Goal: Task Accomplishment & Management: Manage account settings

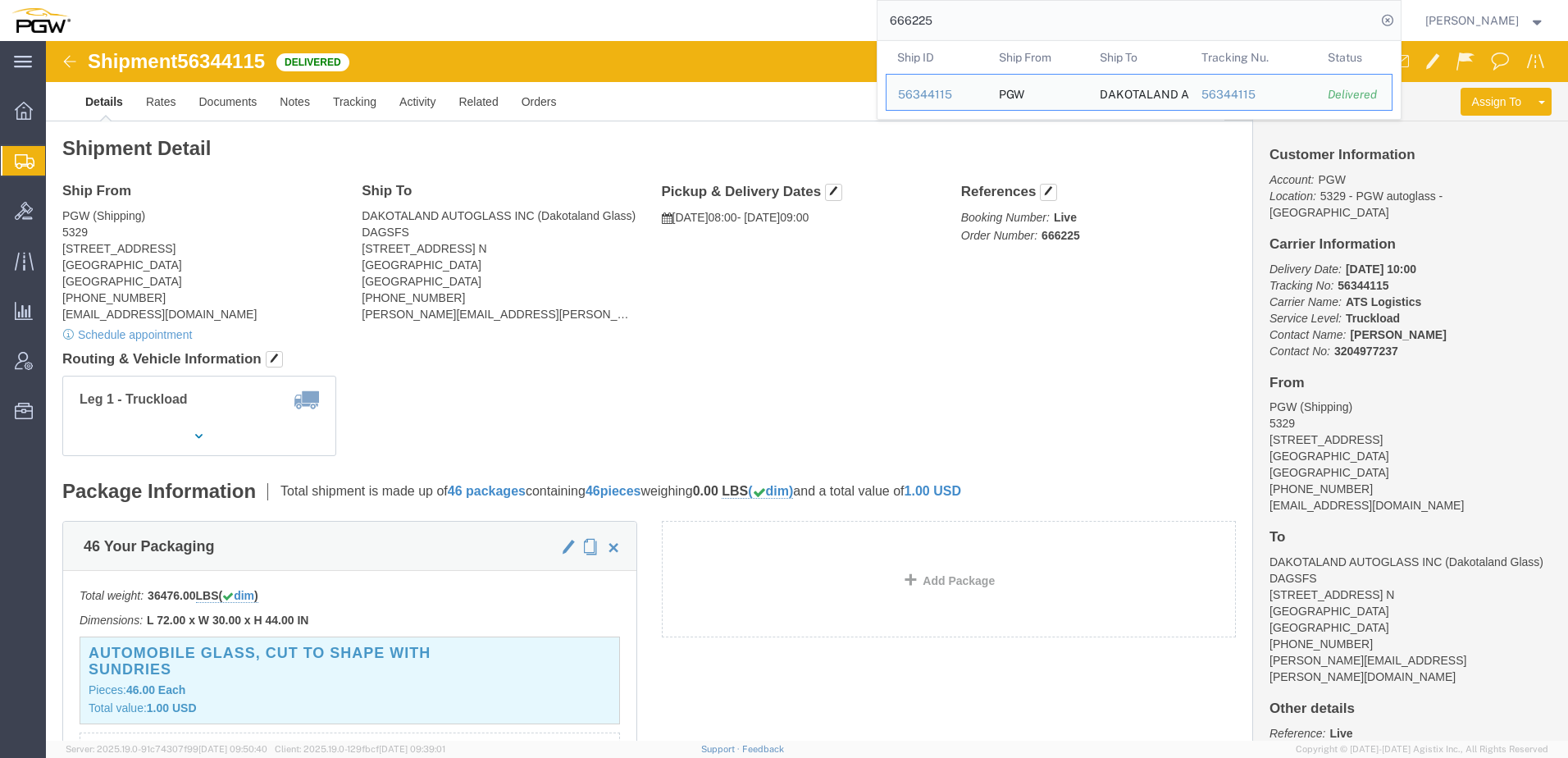
drag, startPoint x: 1016, startPoint y: 21, endPoint x: 214, endPoint y: 10, distance: 802.1
click at [214, 10] on div "666225 Ship ID Ship From Ship To Tracking Nu. Status Ship ID 56344115 Ship From…" at bounding box center [741, 20] width 1319 height 41
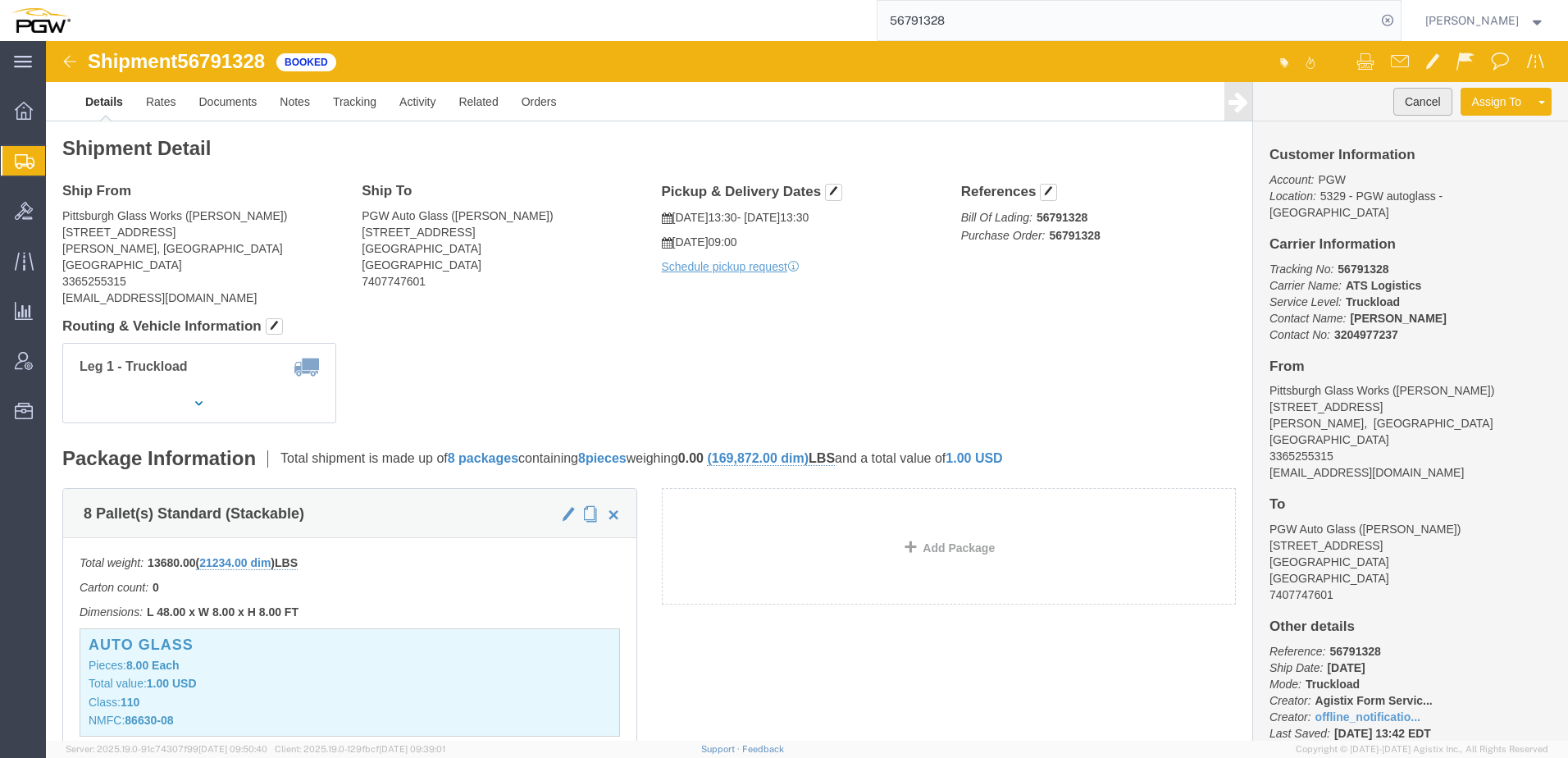
click button "Cancel"
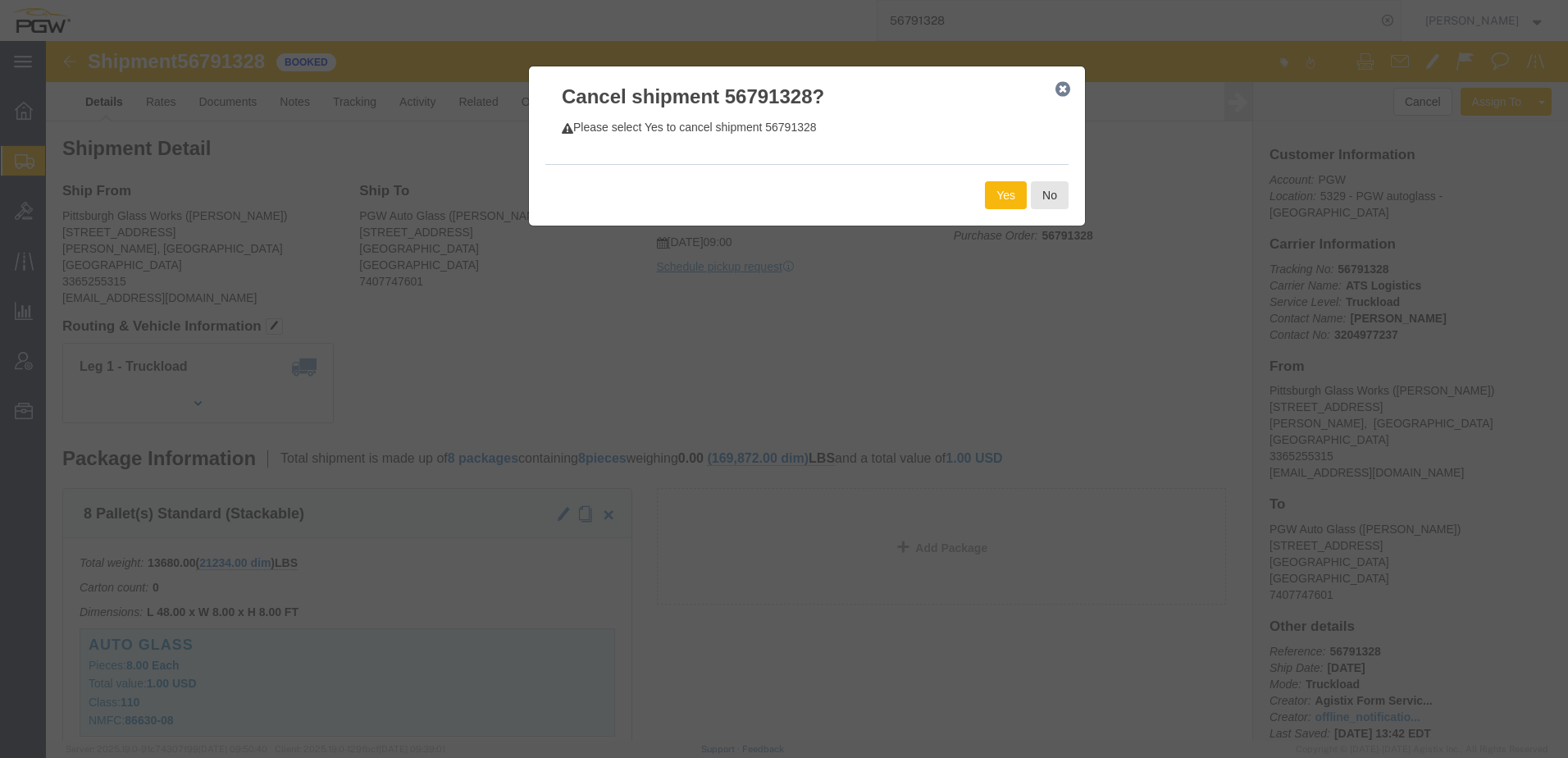
click button "Yes"
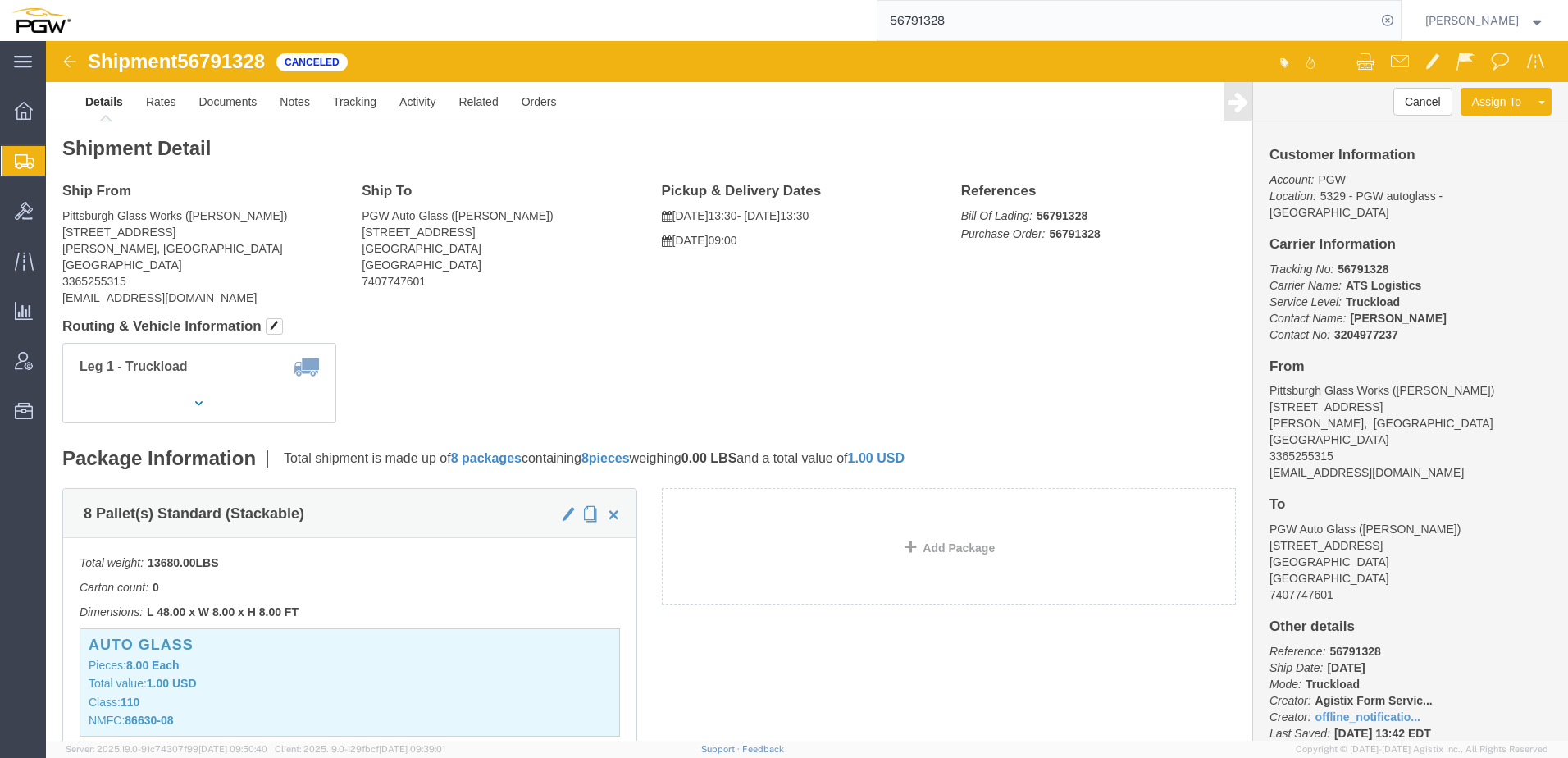
drag, startPoint x: 424, startPoint y: 292, endPoint x: 363, endPoint y: 275, distance: 63.3
click h4 "Routing & Vehicle Information"
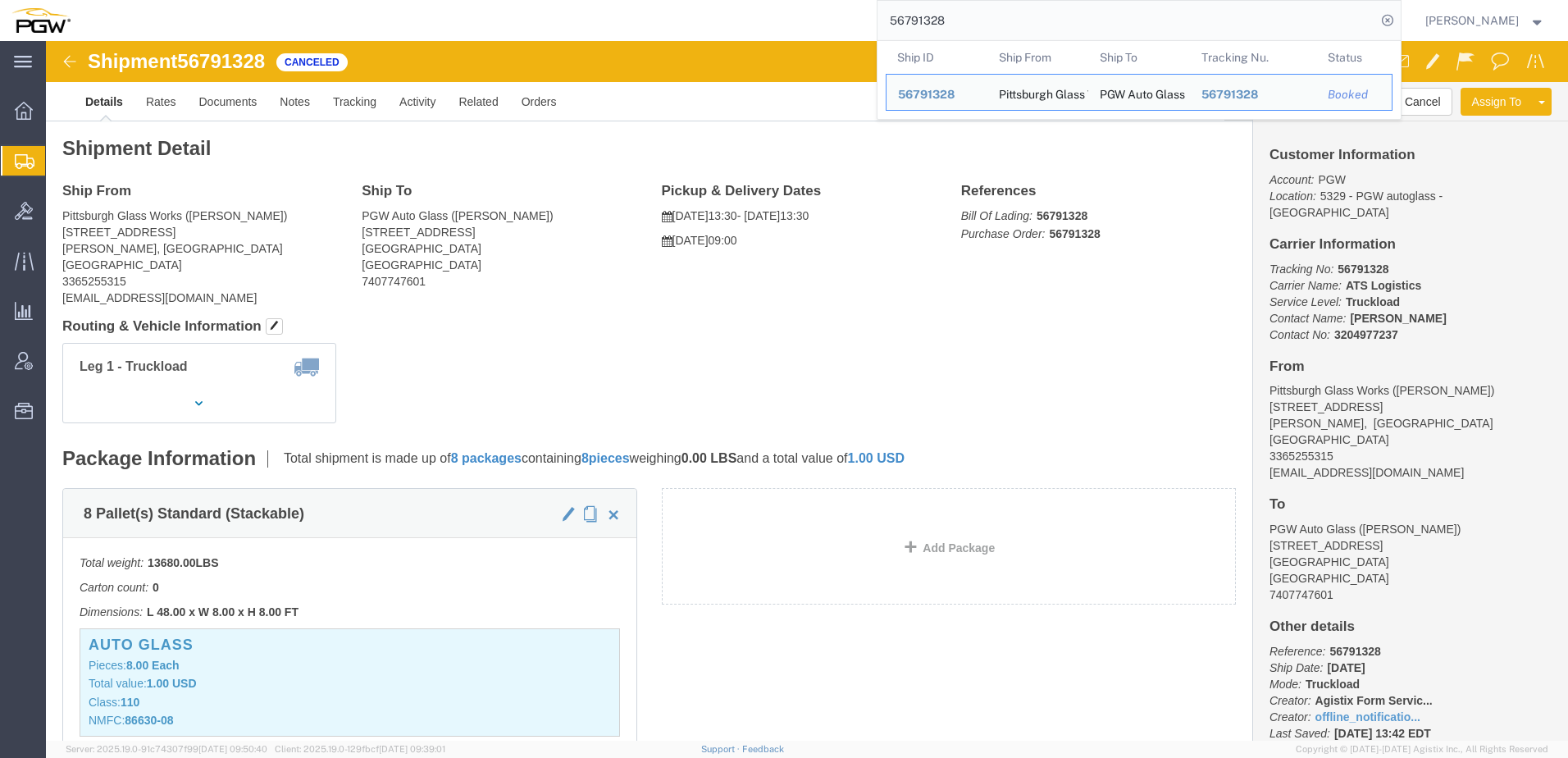
drag, startPoint x: 1009, startPoint y: 21, endPoint x: 183, endPoint y: -43, distance: 828.5
click at [183, 0] on html "main_menu Created with Sketch. Collapse Menu Overview Shipments Shipment Manage…" at bounding box center [784, 379] width 1568 height 758
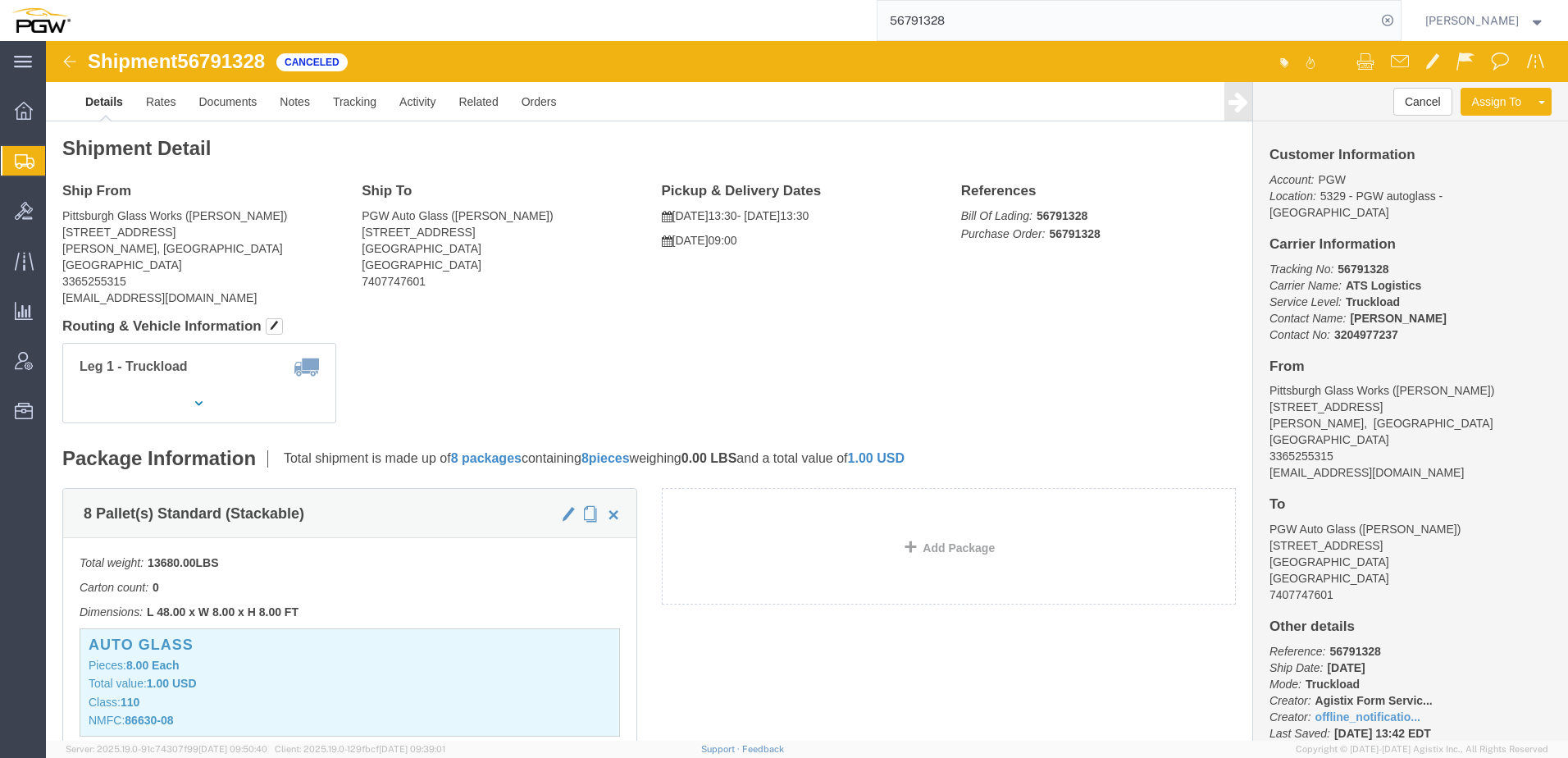
paste input "835212"
type input "56835212"
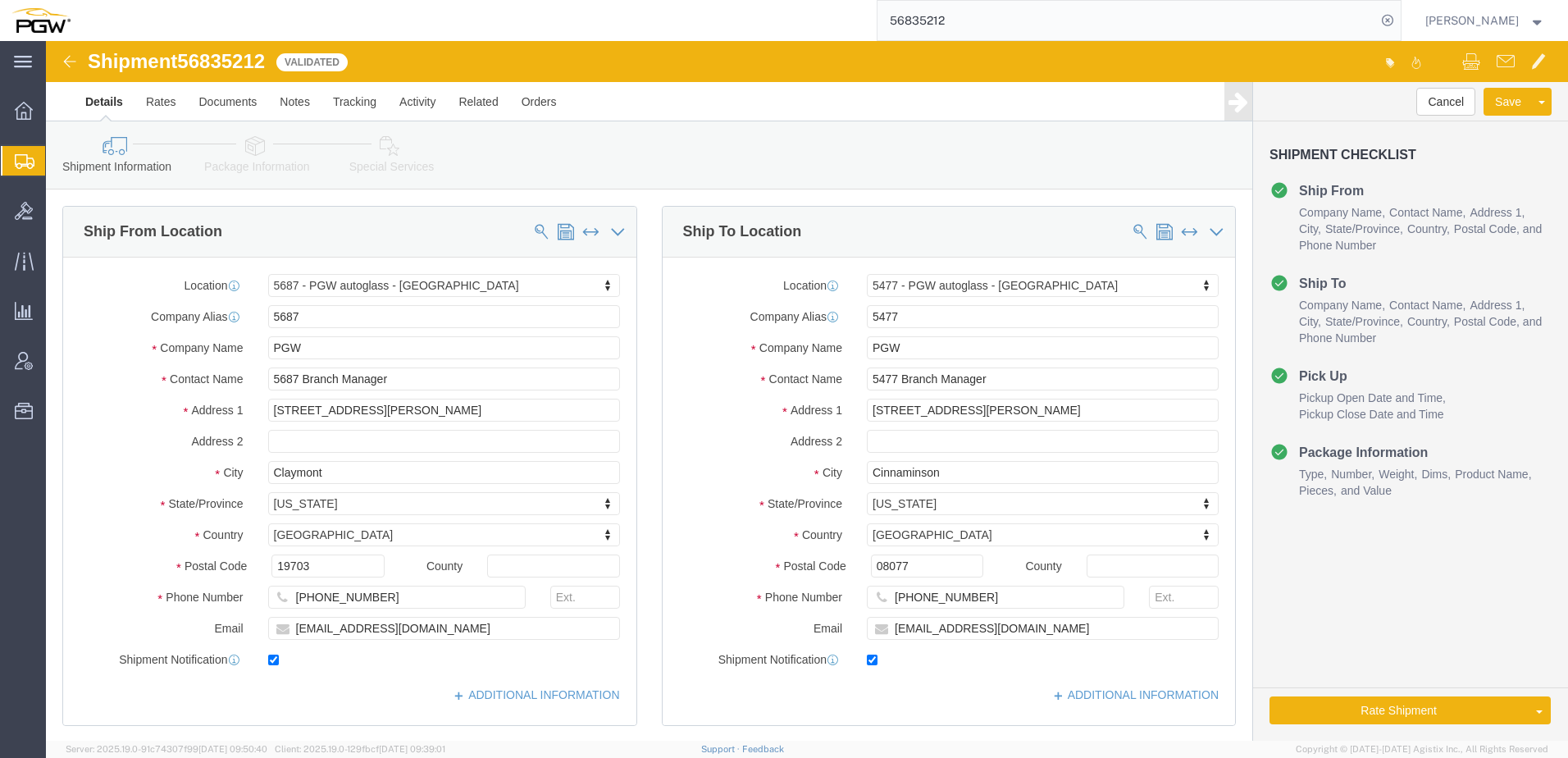
select select "28451"
select select "28313"
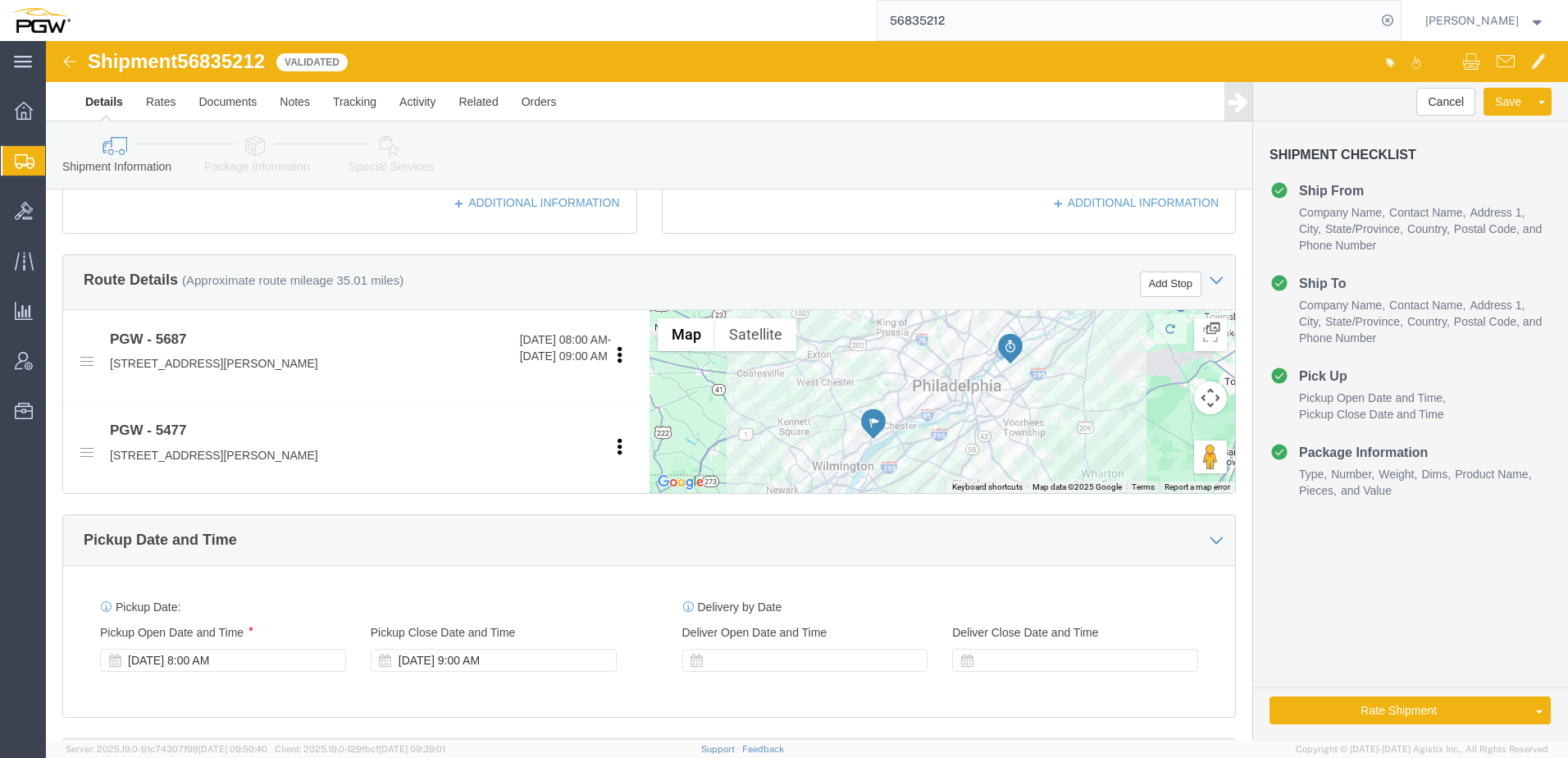
scroll to position [902, 0]
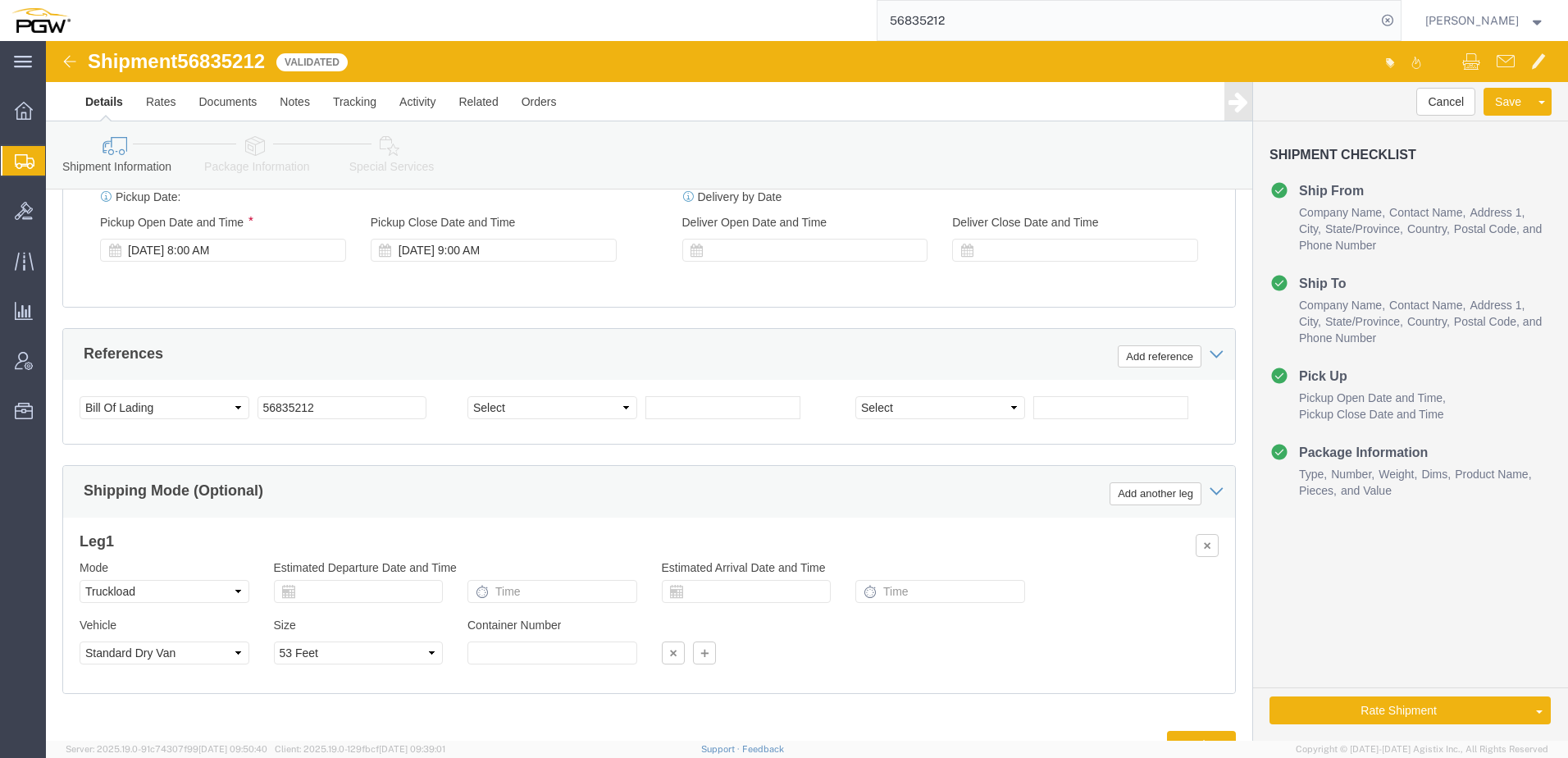
click icon
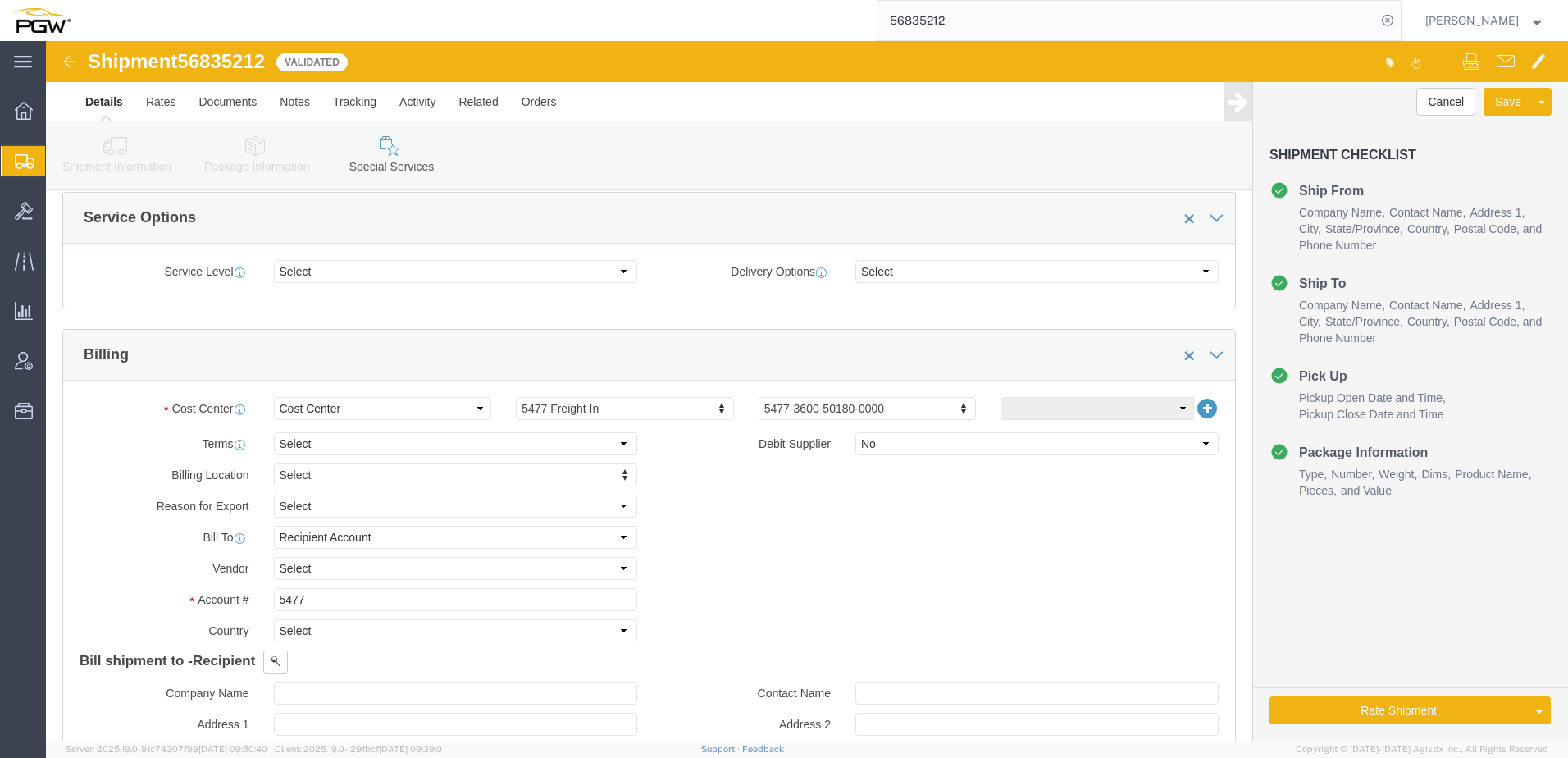
scroll to position [579, 0]
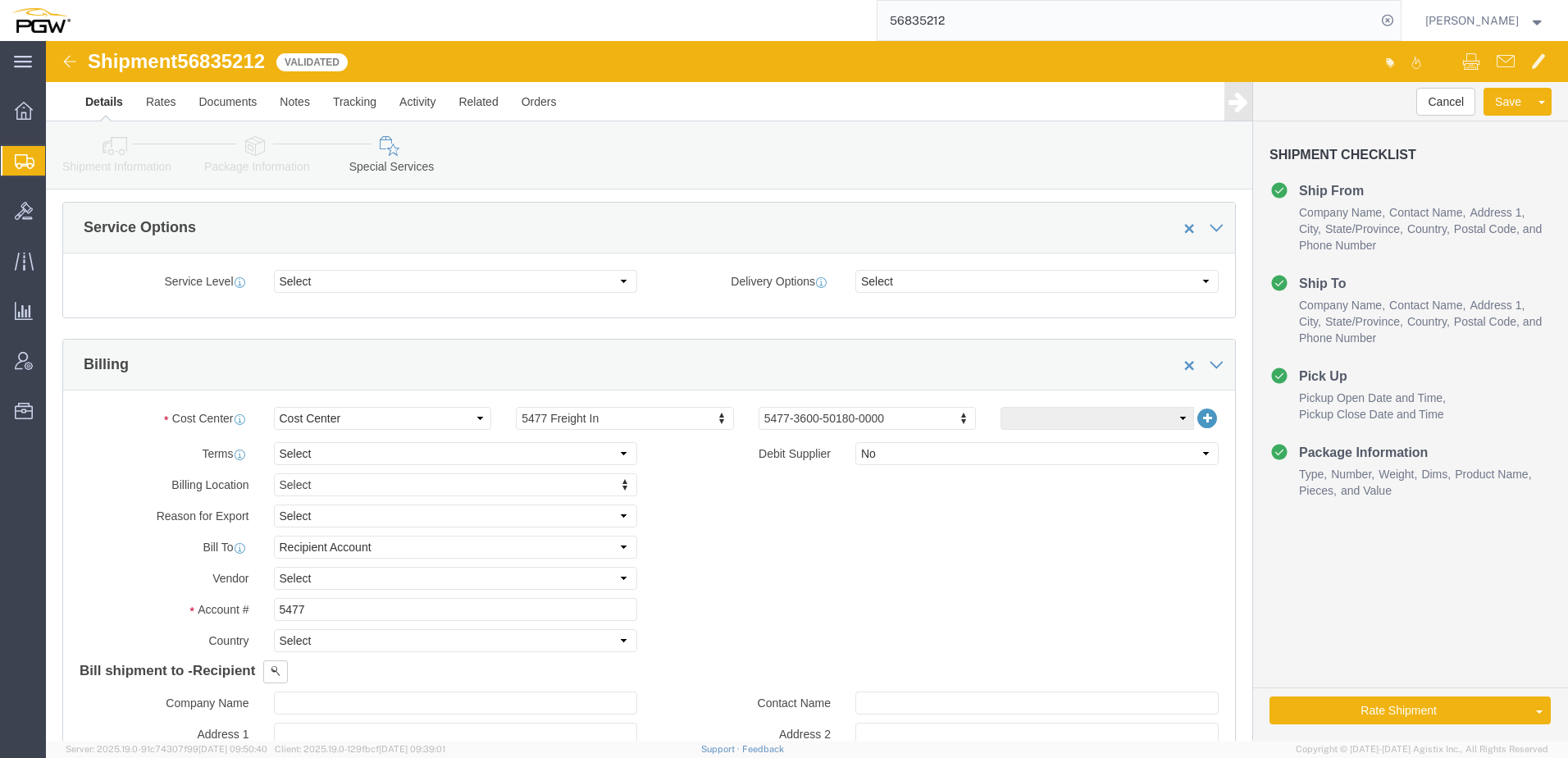
click icon
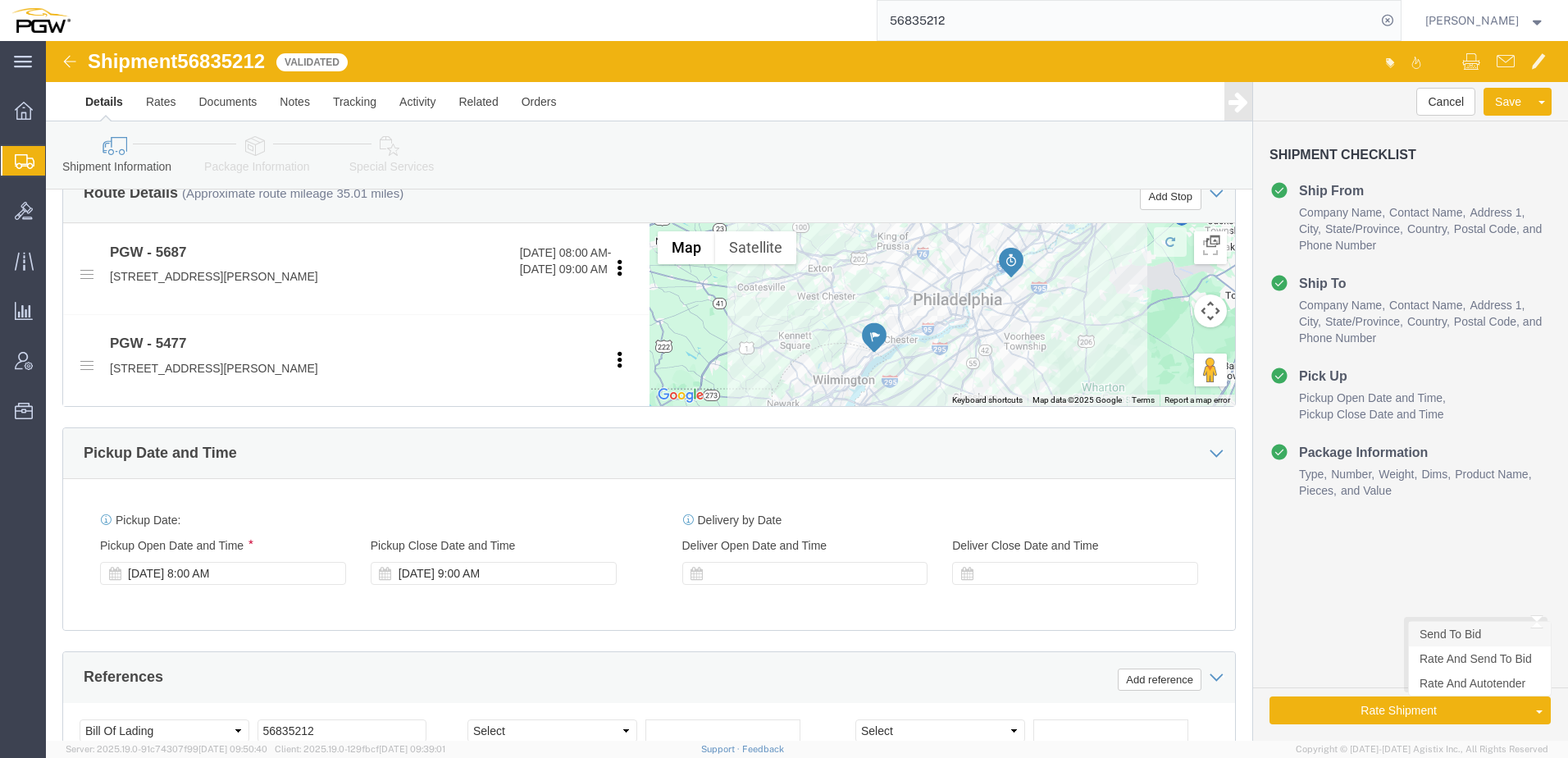
click link "Send To Bid"
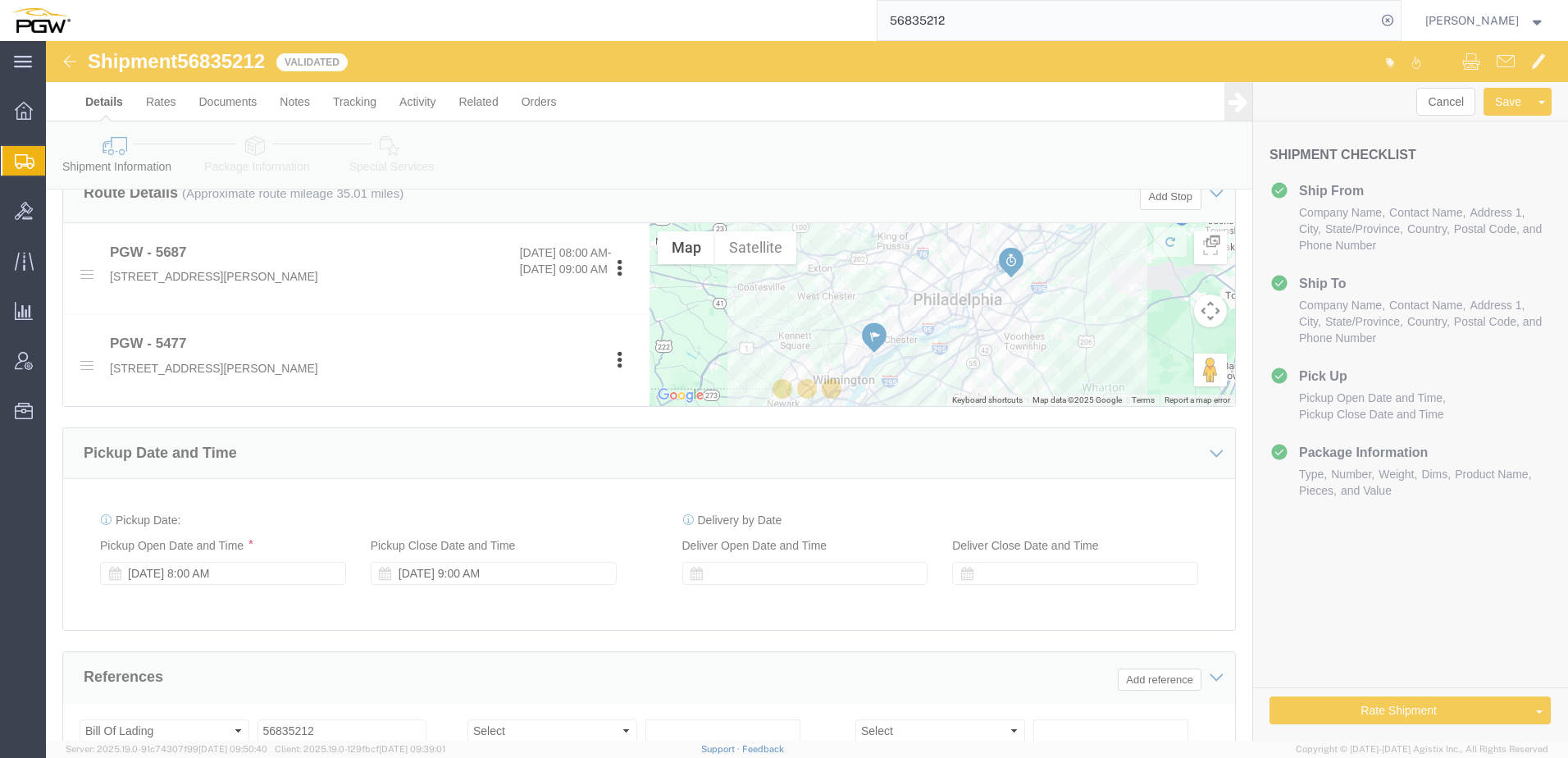
select select "TL"
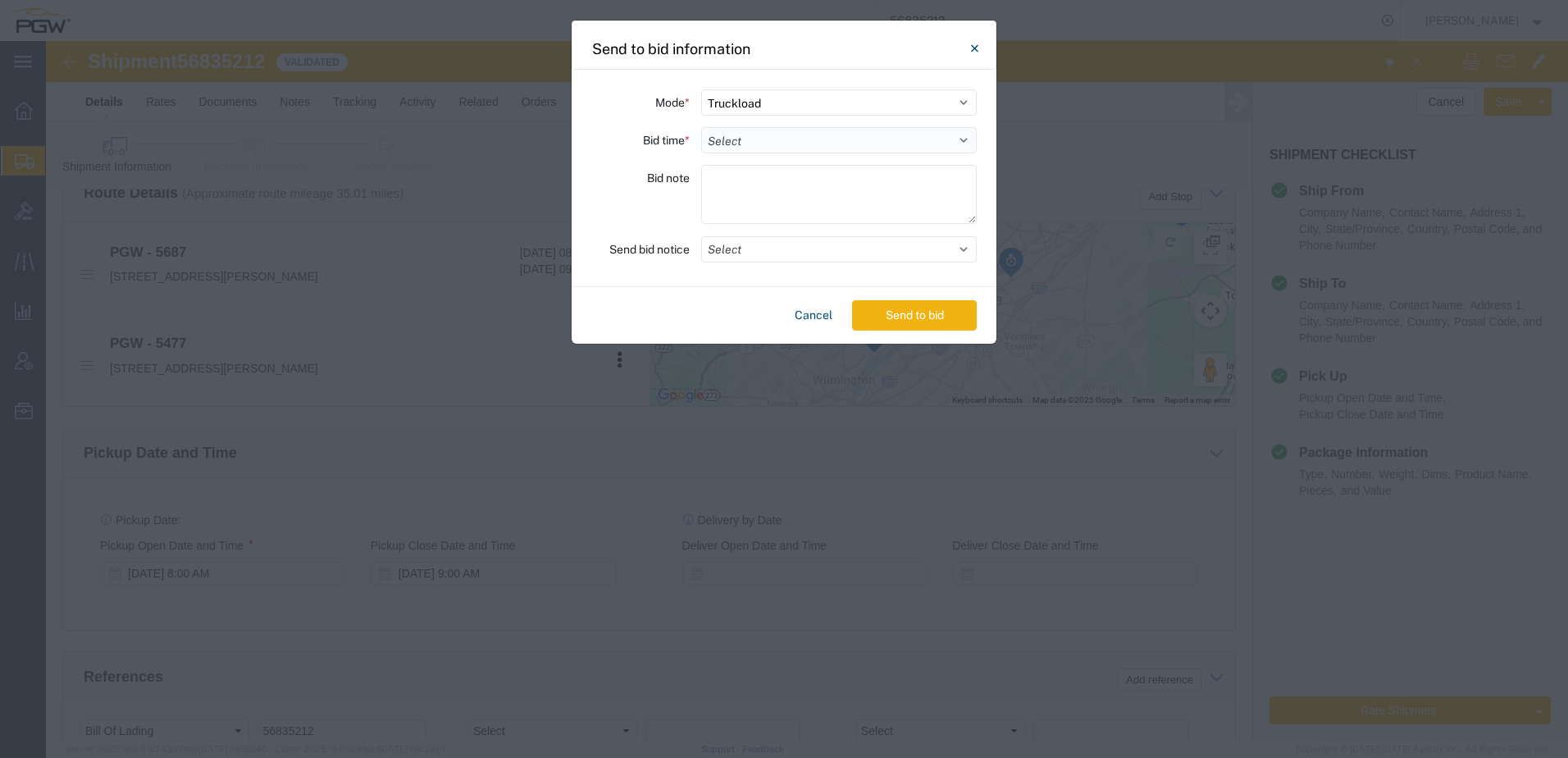
click at [805, 140] on select "Select 30 Min (Rush) 1 Hour (Rush) 2 Hours (Rush) 4 Hours (Rush) 8 Hours (Rush)…" at bounding box center [839, 140] width 275 height 27
select select "24"
click at [701, 127] on select "Select 30 Min (Rush) 1 Hour (Rush) 2 Hours (Rush) 4 Hours (Rush) 8 Hours (Rush)…" at bounding box center [839, 140] width 275 height 27
click at [899, 323] on button "Send to bid" at bounding box center [913, 315] width 124 height 30
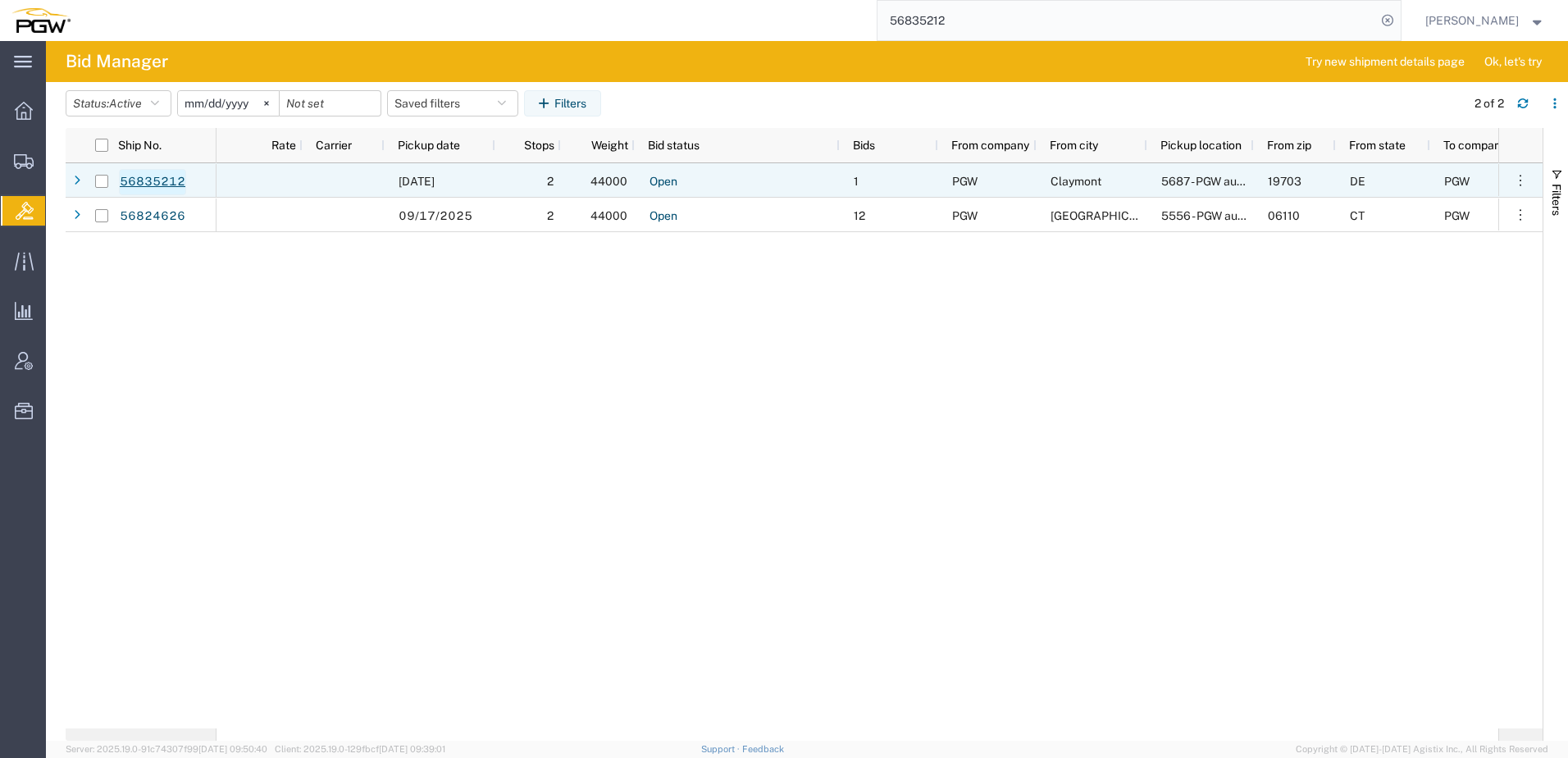
click at [150, 180] on link "56835212" at bounding box center [152, 182] width 67 height 27
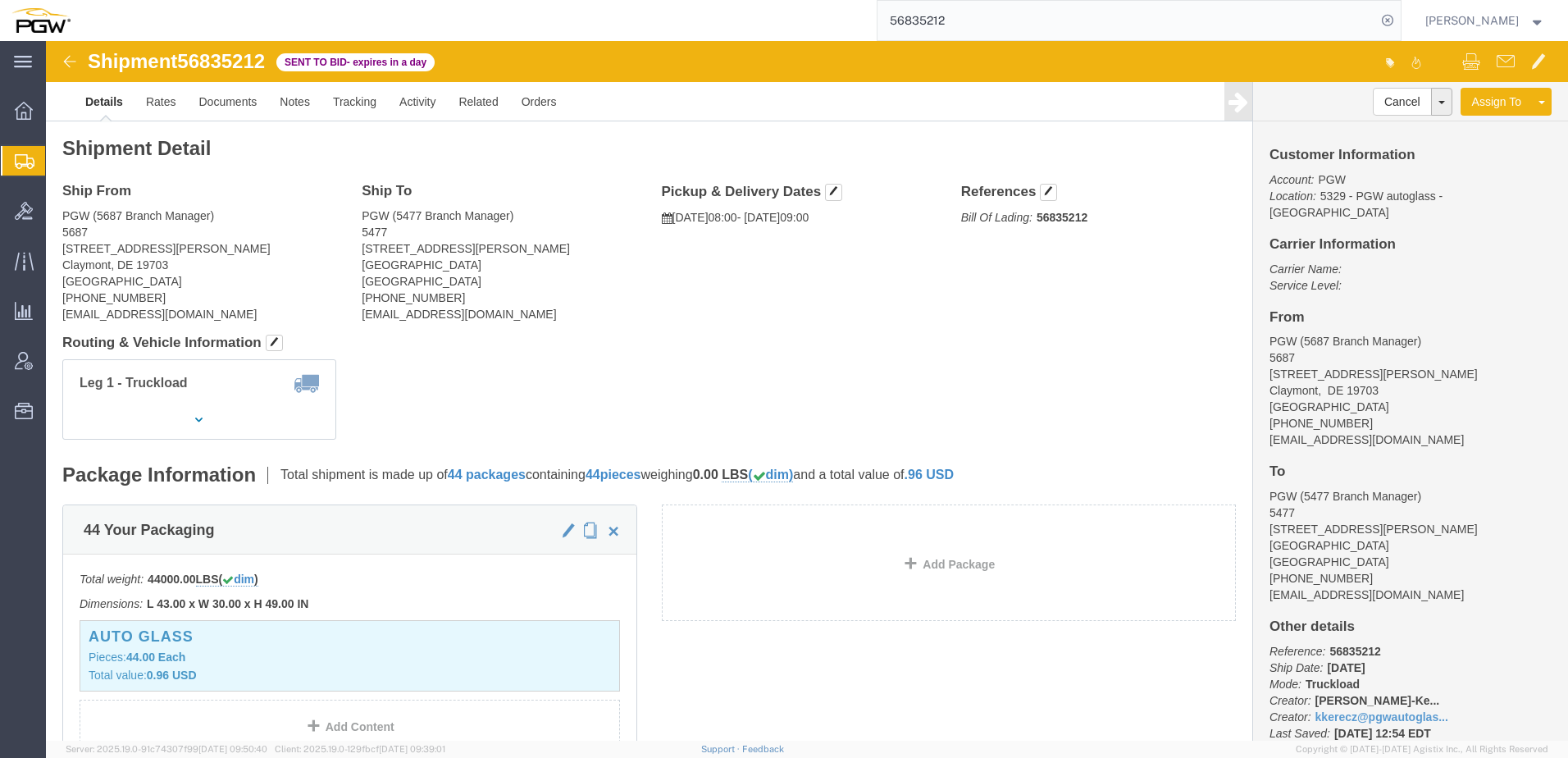
drag, startPoint x: 723, startPoint y: 339, endPoint x: 710, endPoint y: 327, distance: 17.7
click div "Leg 1 - Truckload Vehicle 1: Standard Dry Van (53 Feet) Number of trucks: 1"
click at [0, 0] on span "Create Shipment" at bounding box center [0, 0] width 0 height 0
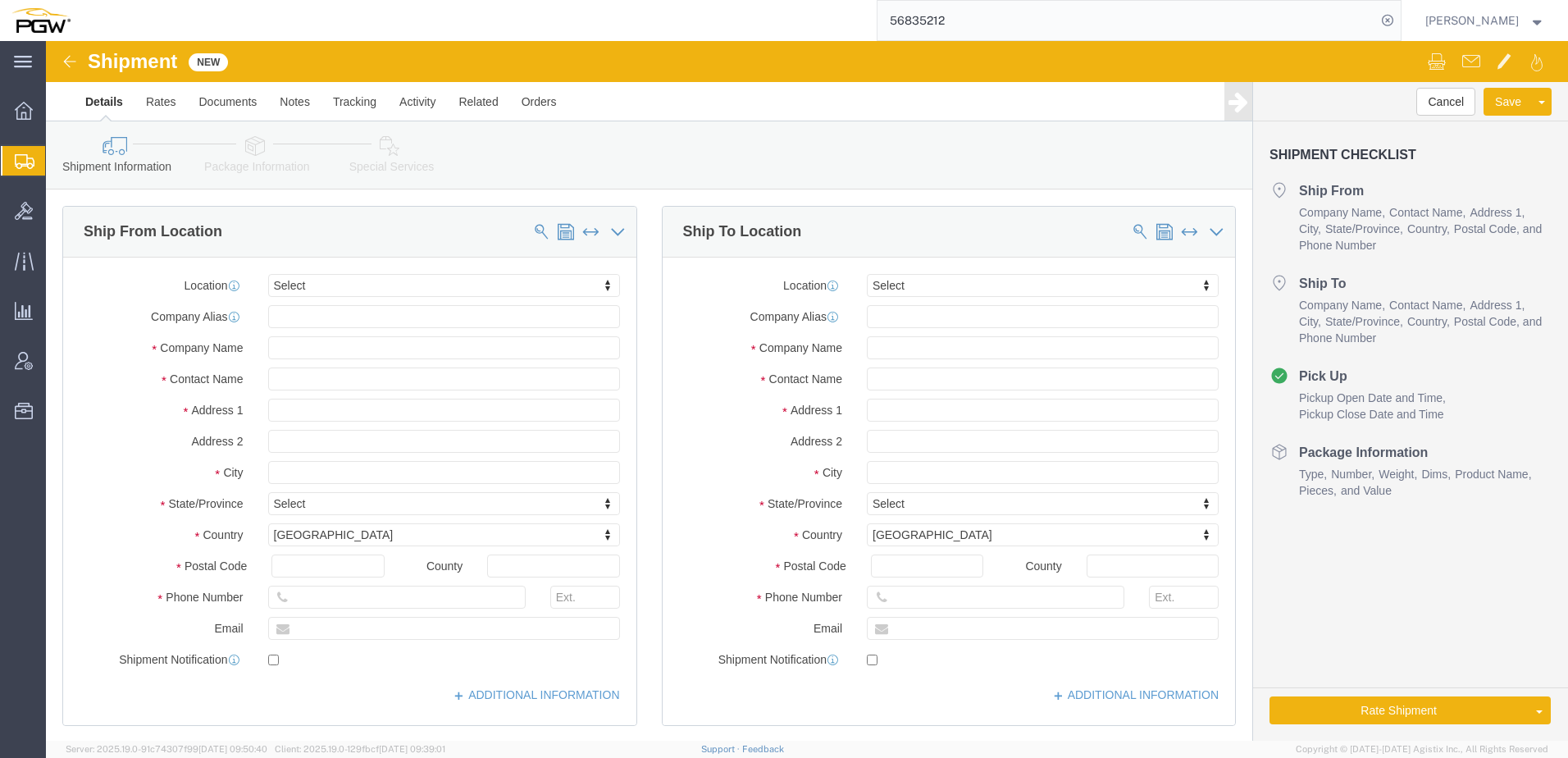
select select
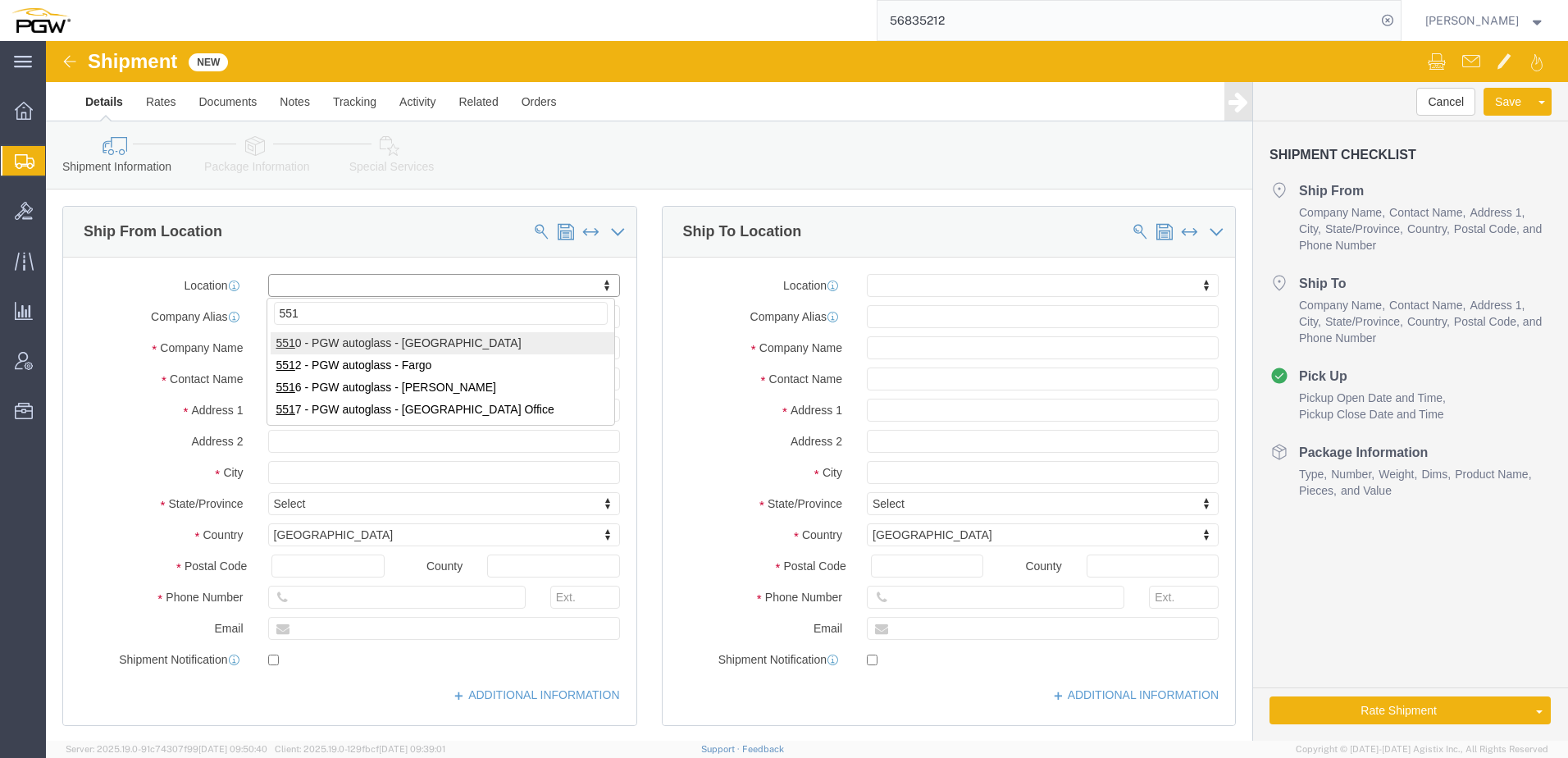
type input "5512"
select select "28341"
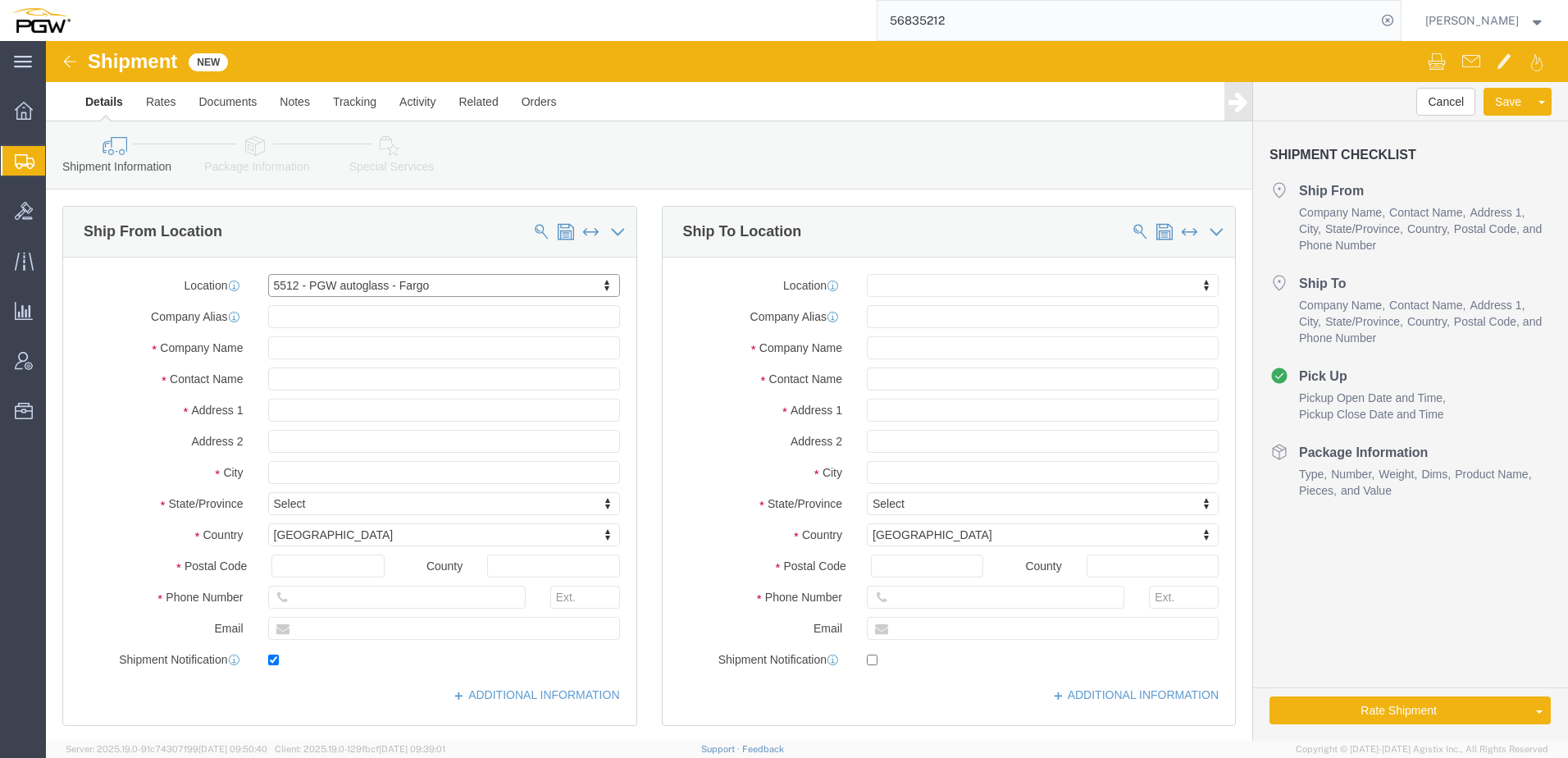
type input "601 11th Ave NE"
type input "Unit A"
type input "58078"
type input "701-219-1351"
type input "lkqsp_o_pm_5512@pgwag.com"
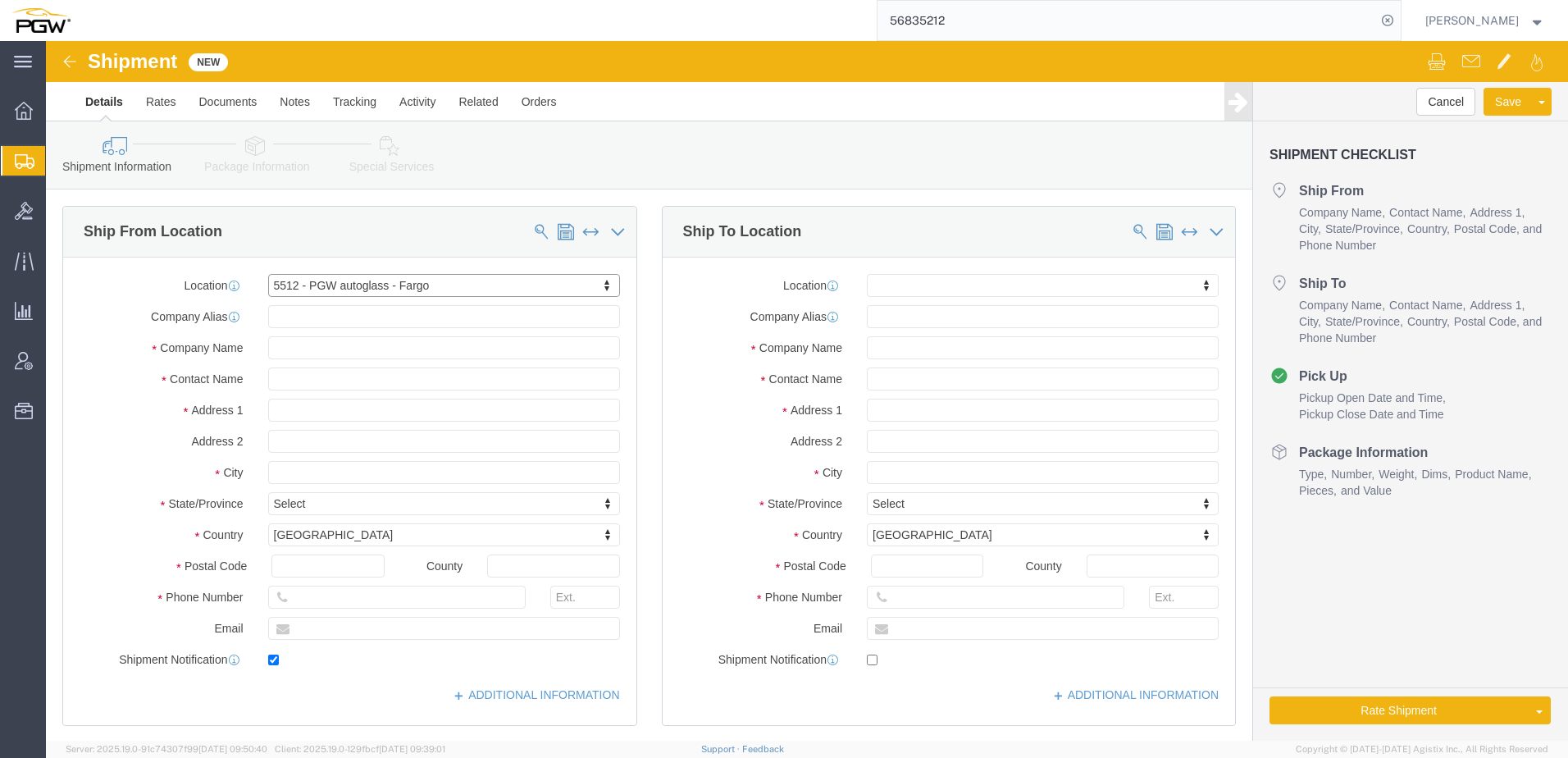
checkbox input "true"
type input "5512"
type input "PGW"
type input "5512 Branch Manager"
type input "West Fargo"
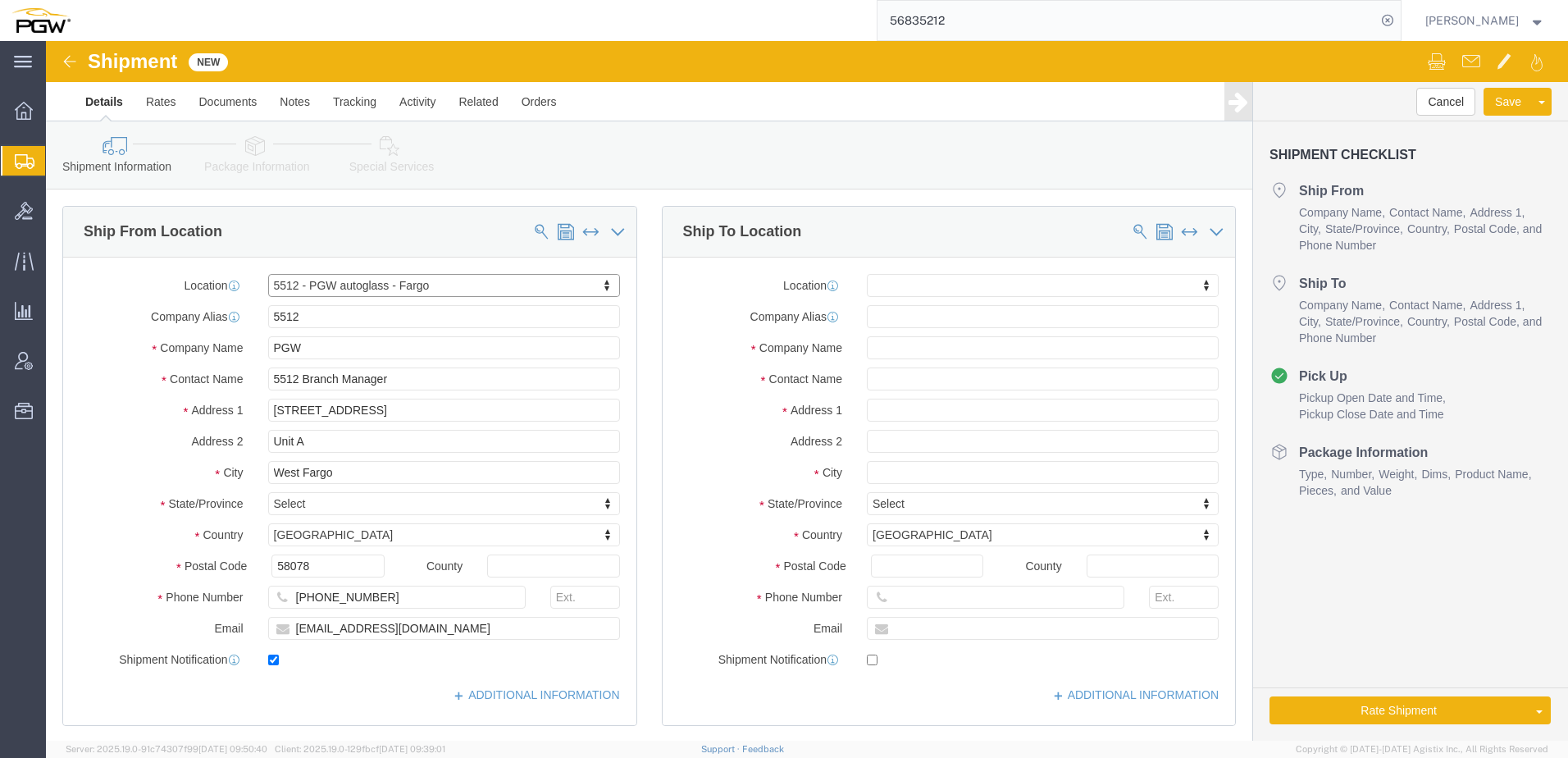
select select "ND"
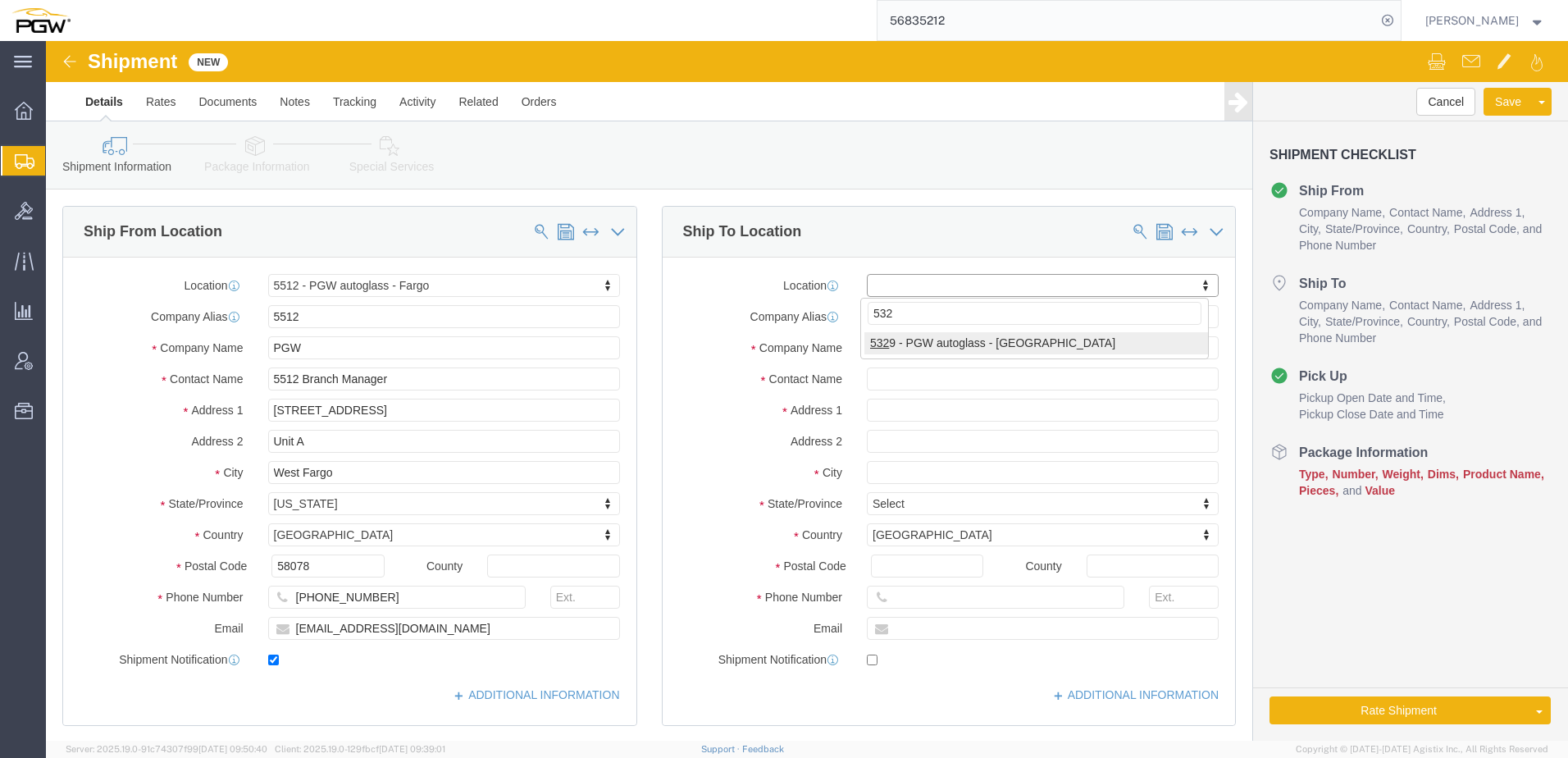
type input "5329"
select select "28253"
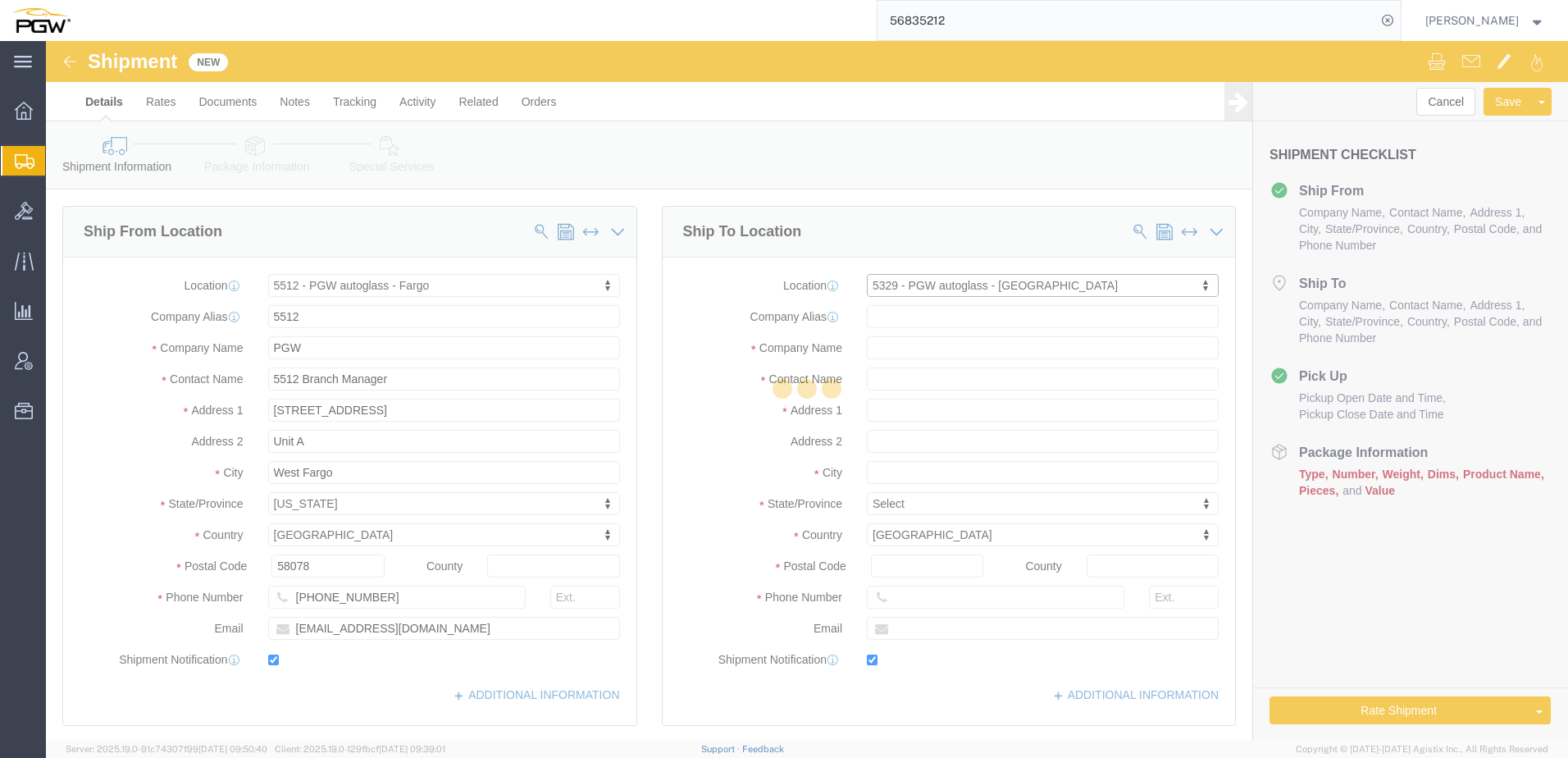
type input "850 Southern Ave"
type input "45601"
type input "740-774-7609"
type input "jclaytor@pgwautoglass.com"
checkbox input "true"
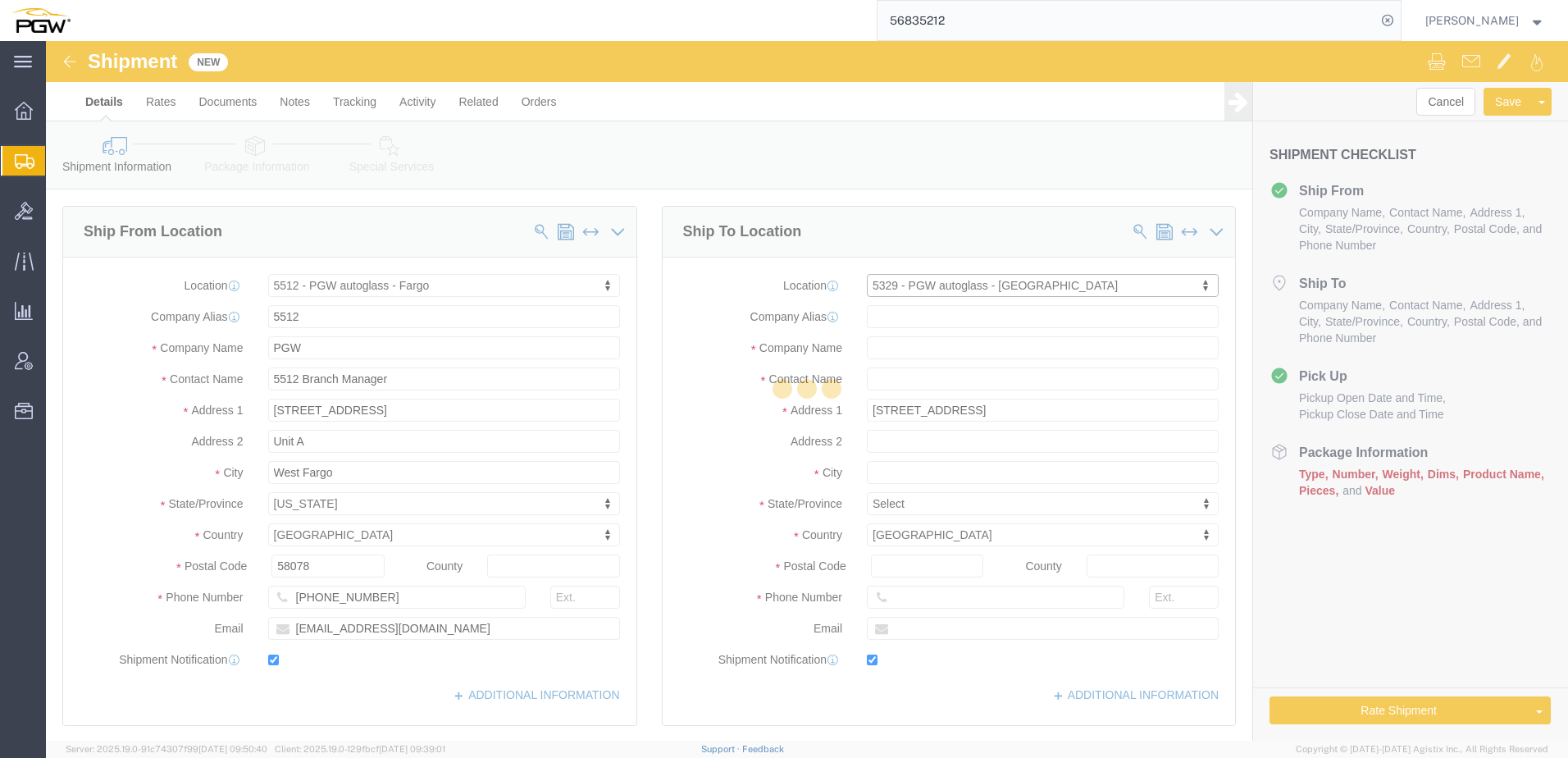
type input "5329"
type input "PGW"
type input "Janet Claytor"
type input "Chillicothe"
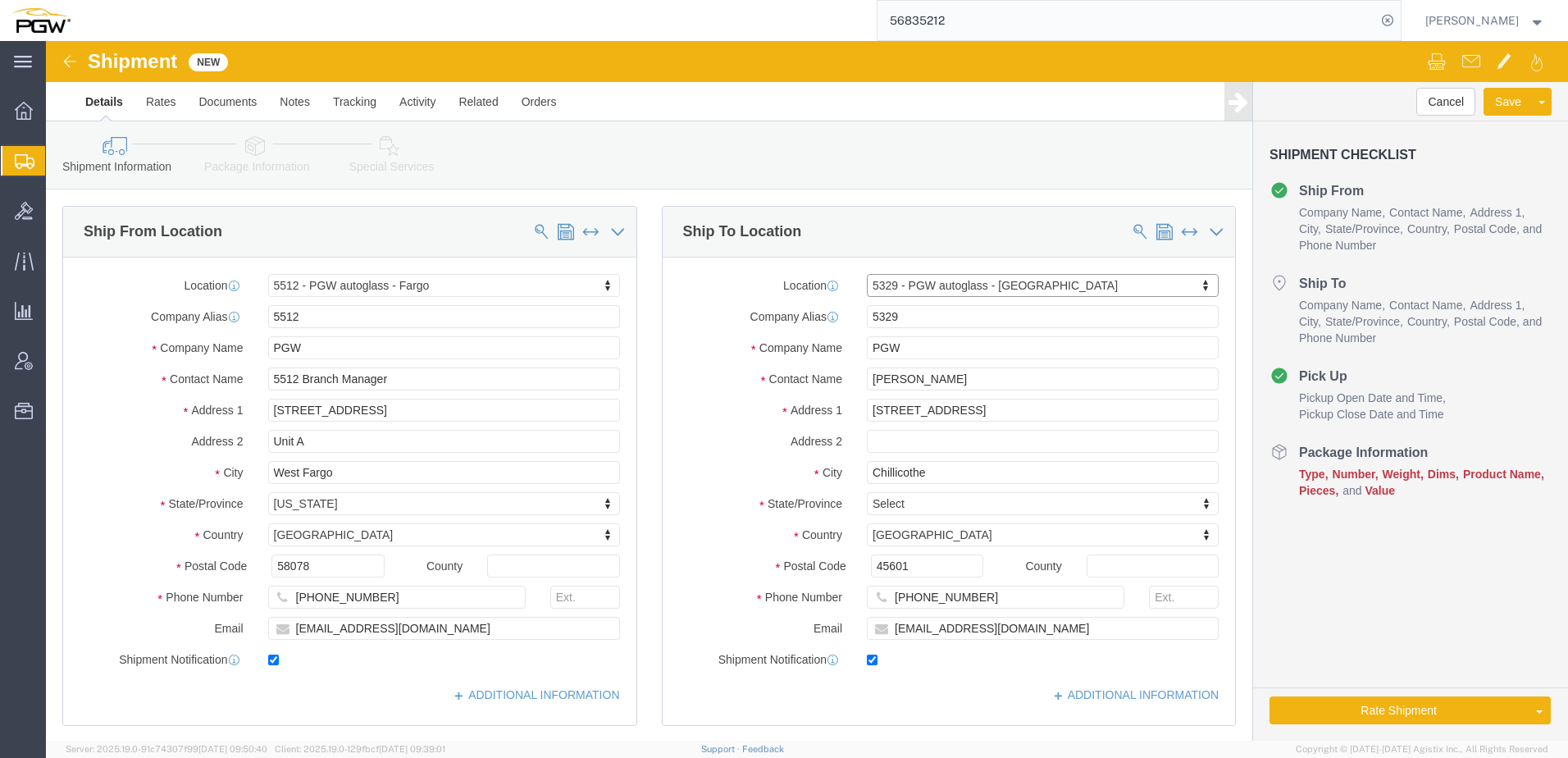
select select "OH"
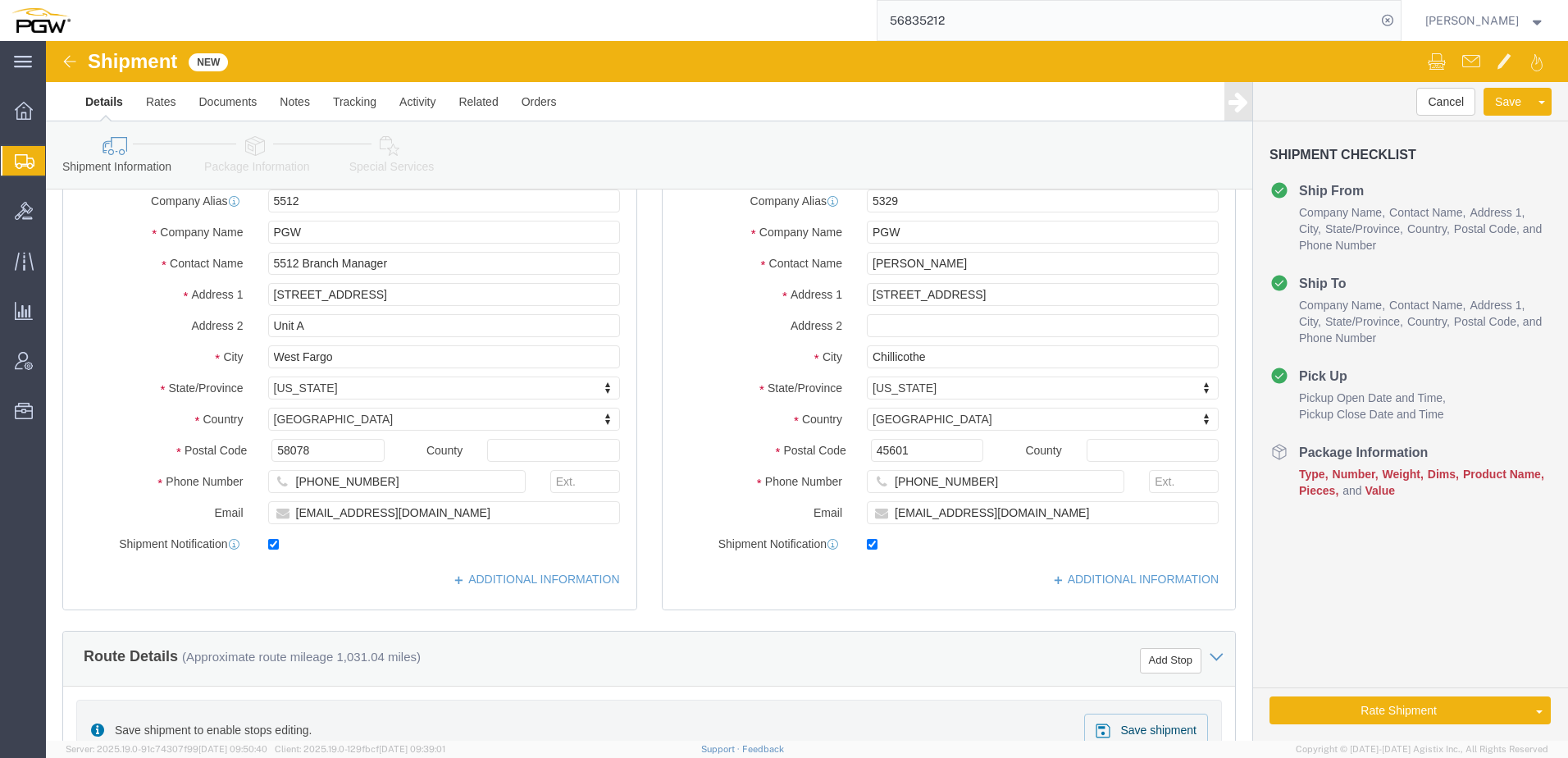
scroll to position [410, 0]
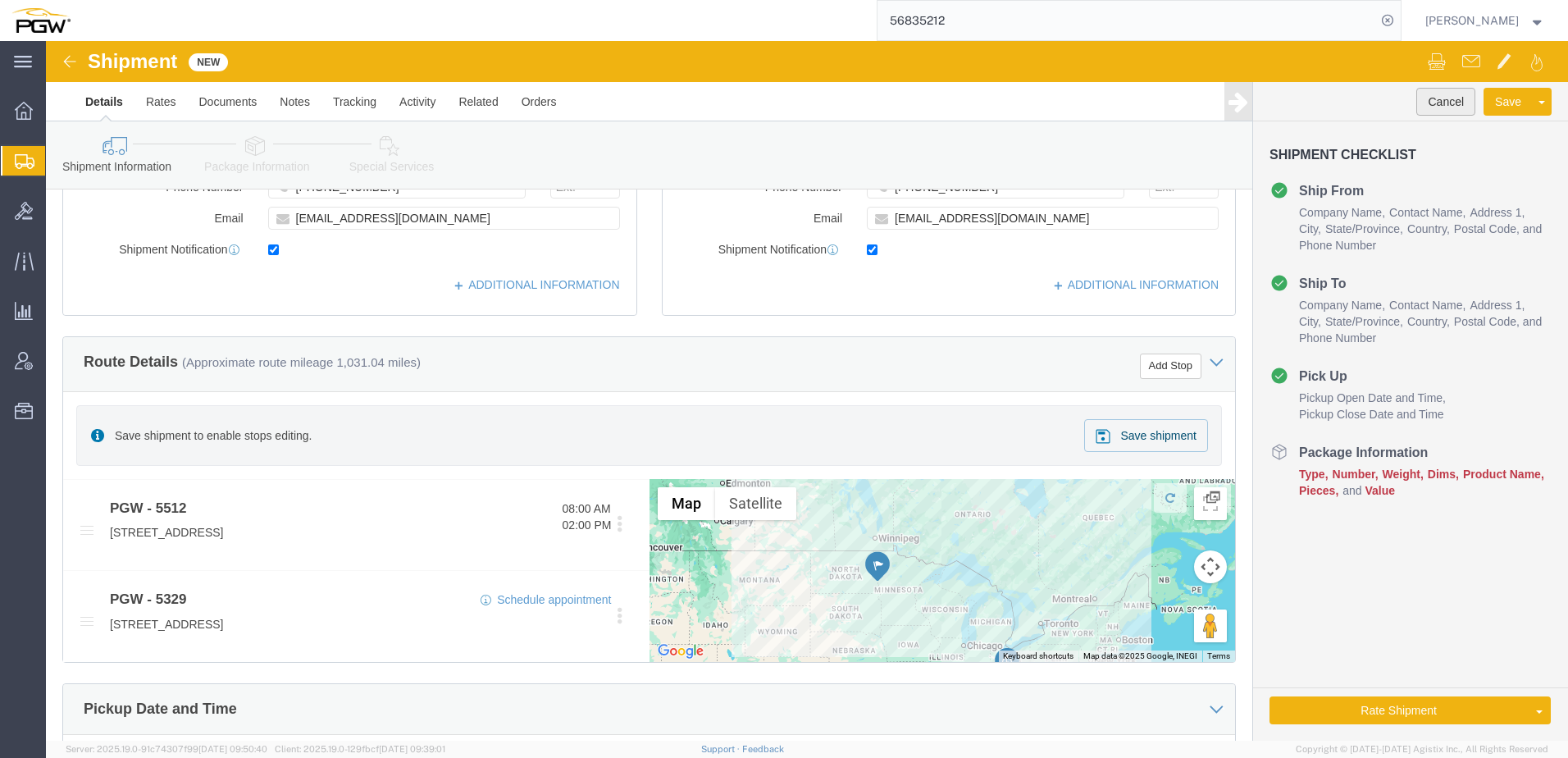
drag, startPoint x: 1393, startPoint y: 63, endPoint x: 1255, endPoint y: 82, distance: 139.3
click button "Cancel"
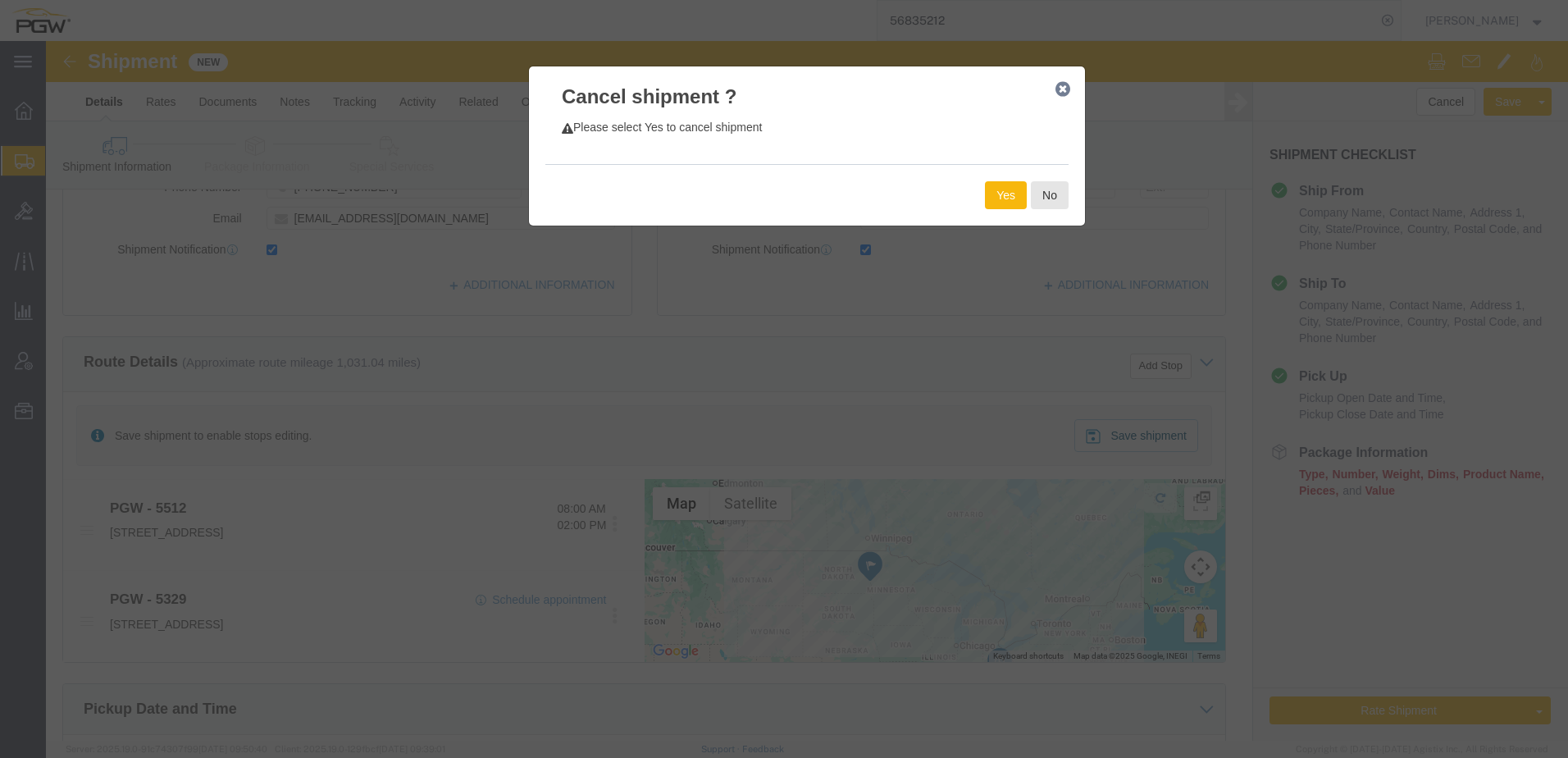
click button "Yes"
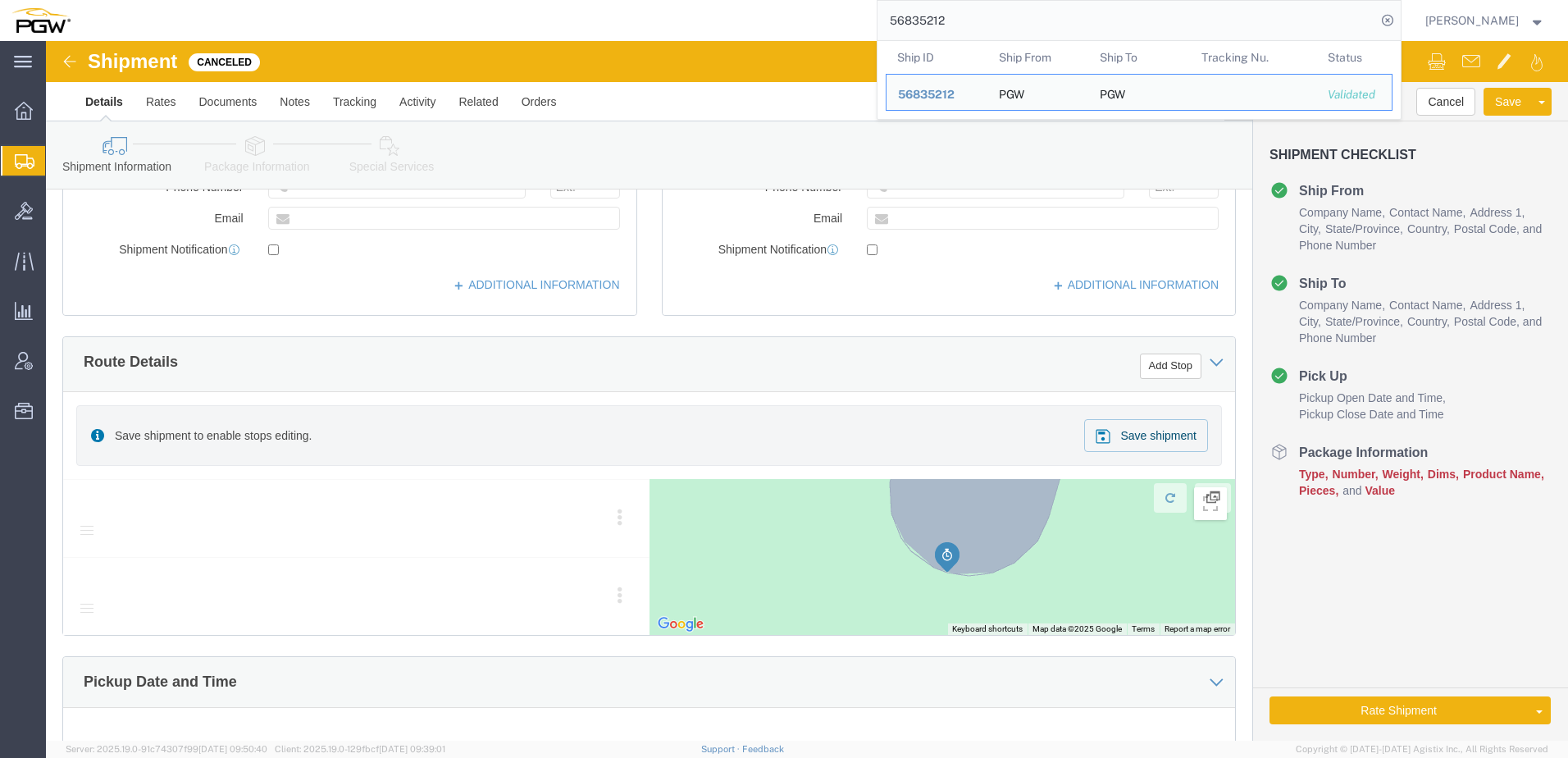
drag, startPoint x: 1006, startPoint y: 28, endPoint x: 258, endPoint y: 8, distance: 748.3
click at [263, 9] on div "56835212 Ship ID Ship From Ship To Tracking Nu. Status Ship ID 56835212 Ship Fr…" at bounding box center [741, 20] width 1319 height 41
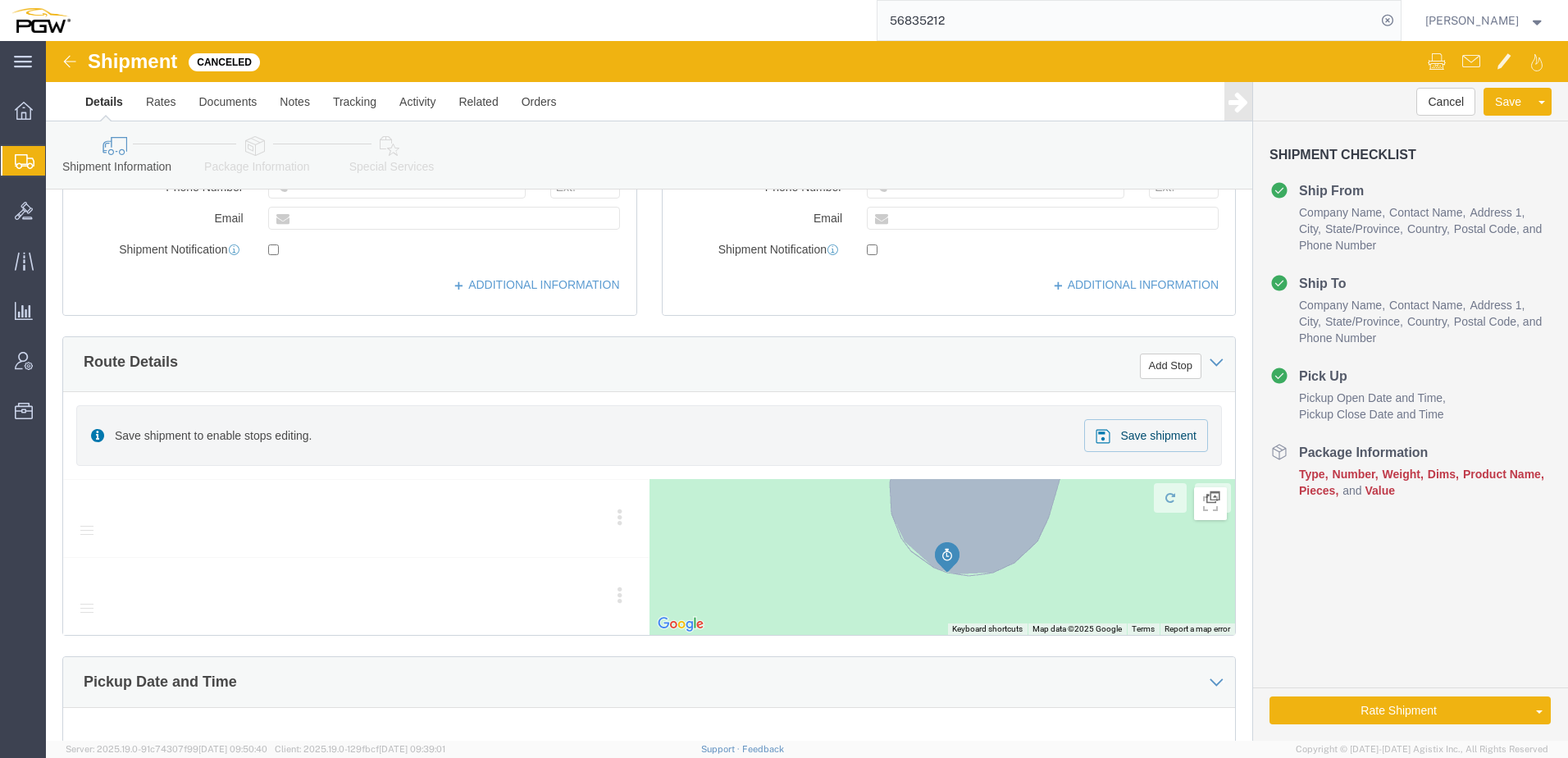
paste input "929"
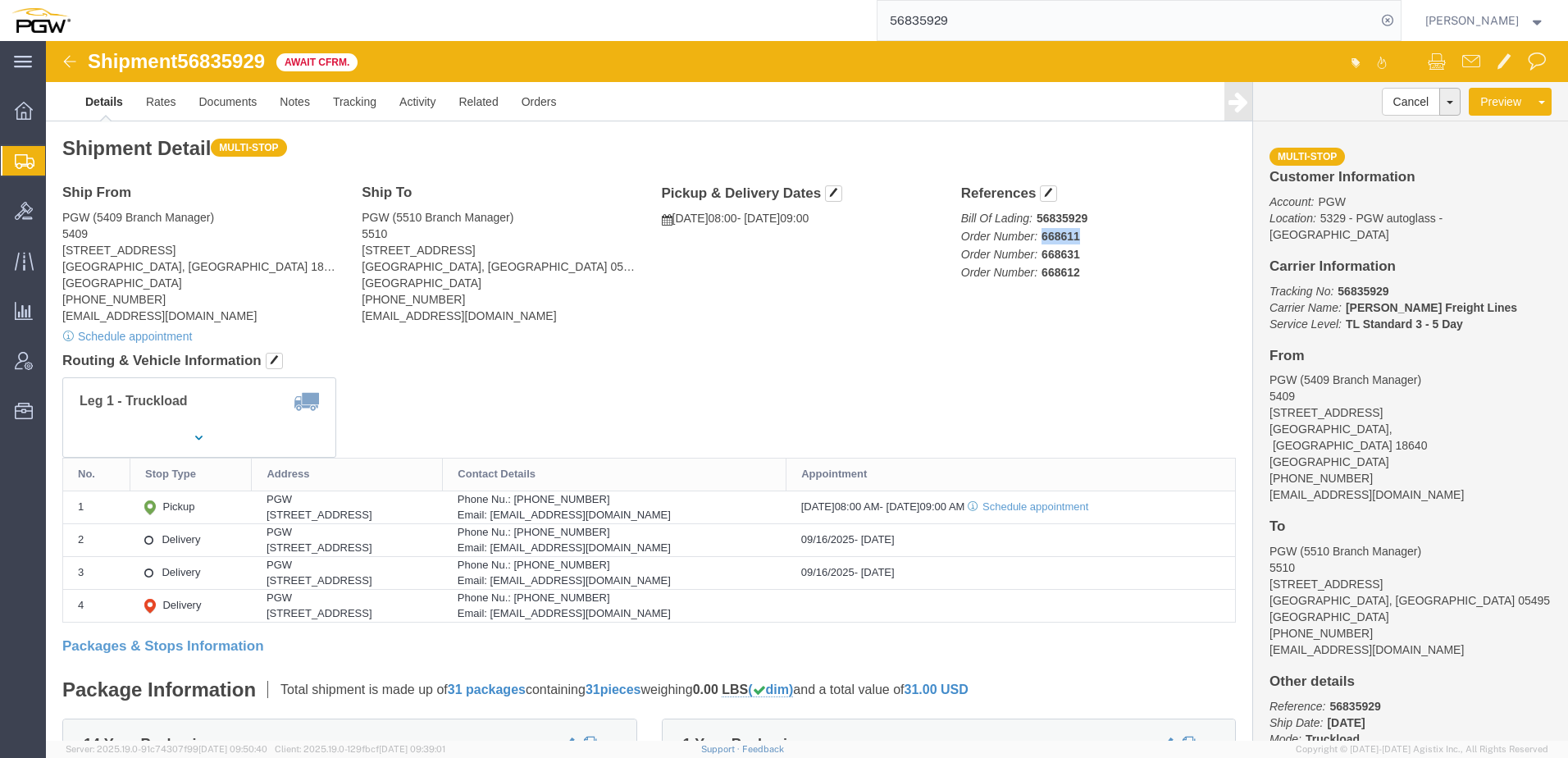
drag, startPoint x: 989, startPoint y: 201, endPoint x: 1091, endPoint y: 193, distance: 102.3
click p "Bill Of Lading: 56835929 Order Number: 668611 Order Number: 668631 Order Number…"
copy b "668611"
click link "Documents"
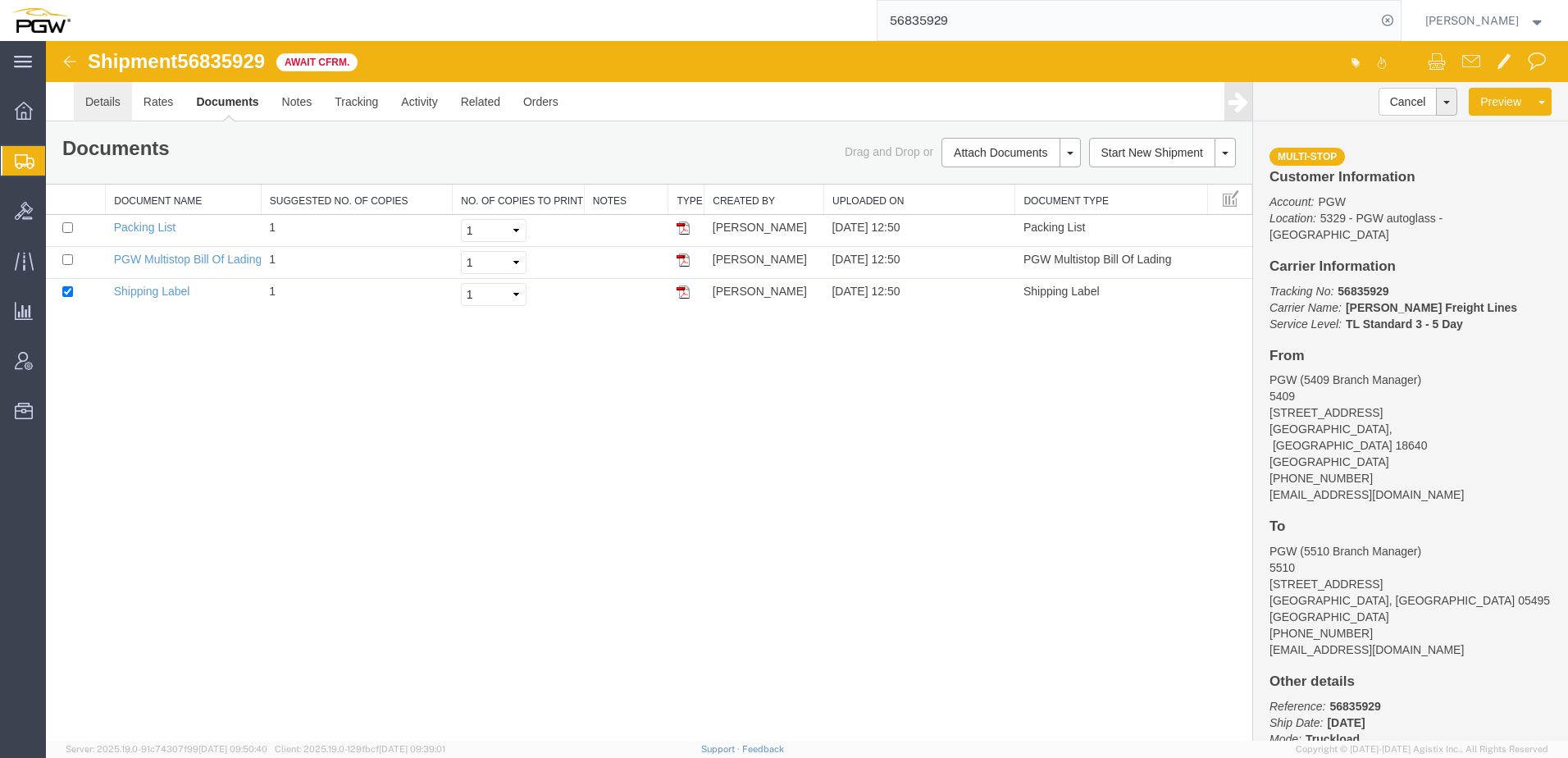
click at [112, 106] on link "Details" at bounding box center [102, 101] width 58 height 39
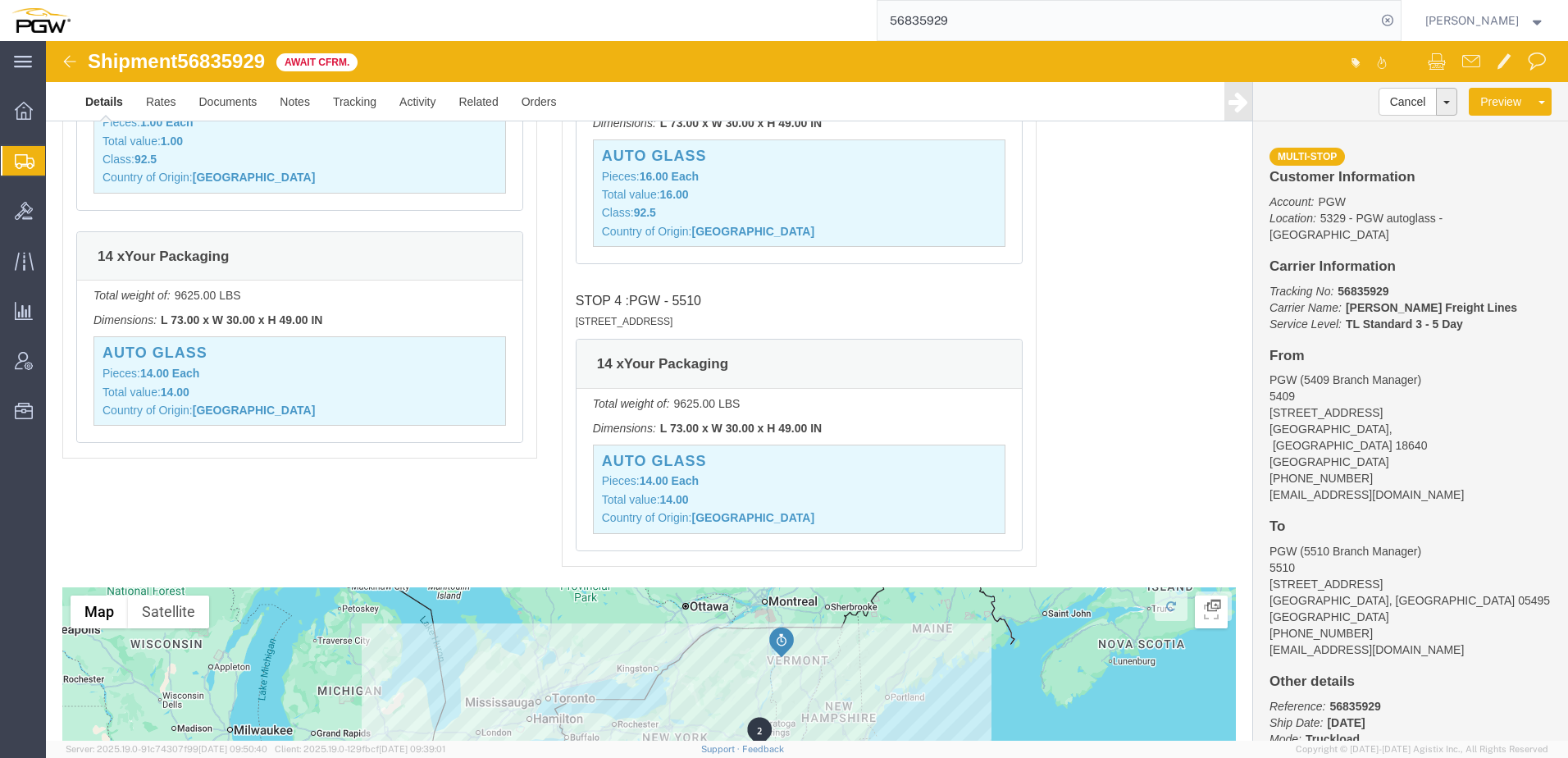
scroll to position [2300, 0]
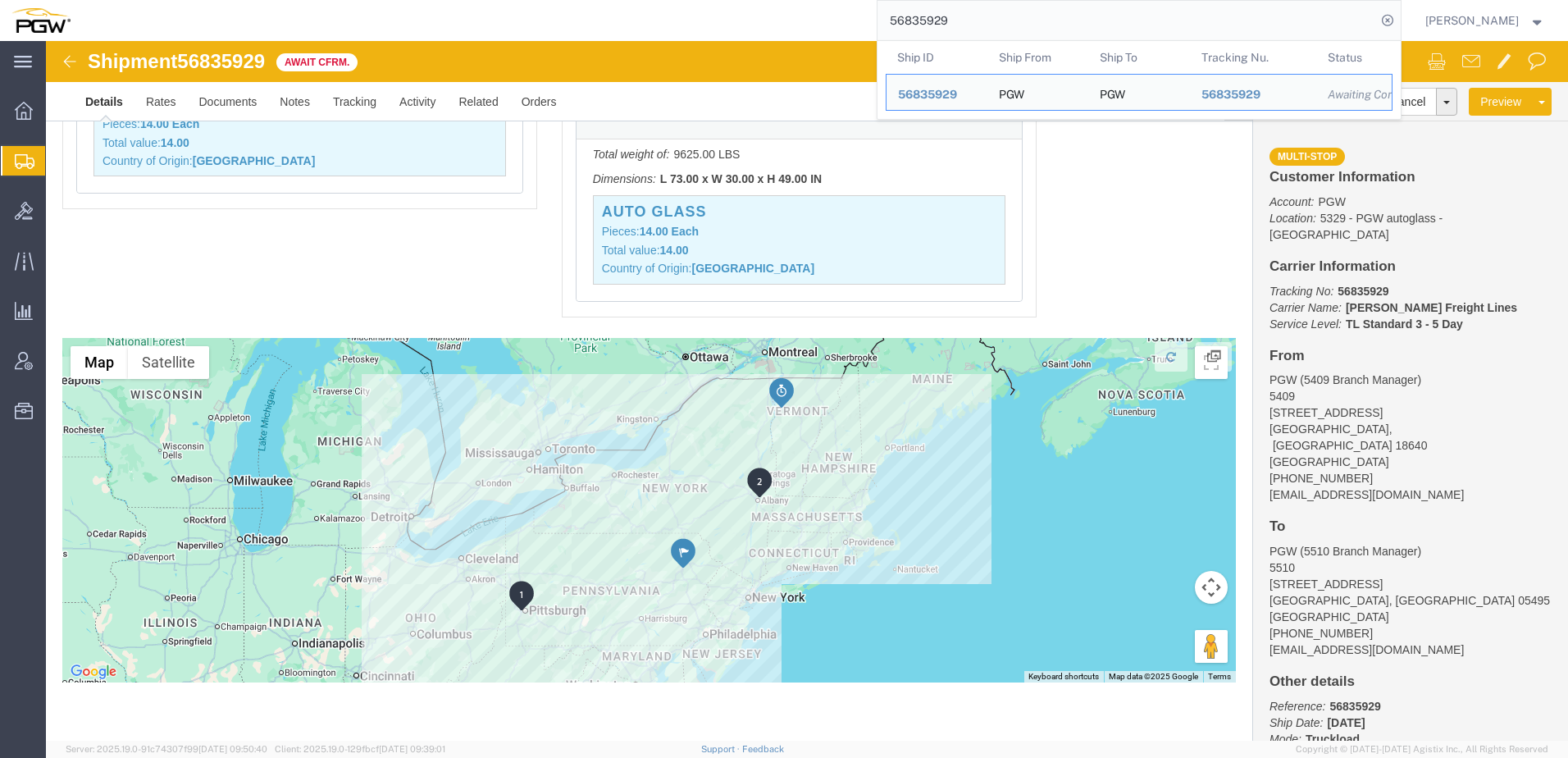
drag, startPoint x: 989, startPoint y: 23, endPoint x: -28, endPoint y: 39, distance: 1017.1
click at [0, 39] on html "main_menu Created with Sketch. Collapse Menu Overview Shipments Shipment Manage…" at bounding box center [784, 379] width 1568 height 758
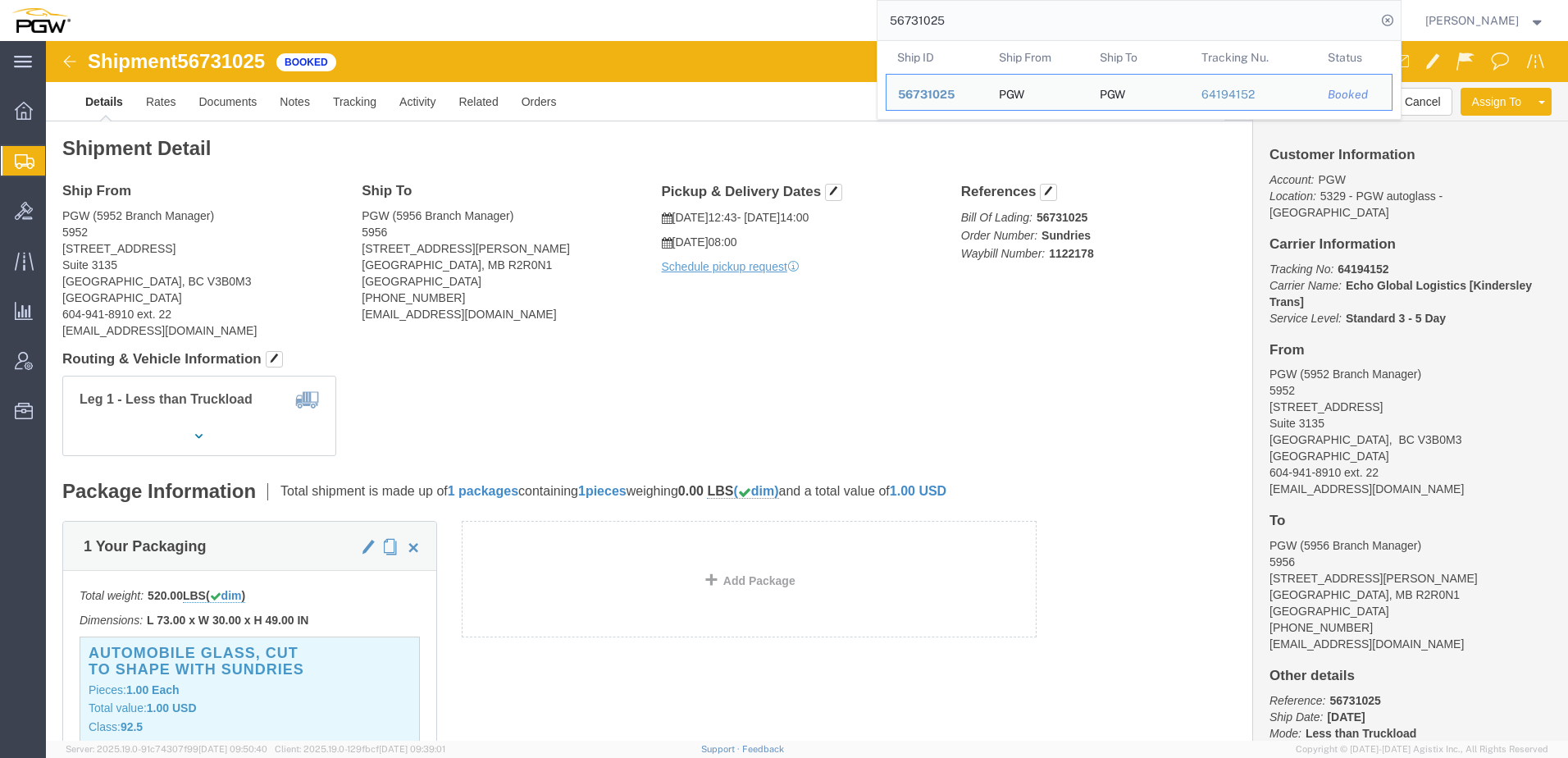
drag, startPoint x: 1012, startPoint y: 23, endPoint x: 267, endPoint y: -23, distance: 746.4
click at [267, 0] on html "main_menu Created with Sketch. Collapse Menu Overview Shipments Shipment Manage…" at bounding box center [784, 379] width 1568 height 758
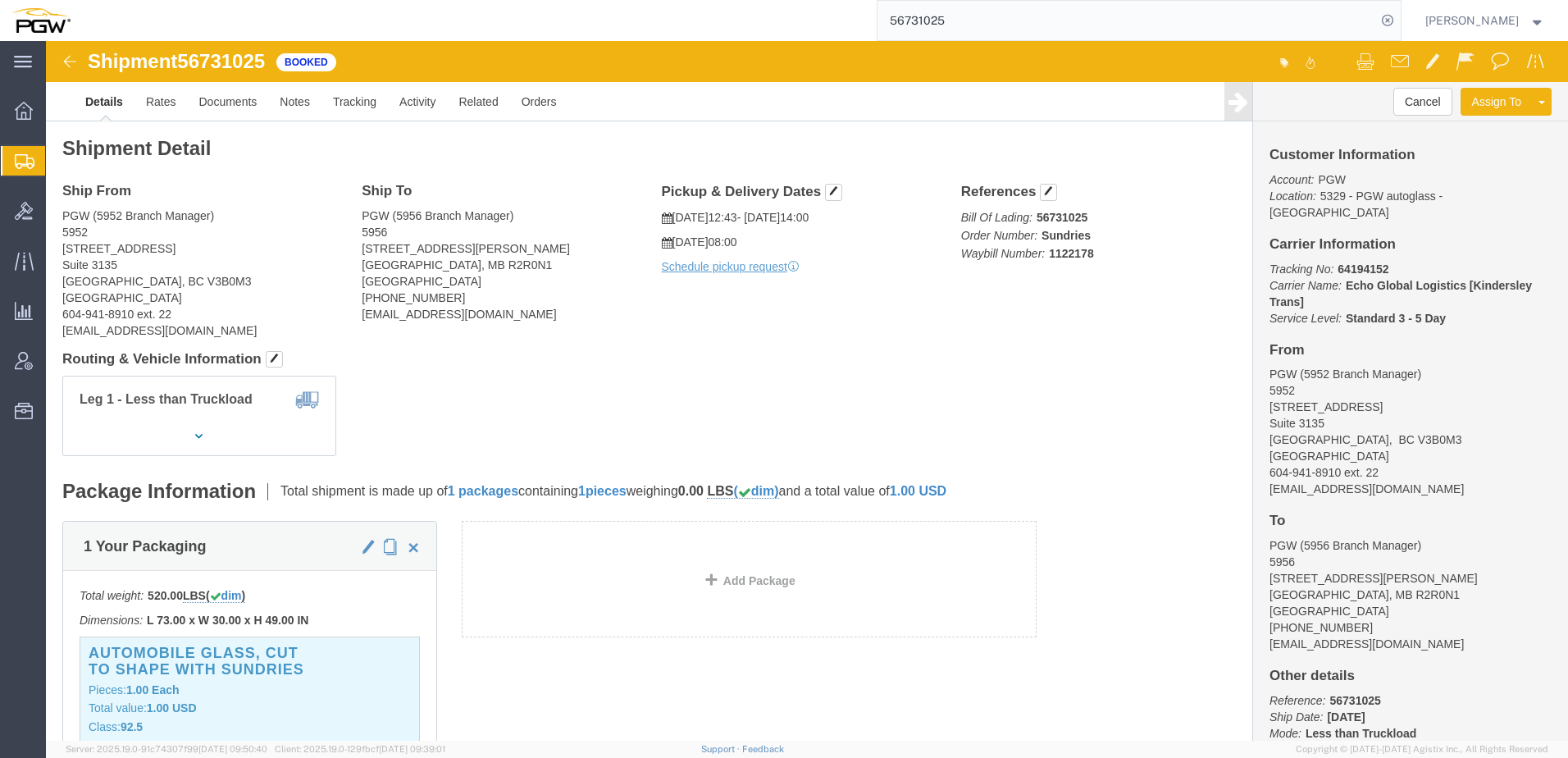
click div "Shipment Detail Ship From PGW (5952 Branch Manager) 5952 575 Seaborne Avenue Su…"
click div "Leg 1 - Less than Truckload"
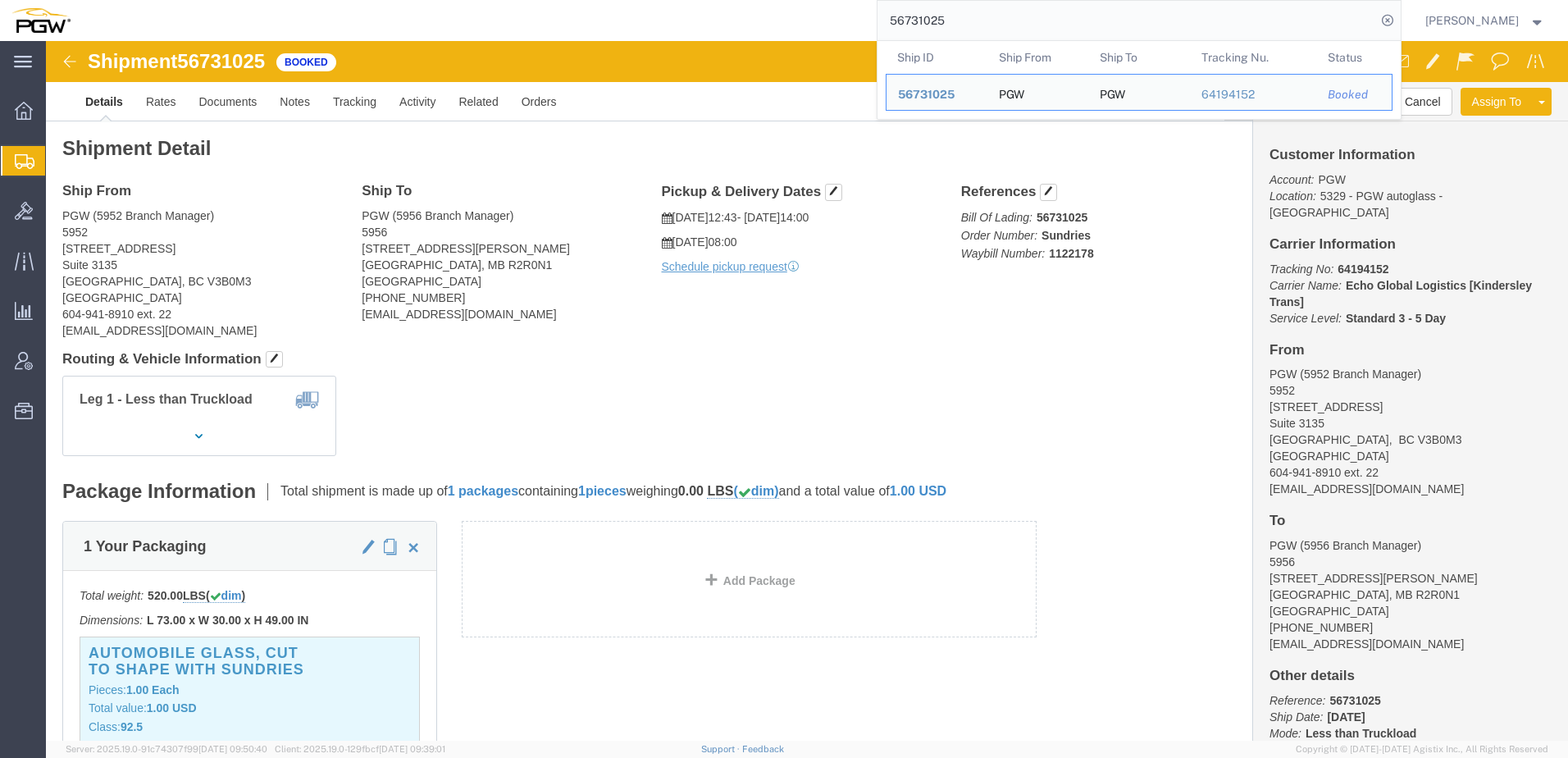
drag, startPoint x: 1044, startPoint y: 35, endPoint x: 318, endPoint y: -2, distance: 726.9
click at [318, 0] on html "main_menu Created with Sketch. Collapse Menu Overview Shipments Shipment Manage…" at bounding box center [784, 379] width 1568 height 758
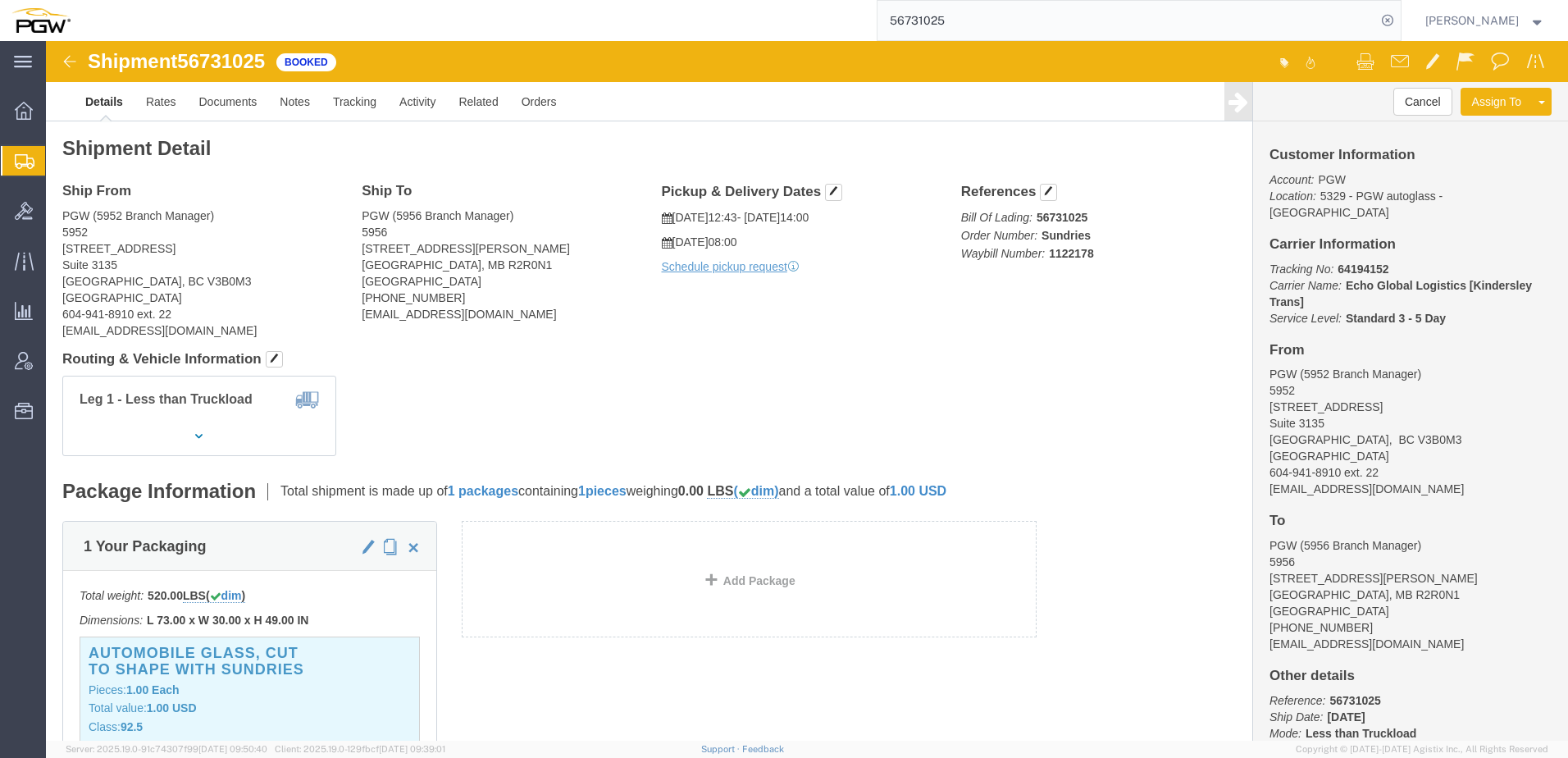
paste input "835212"
type input "56835212"
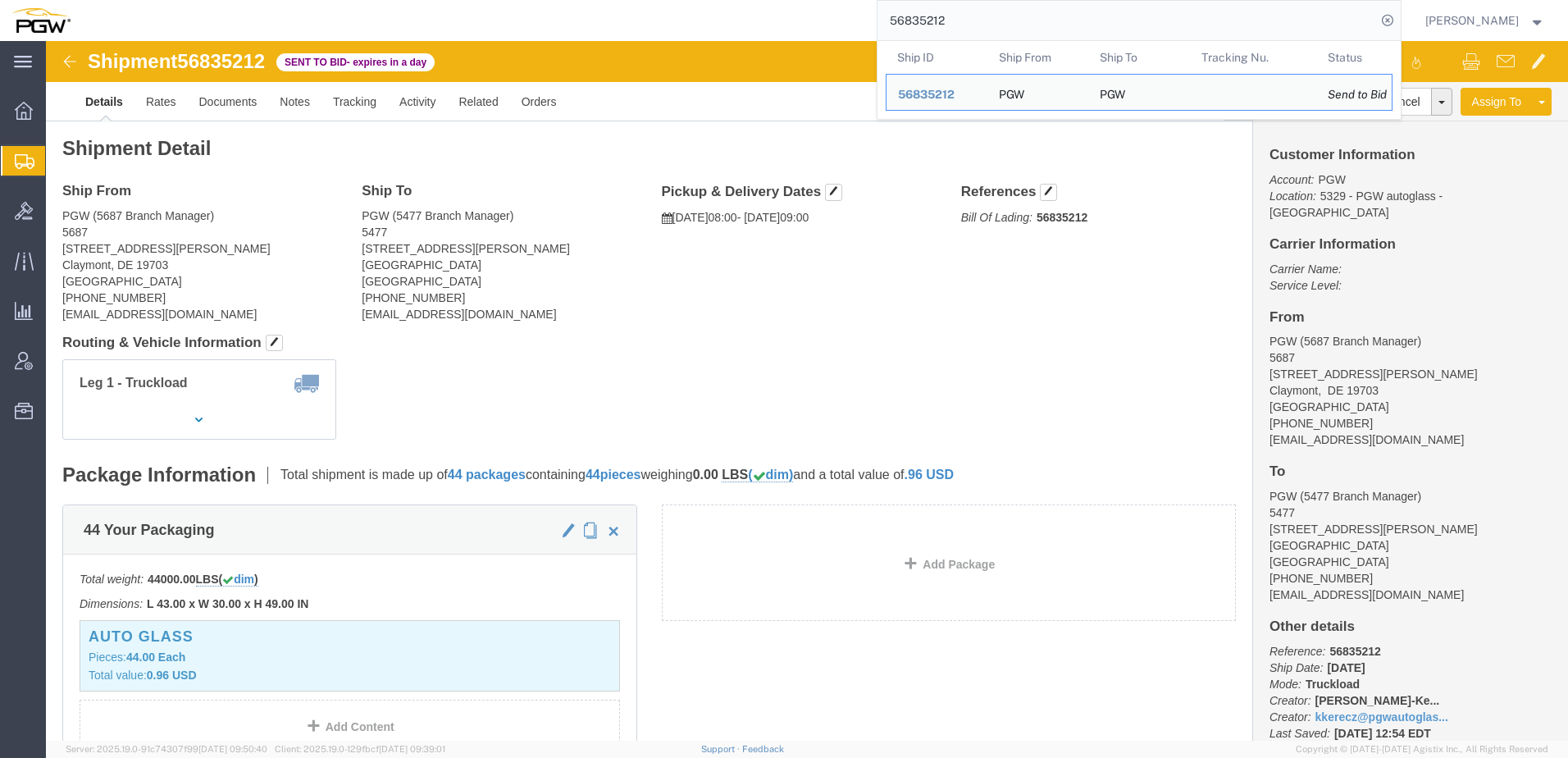
click at [0, 0] on span "Create from Template" at bounding box center [0, 0] width 0 height 0
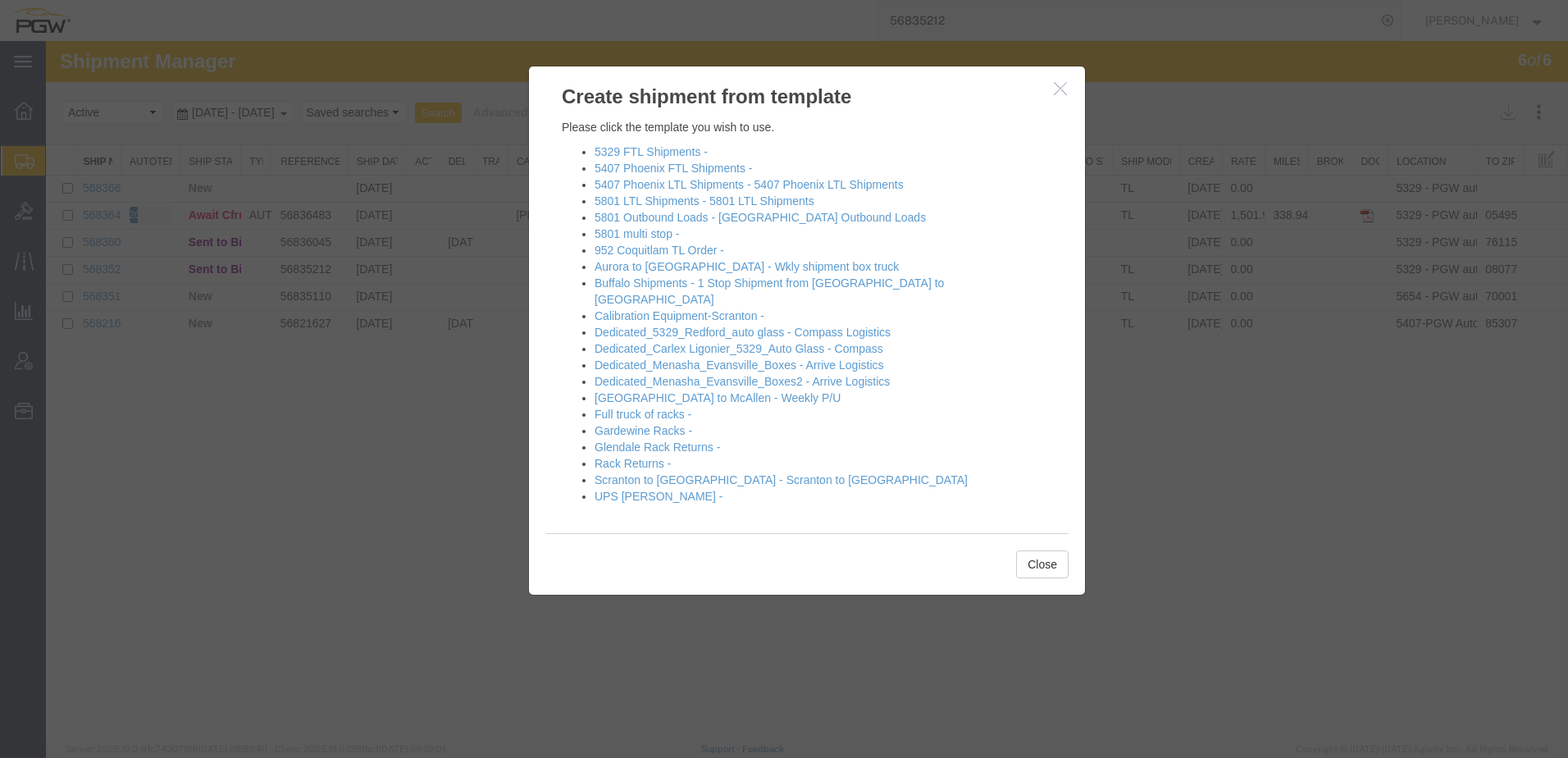
click at [1061, 87] on icon "button" at bounding box center [1061, 88] width 13 height 14
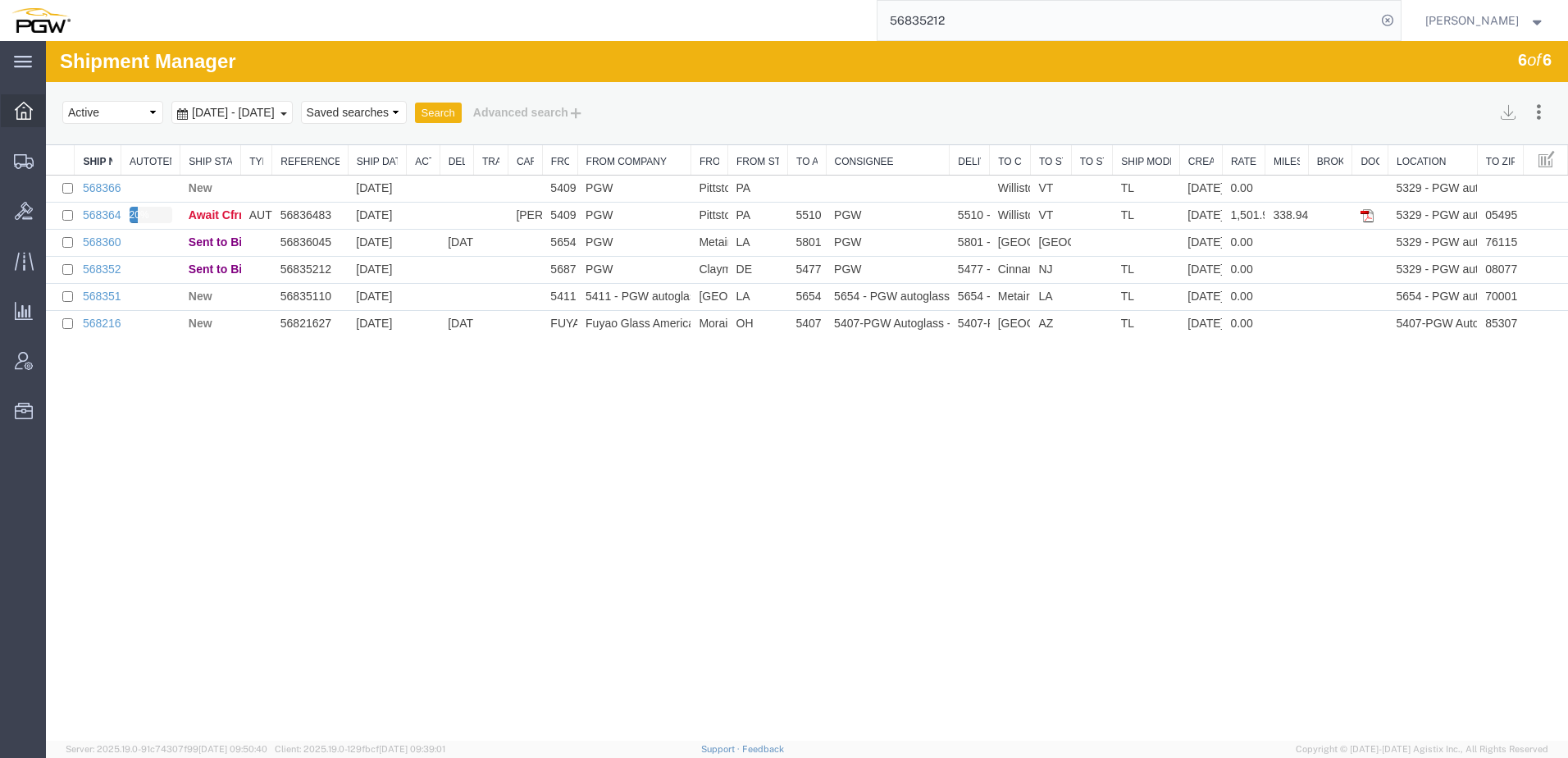
click at [18, 106] on icon at bounding box center [24, 110] width 18 height 18
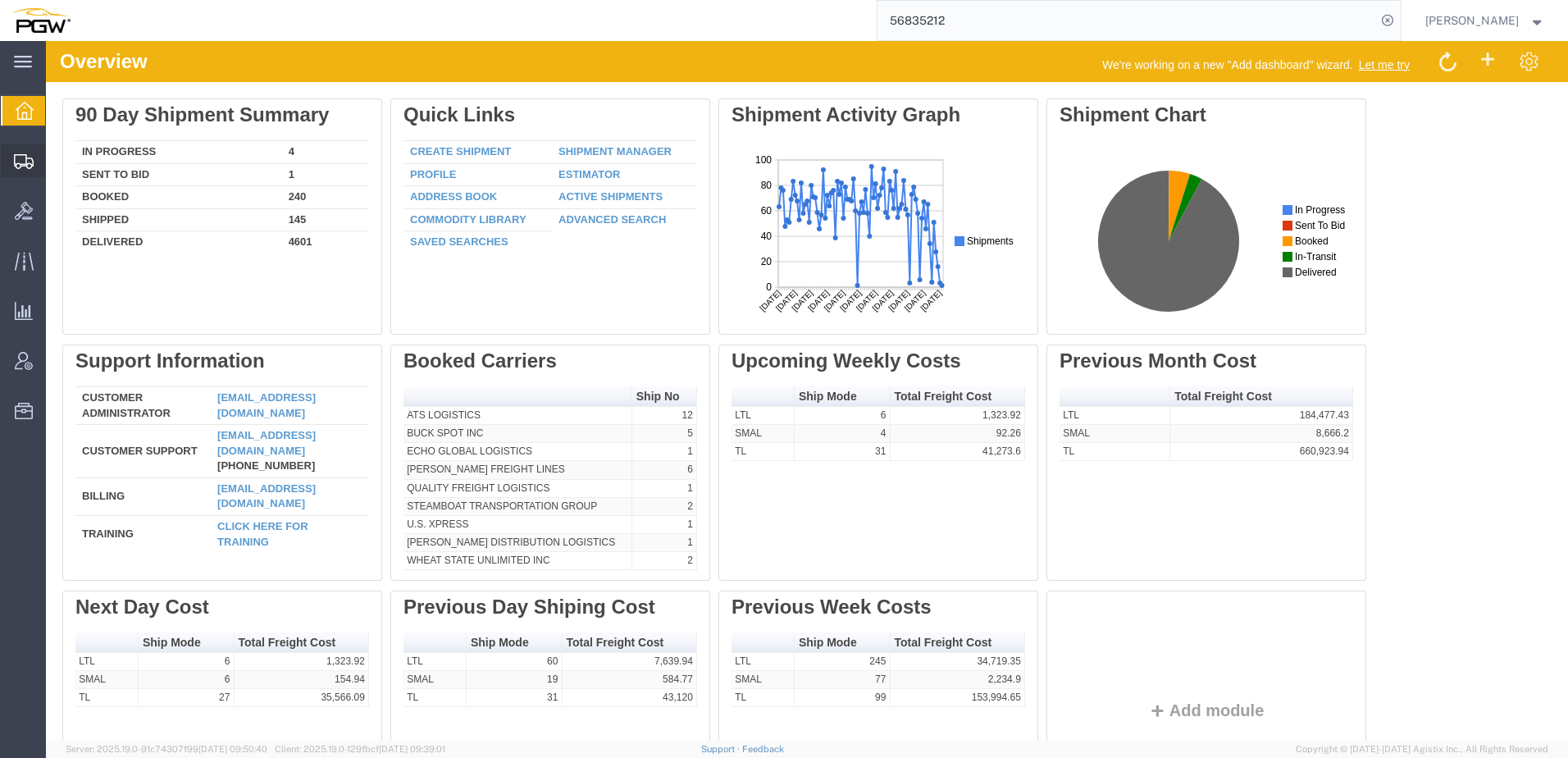
click at [0, 0] on span "Shipment Manager" at bounding box center [0, 0] width 0 height 0
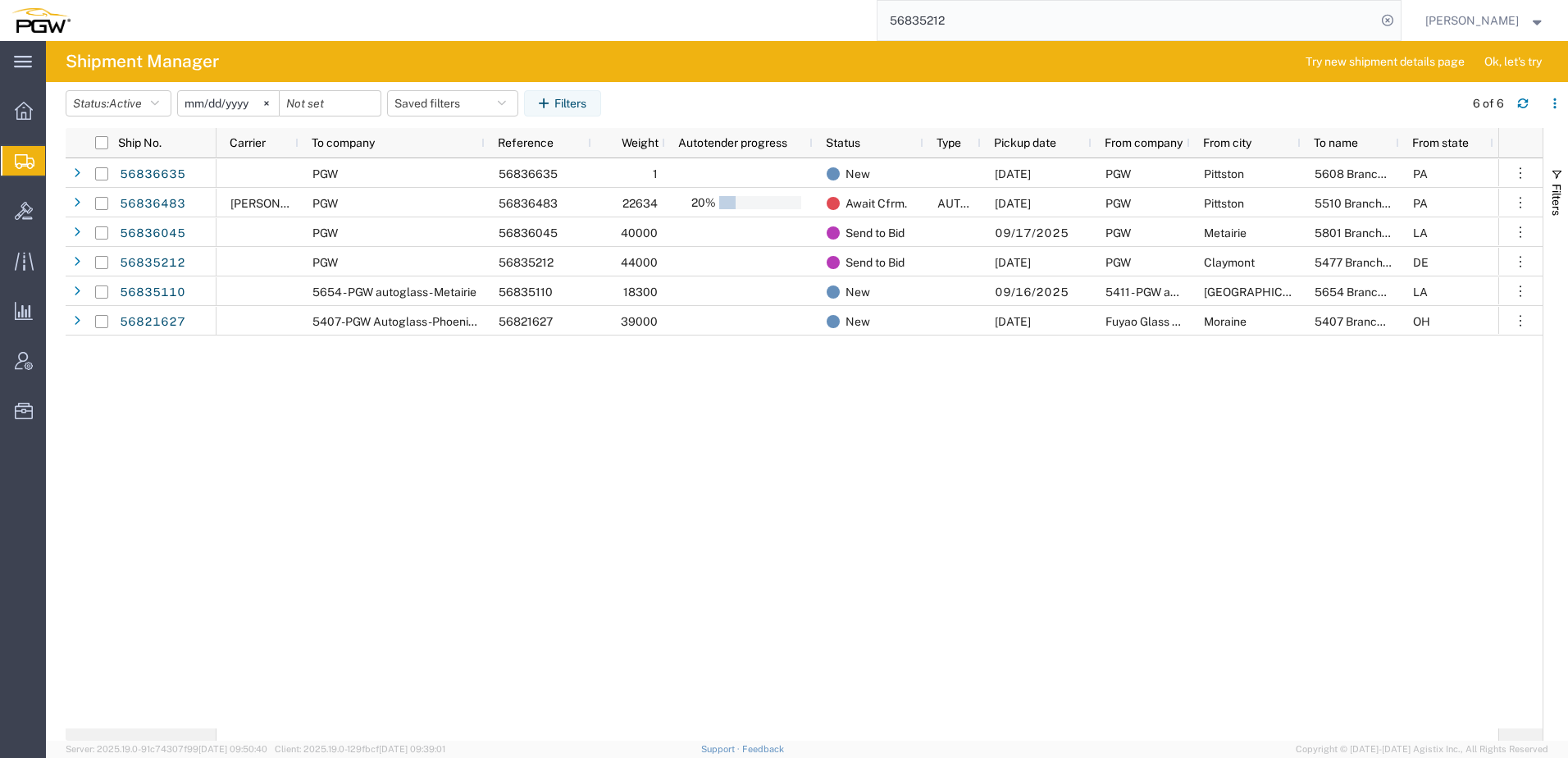
click at [218, 97] on input "2025-08-16" at bounding box center [229, 103] width 101 height 25
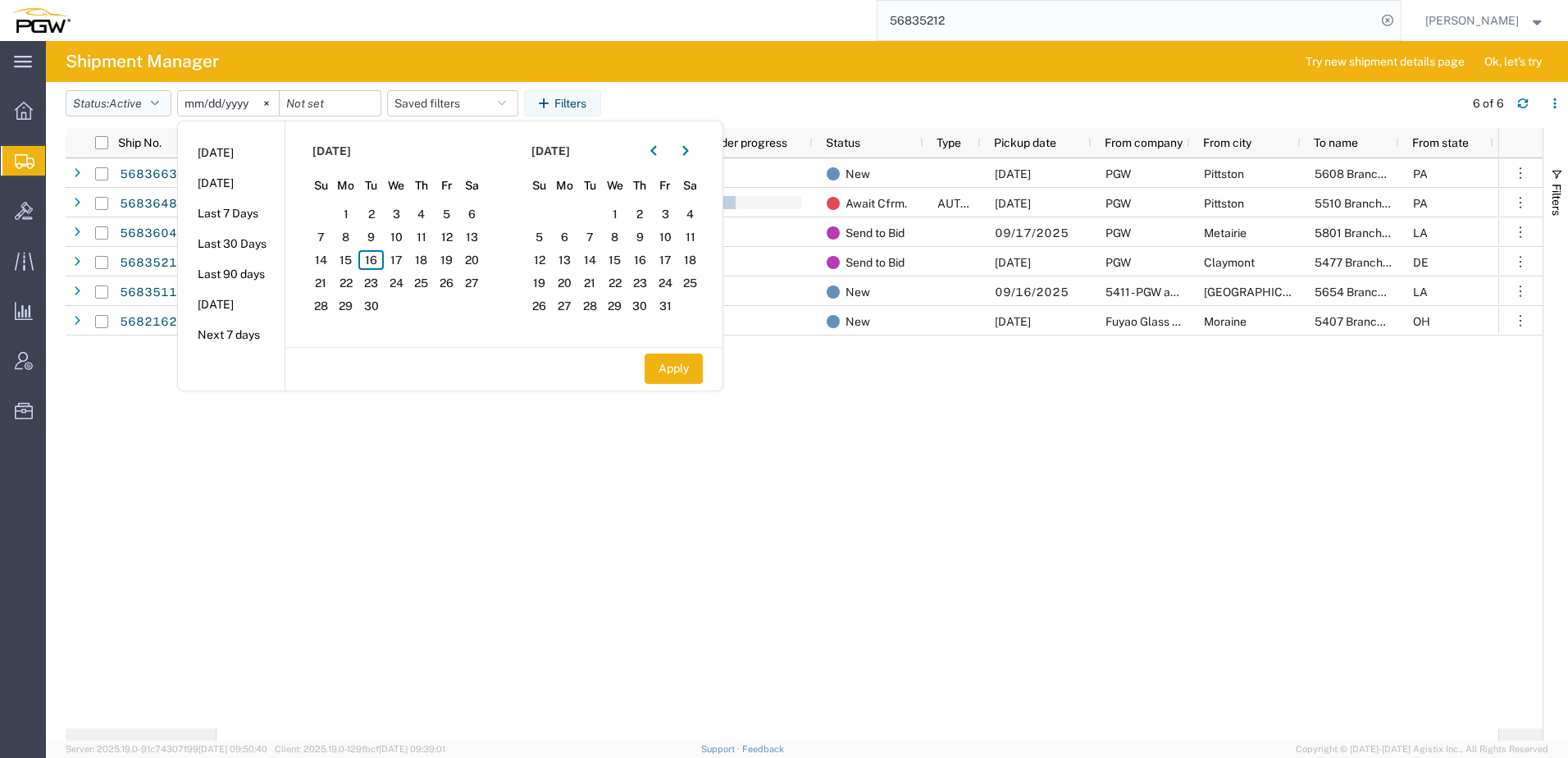
click at [120, 109] on span "Active" at bounding box center [125, 103] width 33 height 13
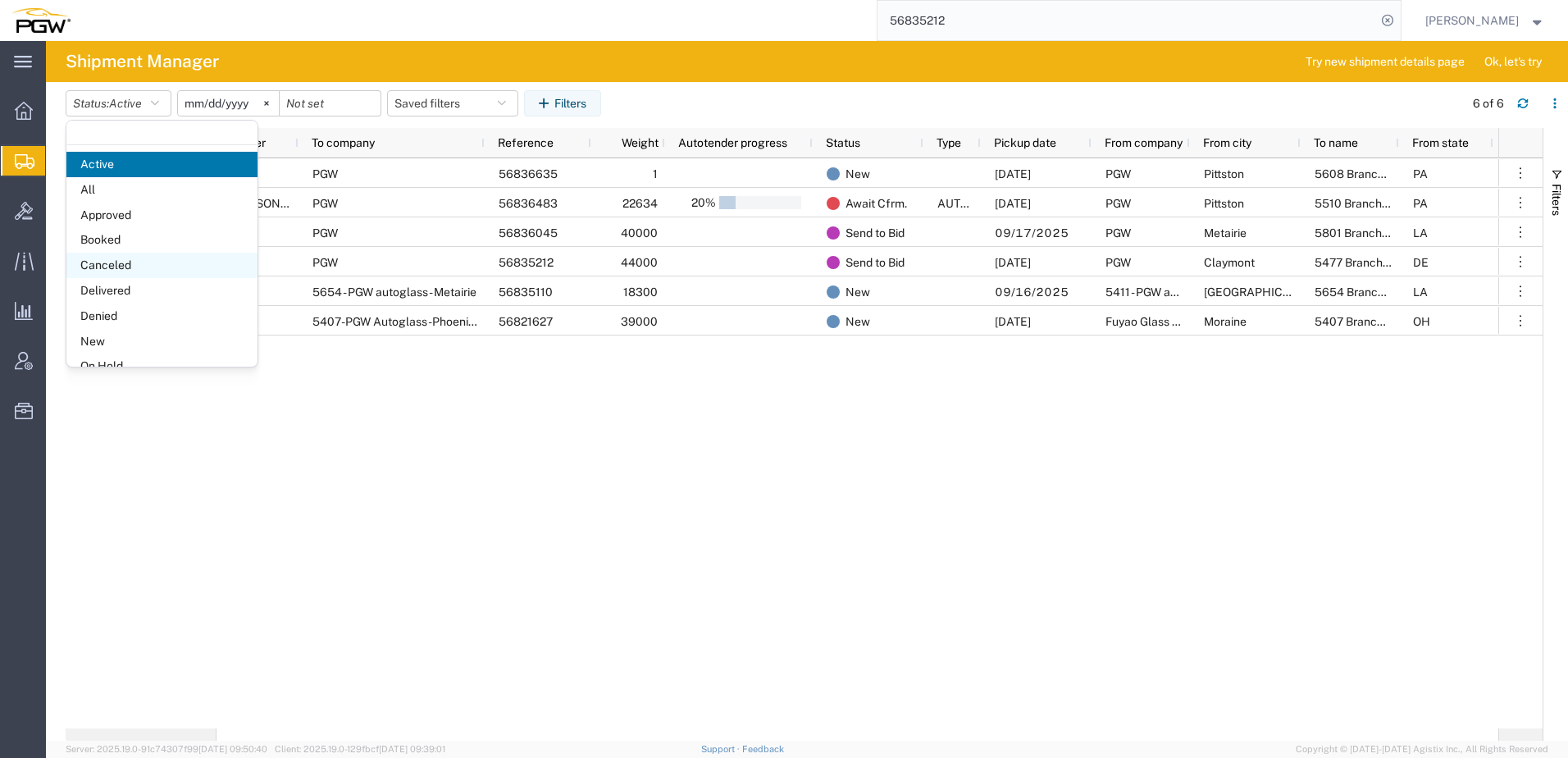
click at [129, 263] on span "Canceled" at bounding box center [161, 265] width 191 height 26
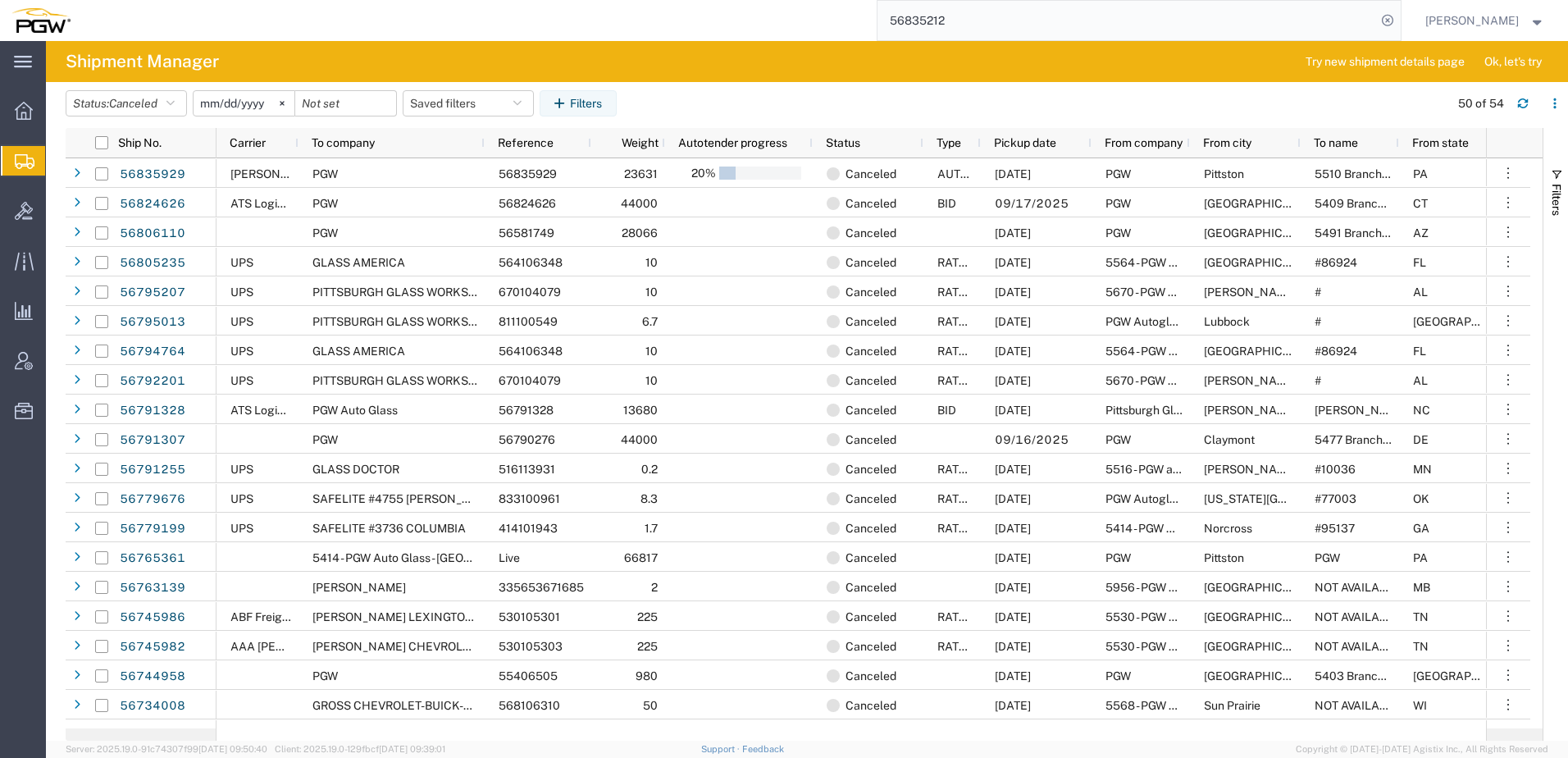
click at [231, 100] on input "2025-08-16" at bounding box center [244, 103] width 101 height 25
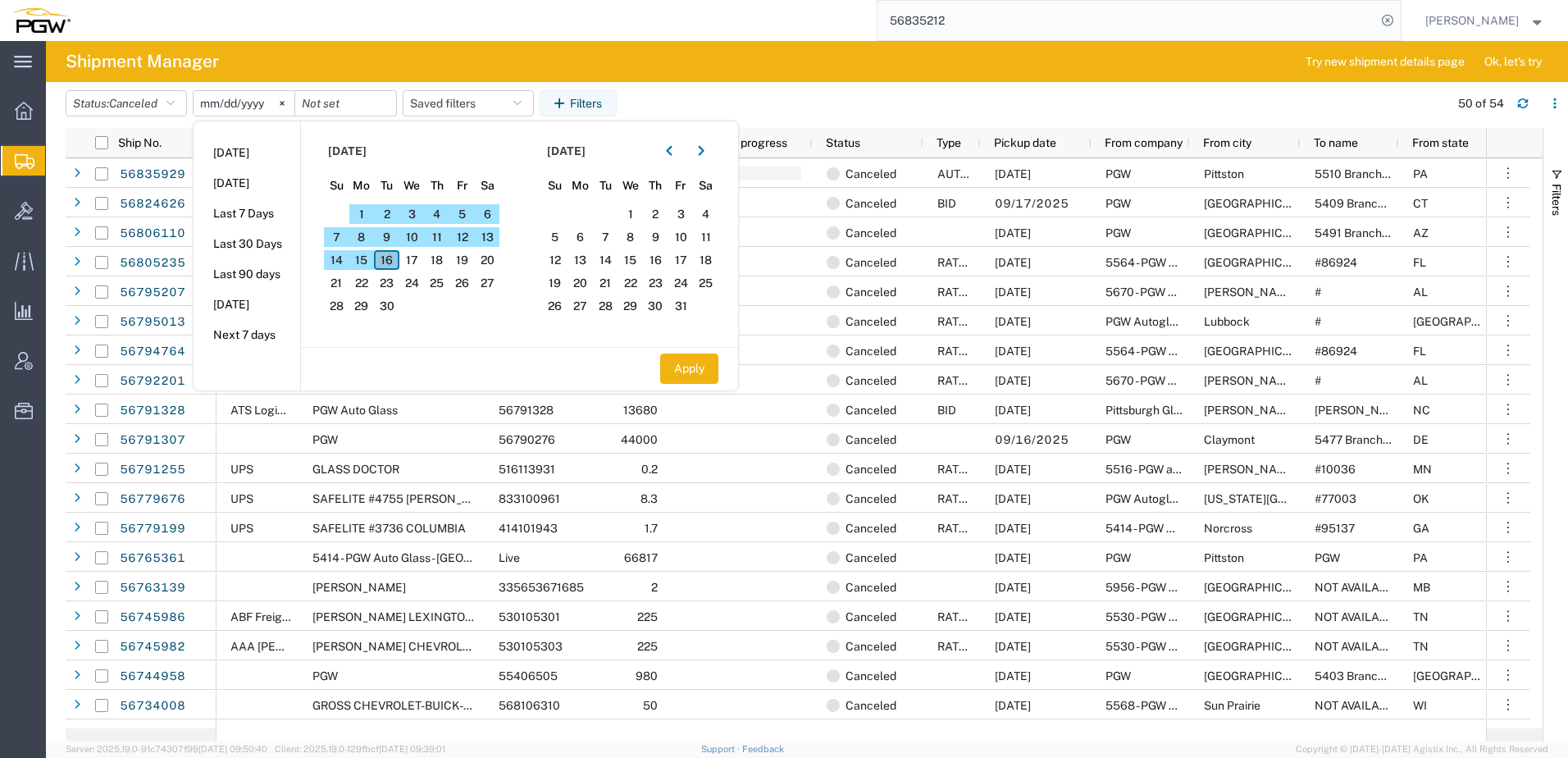
click at [394, 258] on span "16" at bounding box center [386, 260] width 26 height 20
click at [337, 102] on input "date" at bounding box center [345, 103] width 101 height 25
click at [395, 263] on span "16" at bounding box center [386, 260] width 26 height 20
click at [684, 365] on button "Apply" at bounding box center [689, 369] width 58 height 30
type input "2025-09-16"
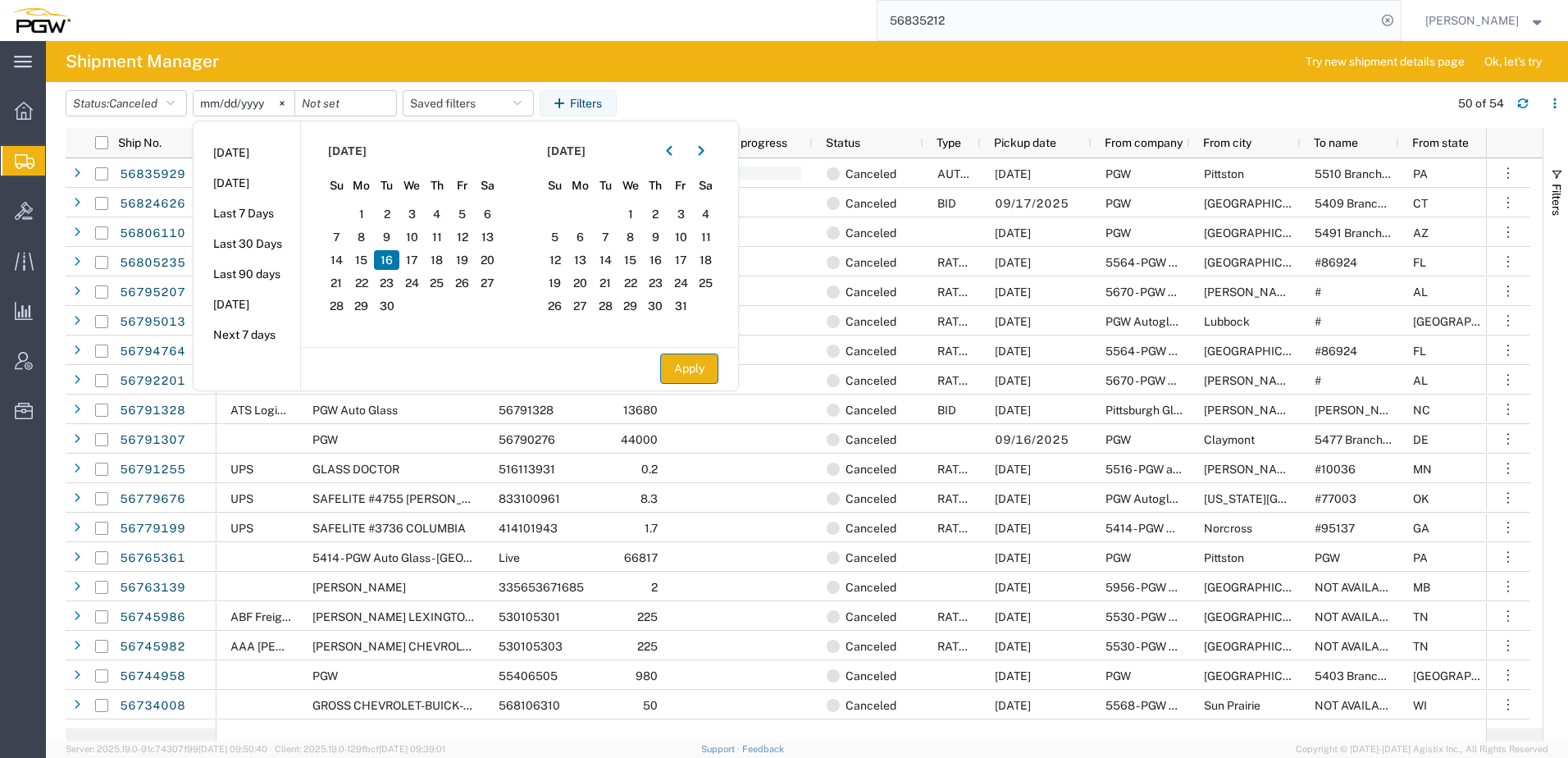
type input "2025-09-16"
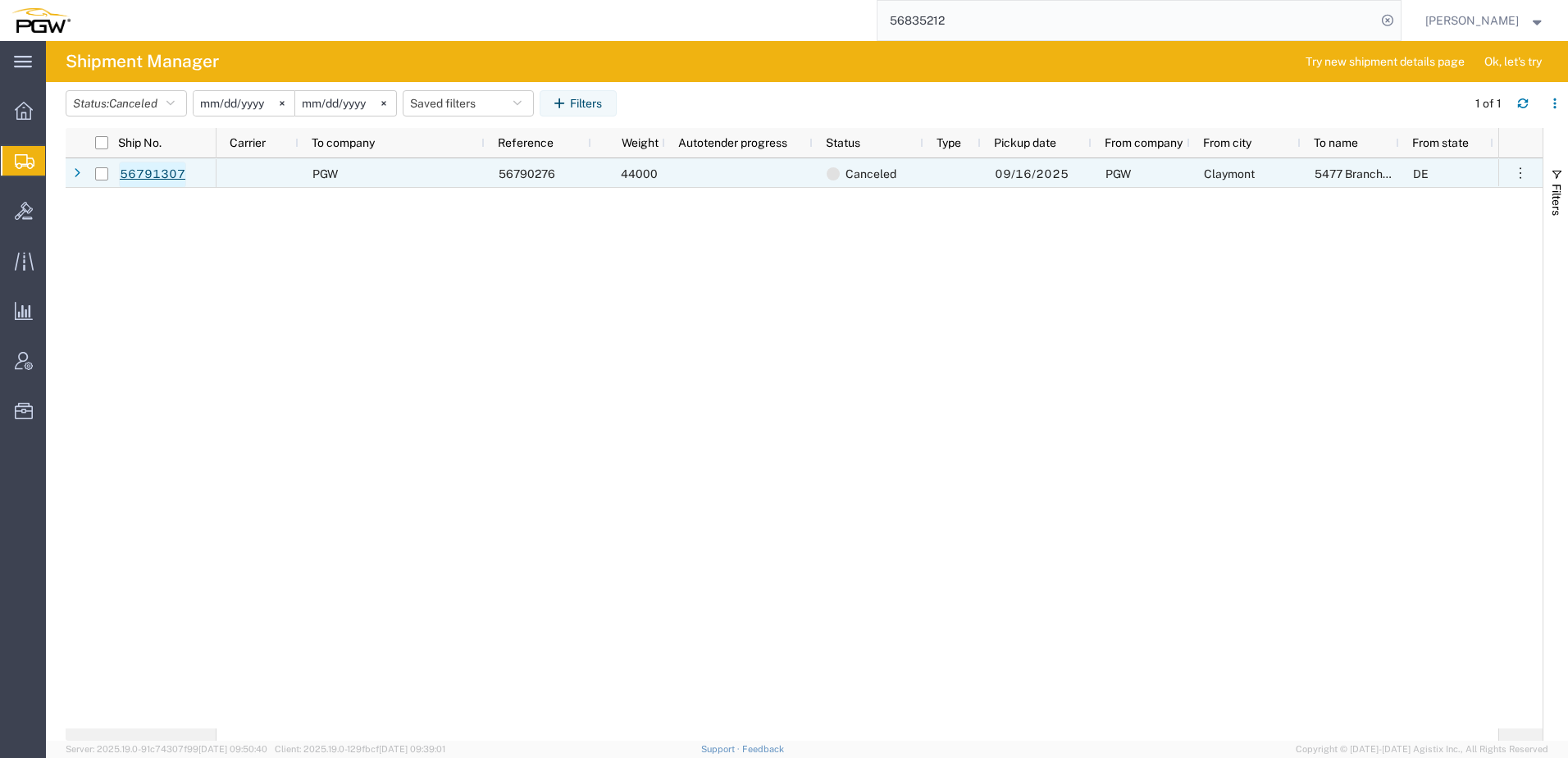
click at [147, 173] on link "56791307" at bounding box center [152, 175] width 67 height 27
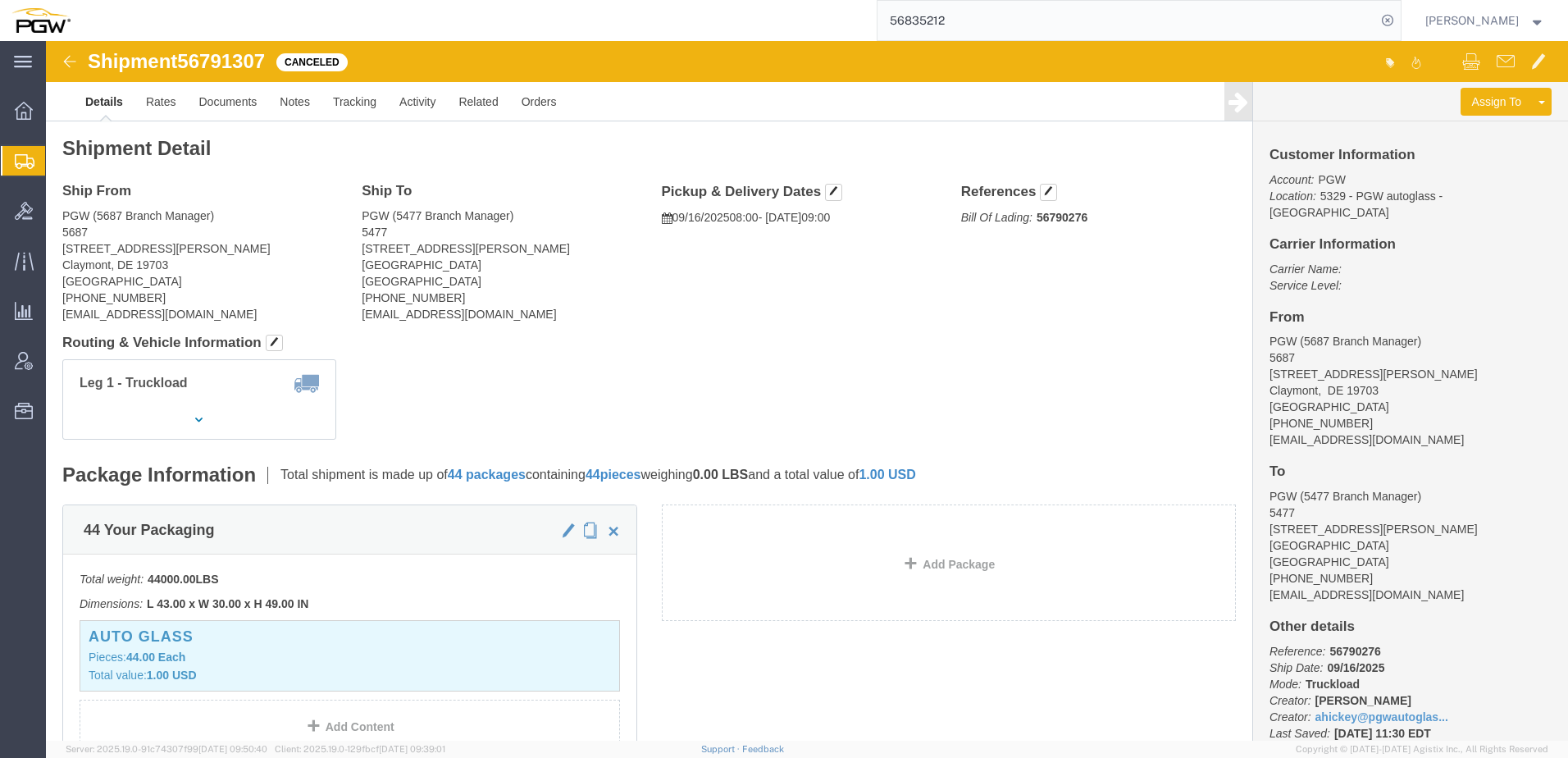
click at [0, 0] on span "Create Shipment" at bounding box center [0, 0] width 0 height 0
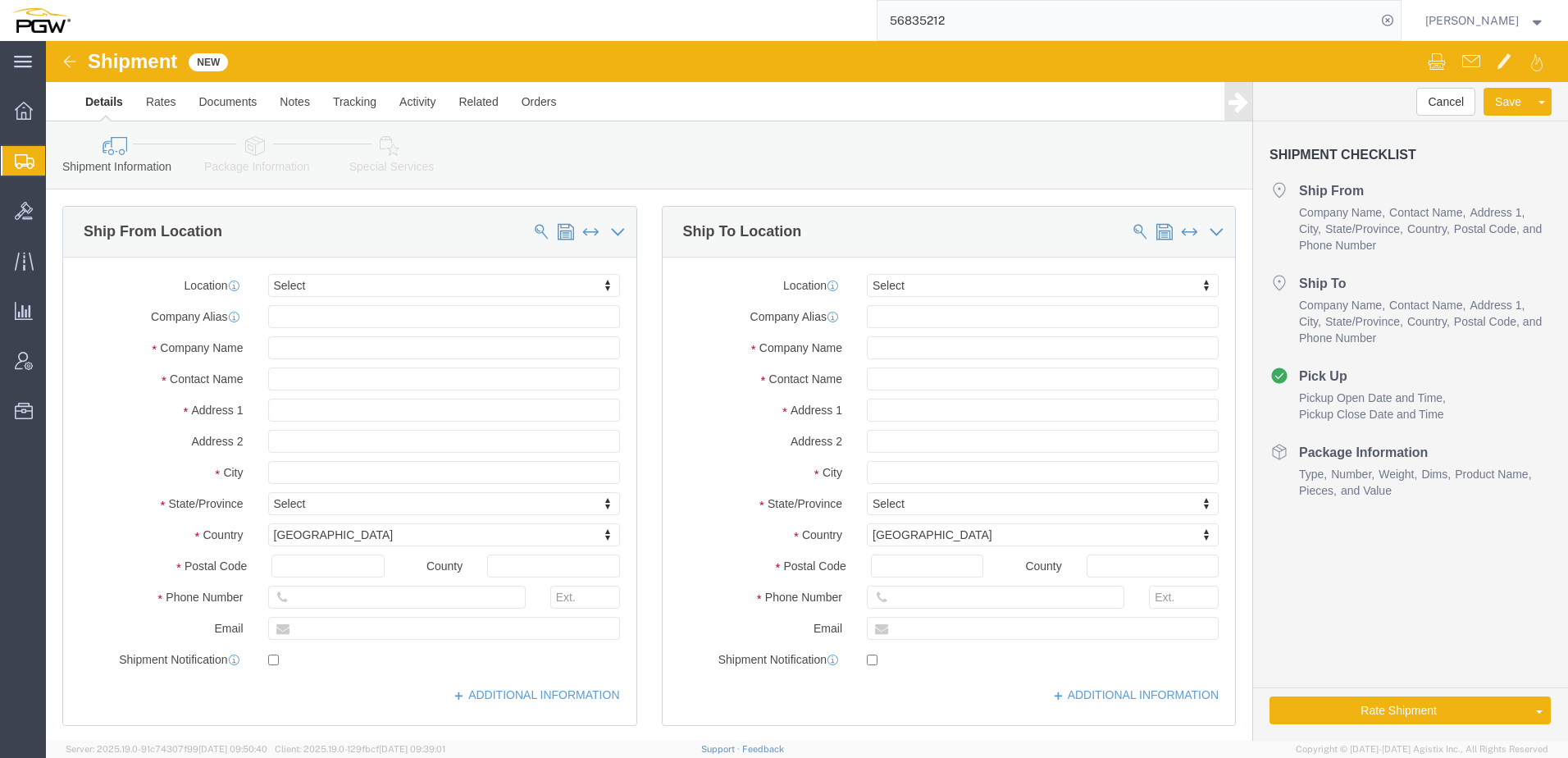
select select
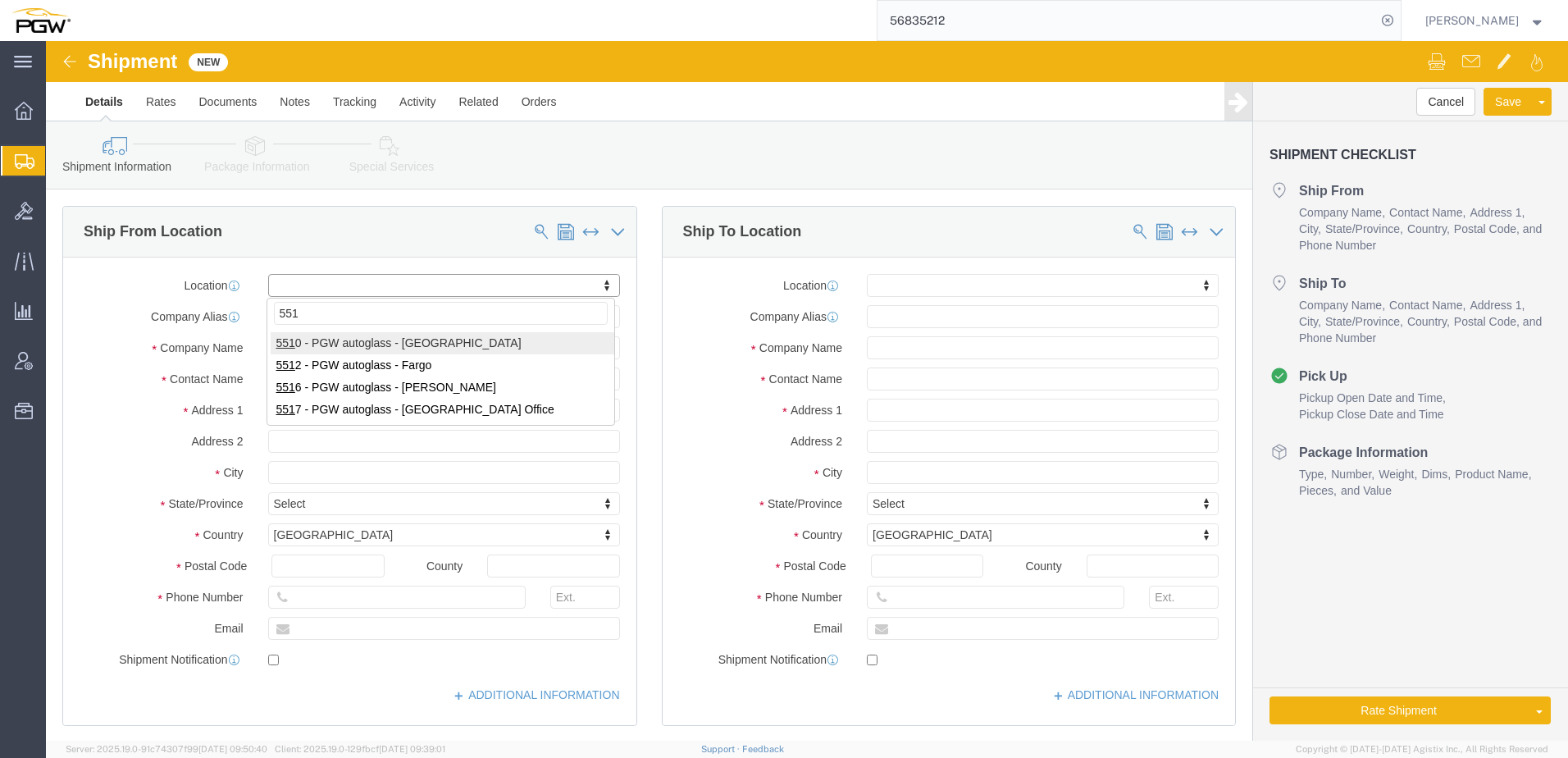
type input "5512"
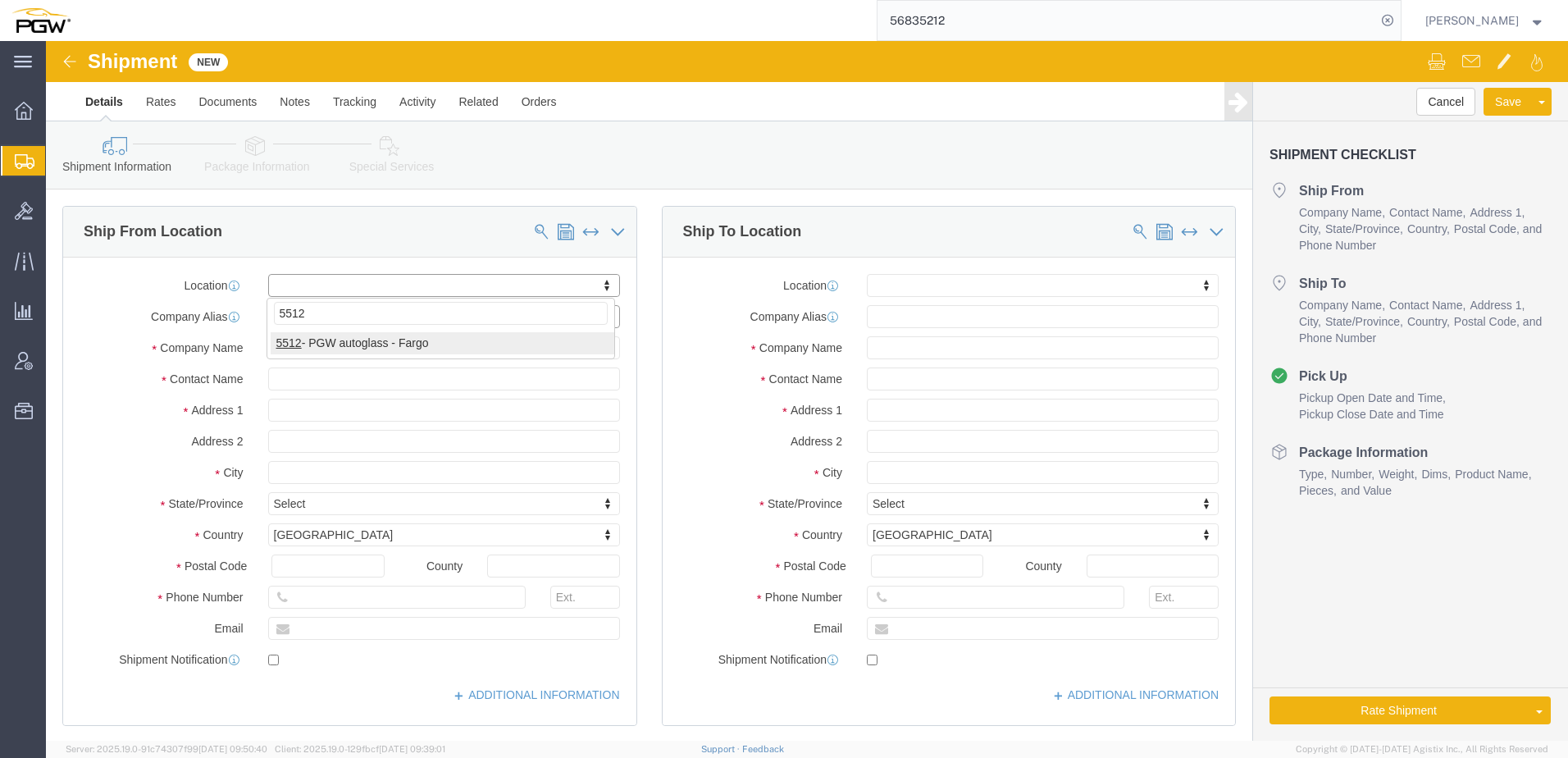
select select "28341"
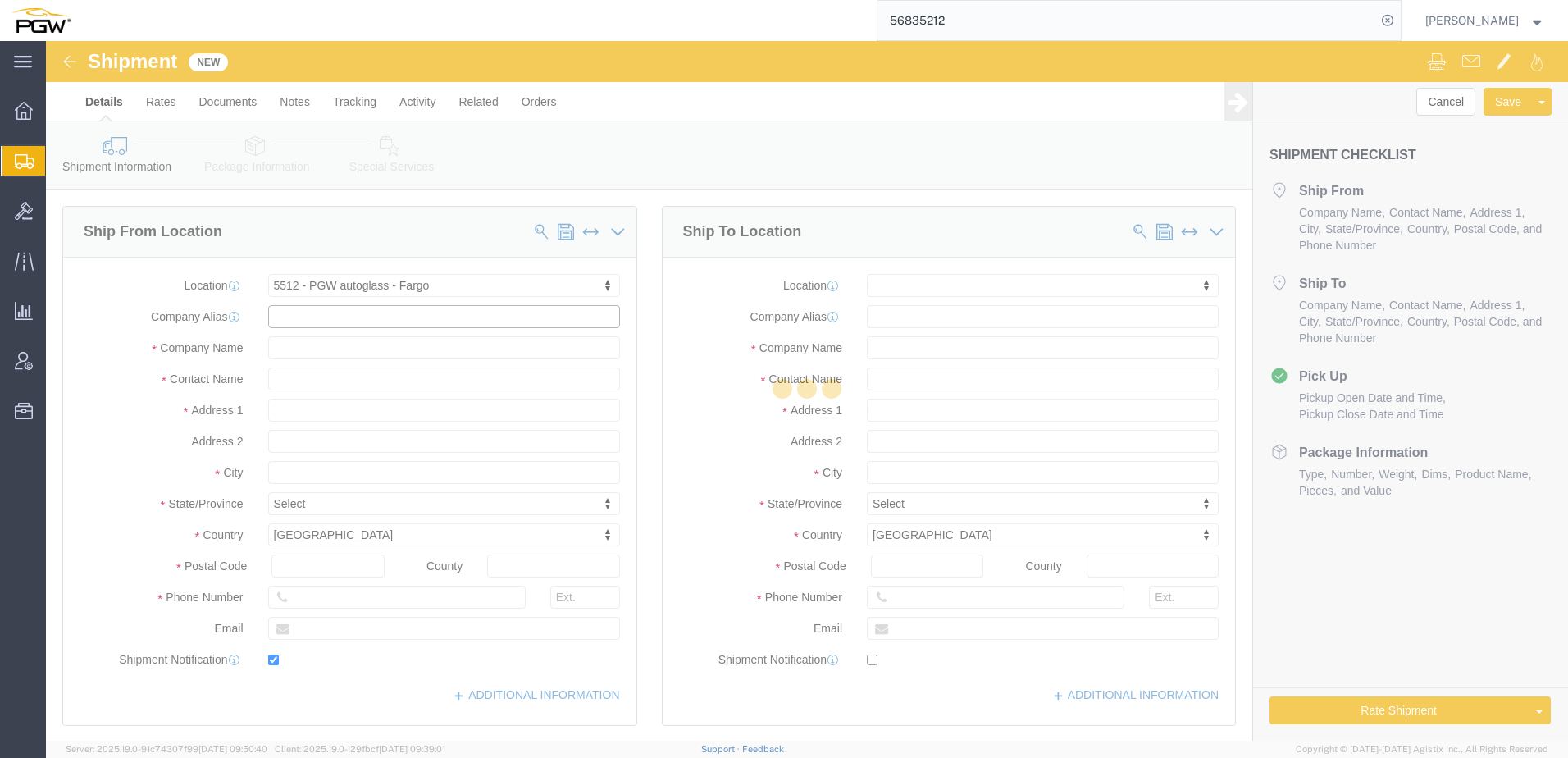
type input "601 11th Ave NE"
type input "Unit A"
type input "58078"
type input "701-219-1351"
type input "lkqsp_o_pm_5512@pgwag.com"
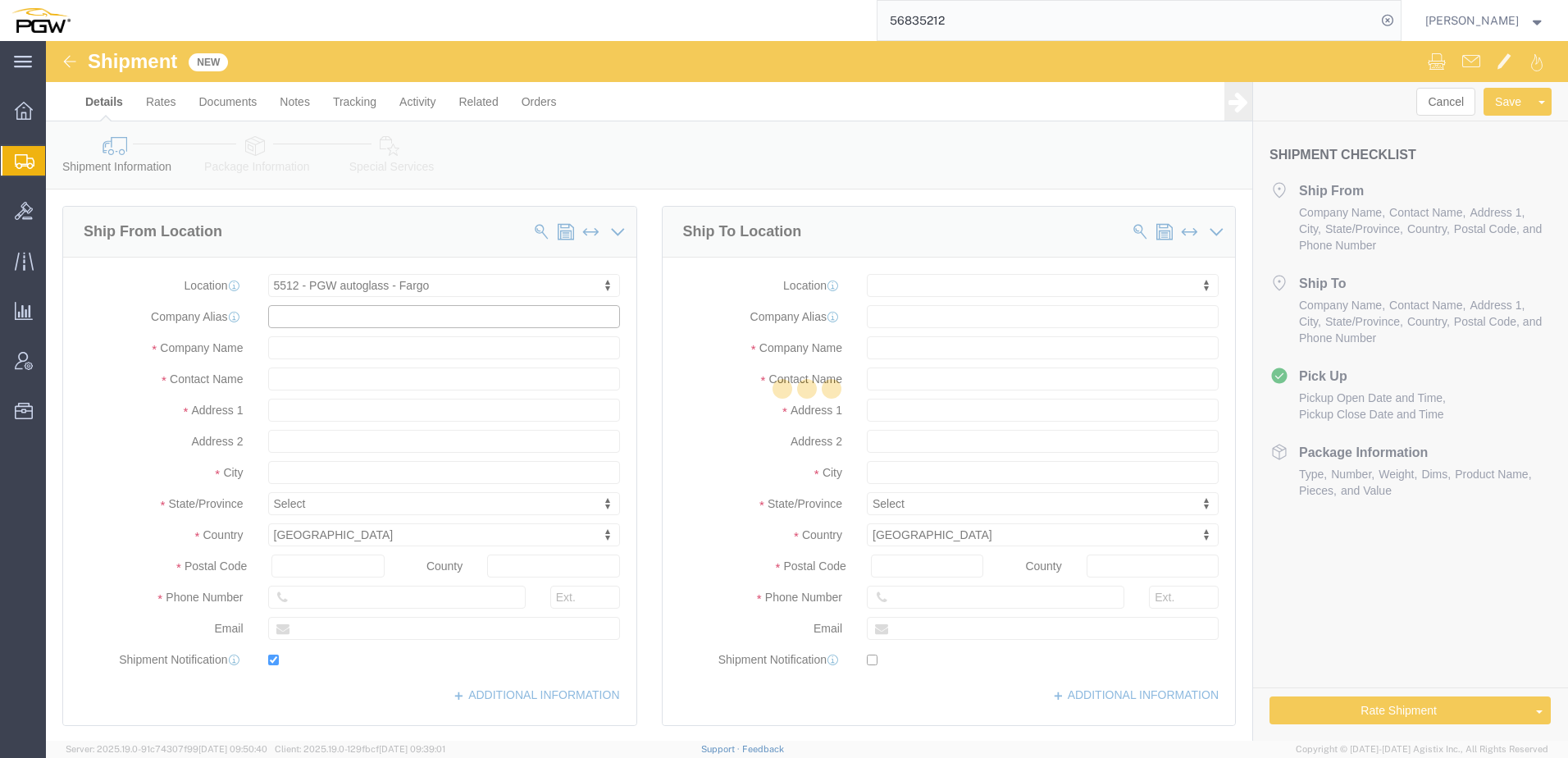
checkbox input "true"
type input "5512"
type input "PGW"
type input "5512 Branch Manager"
type input "West Fargo"
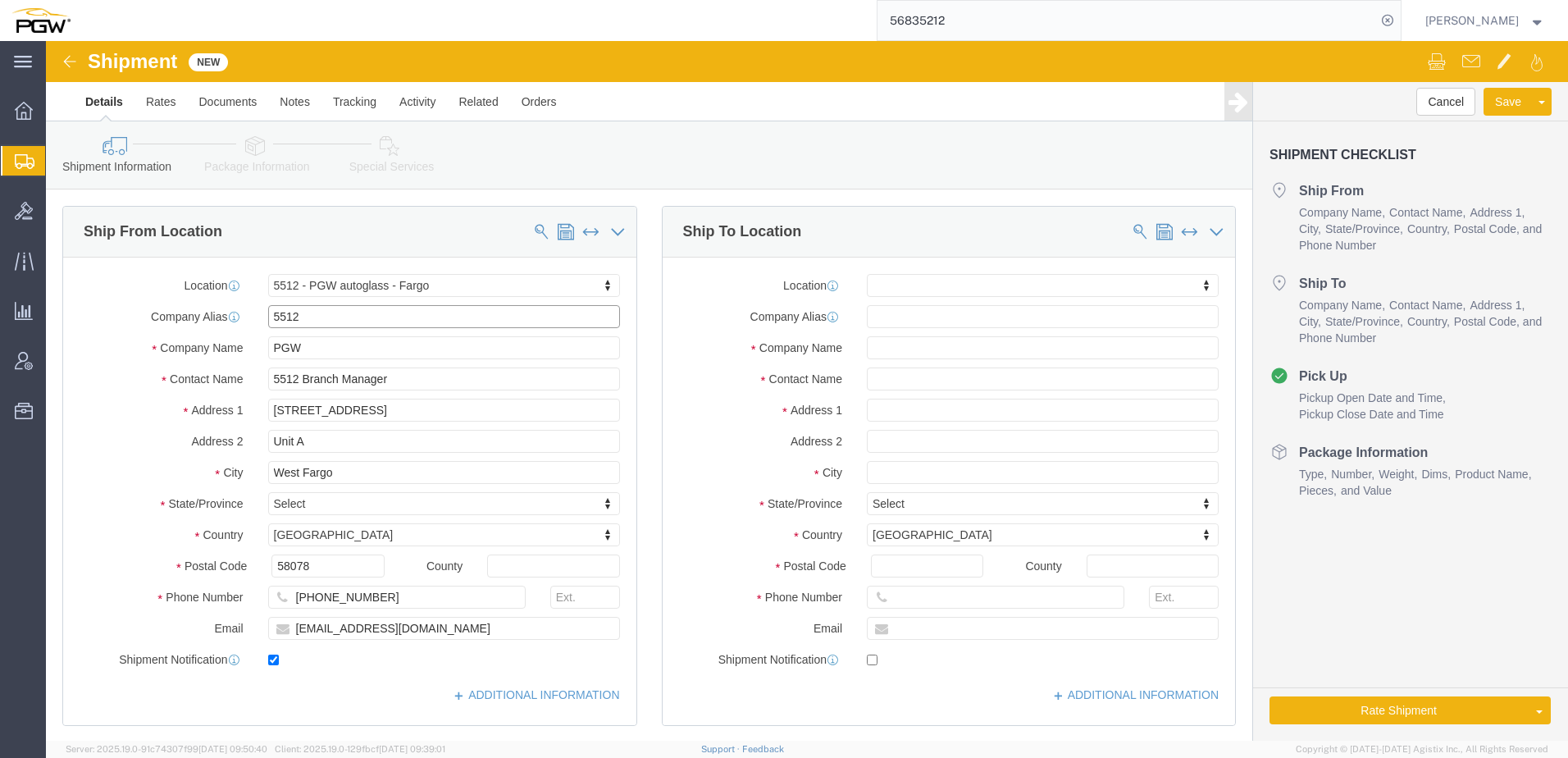
select select "ND"
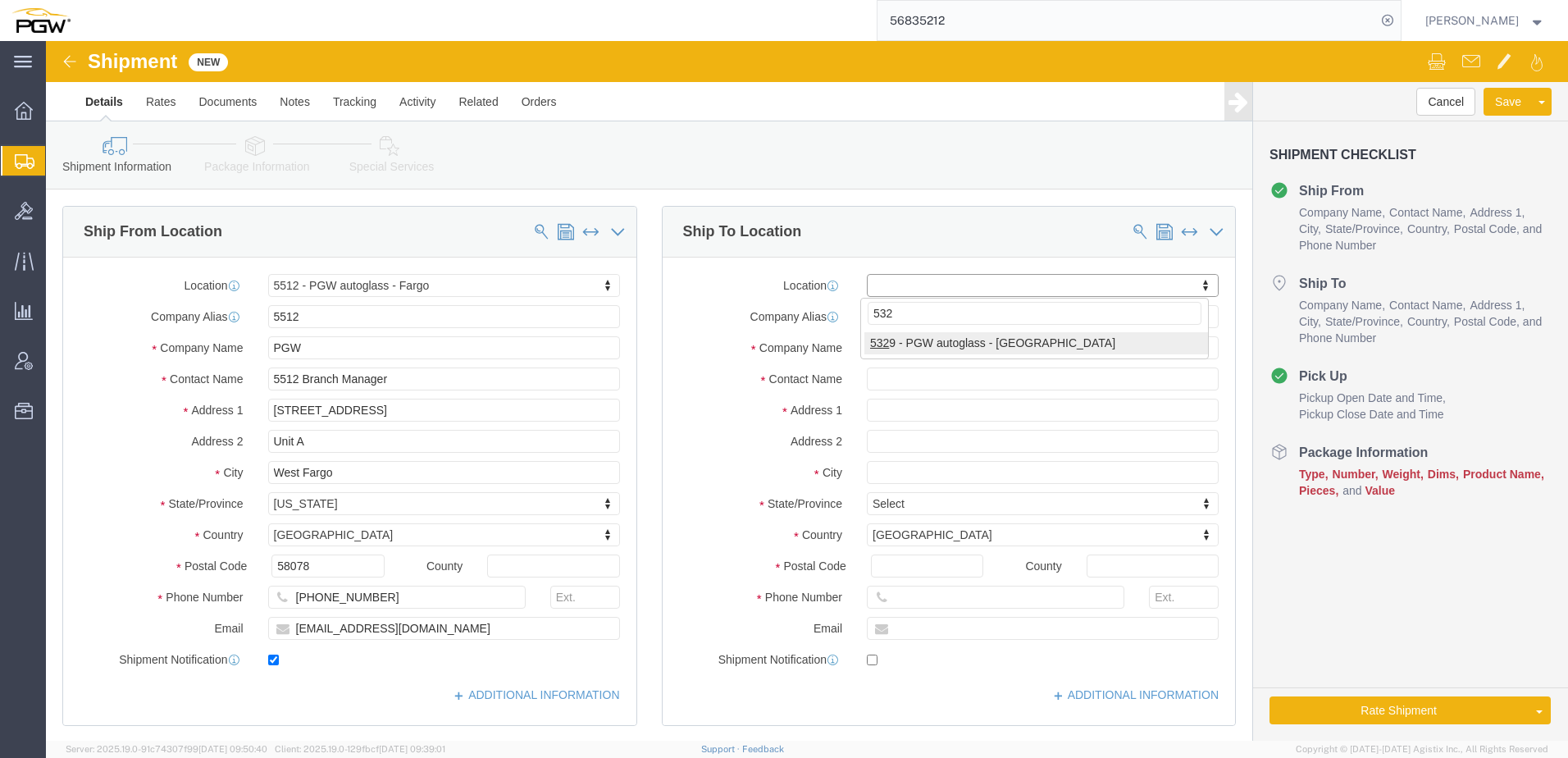
type input "5329"
select select "28253"
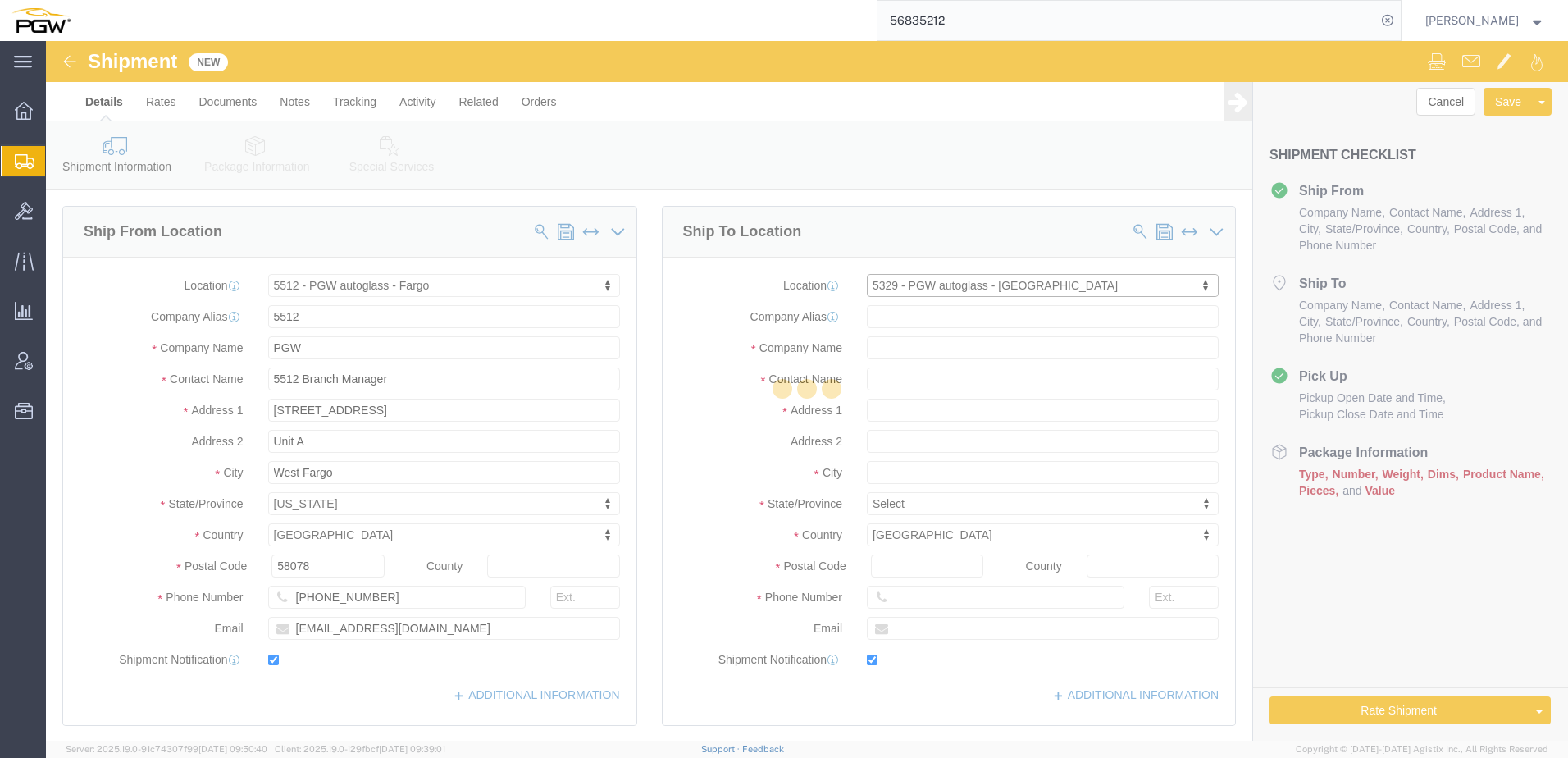
type input "850 Southern Ave"
type input "45601"
type input "740-774-7609"
type input "jclaytor@pgwautoglass.com"
checkbox input "true"
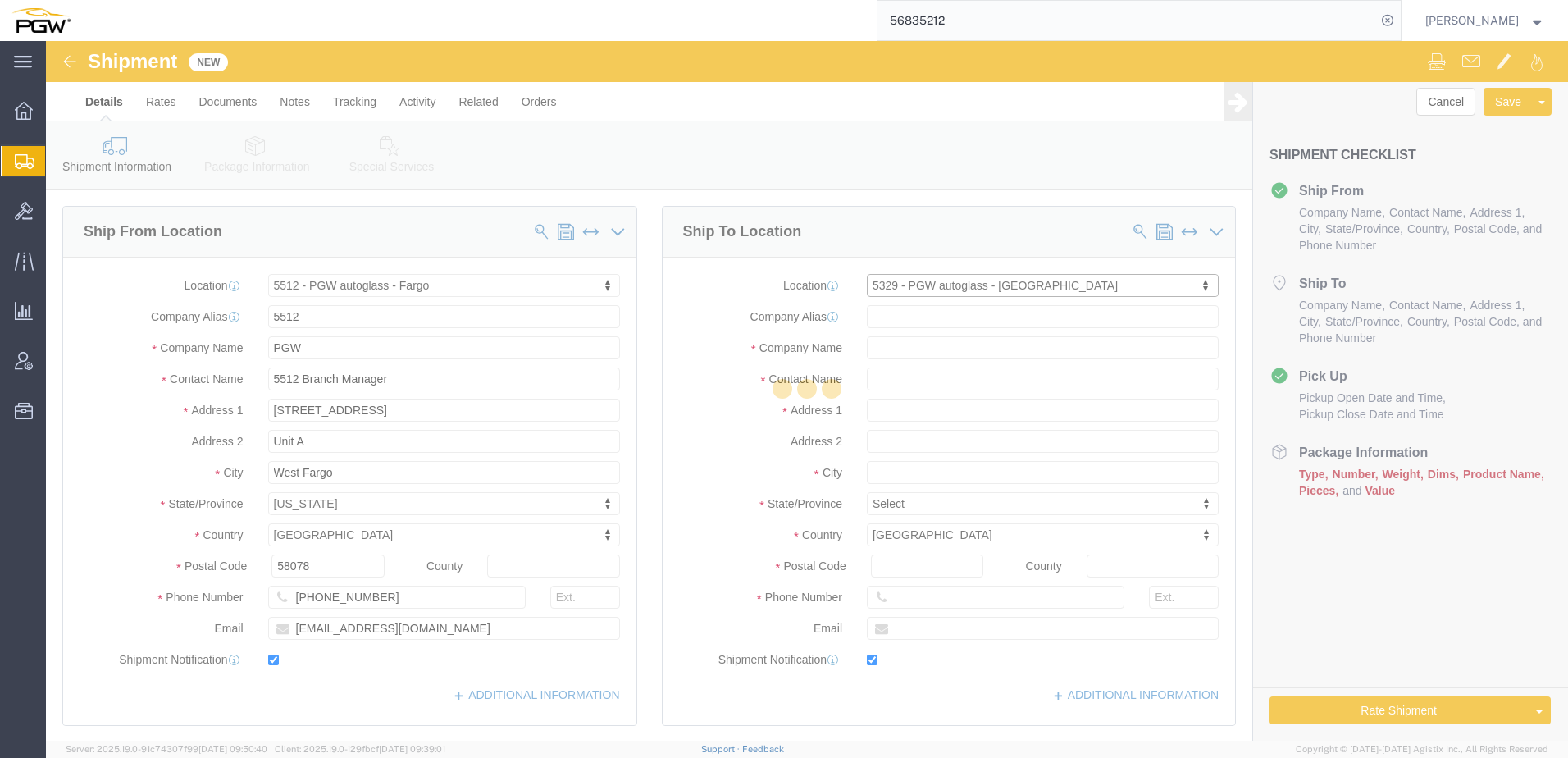
type input "5329"
type input "PGW"
type input "Janet Claytor"
type input "Chillicothe"
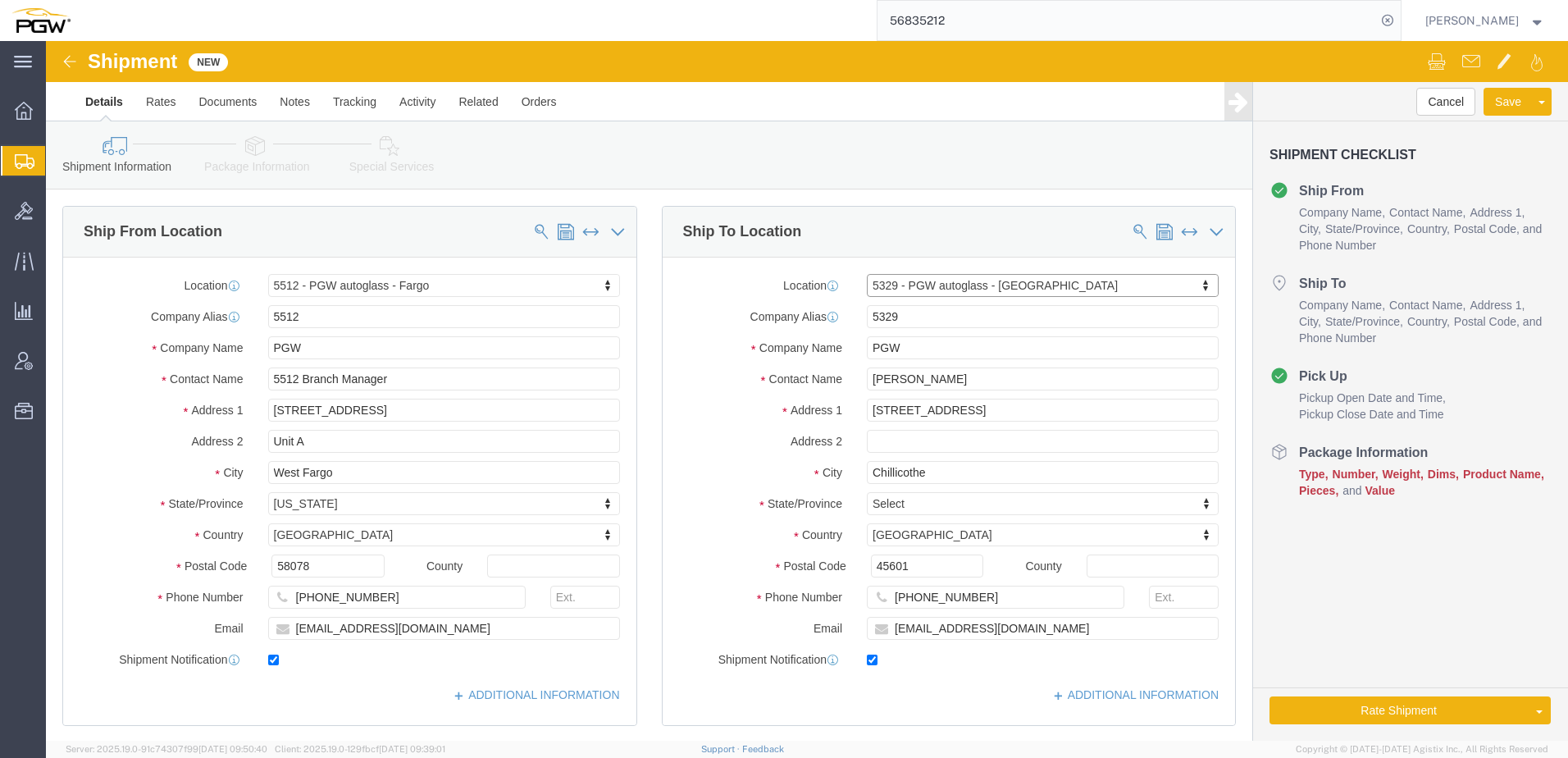
select select "OH"
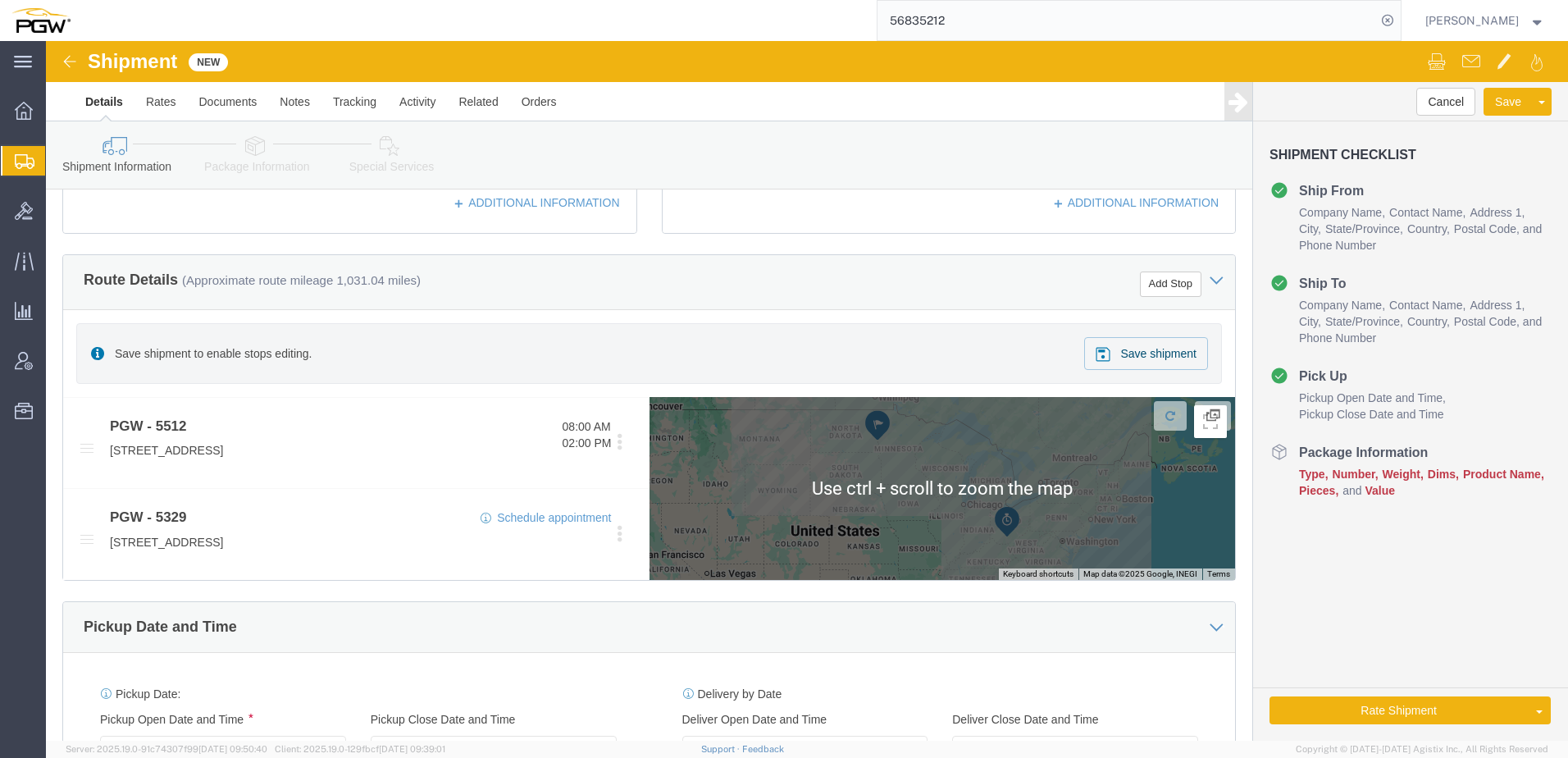
scroll to position [738, 0]
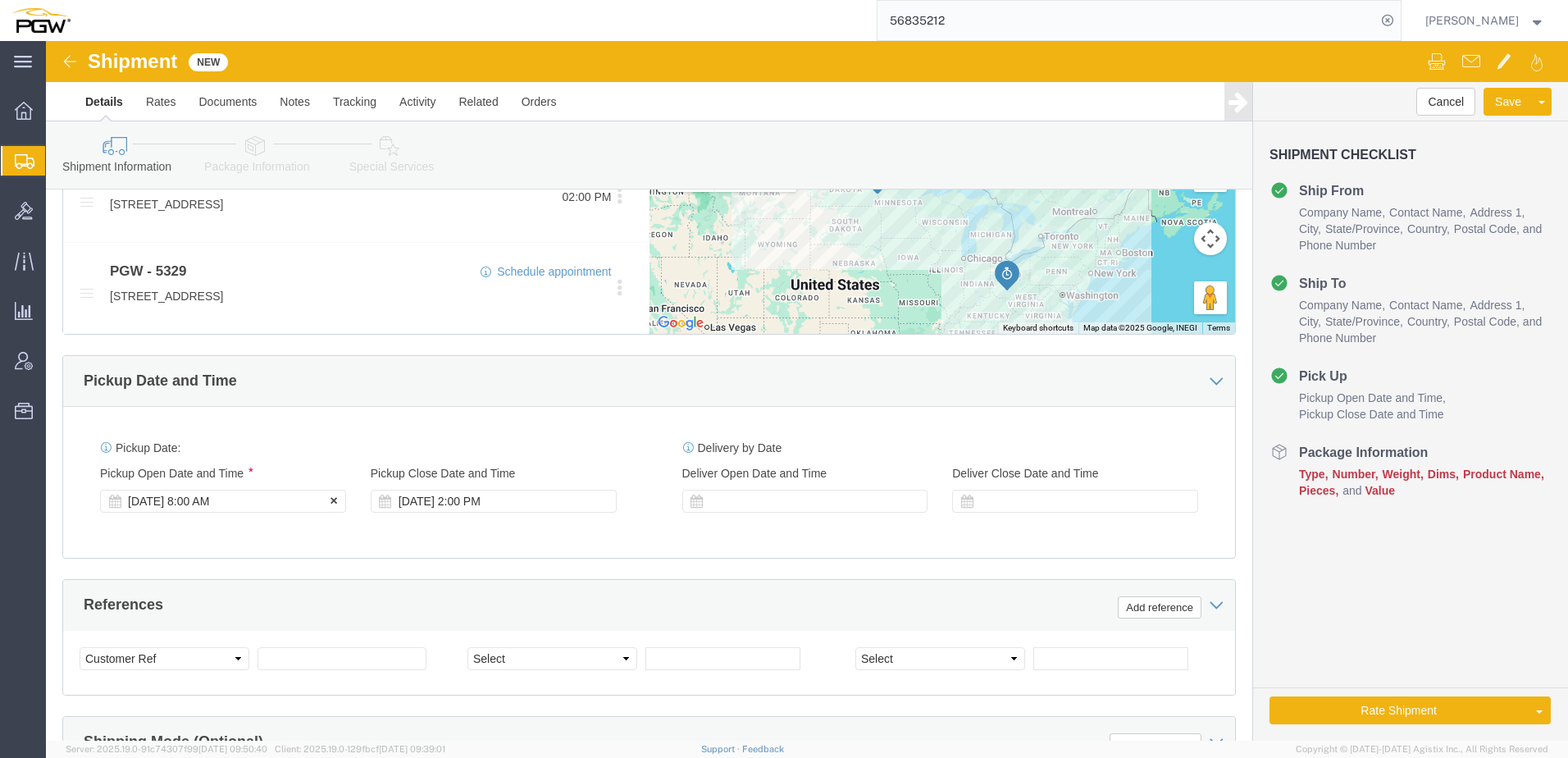
click div "Sep 16 2025 8:00 AM"
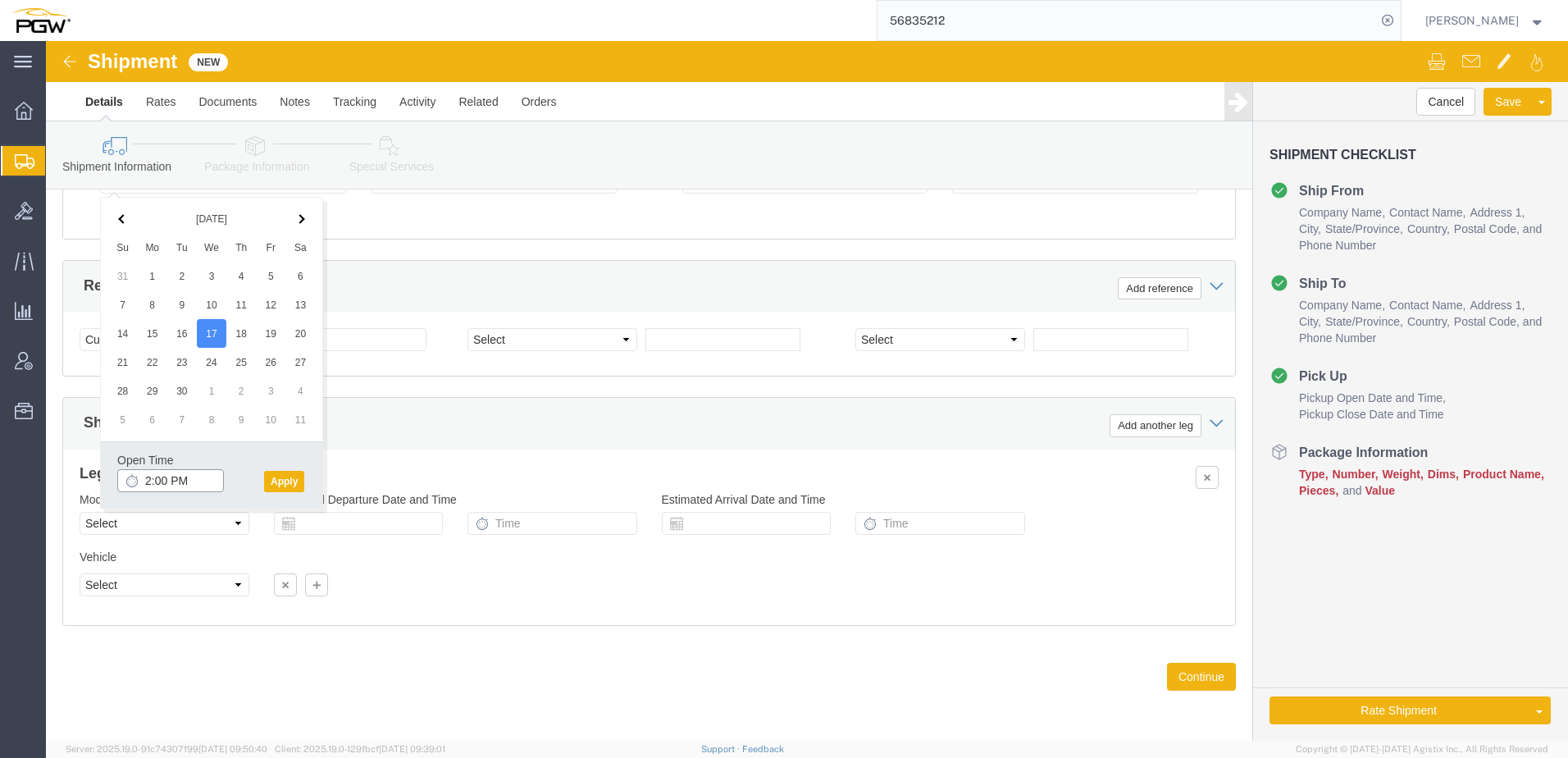
click input "2:00 PM"
type input "9:00 AM"
click button "Apply"
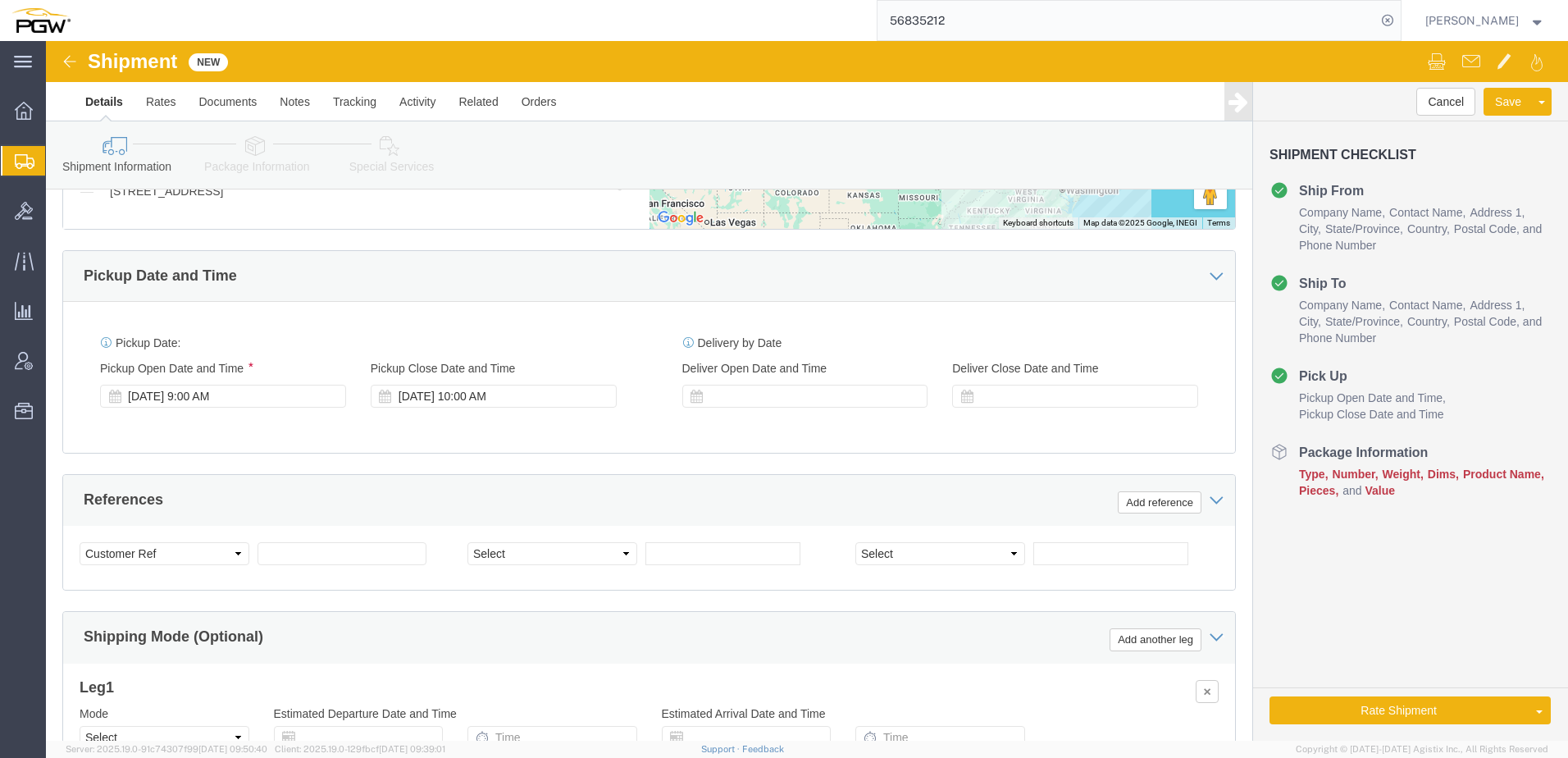
scroll to position [647, 0]
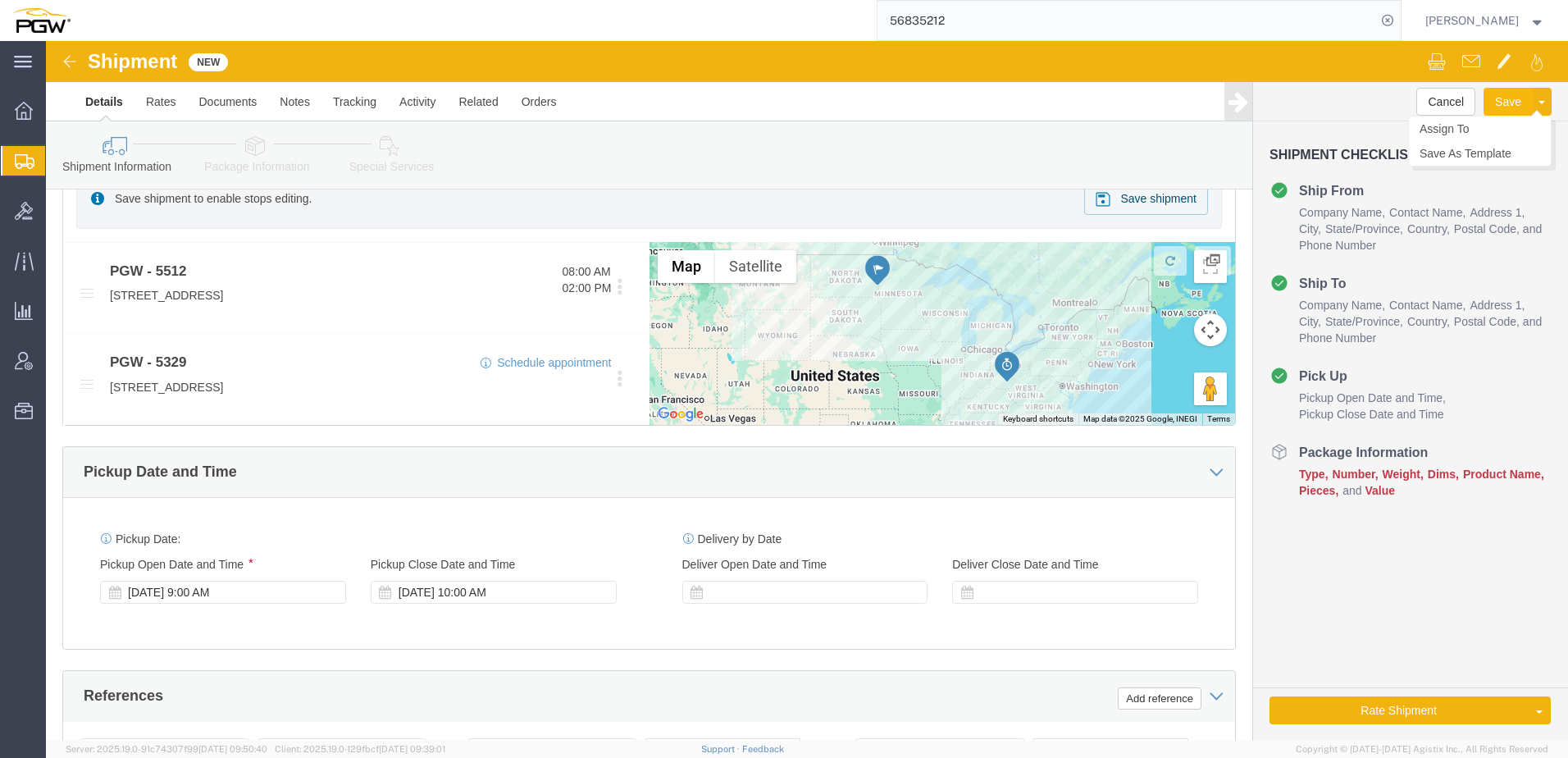
click button "Save"
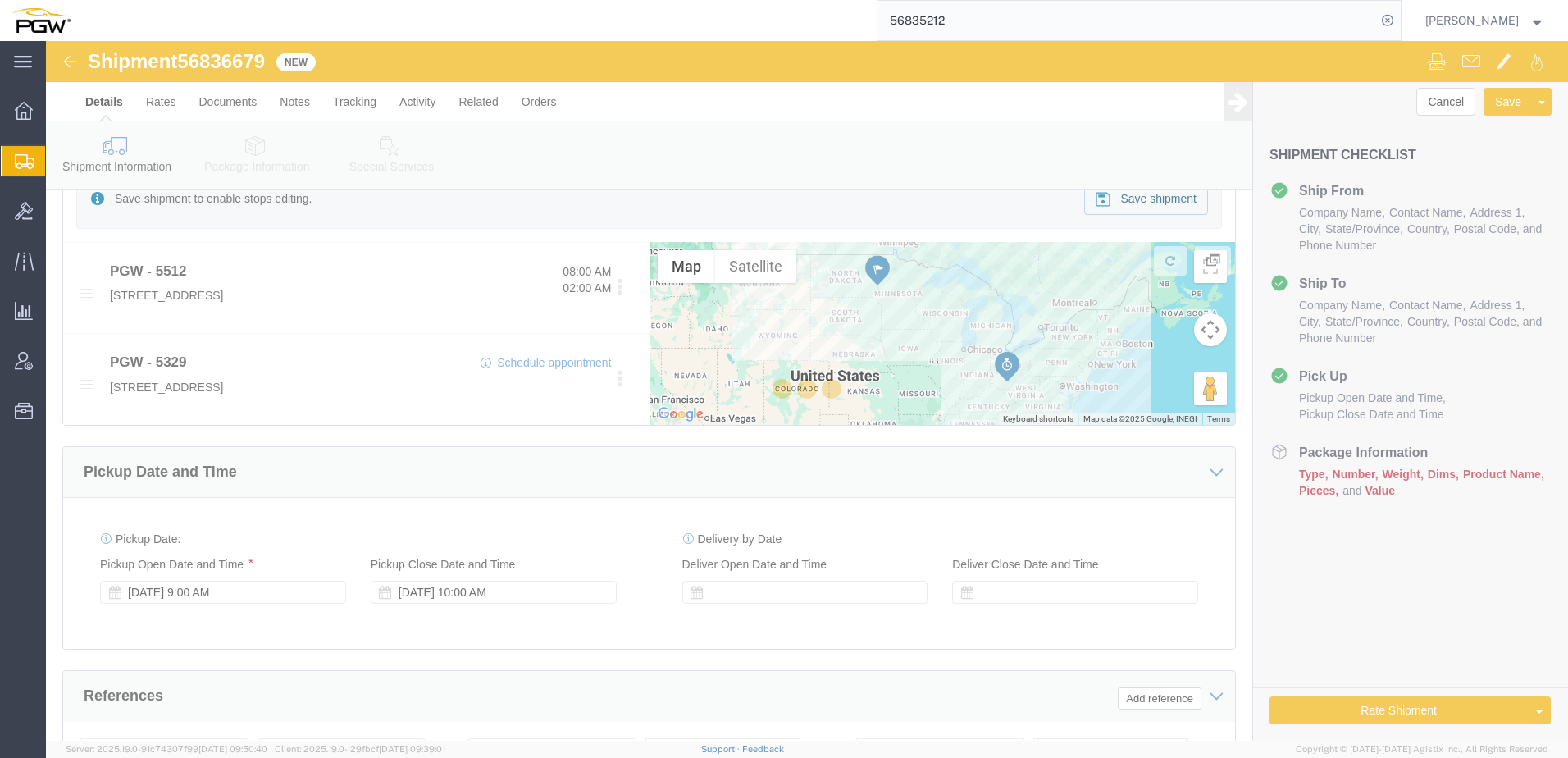
select select "28341"
select select "28253"
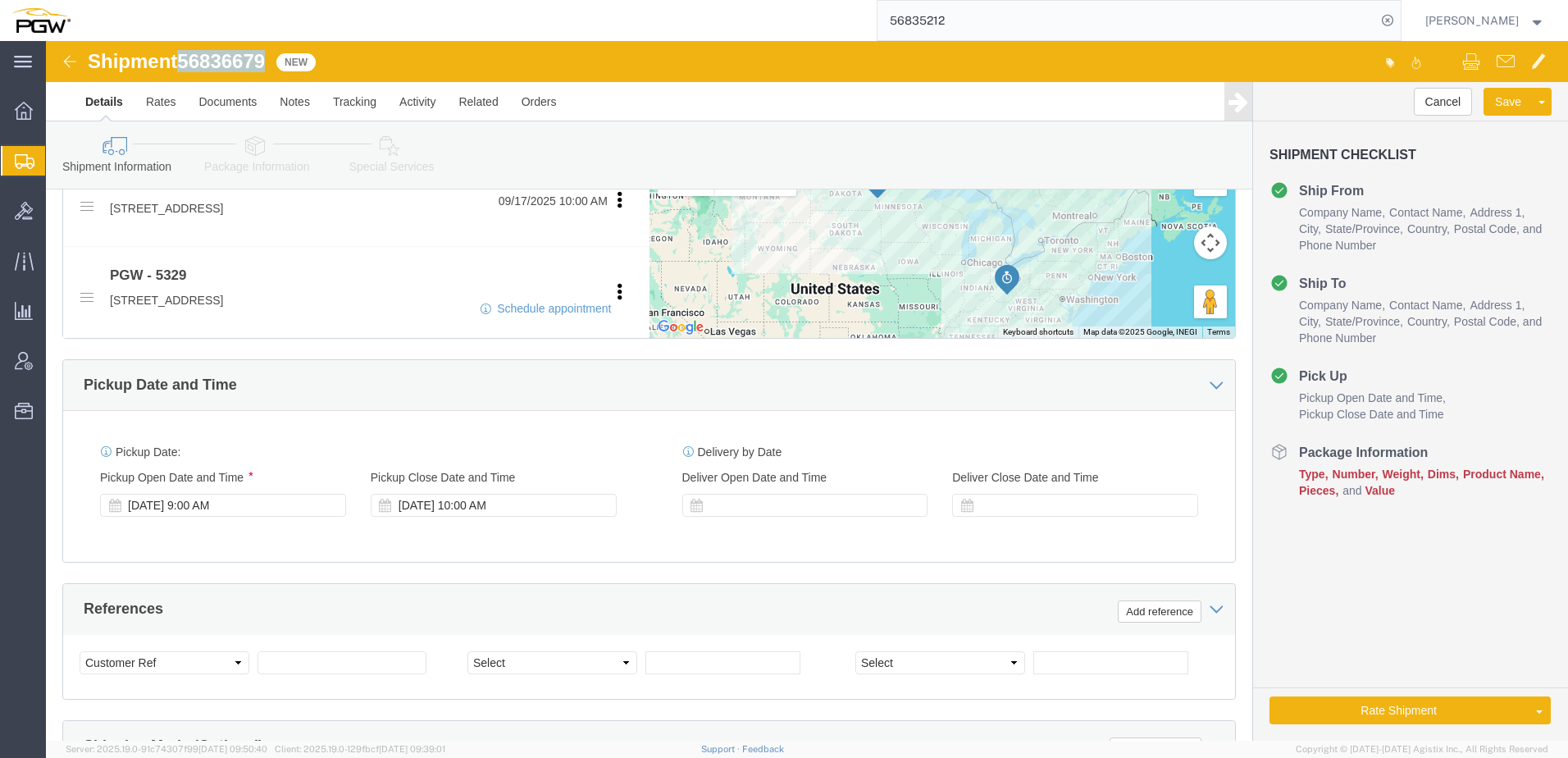
drag, startPoint x: 138, startPoint y: 26, endPoint x: 223, endPoint y: 15, distance: 85.7
click span "56836679"
click select "Select Account Type Activity ID Airline Appointment Number ASN Batch Request # …"
select select "BOL"
click select "Select Account Type Activity ID Airline Appointment Number ASN Batch Request # …"
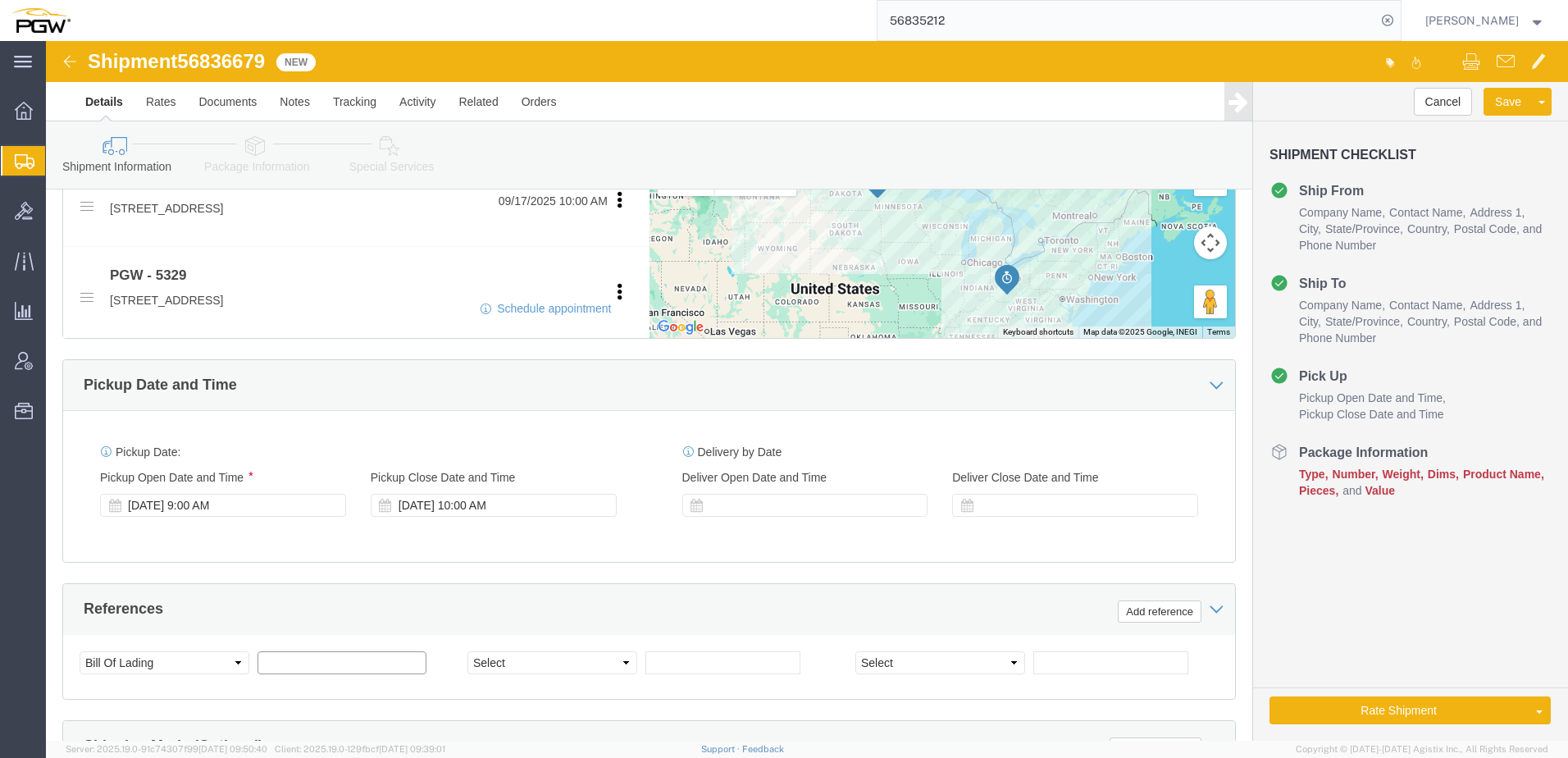
click input "text"
paste input "56836679"
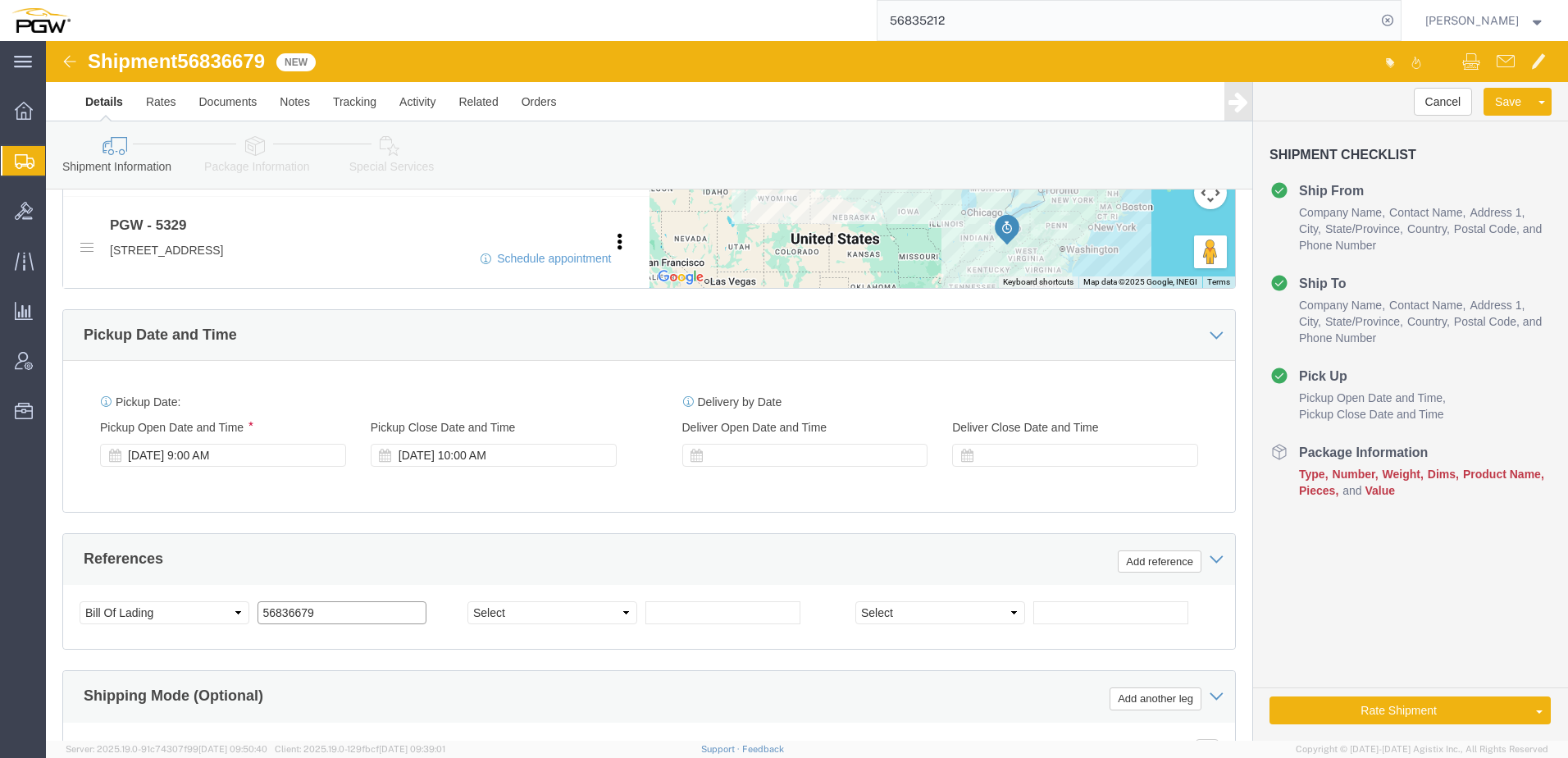
scroll to position [971, 0]
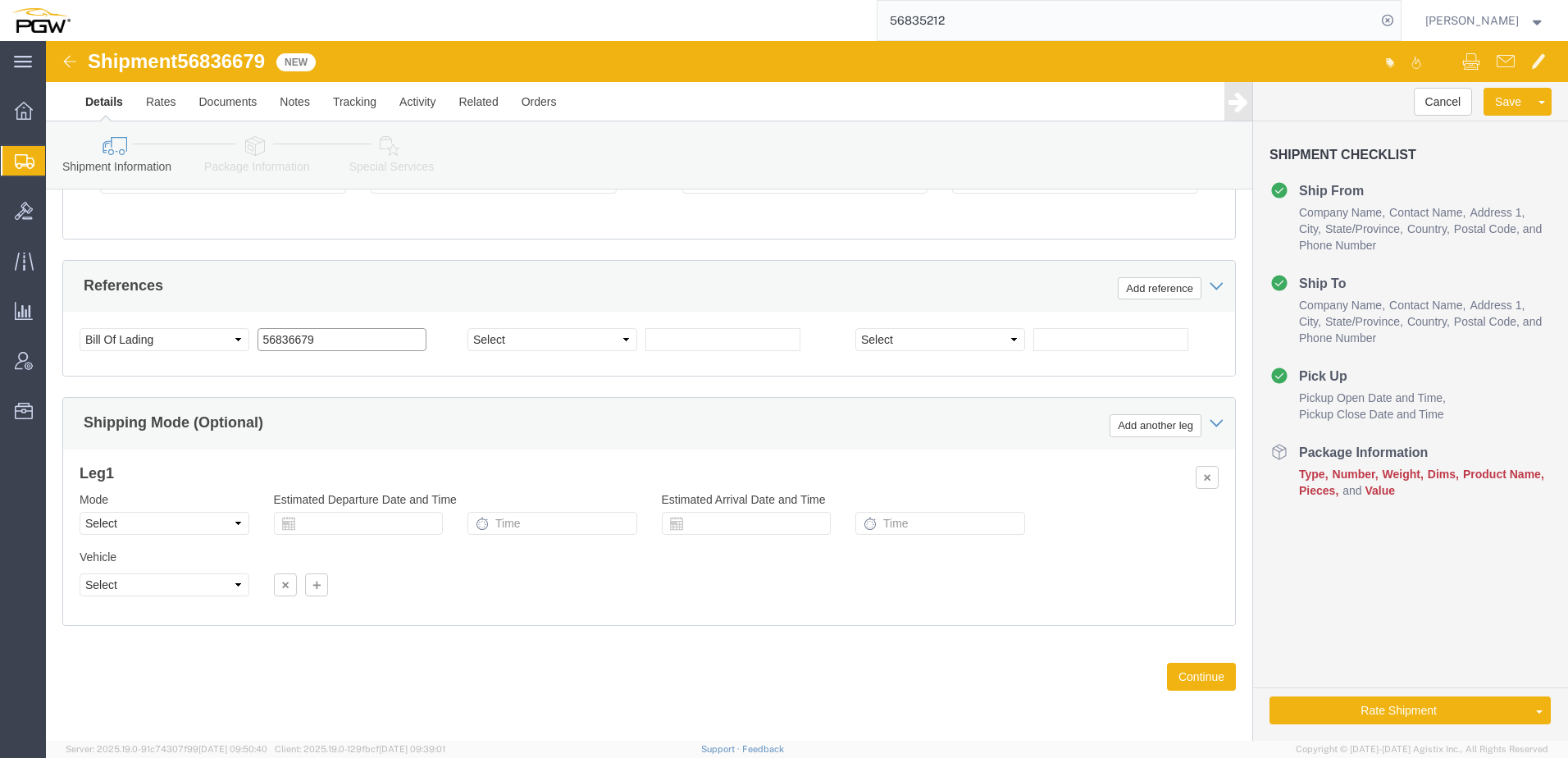
type input "56836679"
click select "Select Air Less than Truckload Multi-Leg Ocean Freight Rail Small Parcel Truckl…"
select select "TL"
click select "Select Air Less than Truckload Multi-Leg Ocean Freight Rail Small Parcel Truckl…"
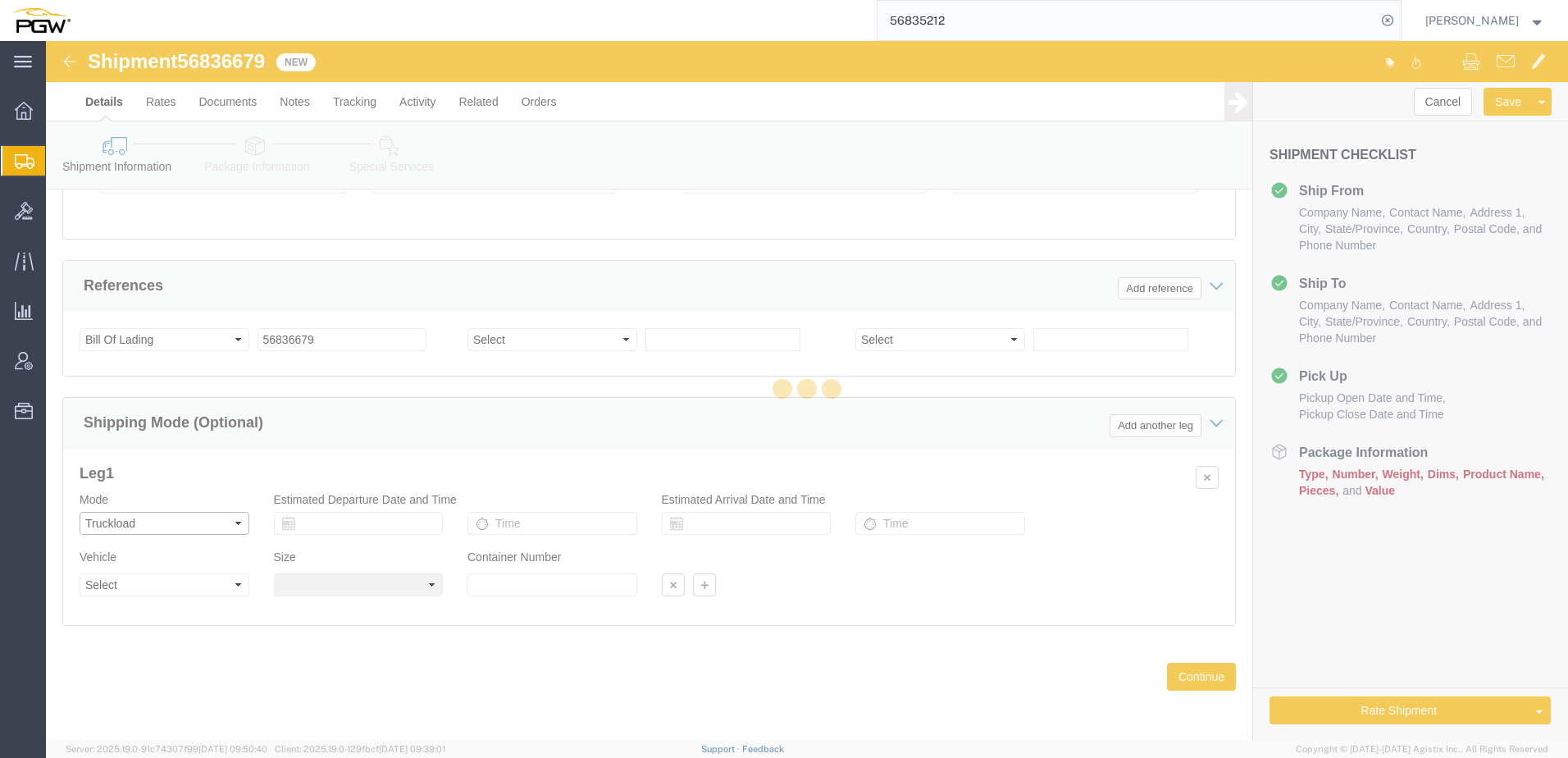
select select
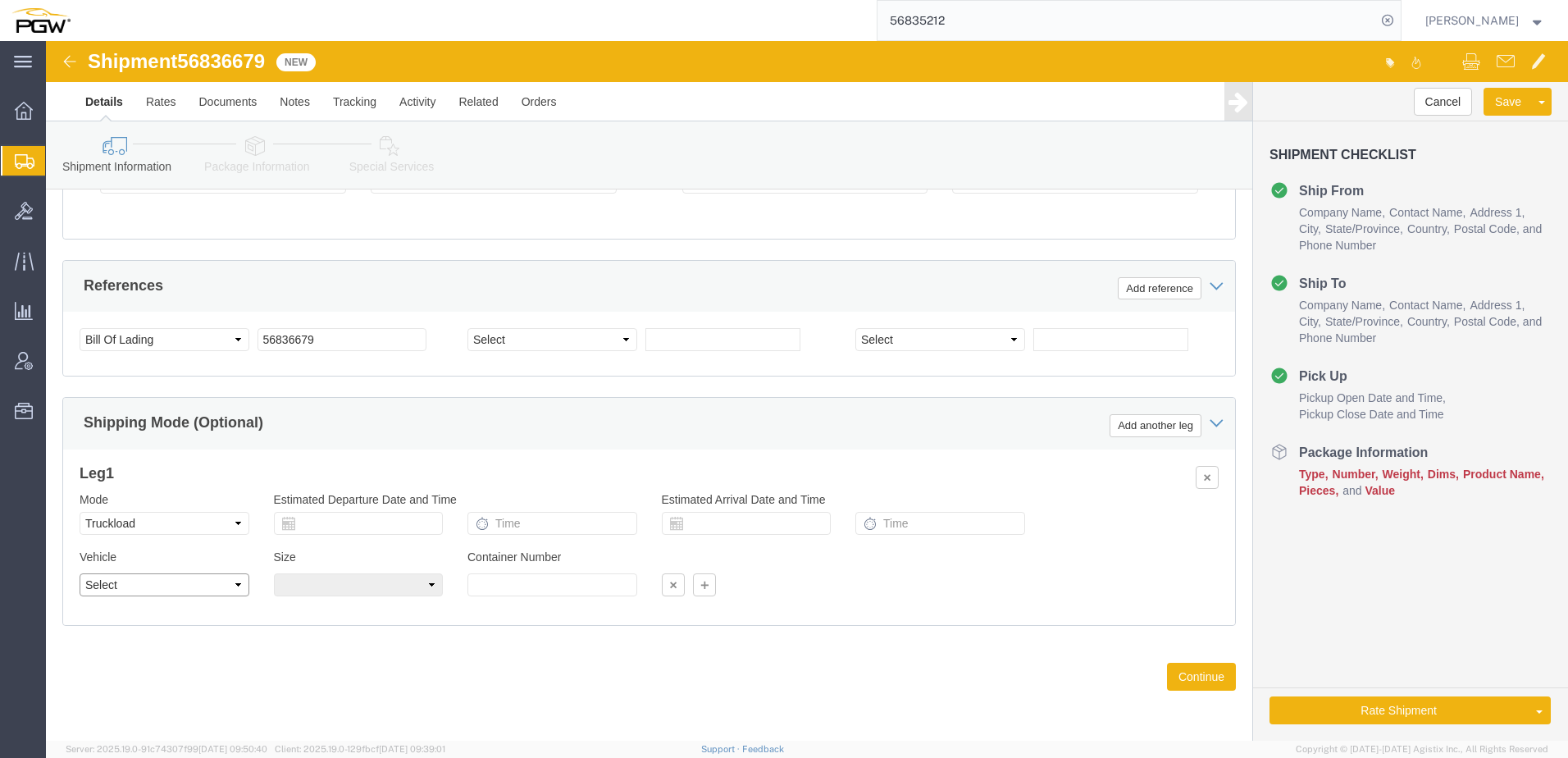
click select "Select 1-Ton (PSS) 10 Wheel 10 Yard Dump Truck 20 Yard Dump Truck Bobtail Botto…"
select select "STDV"
click select "Select 1-Ton (PSS) 10 Wheel 10 Yard Dump Truck 20 Yard Dump Truck Bobtail Botto…"
click select "Select 53 Feet 20 Feet 35 Feet 48 Feet"
select select "53FT"
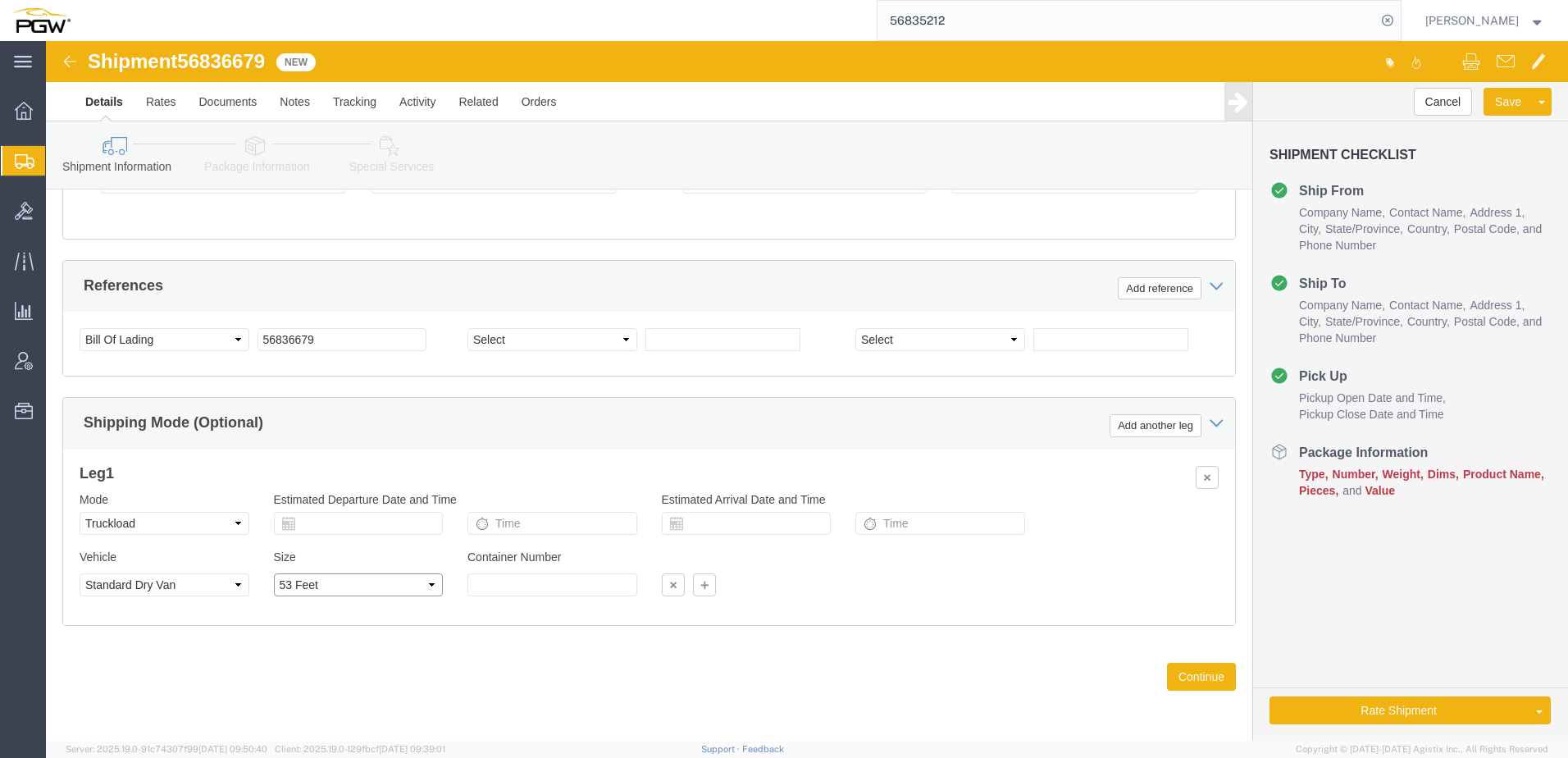
click select "Select 53 Feet 20 Feet 35 Feet 48 Feet"
click link "Package Information"
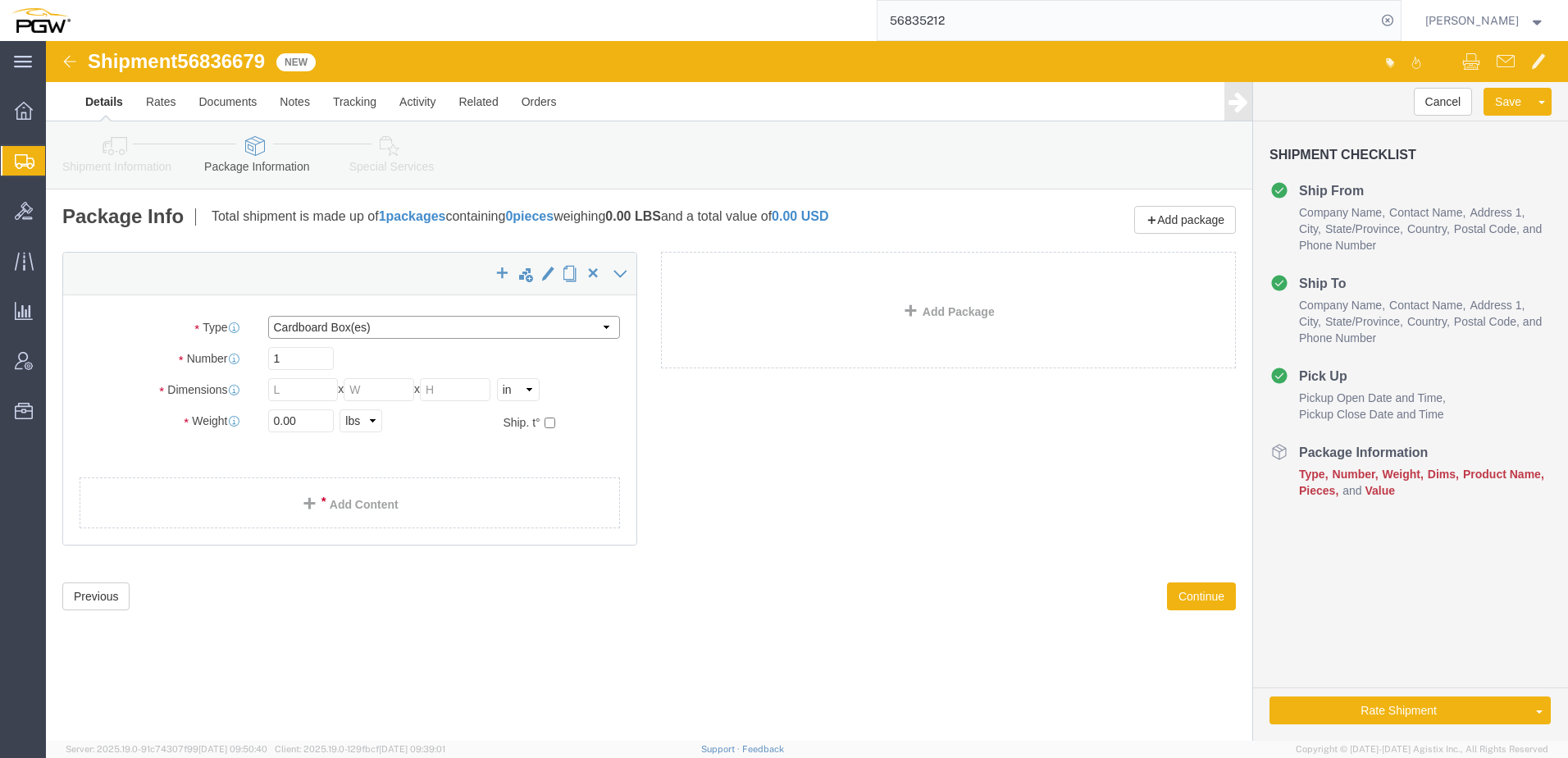
click select "Select Bale(s) Basket(s) Bolt(s) Bottle(s) Buckets Bulk Bundle(s) Can(s) Cardbo…"
select select "YRPK"
click select "Select Bale(s) Basket(s) Bolt(s) Bottle(s) Buckets Bulk Bundle(s) Can(s) Cardbo…"
click input "text"
type input "73"
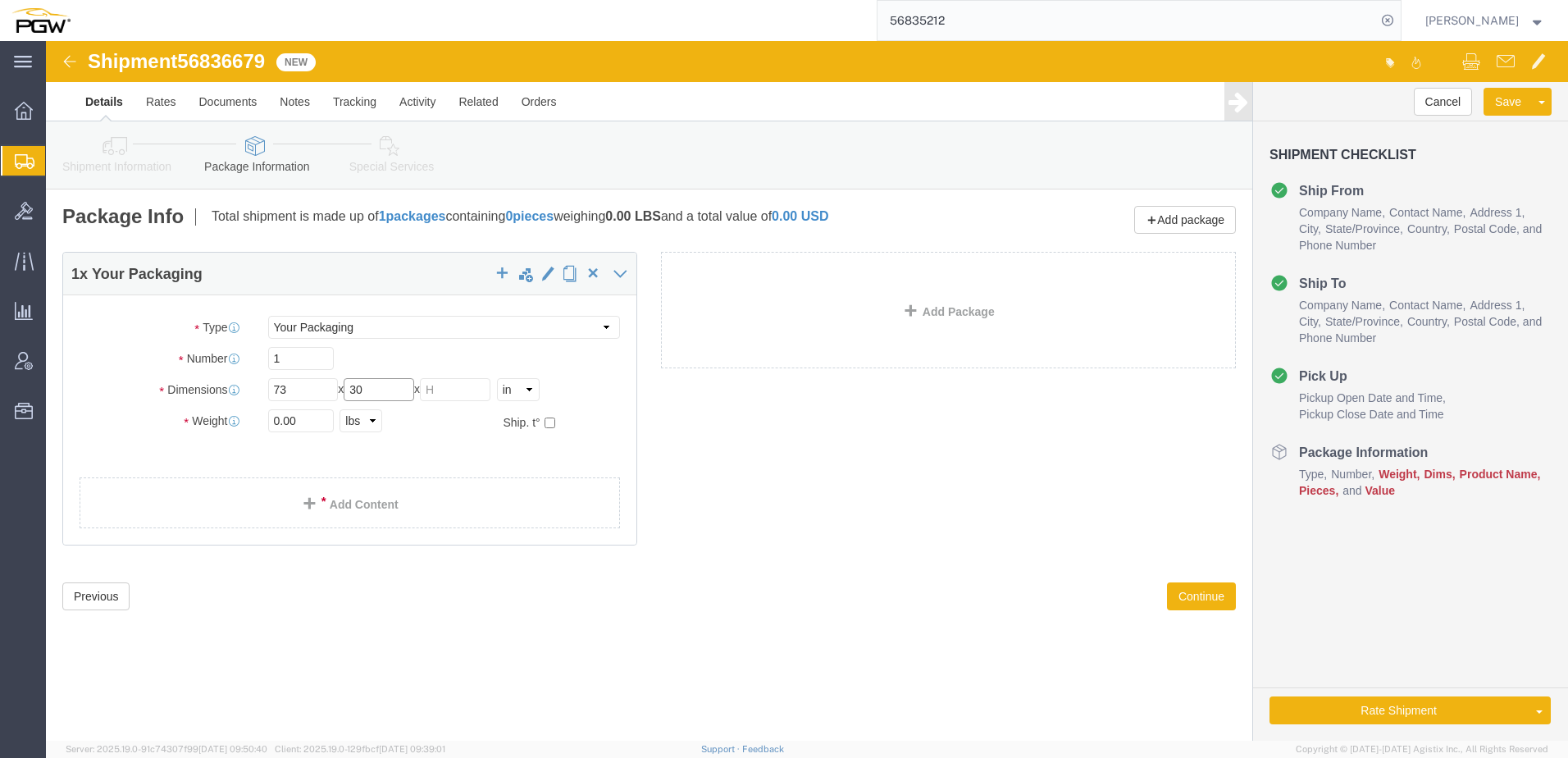
type input "30"
type input "49"
drag, startPoint x: 245, startPoint y: 311, endPoint x: 39, endPoint y: 272, distance: 209.7
click div "Number 1"
type input "40"
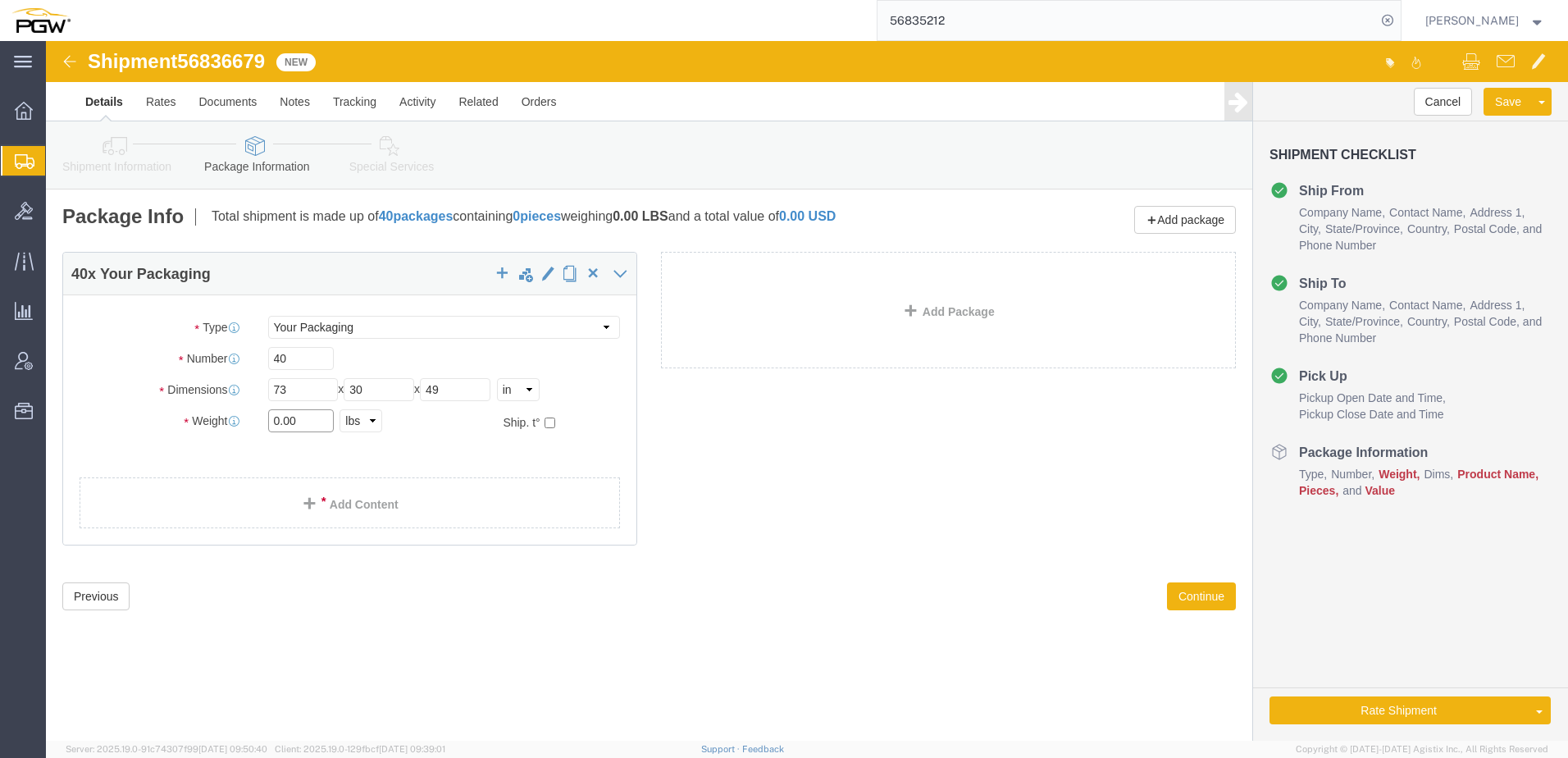
click input "0.00"
type input "40000.00"
click div "40 x Your Packaging Package Type Select Bale(s) Basket(s) Bolt(s) Bottle(s) Buc…"
click link "Add Content"
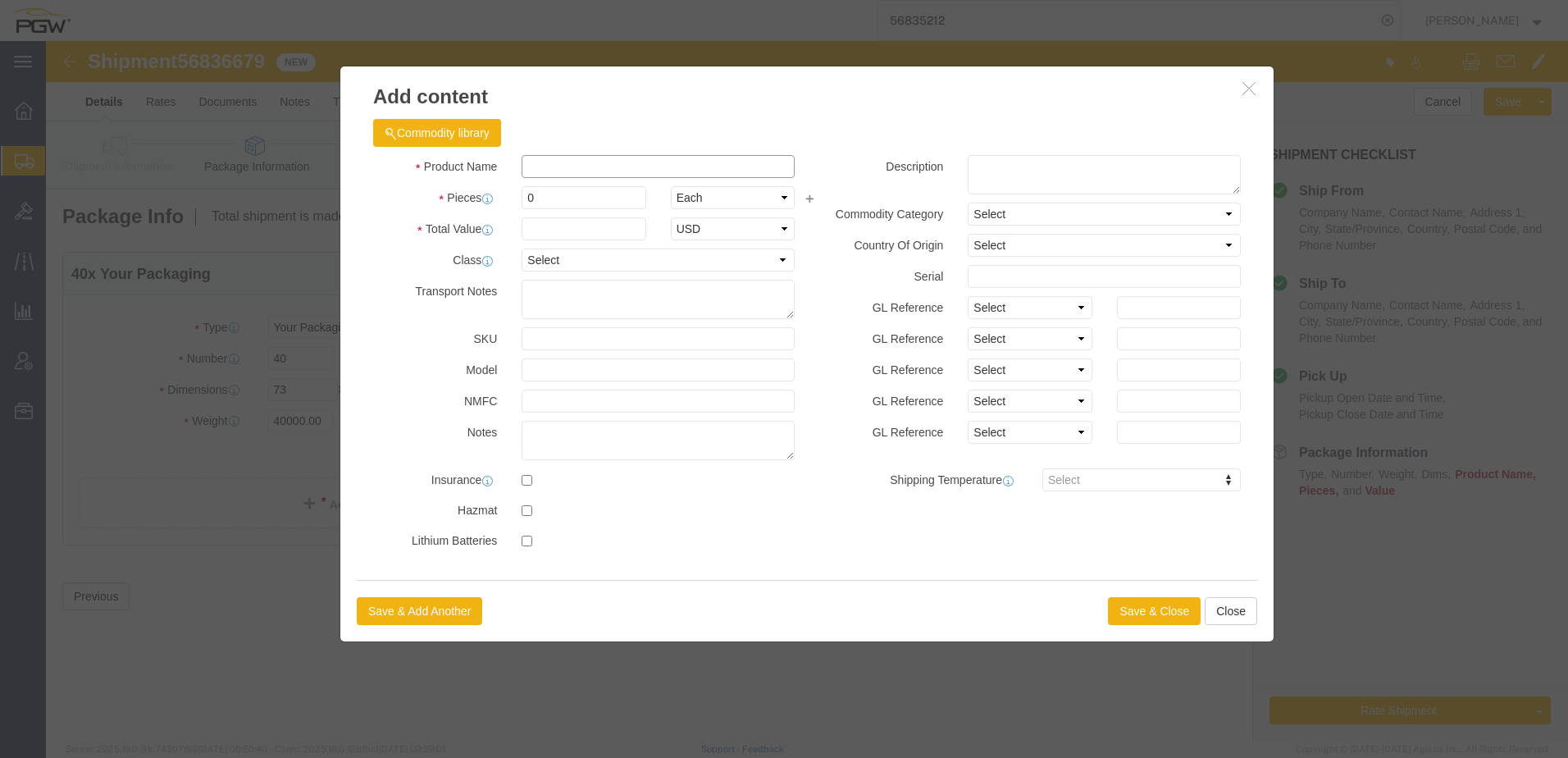
click input "text"
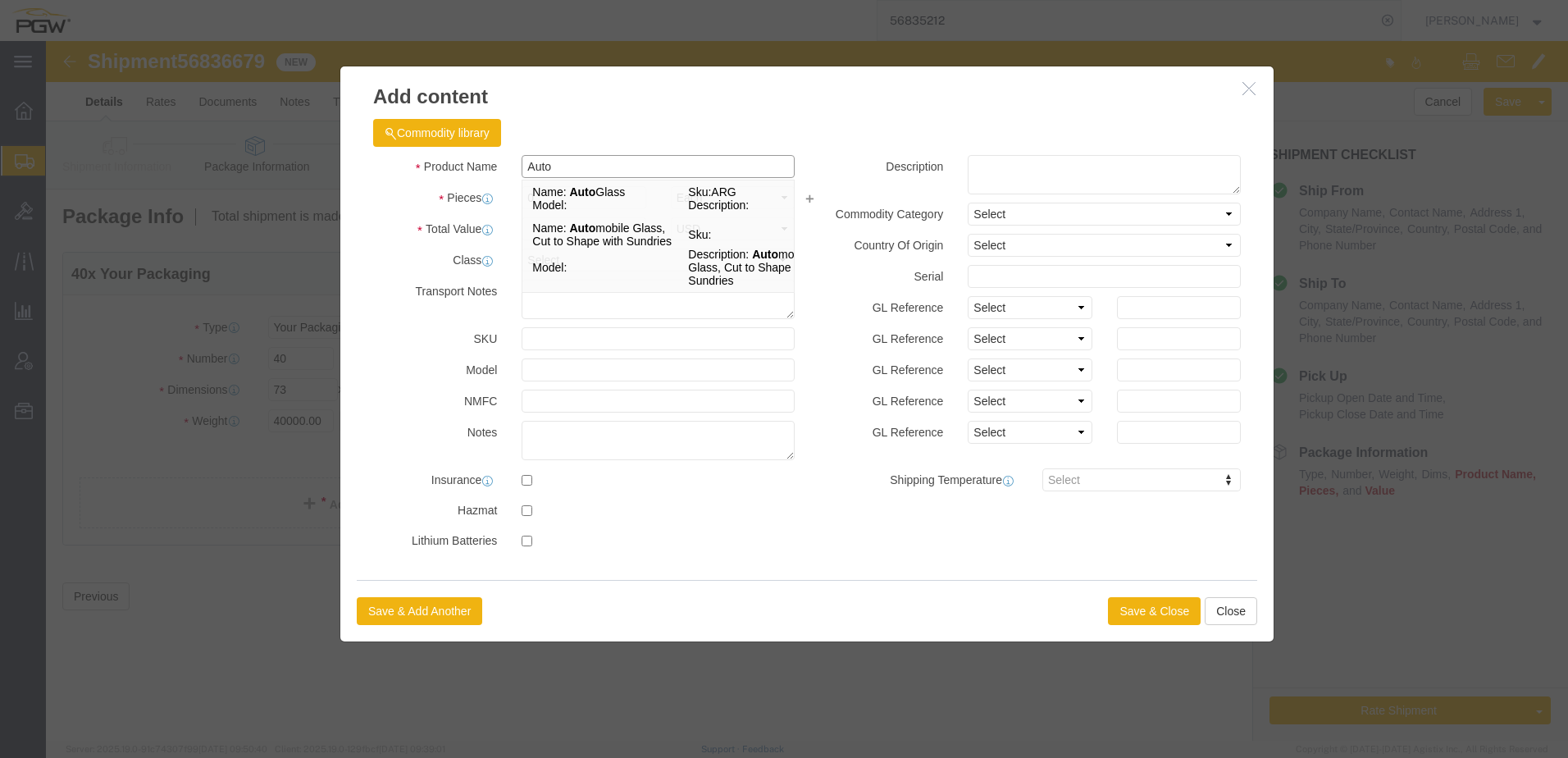
type input "Auto Glass"
type input "1.00"
type input "86630-08"
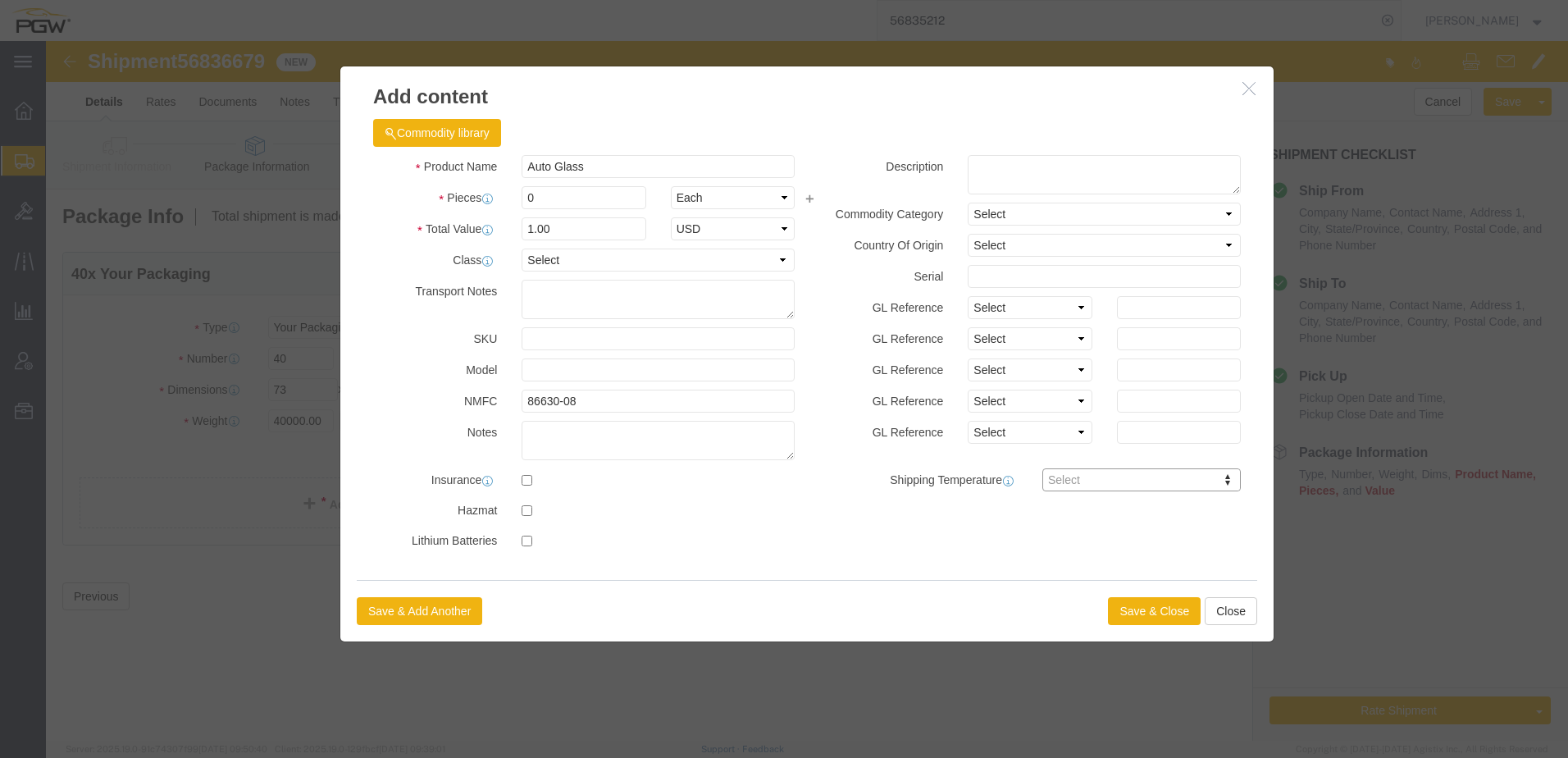
drag, startPoint x: 571, startPoint y: 154, endPoint x: 314, endPoint y: 153, distance: 257.0
click input "0"
drag, startPoint x: 494, startPoint y: 150, endPoint x: 309, endPoint y: 130, distance: 186.1
click div "Product Name Auto Glass Auto Pieces 0 Select Bag Barrels 100Board Feet Bottle B…"
type input "40.00"
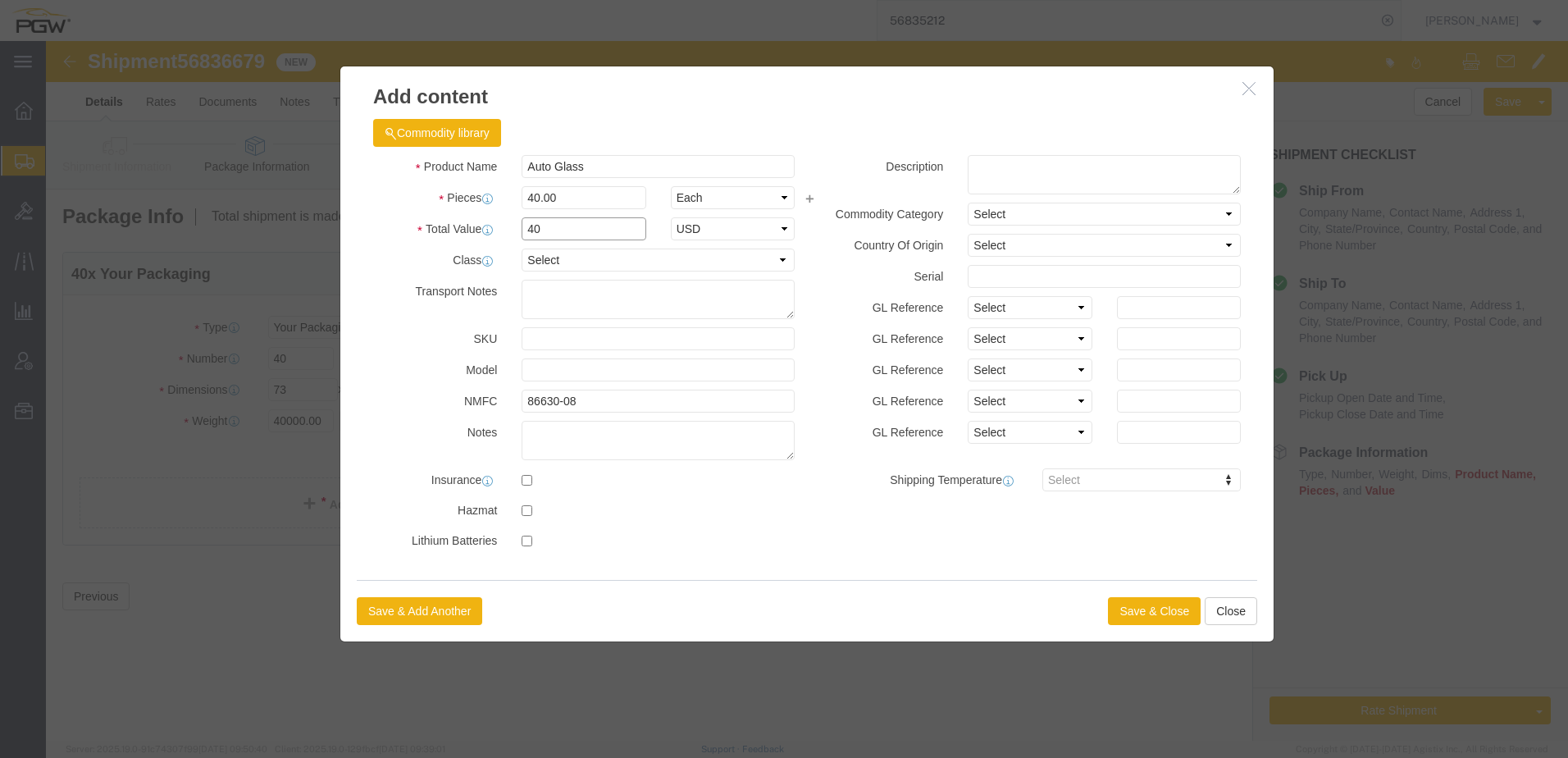
drag, startPoint x: 529, startPoint y: 186, endPoint x: 161, endPoint y: 129, distance: 372.4
click div "Add content Commodity library Product Name Auto Glass Auto Pieces 40.00 Select …"
type input "1.00"
select select "USD"
drag, startPoint x: 640, startPoint y: 358, endPoint x: 514, endPoint y: 344, distance: 126.8
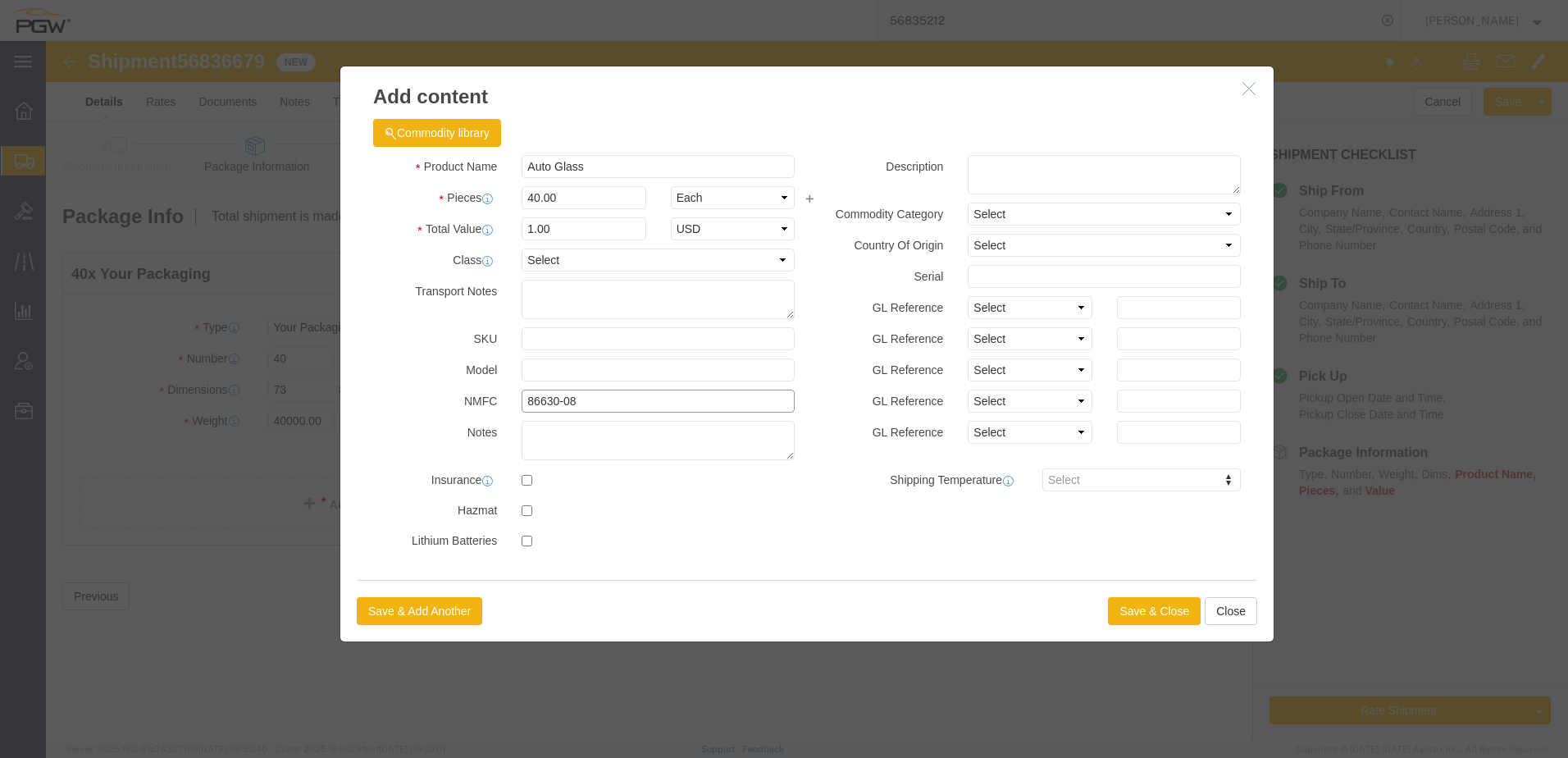
click div "Product Name Auto Glass Auto Pieces 40.00 Select Bag Barrels 100Board Feet Bott…"
click textarea
click select "Select 50 55 60 65 70 85 92.5 100 125 175 250 300 400"
select select "92.5"
click select "Select 50 55 60 65 70 85 92.5 100 125 175 250 300 400"
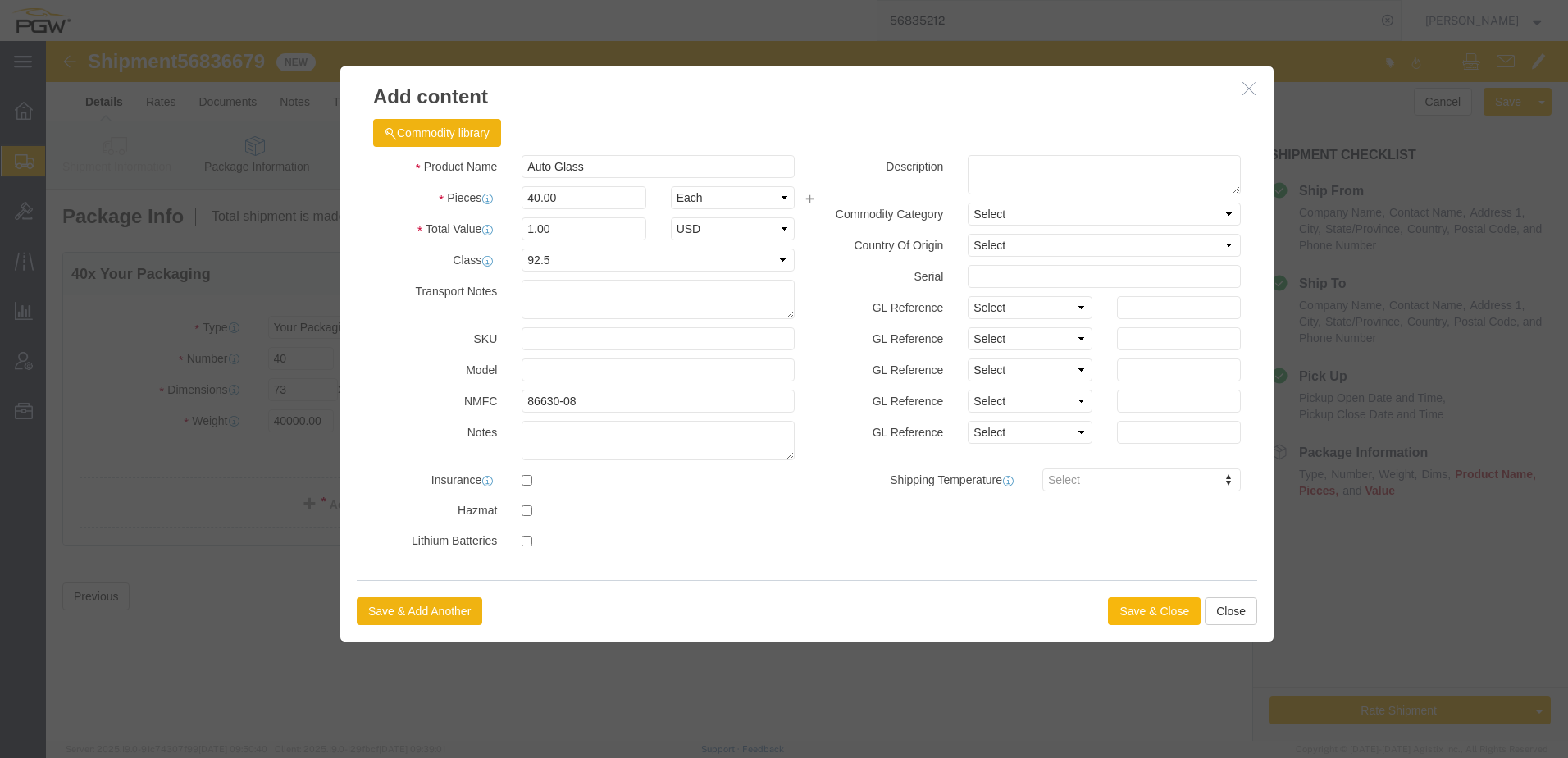
click button "Save & Close"
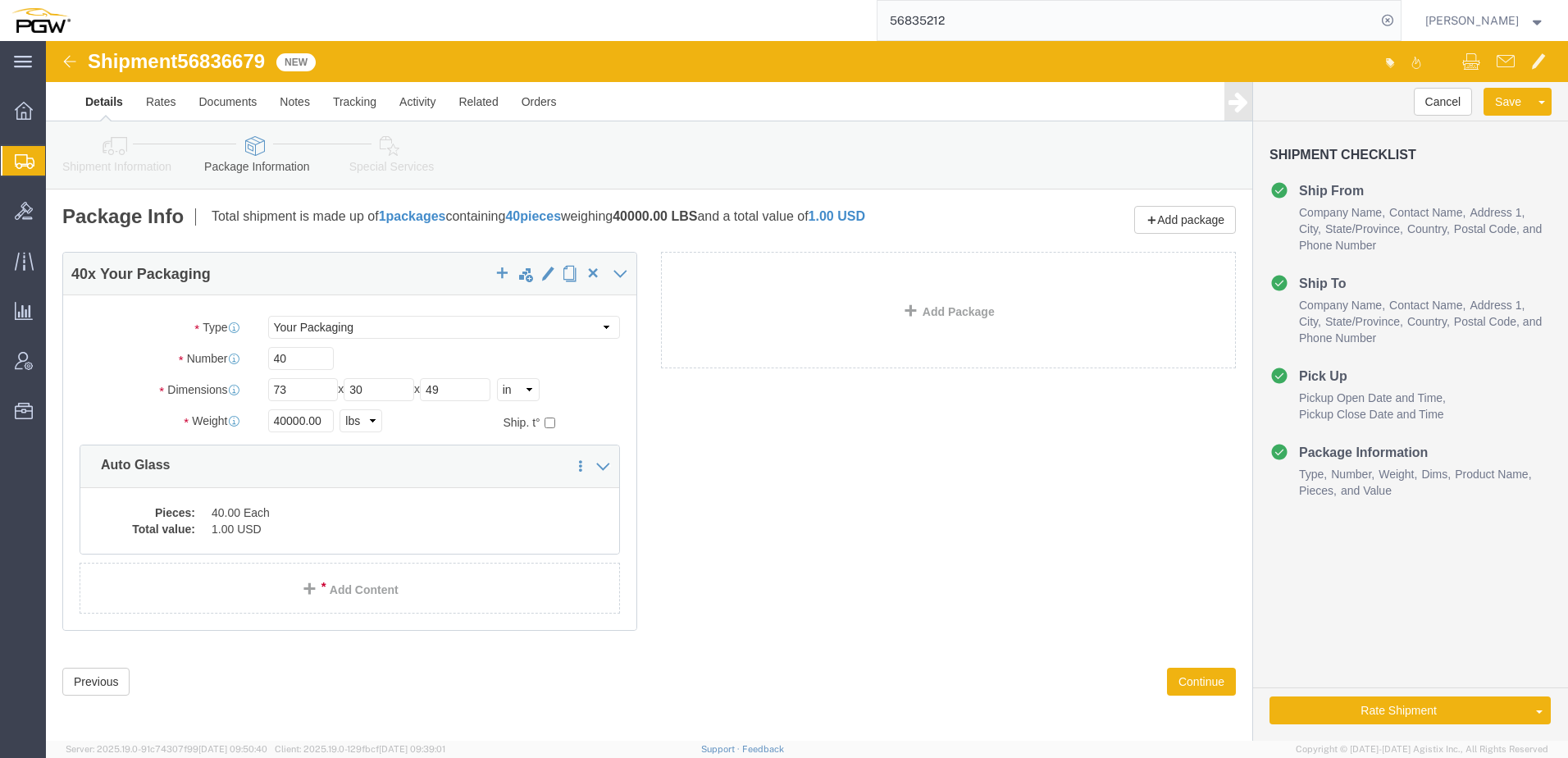
click link "Special Services"
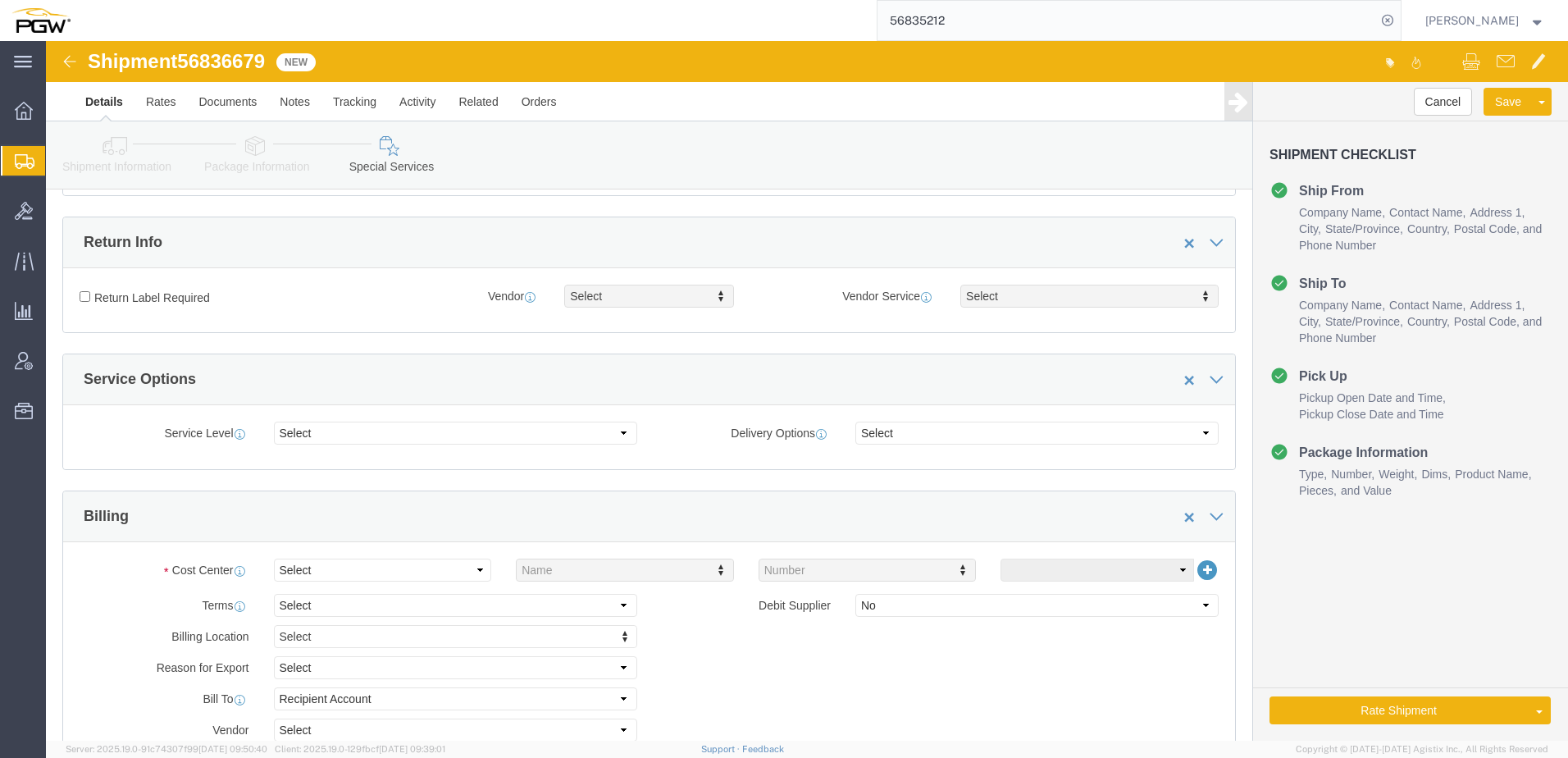
scroll to position [656, 0]
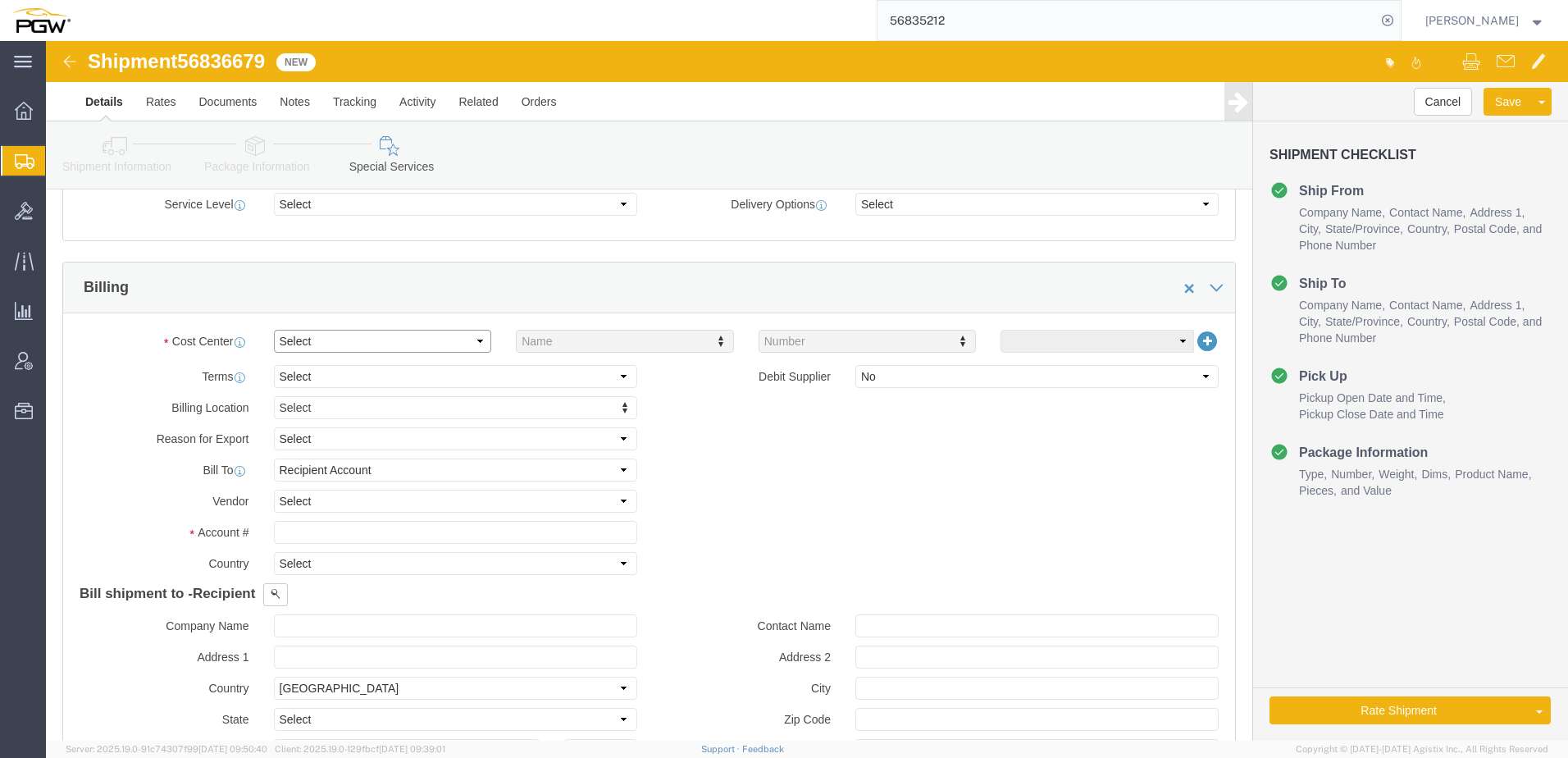
click select "Select Buyer Cost Center Department Operations Number Order Number Sales Person"
select select "COSTCENTER"
click select "Select Buyer Cost Center Department Operations Number Order Number Sales Person"
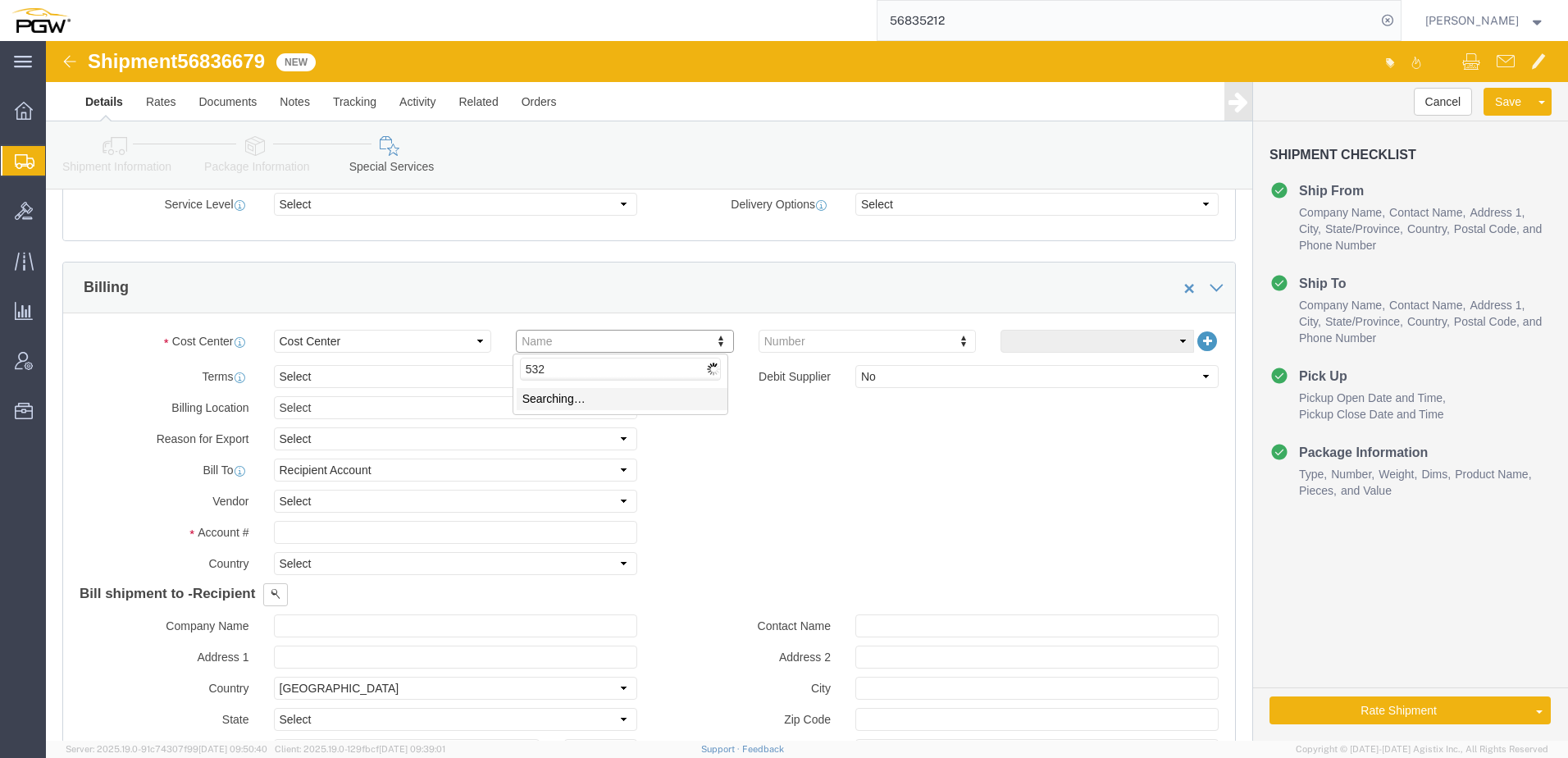
type input "5329"
click input "text"
type input "5329"
click icon
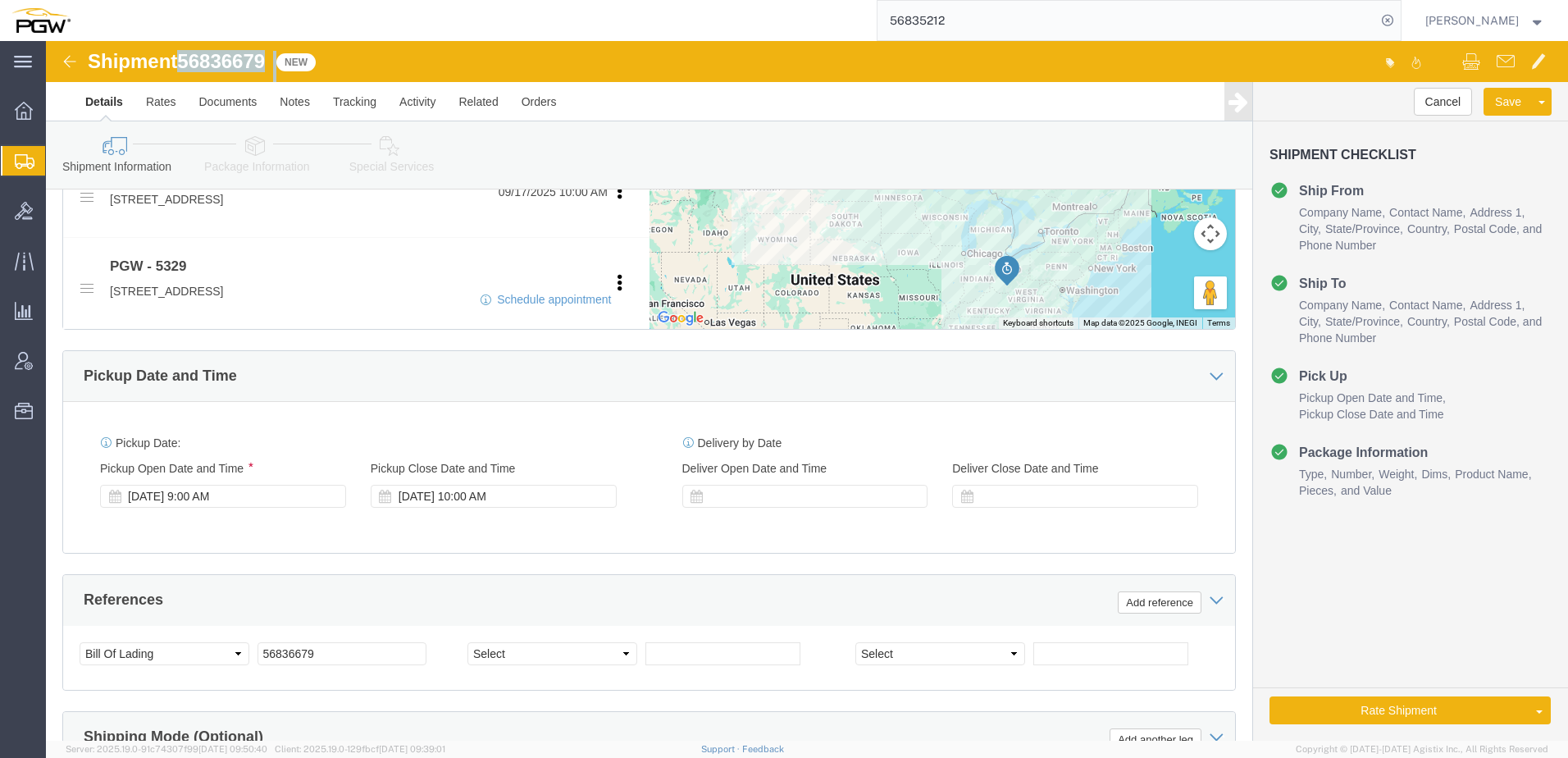
drag, startPoint x: 138, startPoint y: 20, endPoint x: 231, endPoint y: 12, distance: 93.3
click div "Shipment 56836679 New"
copy div "56836679"
click link "Send To Bid"
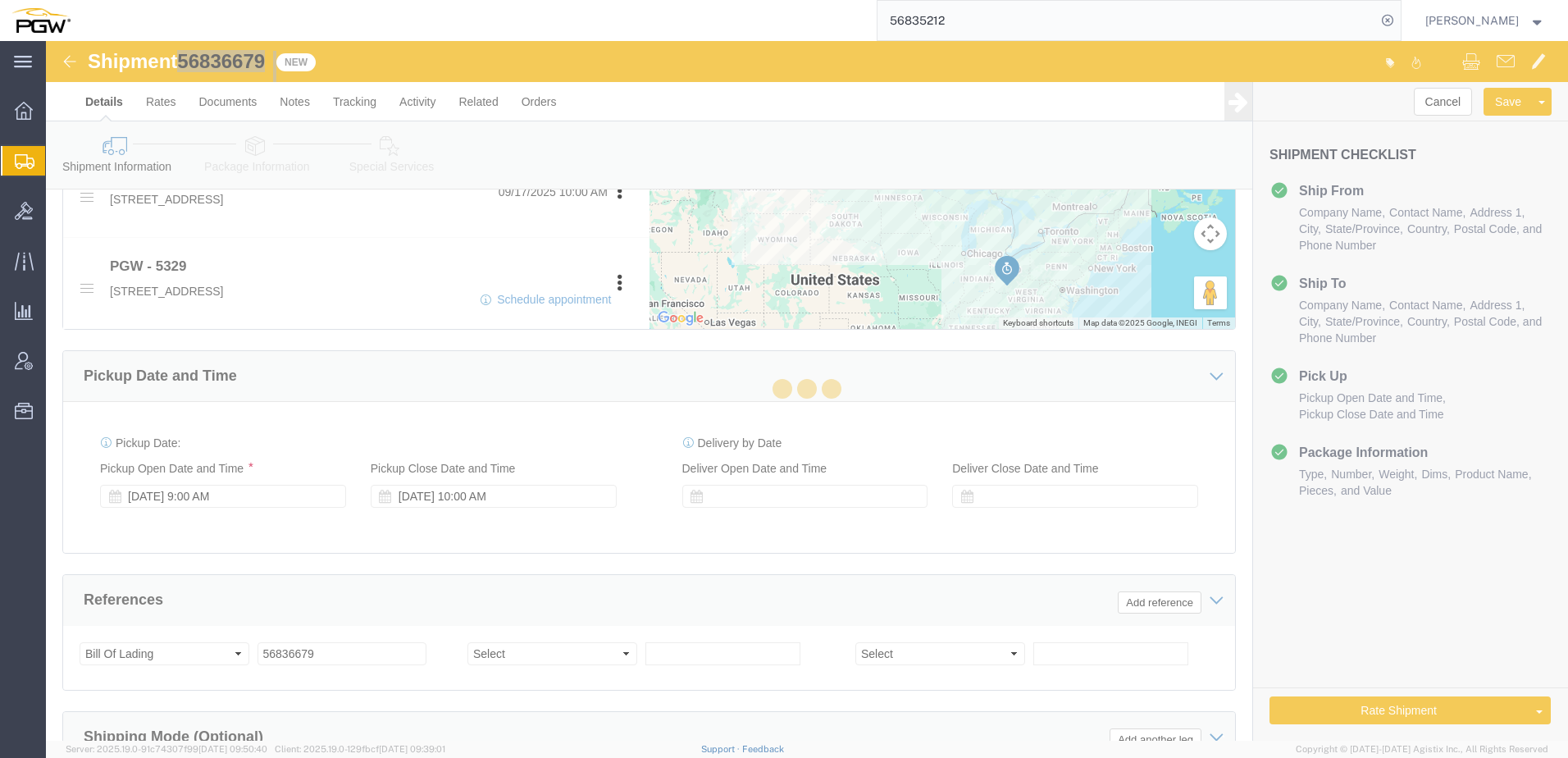
select select "TL"
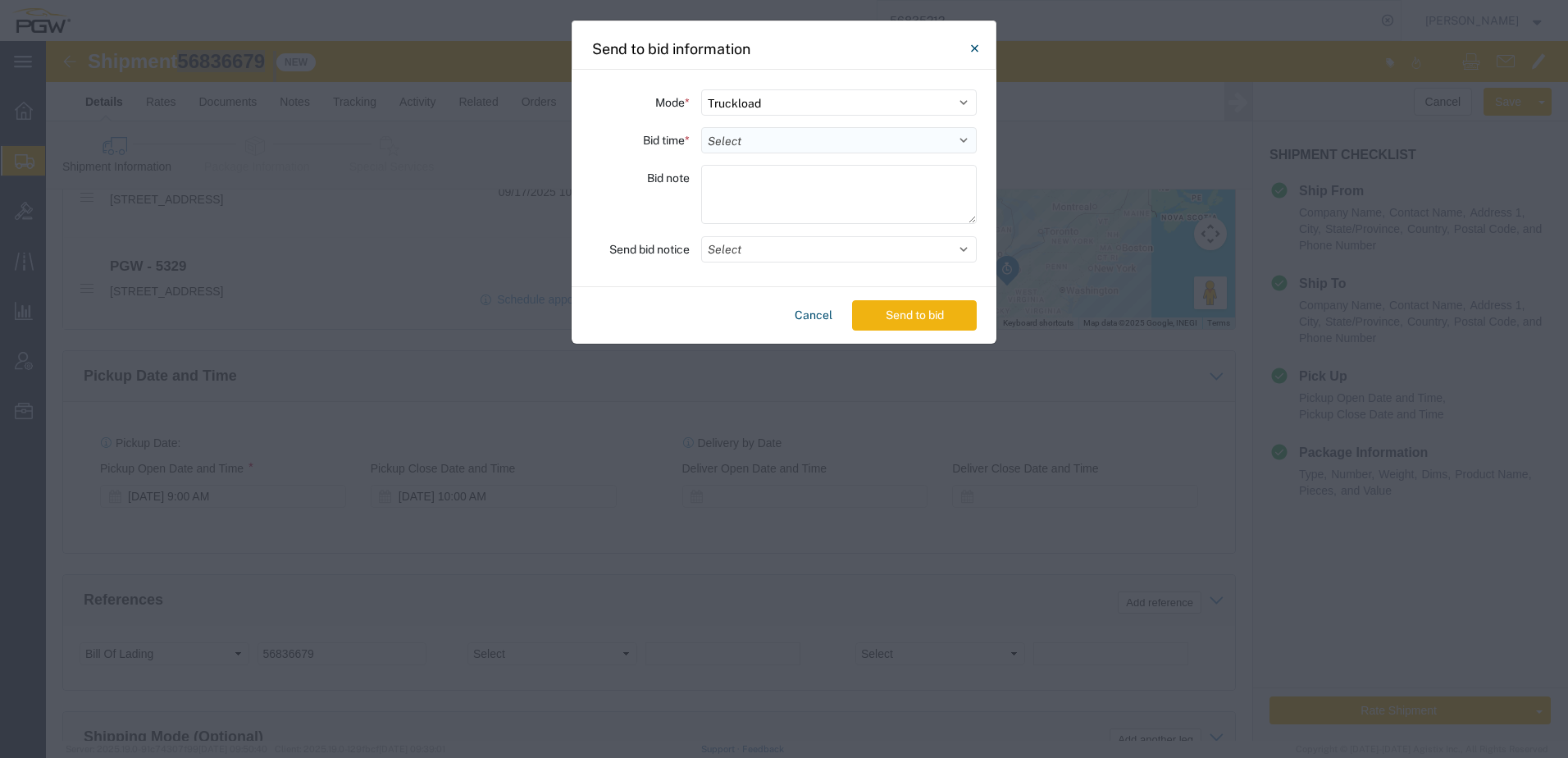
click at [795, 146] on select "Select 30 Min (Rush) 1 Hour (Rush) 2 Hours (Rush) 4 Hours (Rush) 8 Hours (Rush)…" at bounding box center [839, 140] width 275 height 27
click at [701, 127] on select "Select 30 Min (Rush) 1 Hour (Rush) 2 Hours (Rush) 4 Hours (Rush) 8 Hours (Rush)…" at bounding box center [839, 140] width 275 height 27
click at [916, 324] on button "Send to bid" at bounding box center [913, 315] width 124 height 30
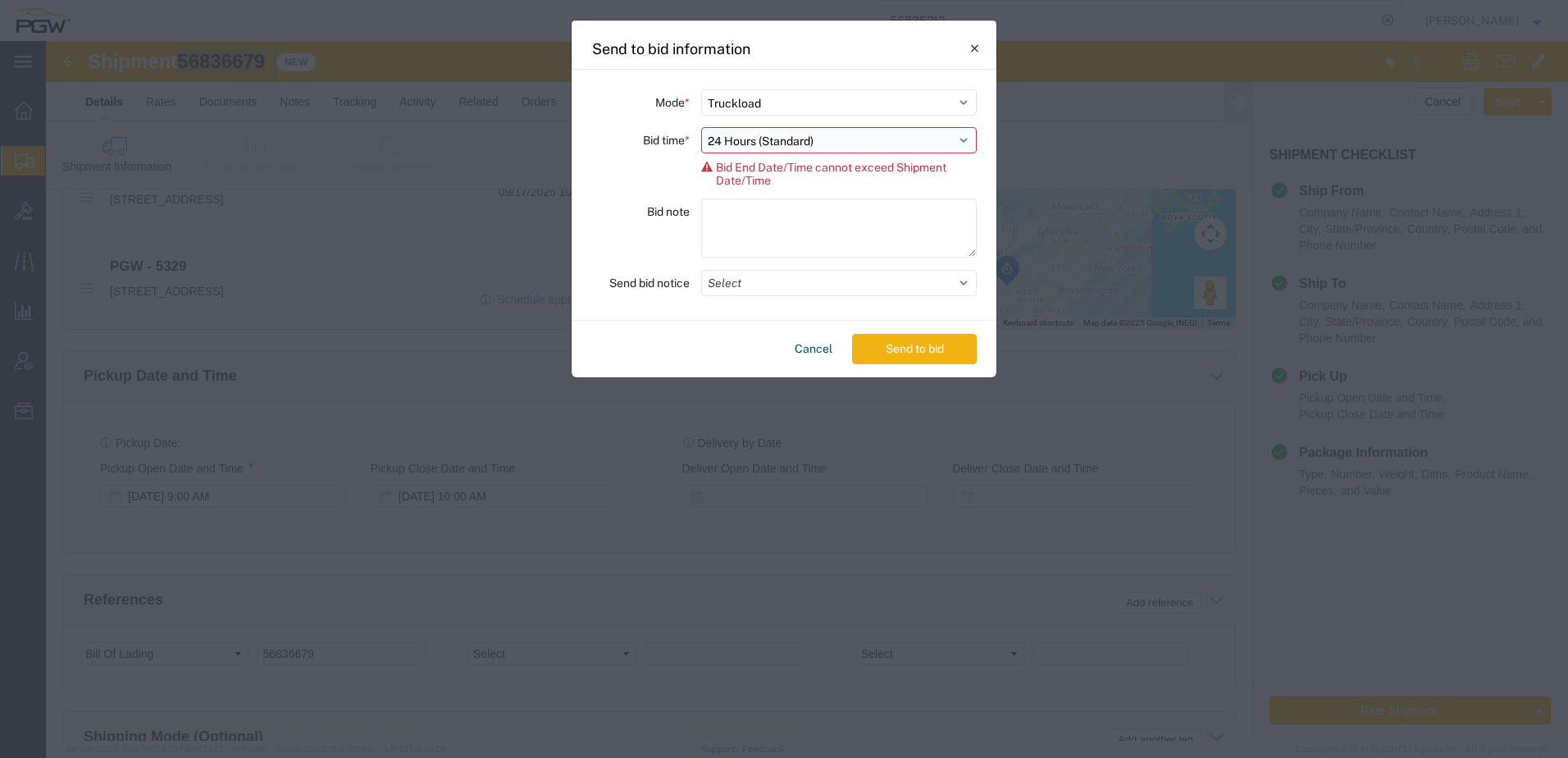
click at [859, 146] on select "Select 30 Min (Rush) 1 Hour (Rush) 2 Hours (Rush) 4 Hours (Rush) 8 Hours (Rush)…" at bounding box center [839, 140] width 275 height 27
select select "20"
click at [701, 127] on select "Select 30 Min (Rush) 1 Hour (Rush) 2 Hours (Rush) 4 Hours (Rush) 8 Hours (Rush)…" at bounding box center [839, 140] width 275 height 27
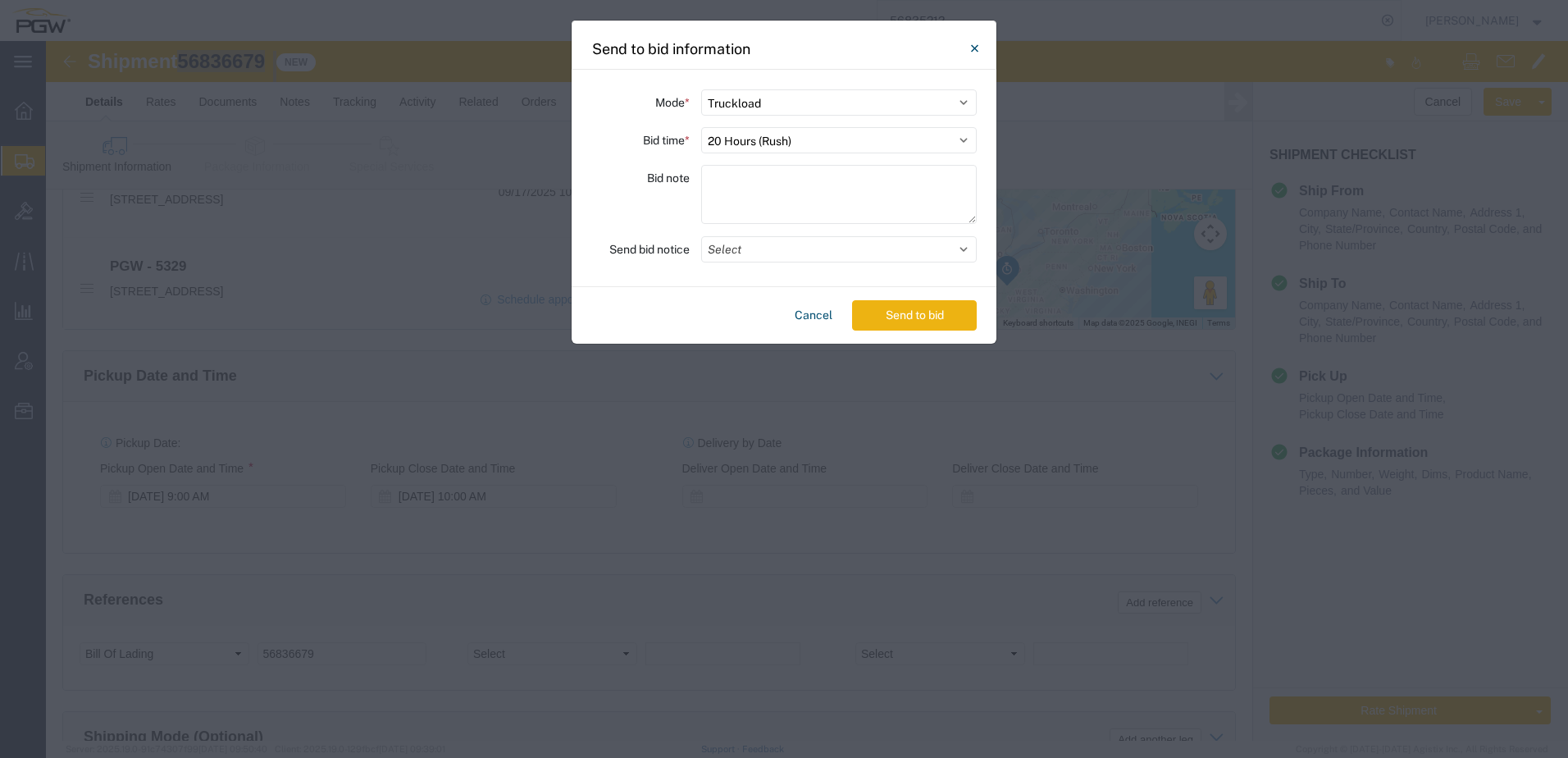
click at [898, 312] on button "Send to bid" at bounding box center [913, 315] width 124 height 30
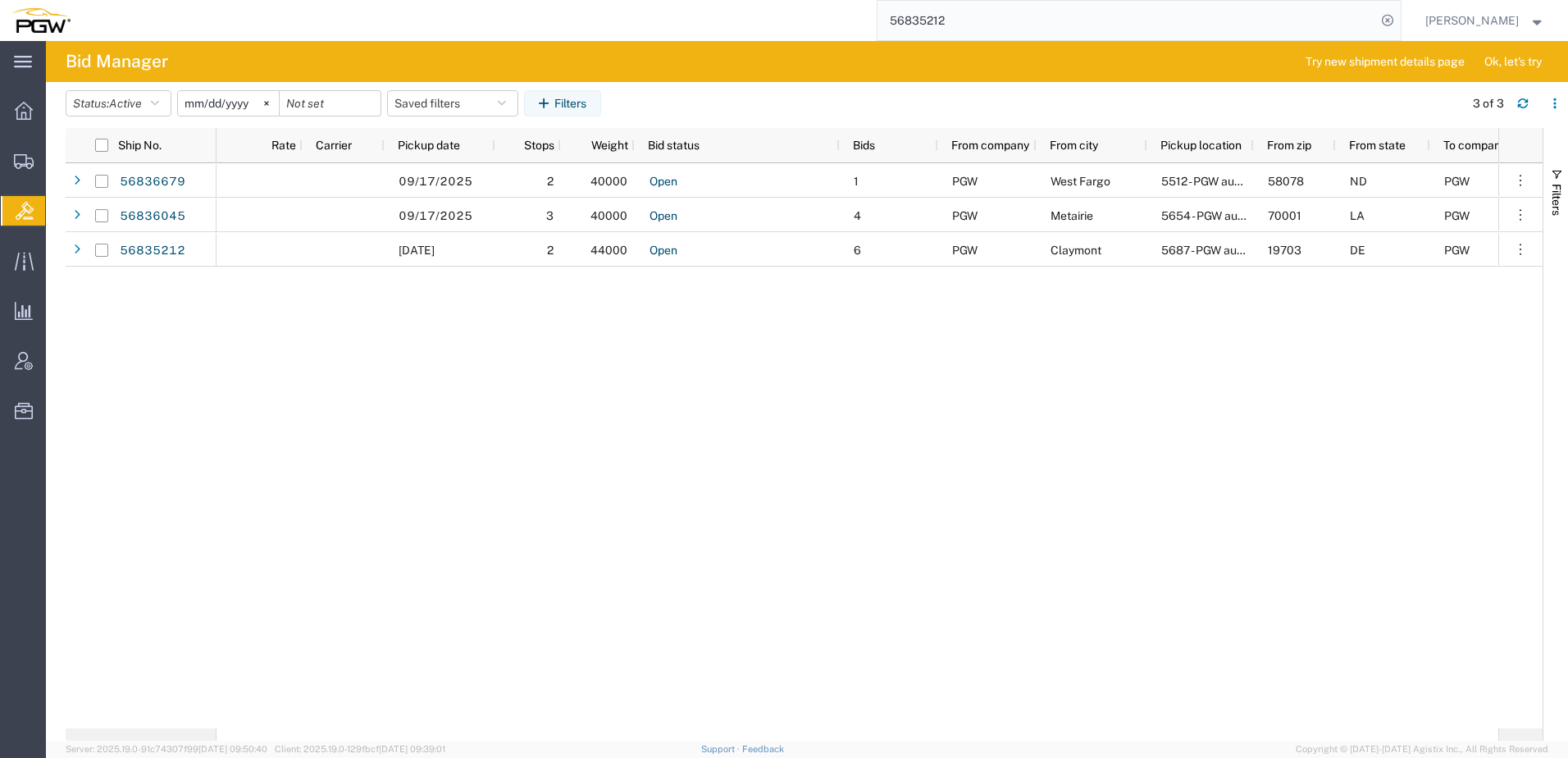
click at [688, 408] on div "09/17/2025 2 40000 Open 1 PGW West Fargo 5512 - PGW autoglass - Fargo 58078 ND …" at bounding box center [857, 446] width 1282 height 565
drag, startPoint x: 456, startPoint y: 453, endPoint x: 311, endPoint y: 93, distance: 388.1
click at [456, 450] on div "09/17/2025 2 40000 Open 1 PGW West Fargo 5512 - PGW autoglass - Fargo 58078 ND …" at bounding box center [857, 446] width 1282 height 565
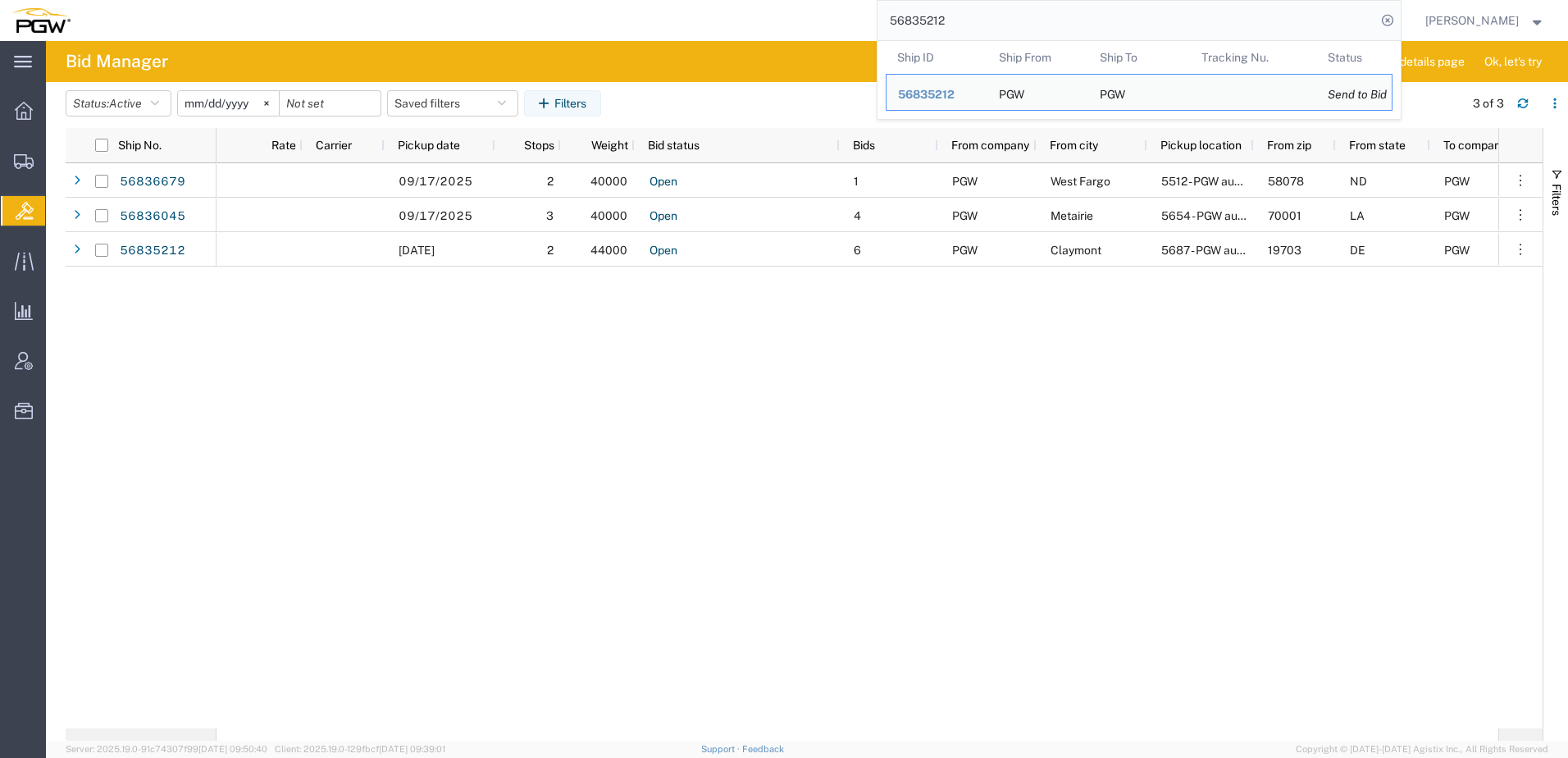
drag, startPoint x: 1049, startPoint y: 16, endPoint x: -241, endPoint y: -73, distance: 1293.1
click at [0, 0] on html "main_menu Created with Sketch. Collapse Menu Overview Shipments Shipment Manage…" at bounding box center [784, 379] width 1568 height 758
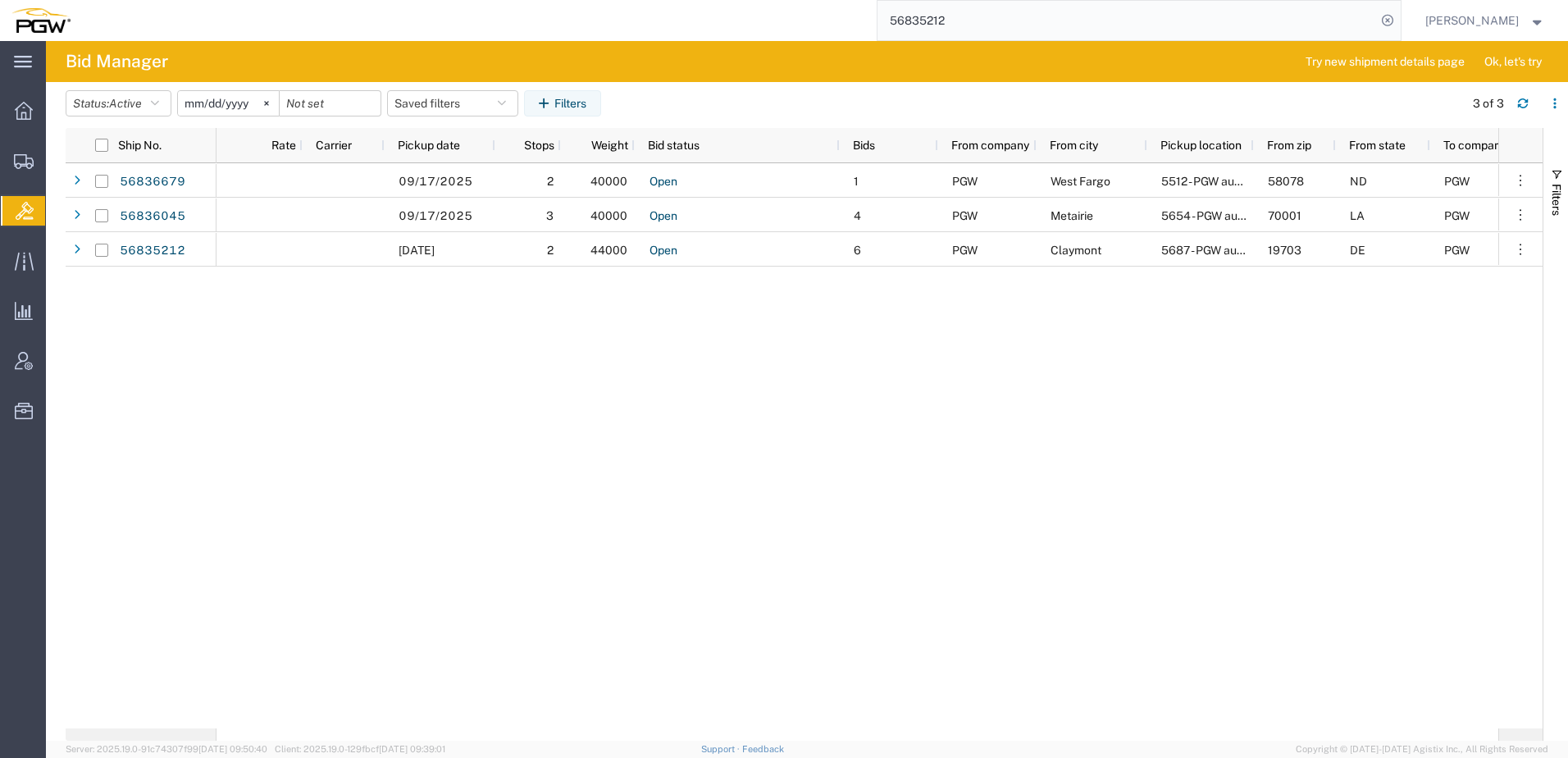
paste input "668621"
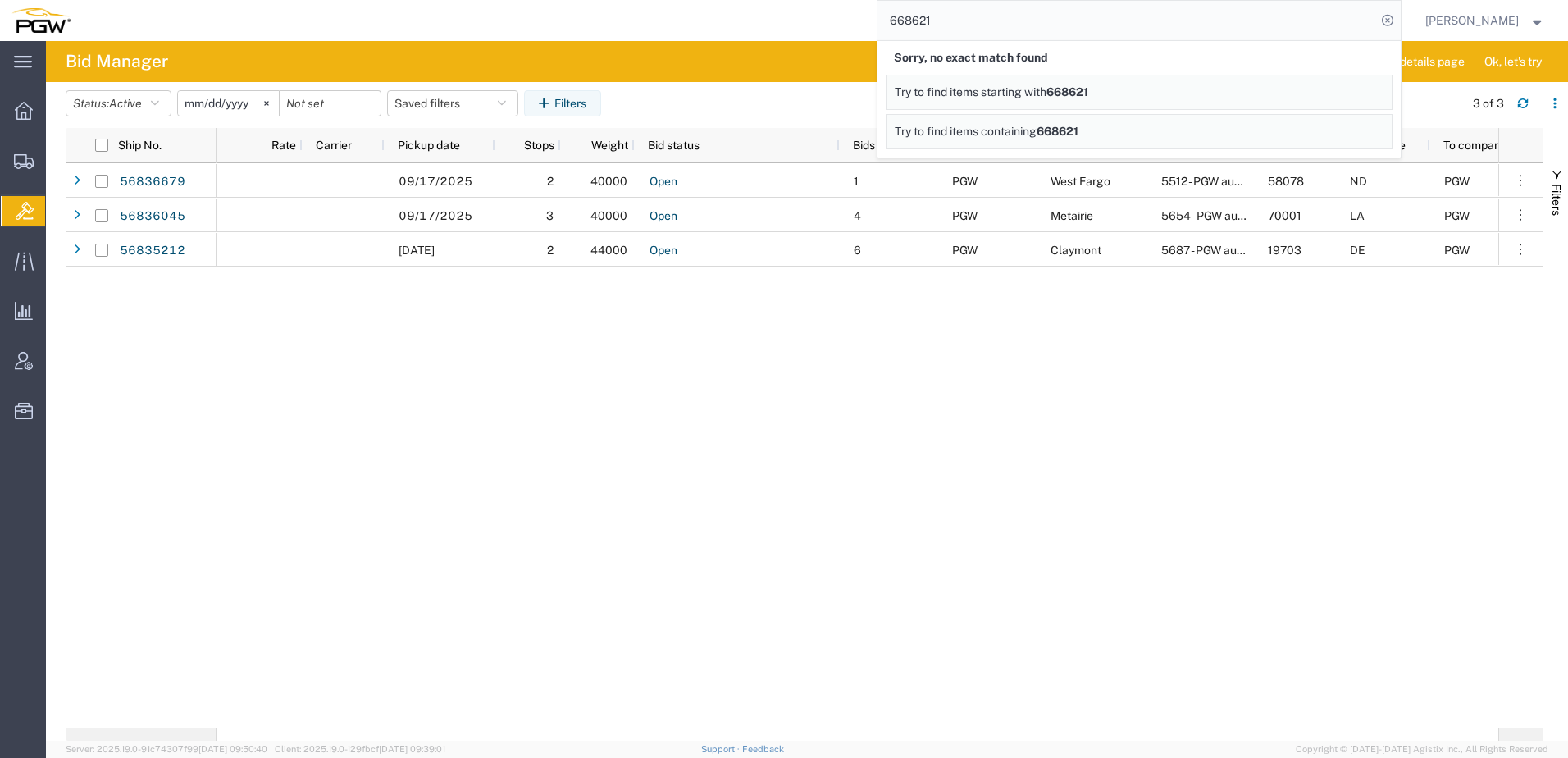
drag, startPoint x: 1017, startPoint y: 29, endPoint x: -3, endPoint y: -85, distance: 1026.4
click at [0, 0] on html "main_menu Created with Sketch. Collapse Menu Overview Shipments Shipment Manage…" at bounding box center [784, 379] width 1568 height 758
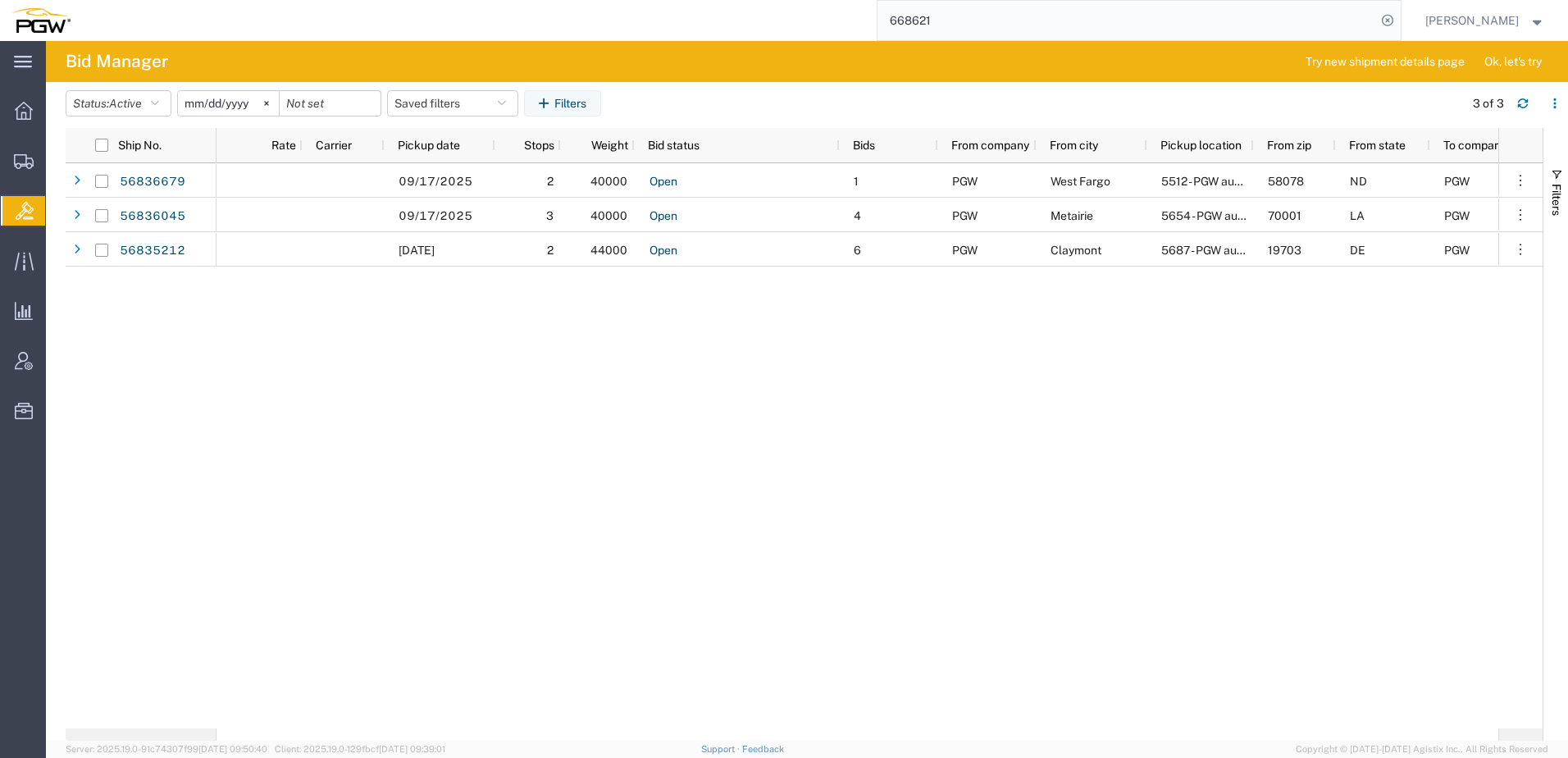
paste input "09"
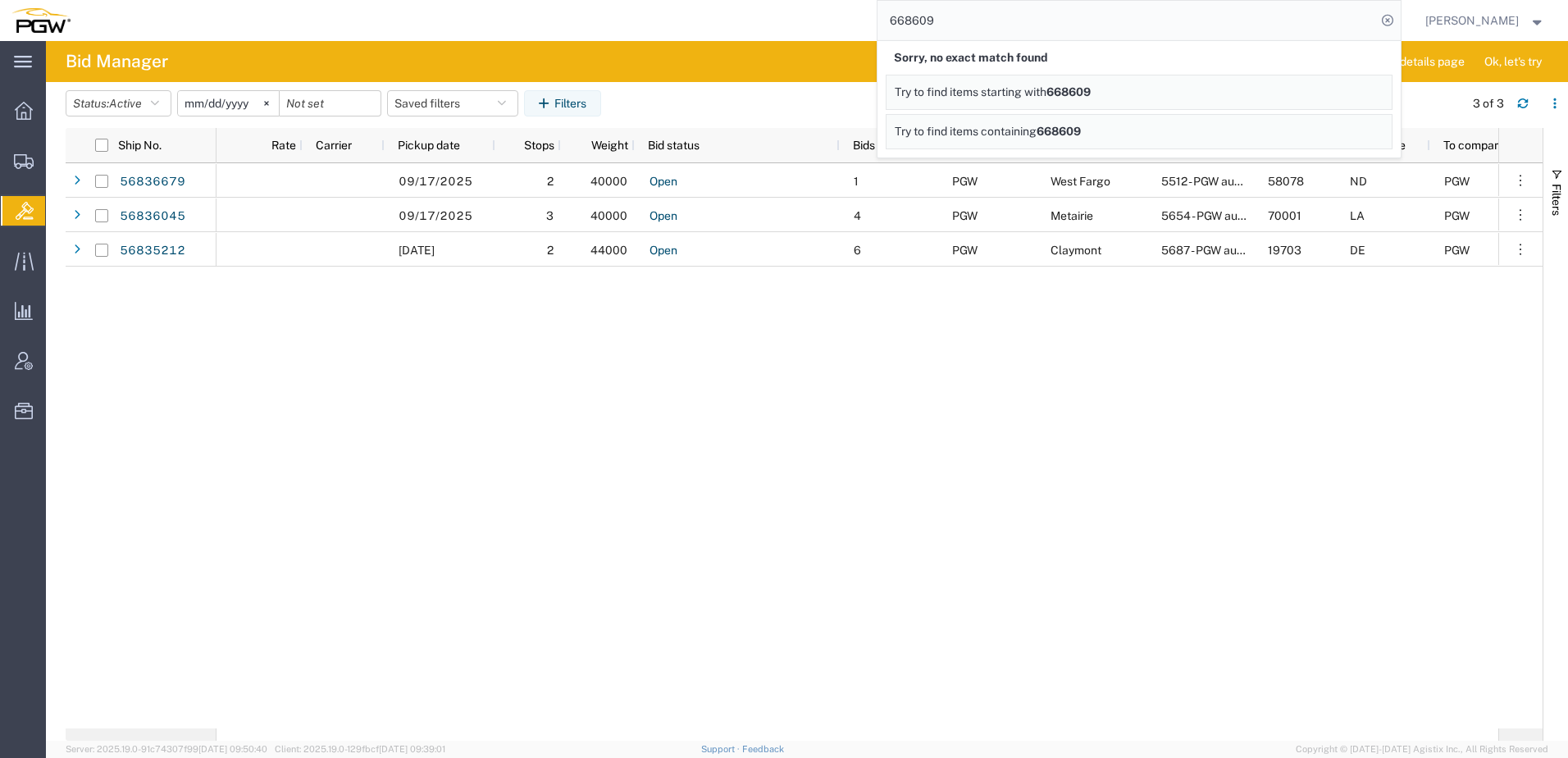
click at [232, 474] on div "09/17/2025 2 40000 Open 1 PGW West Fargo 5512 - PGW autoglass - Fargo 58078 ND …" at bounding box center [857, 446] width 1282 height 565
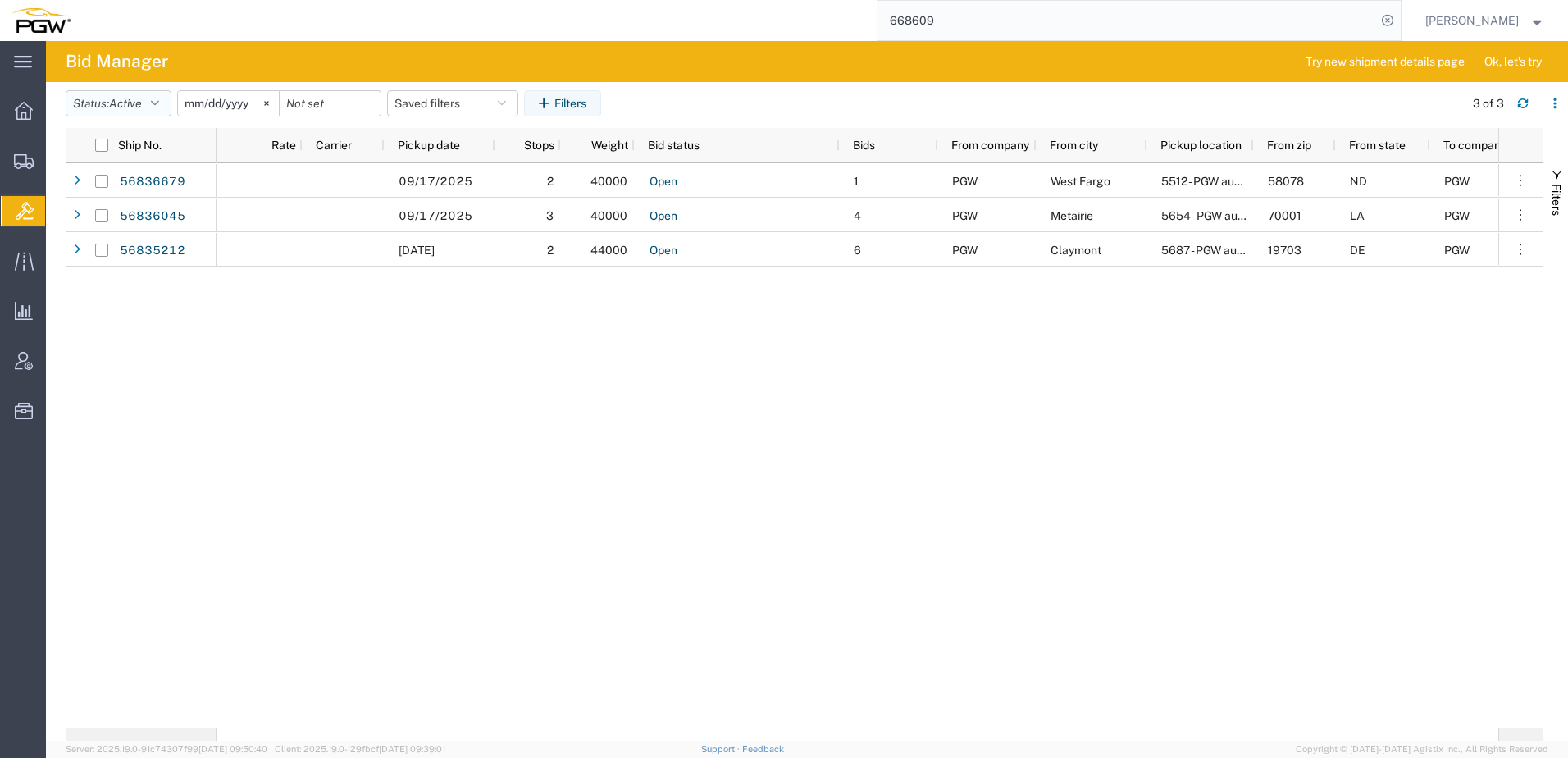
click at [120, 100] on span "Active" at bounding box center [125, 103] width 33 height 13
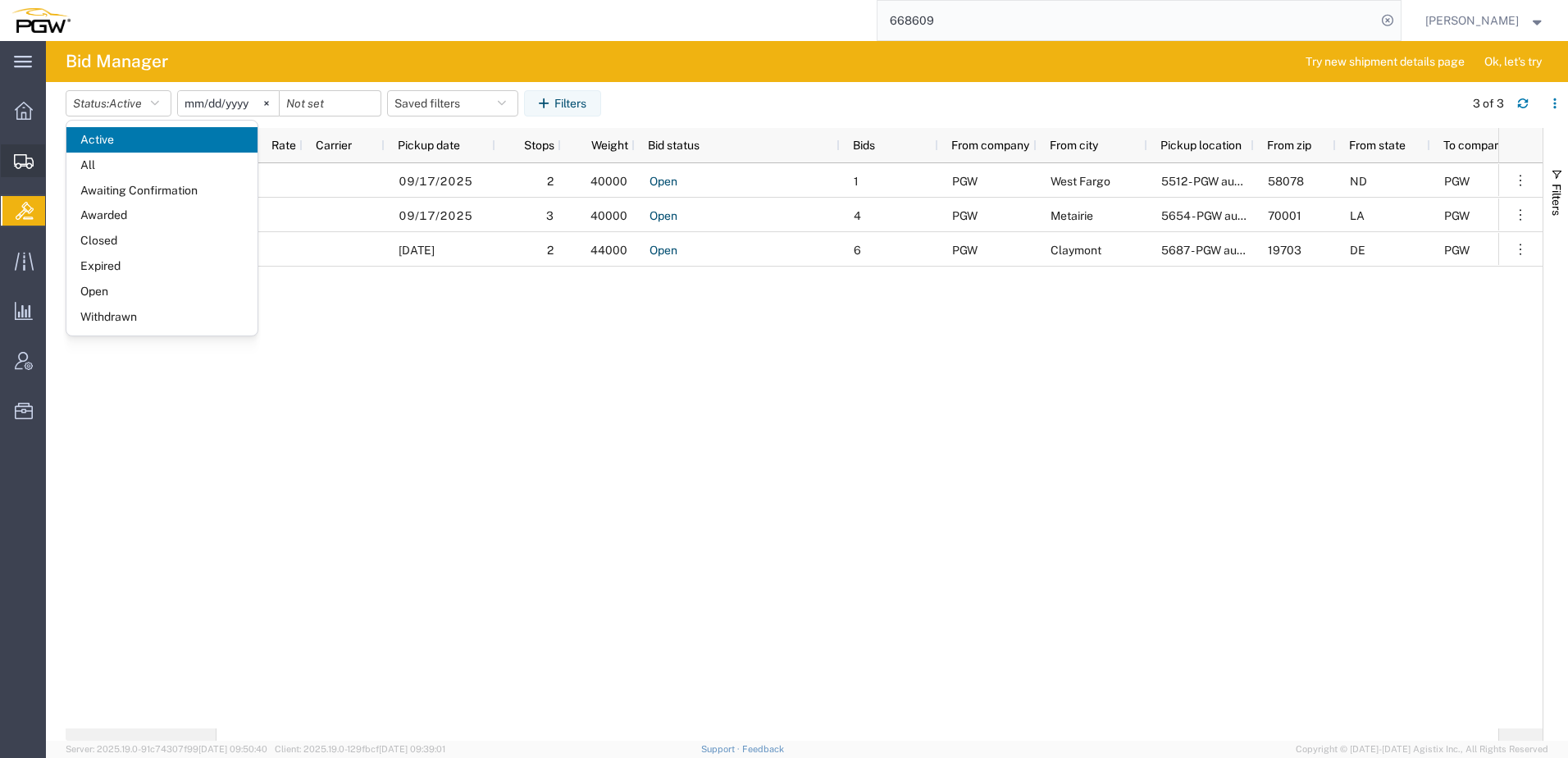
click at [16, 160] on icon at bounding box center [24, 162] width 20 height 15
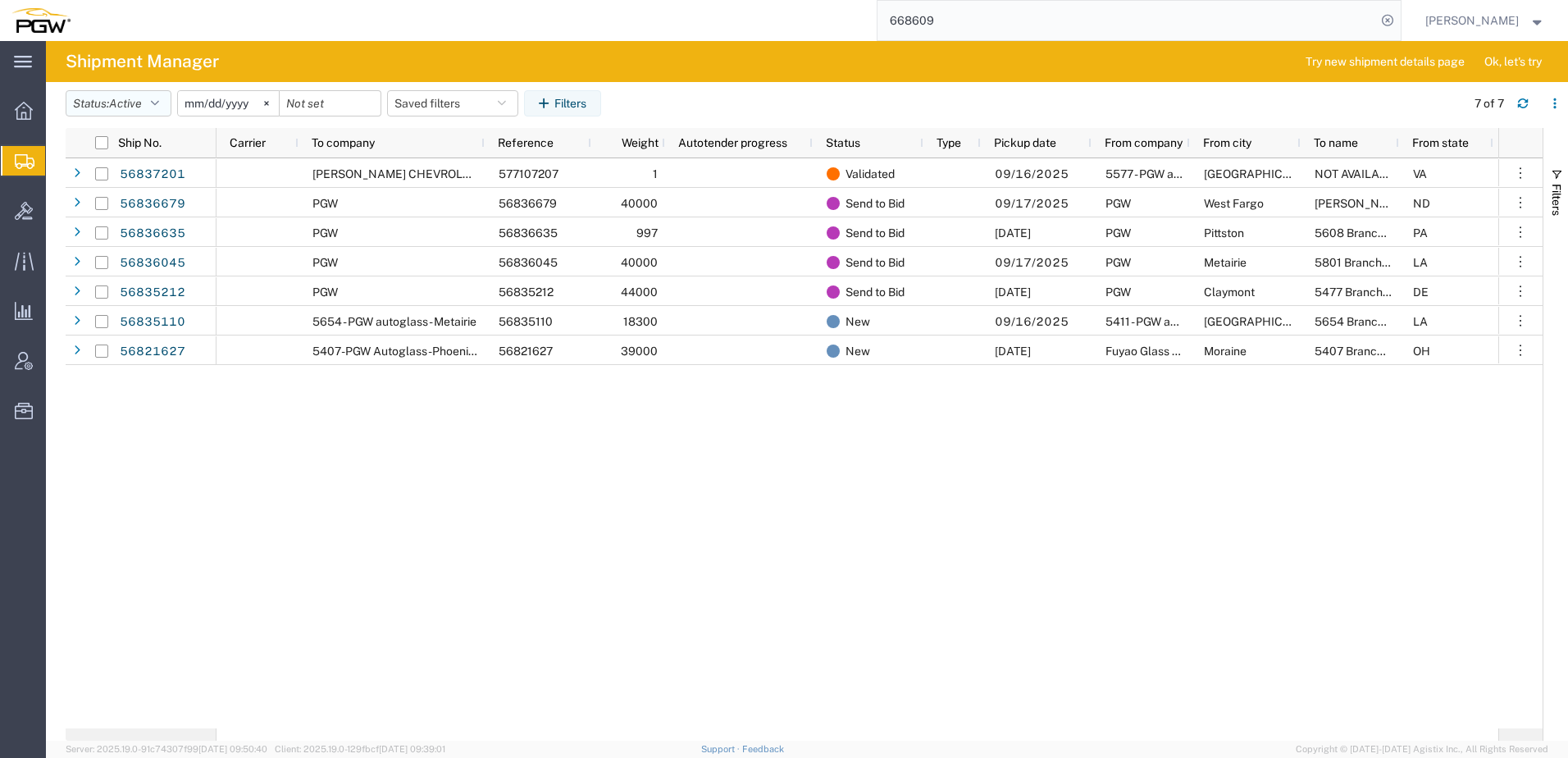
click at [136, 104] on span "Active" at bounding box center [125, 103] width 33 height 13
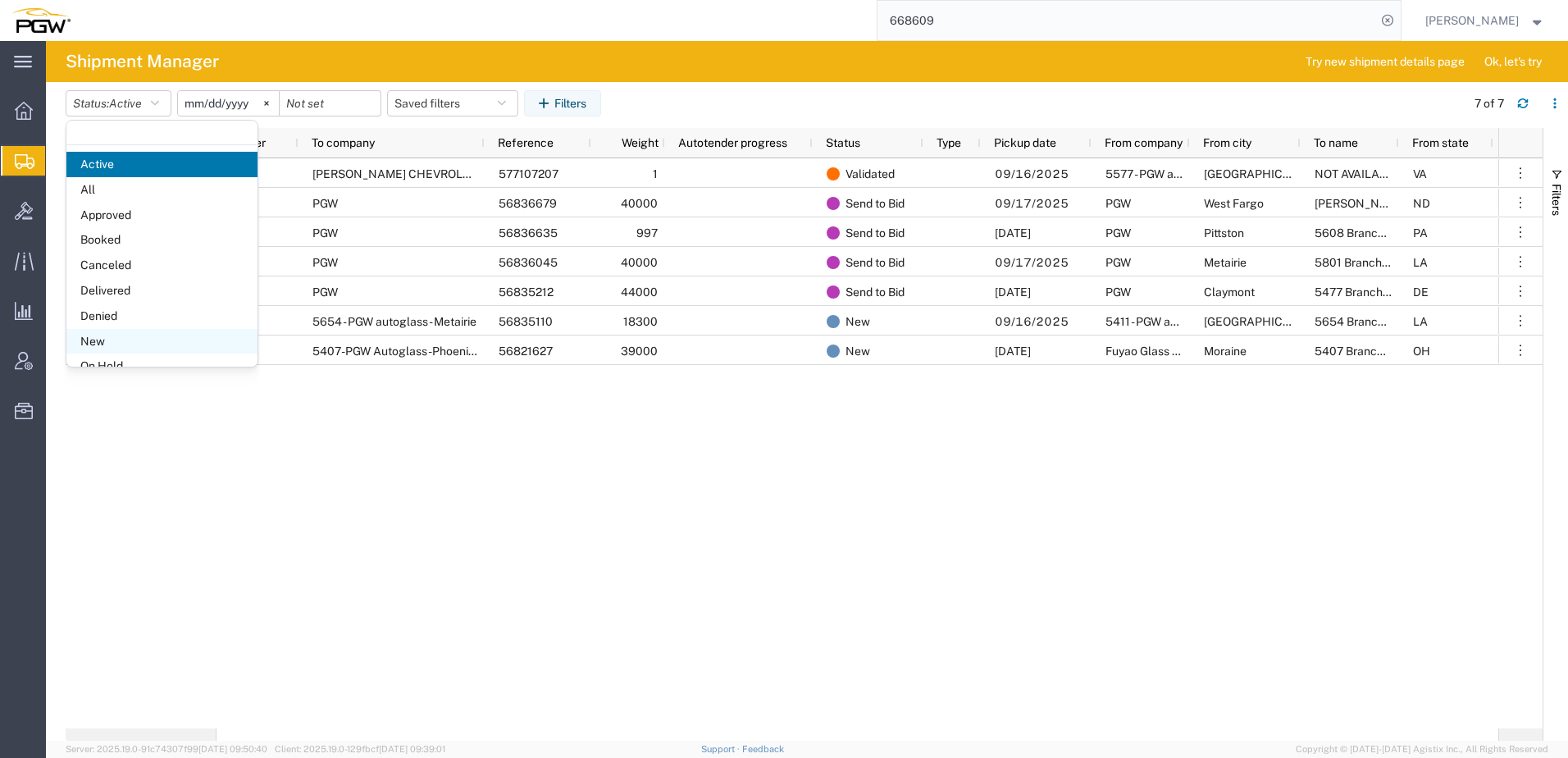
click at [101, 335] on span "New" at bounding box center [161, 342] width 191 height 26
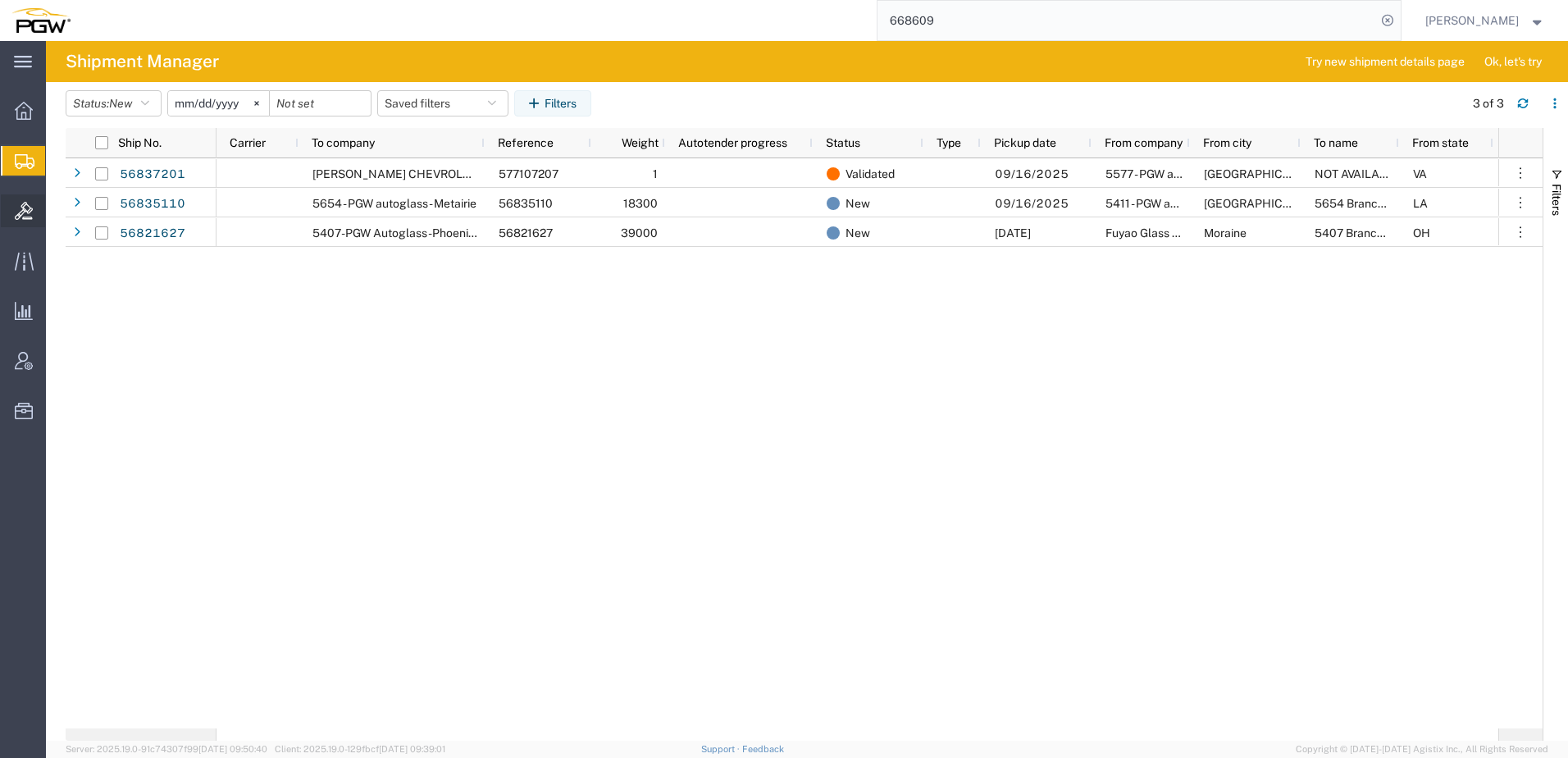
click at [30, 213] on icon at bounding box center [24, 211] width 18 height 18
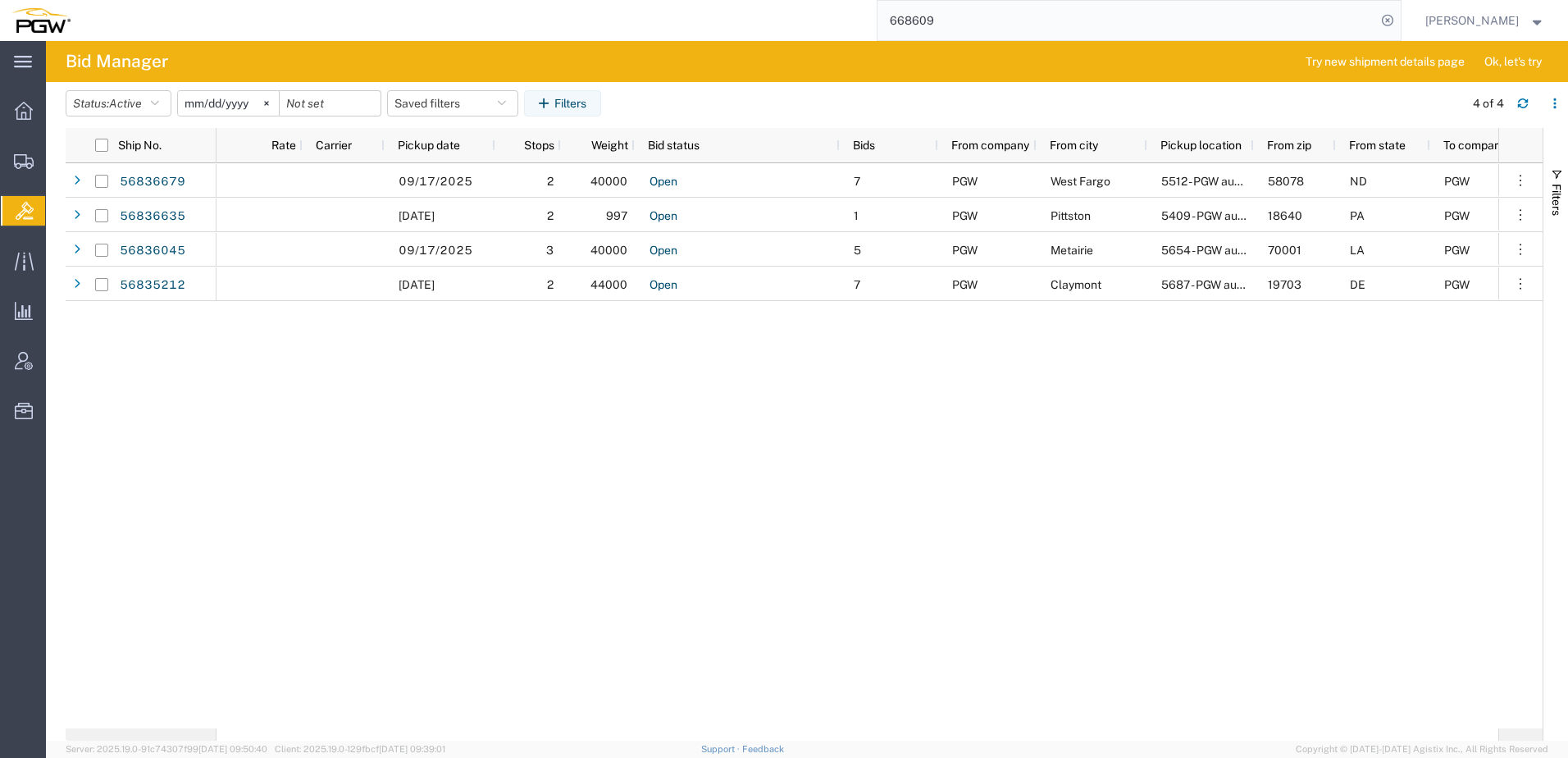
drag, startPoint x: 1079, startPoint y: 15, endPoint x: 206, endPoint y: -33, distance: 874.3
click at [206, 0] on html "main_menu Created with Sketch. Collapse Menu Overview Shipments Shipment Manage…" at bounding box center [784, 379] width 1568 height 758
paste input "5683667"
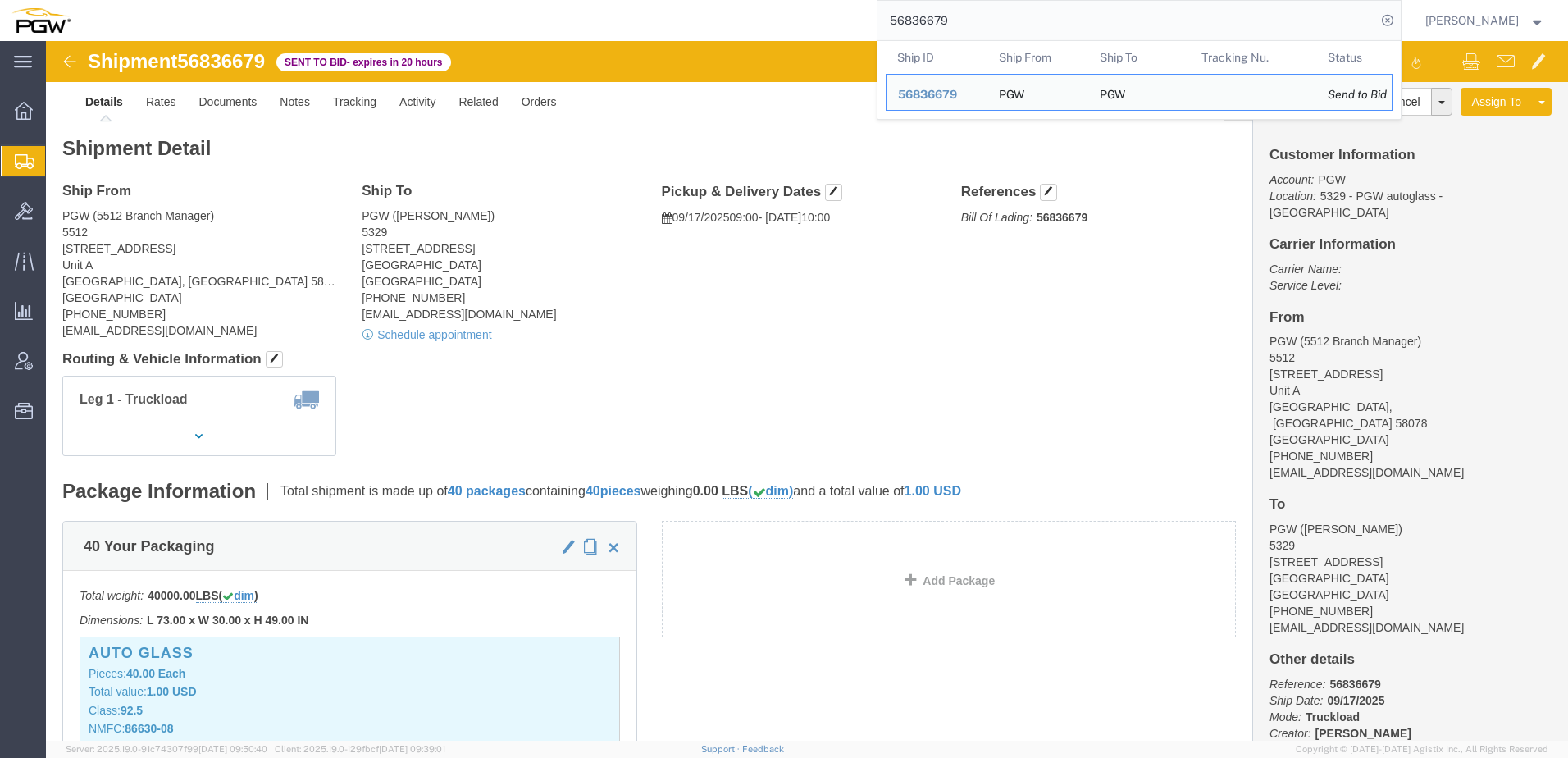
drag, startPoint x: 1037, startPoint y: 20, endPoint x: 311, endPoint y: -49, distance: 729.3
click at [311, 0] on html "main_menu Created with Sketch. Collapse Menu Overview Shipments Shipment Manage…" at bounding box center [784, 379] width 1568 height 758
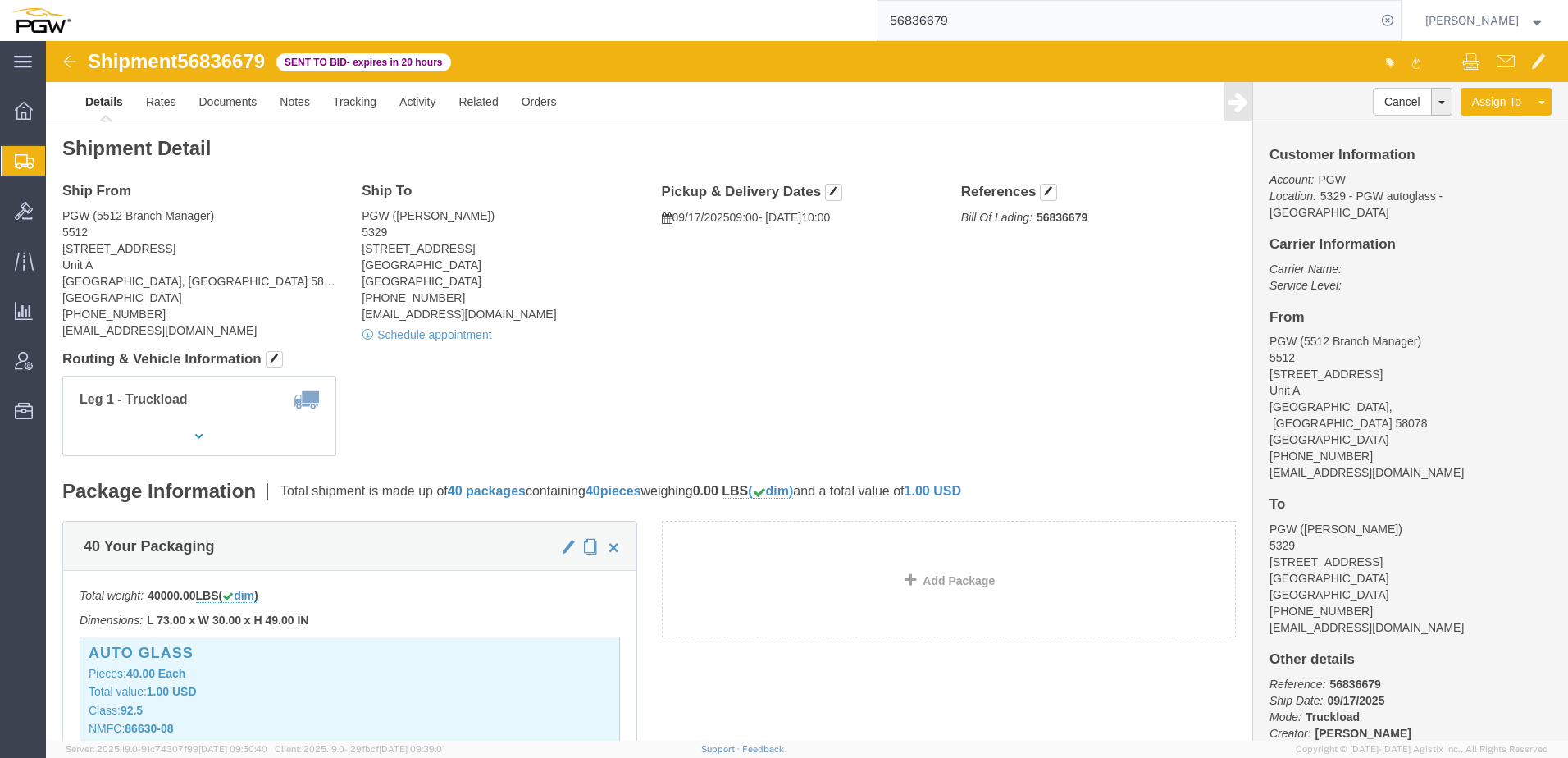
paste input "668542"
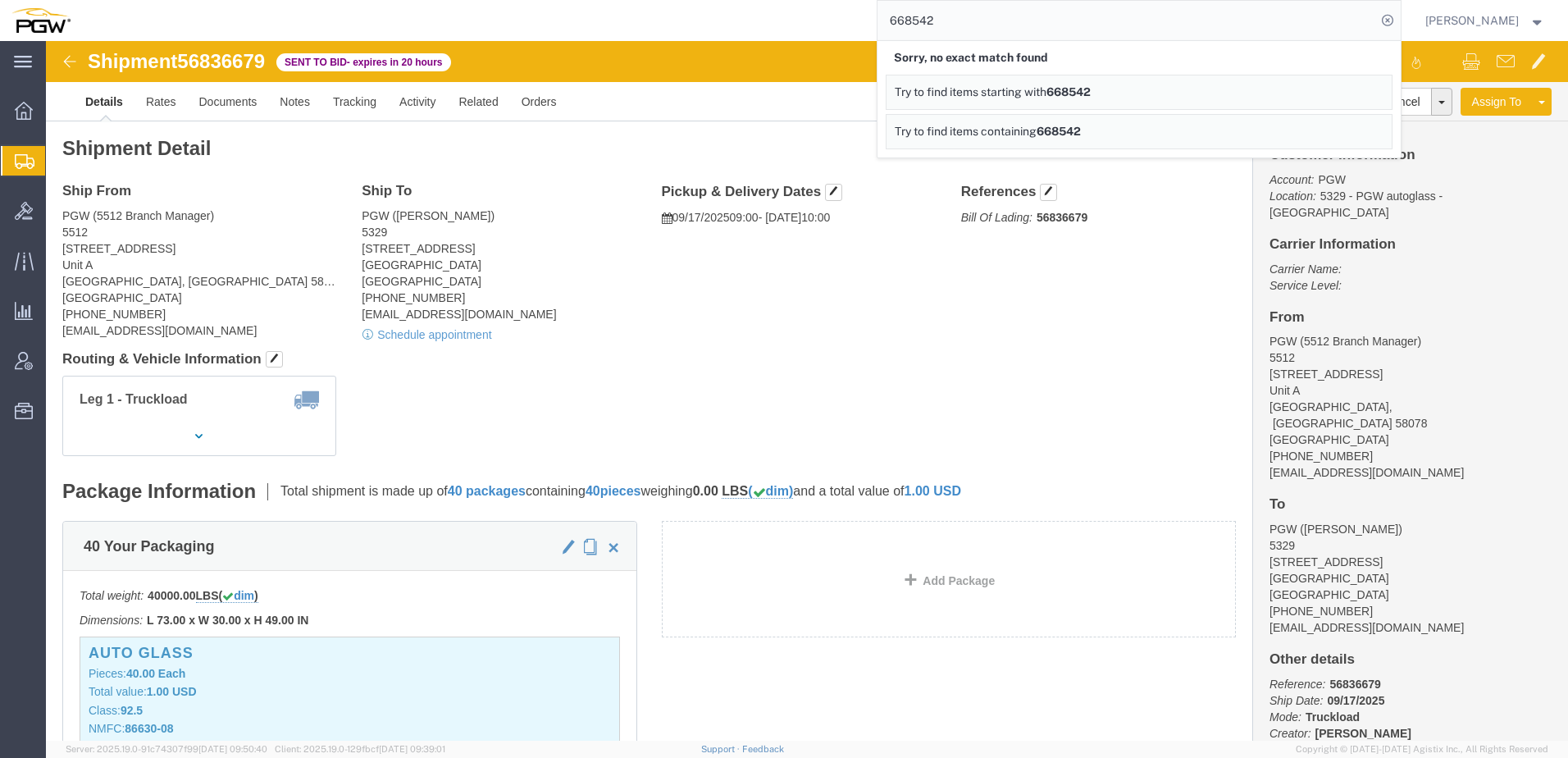
drag, startPoint x: 998, startPoint y: 16, endPoint x: -3, endPoint y: -85, distance: 1006.1
click at [0, 0] on html "main_menu Created with Sketch. Collapse Menu Overview Shipments Shipment Manage…" at bounding box center [784, 379] width 1568 height 758
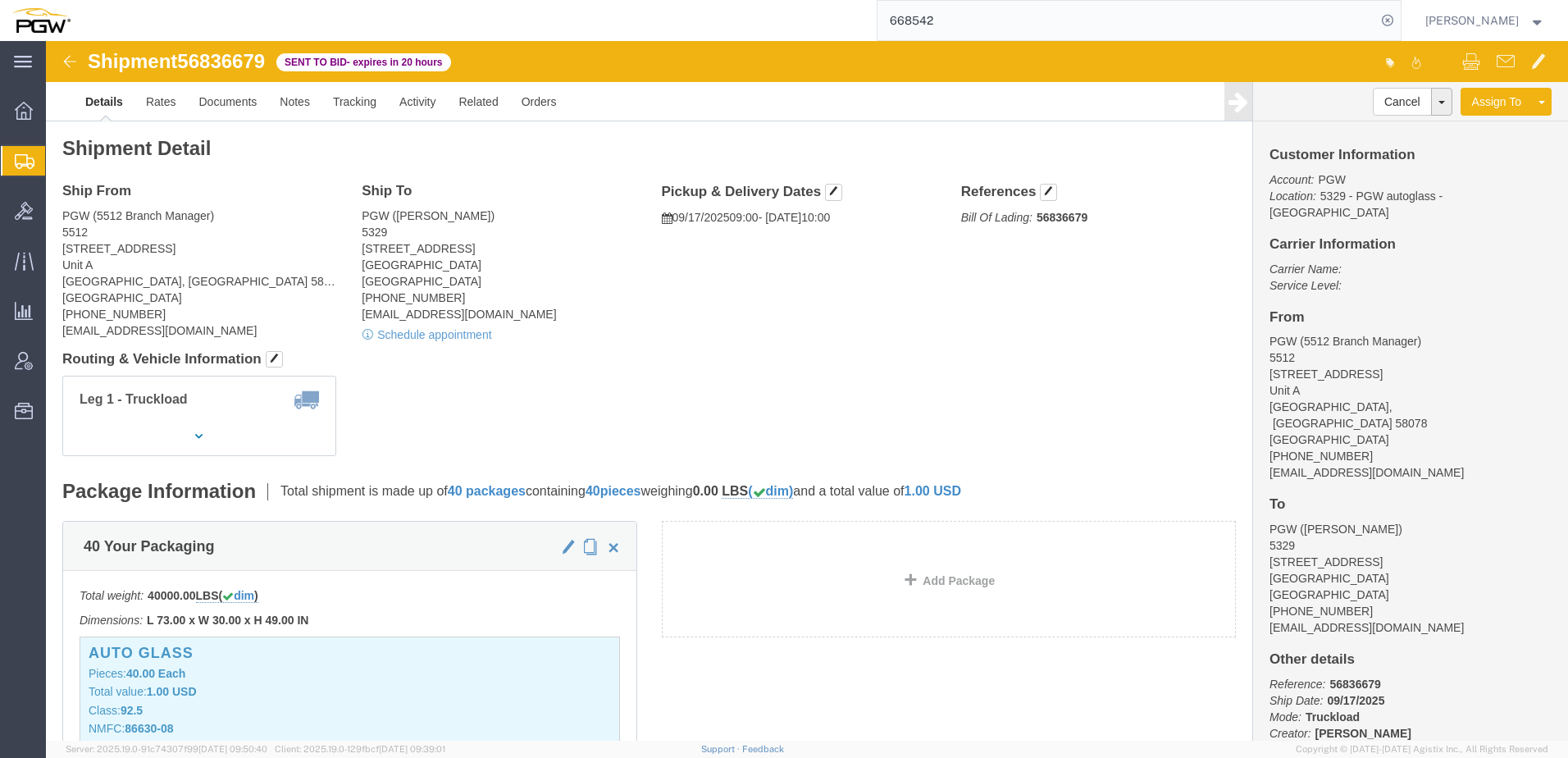
paste input "628"
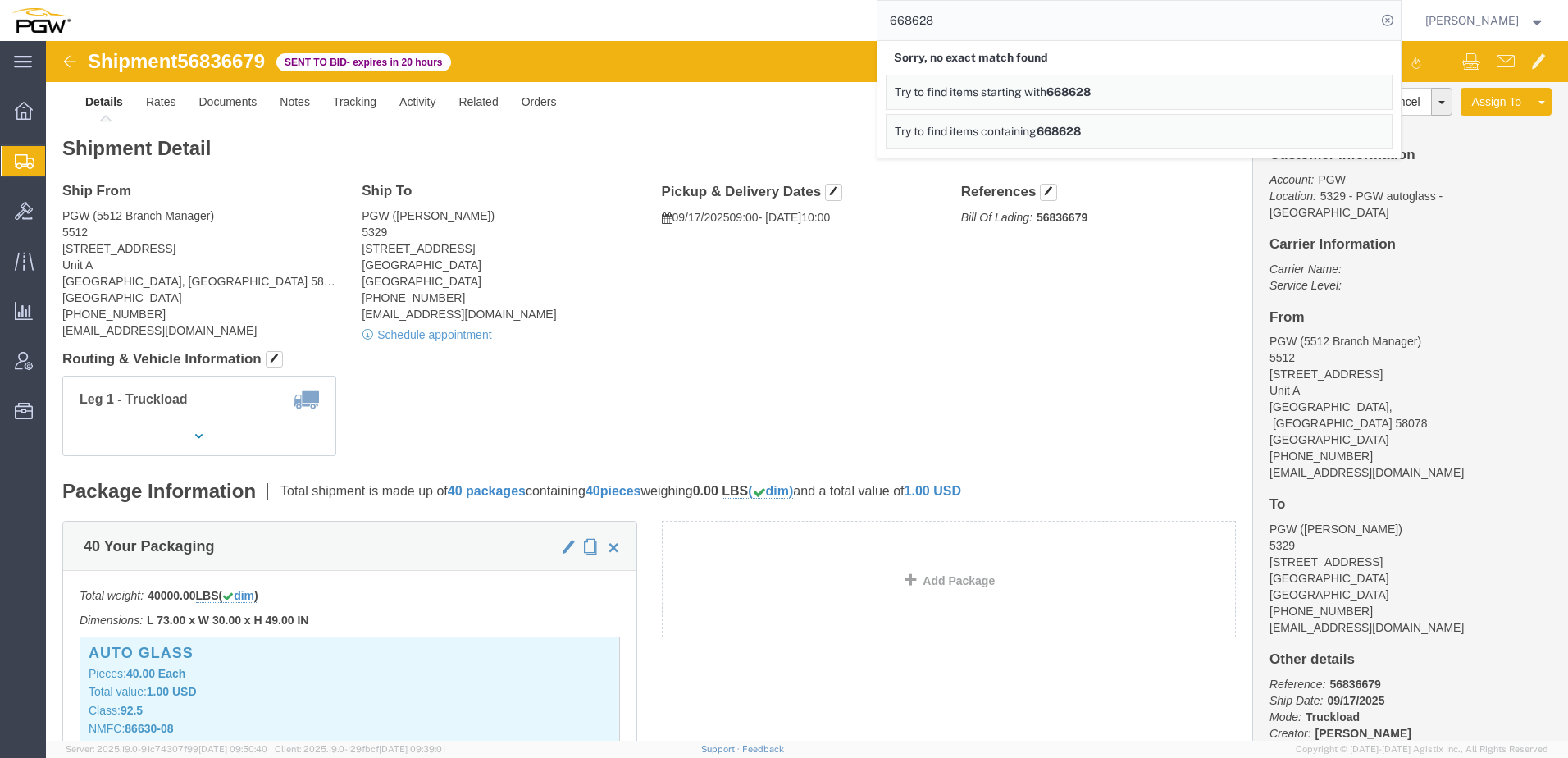
click div "Ship To PGW (Janet Claytor) 5329 850 Southern Ave Chillicothe, OH 45601 United …"
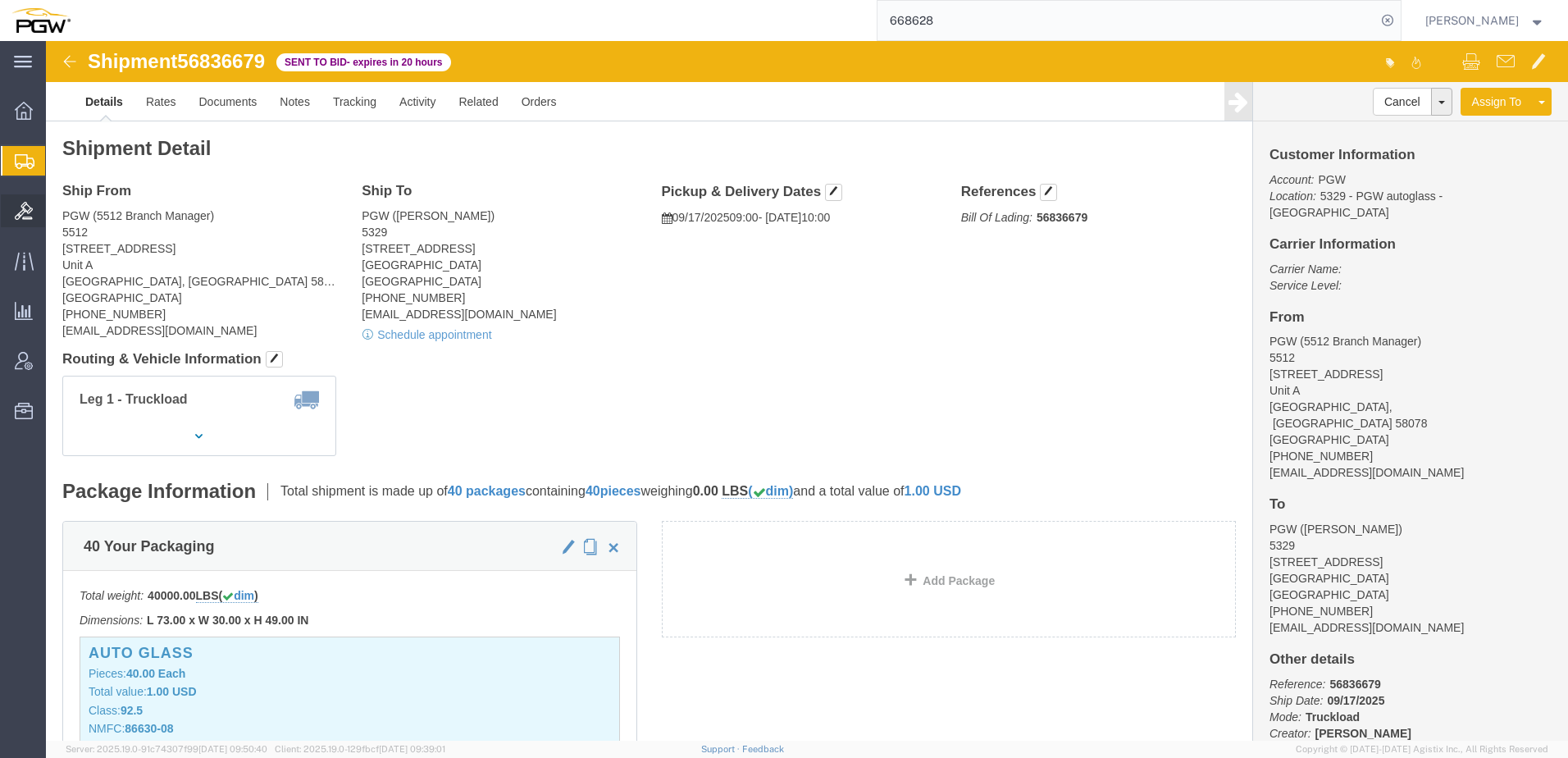
click at [13, 212] on div at bounding box center [24, 211] width 46 height 33
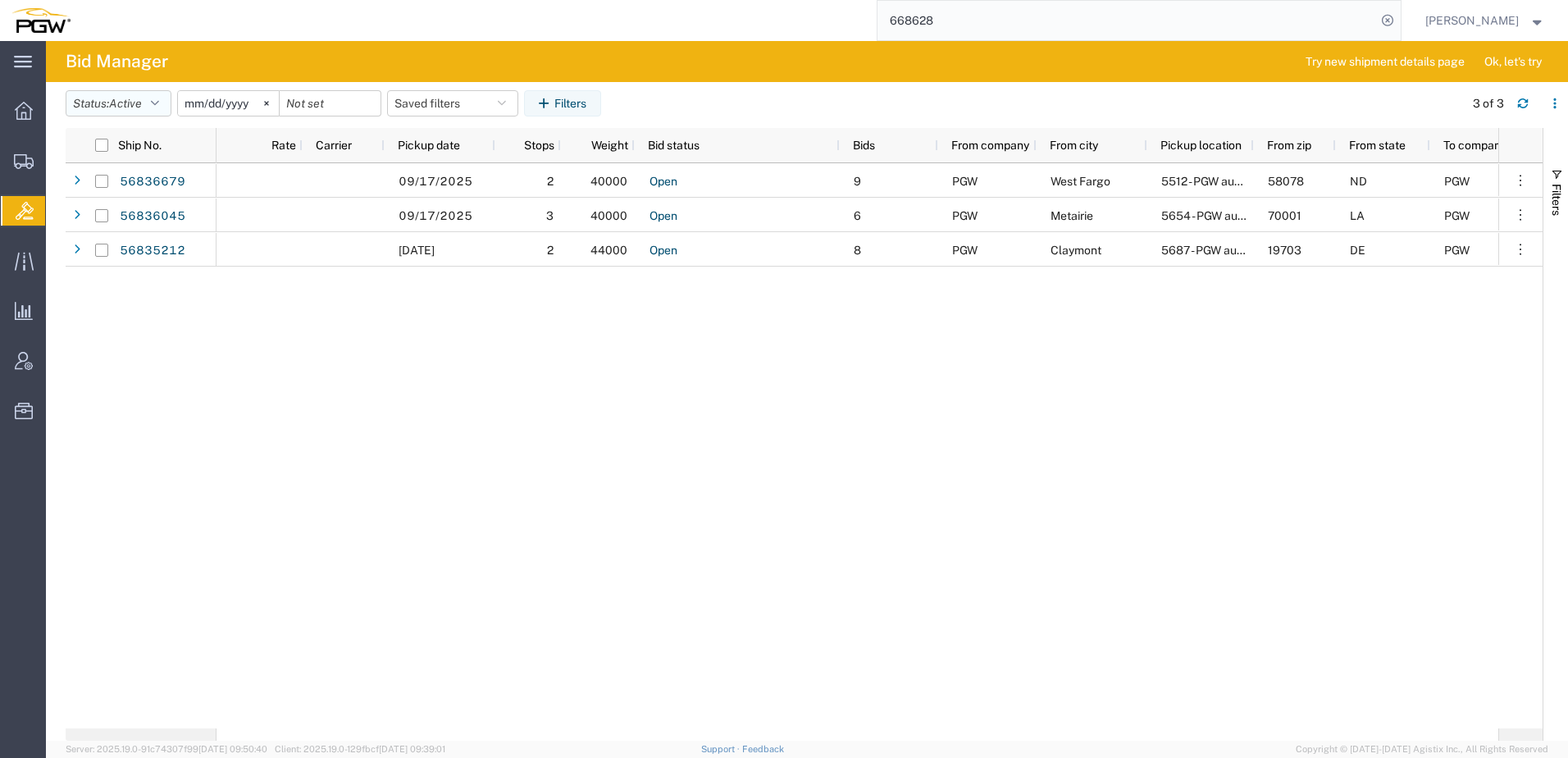
click at [130, 100] on span "Active" at bounding box center [125, 103] width 33 height 13
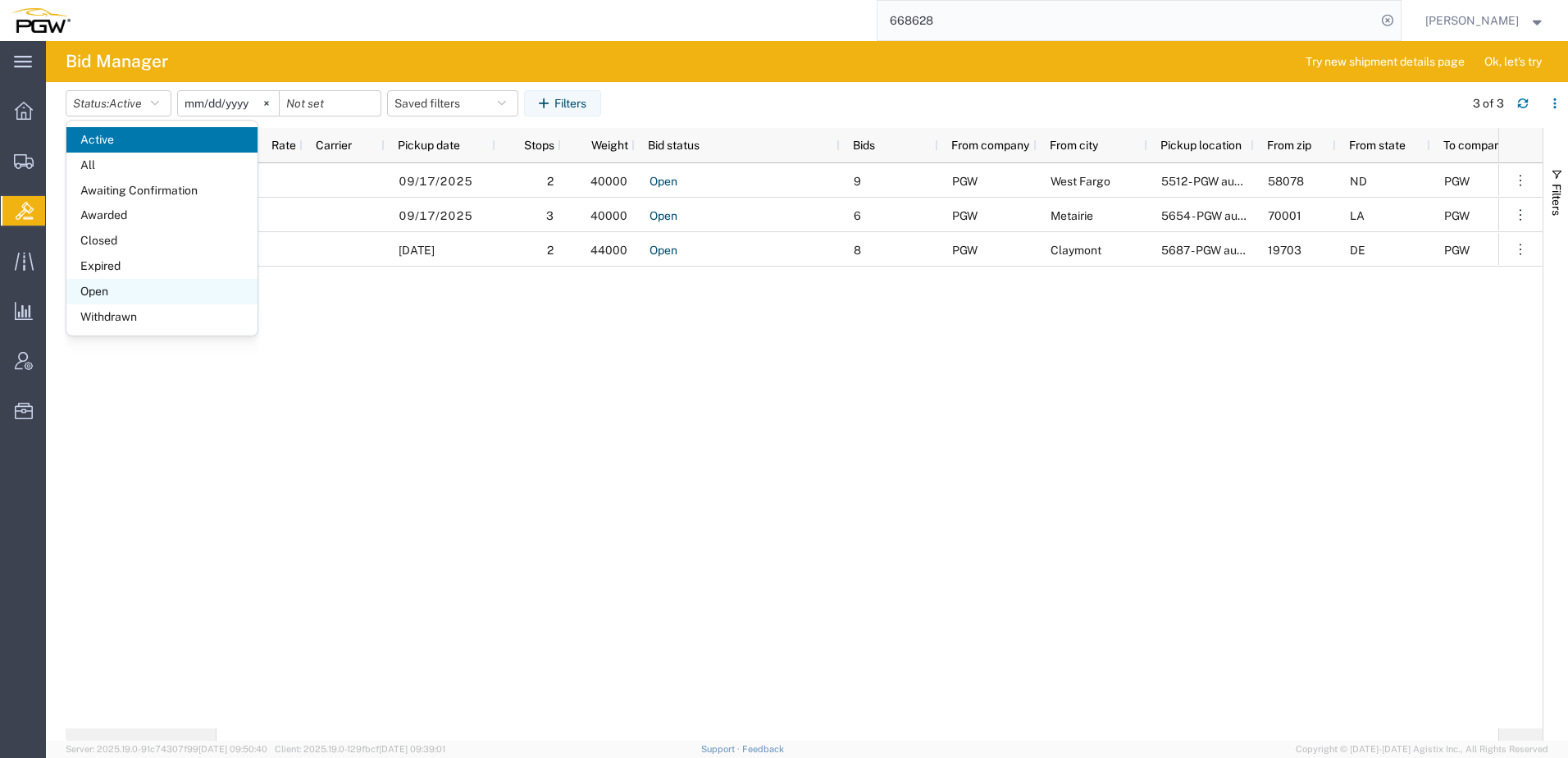
click at [108, 302] on span "Open" at bounding box center [161, 291] width 191 height 26
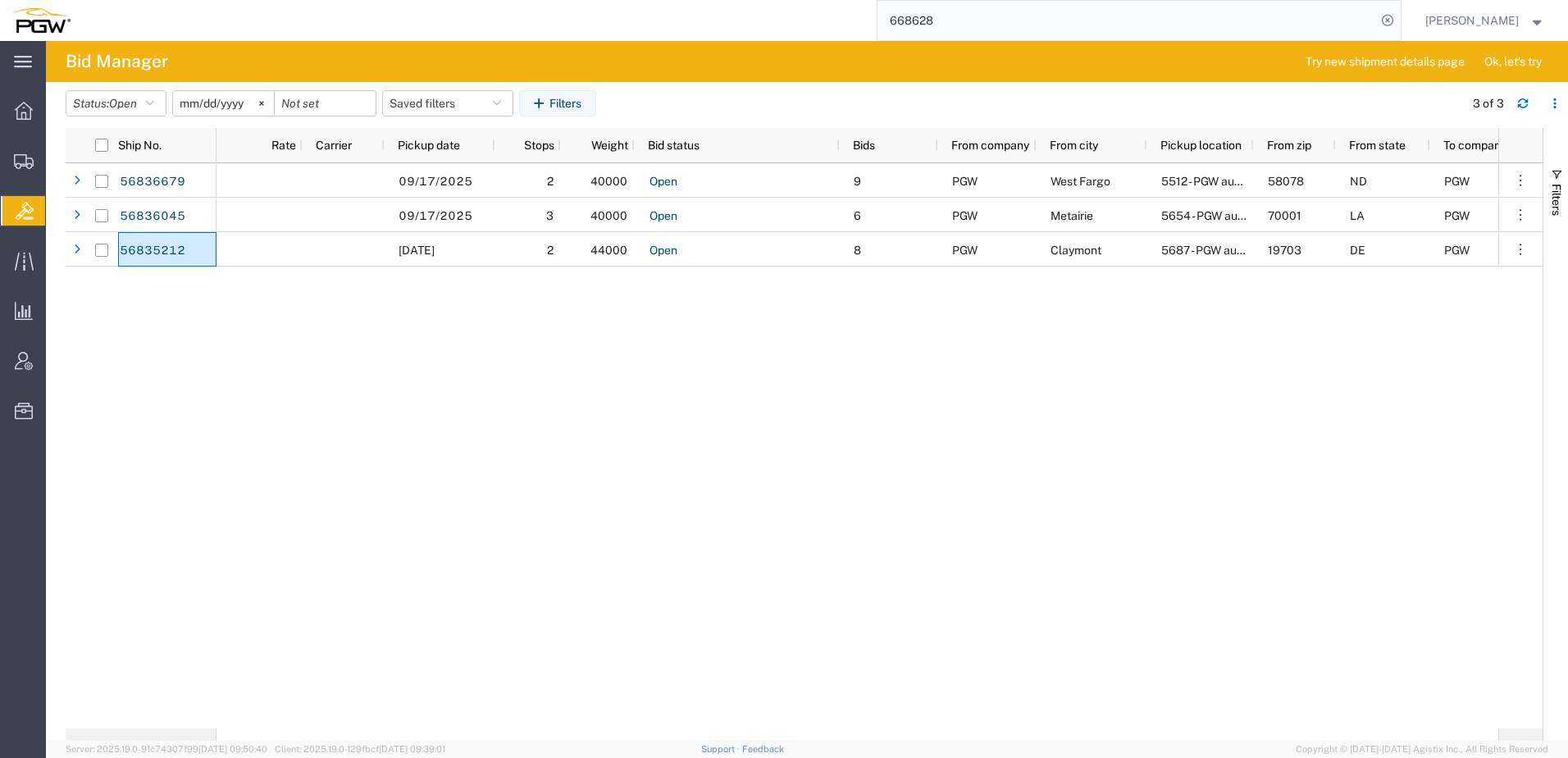
drag, startPoint x: 990, startPoint y: 21, endPoint x: 279, endPoint y: 10, distance: 711.1
click at [279, 10] on div "668628" at bounding box center [741, 20] width 1319 height 41
paste input "56790276"
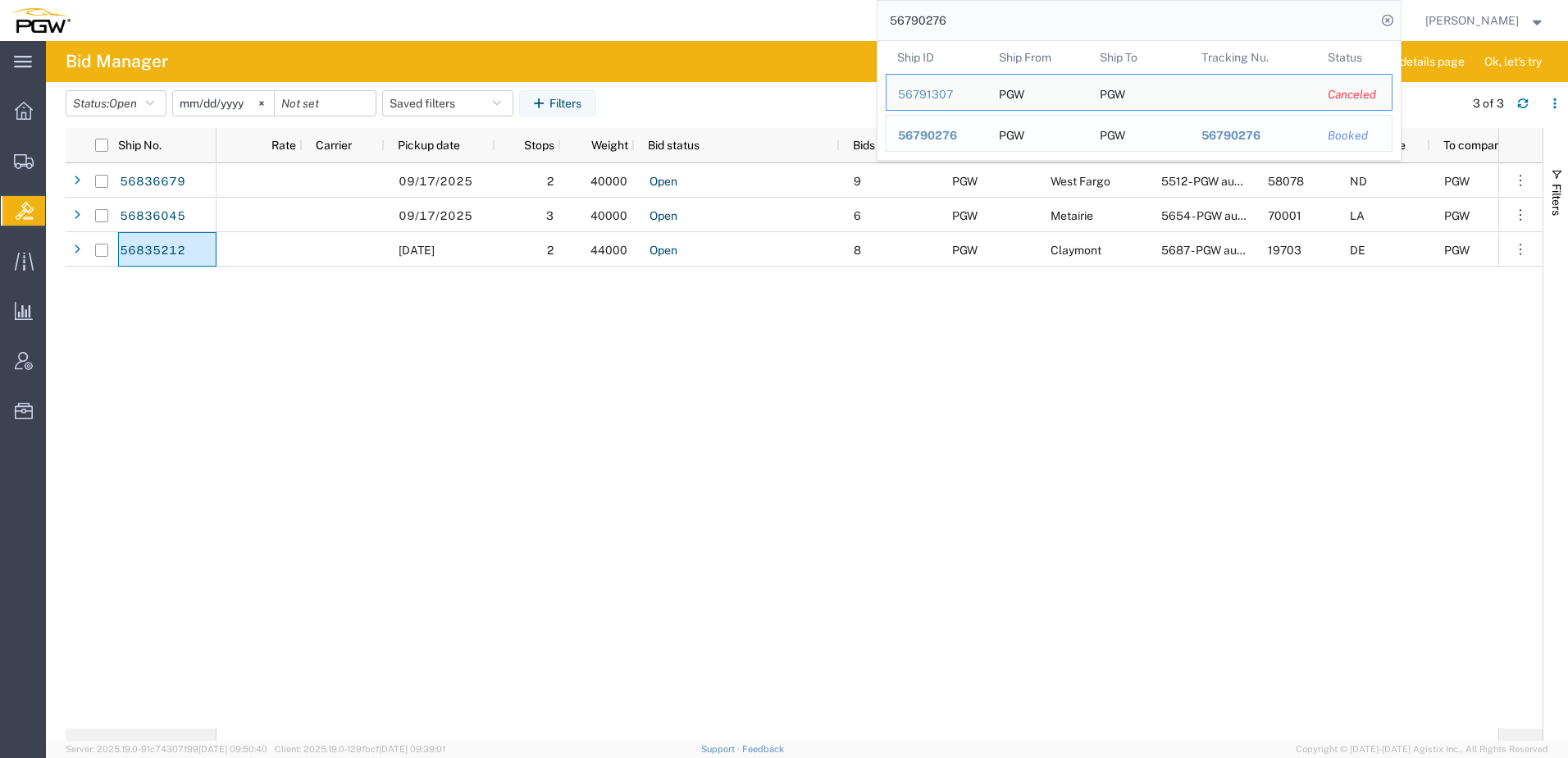
click at [953, 139] on span "56790276" at bounding box center [928, 136] width 59 height 13
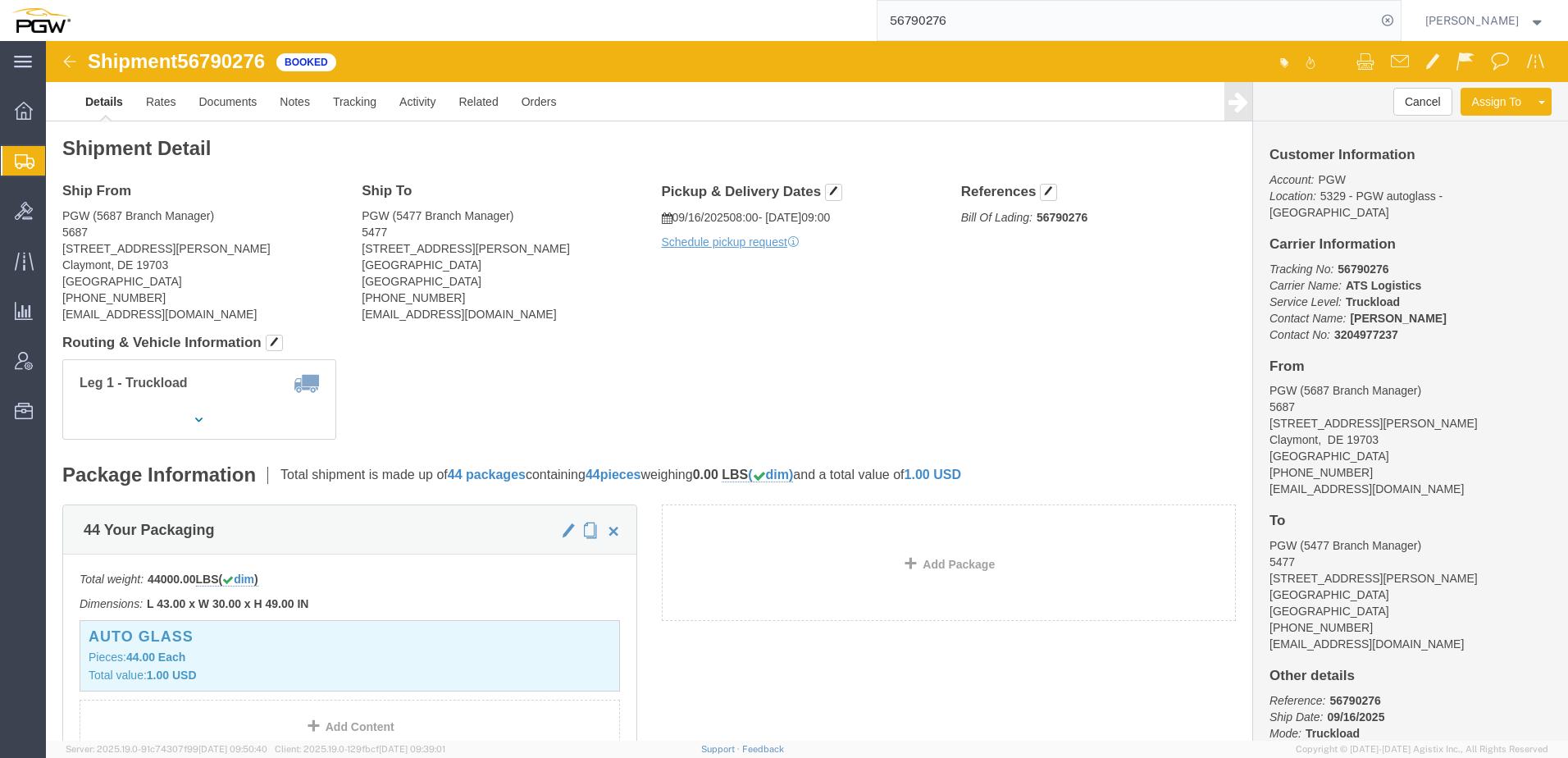
drag, startPoint x: 452, startPoint y: 336, endPoint x: 165, endPoint y: 5, distance: 438.1
click div "Leg 1 - Truckload Vehicle 1: Standard Dry Van (53 Feet) Number of trucks: 1"
drag, startPoint x: 82, startPoint y: 191, endPoint x: 6, endPoint y: 227, distance: 84.1
click at [0, 0] on span "Shipment Manager" at bounding box center [0, 0] width 0 height 0
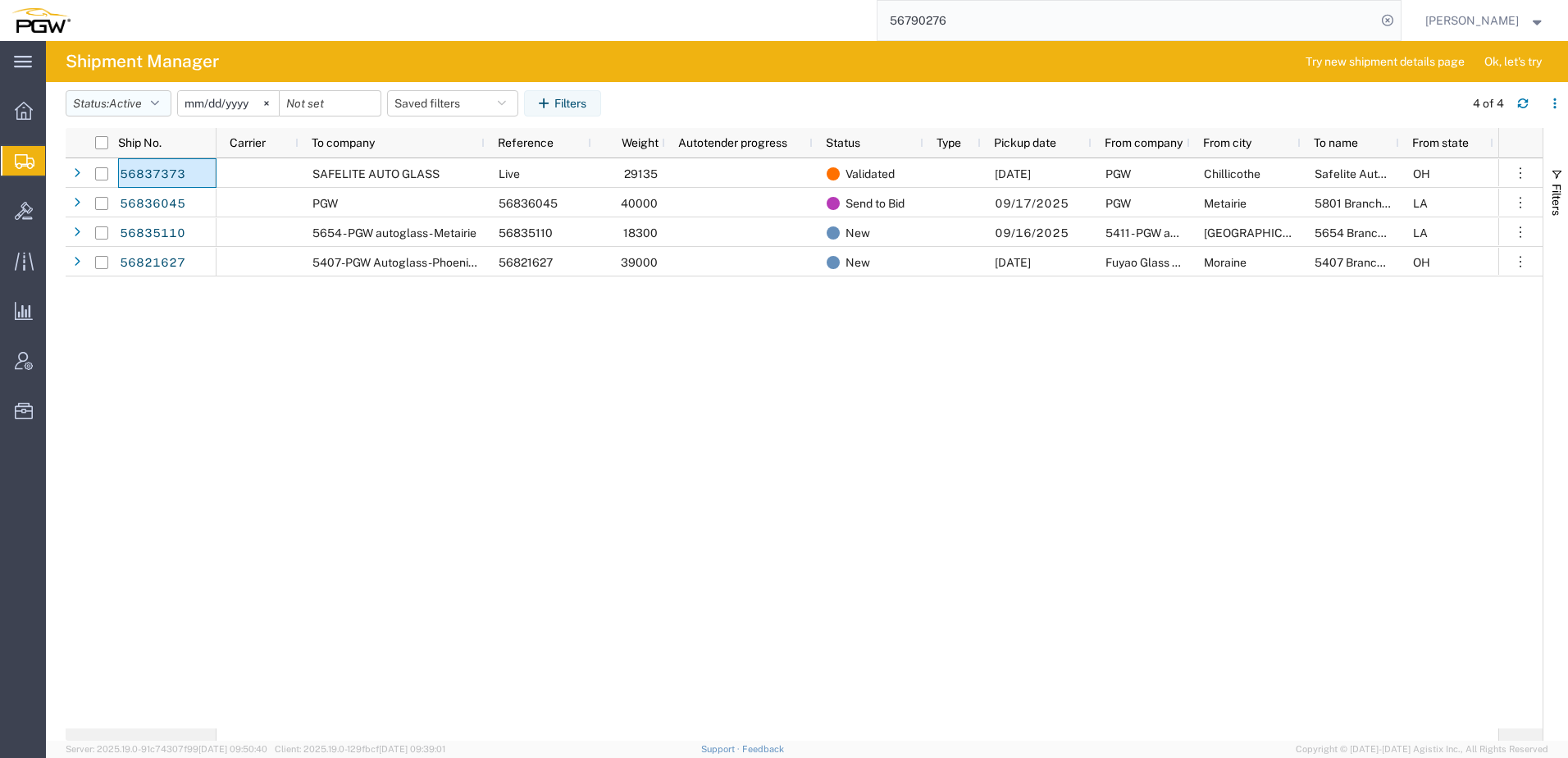
click at [115, 100] on span "Active" at bounding box center [125, 103] width 33 height 13
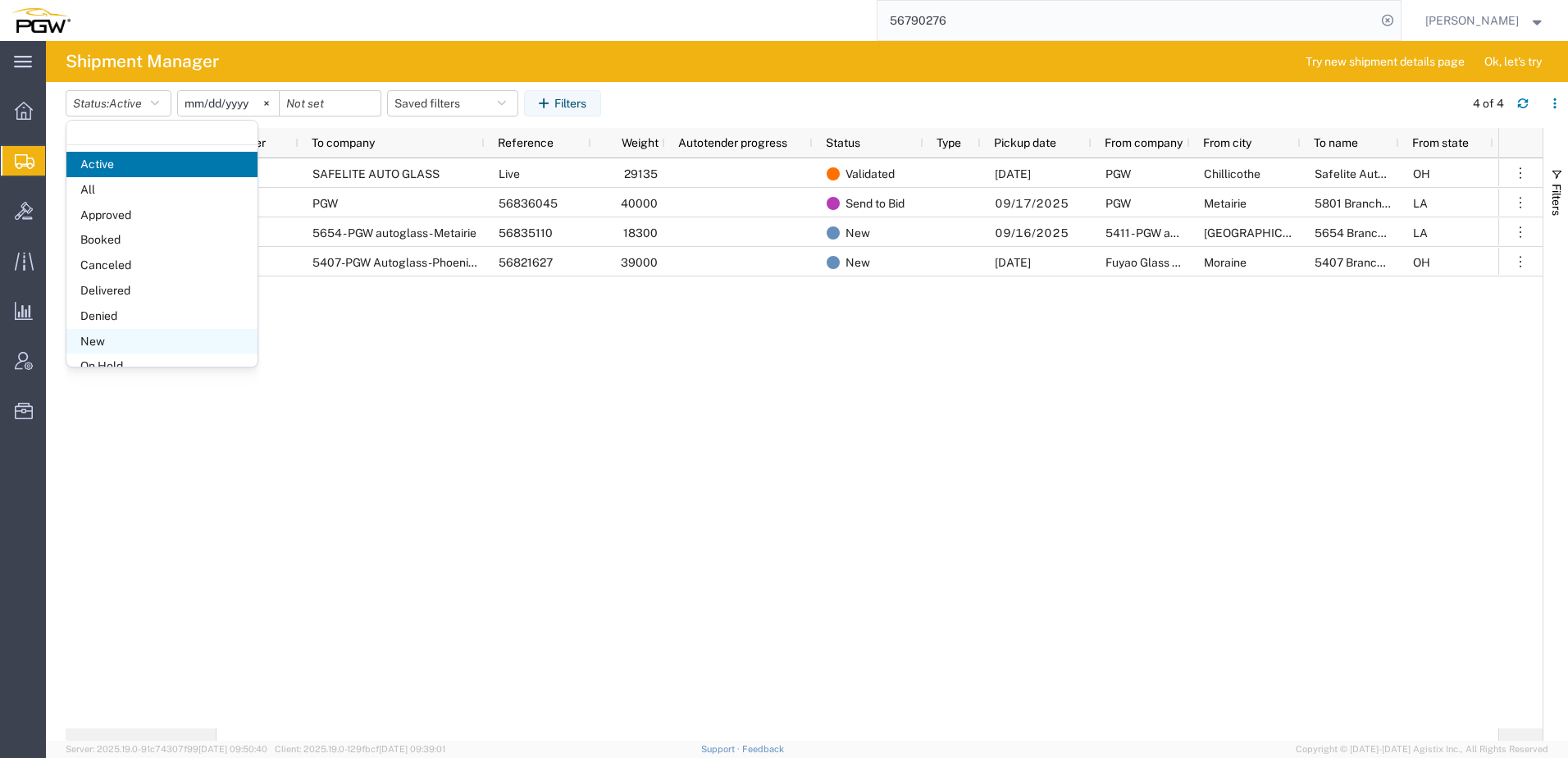
click at [94, 344] on span "New" at bounding box center [161, 342] width 191 height 26
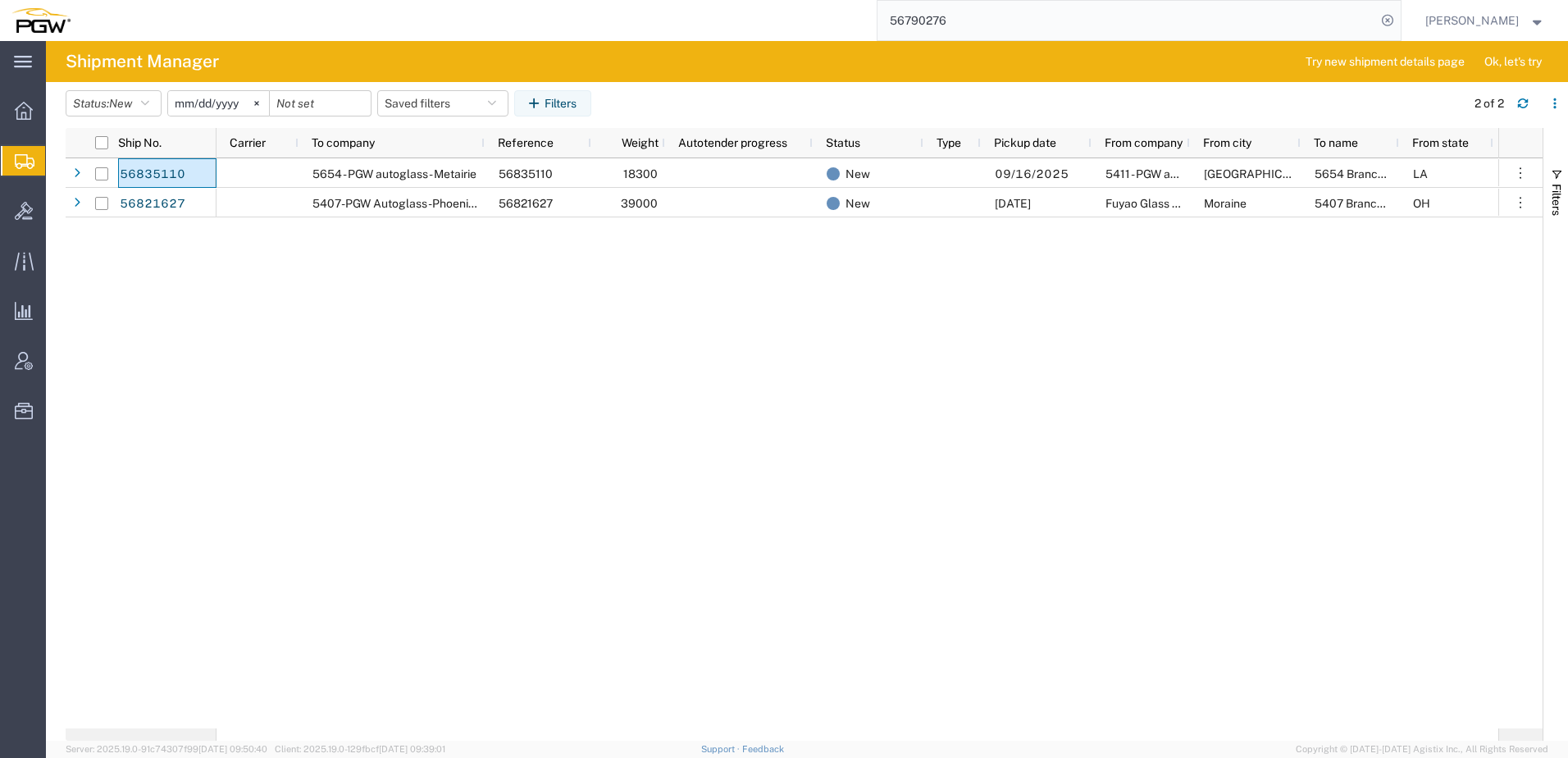
click at [620, 445] on div "5654 - PGW autoglass - Metairie 56835110 18300 New 09/16/2025 5411 - PGW autogl…" at bounding box center [857, 443] width 1282 height 570
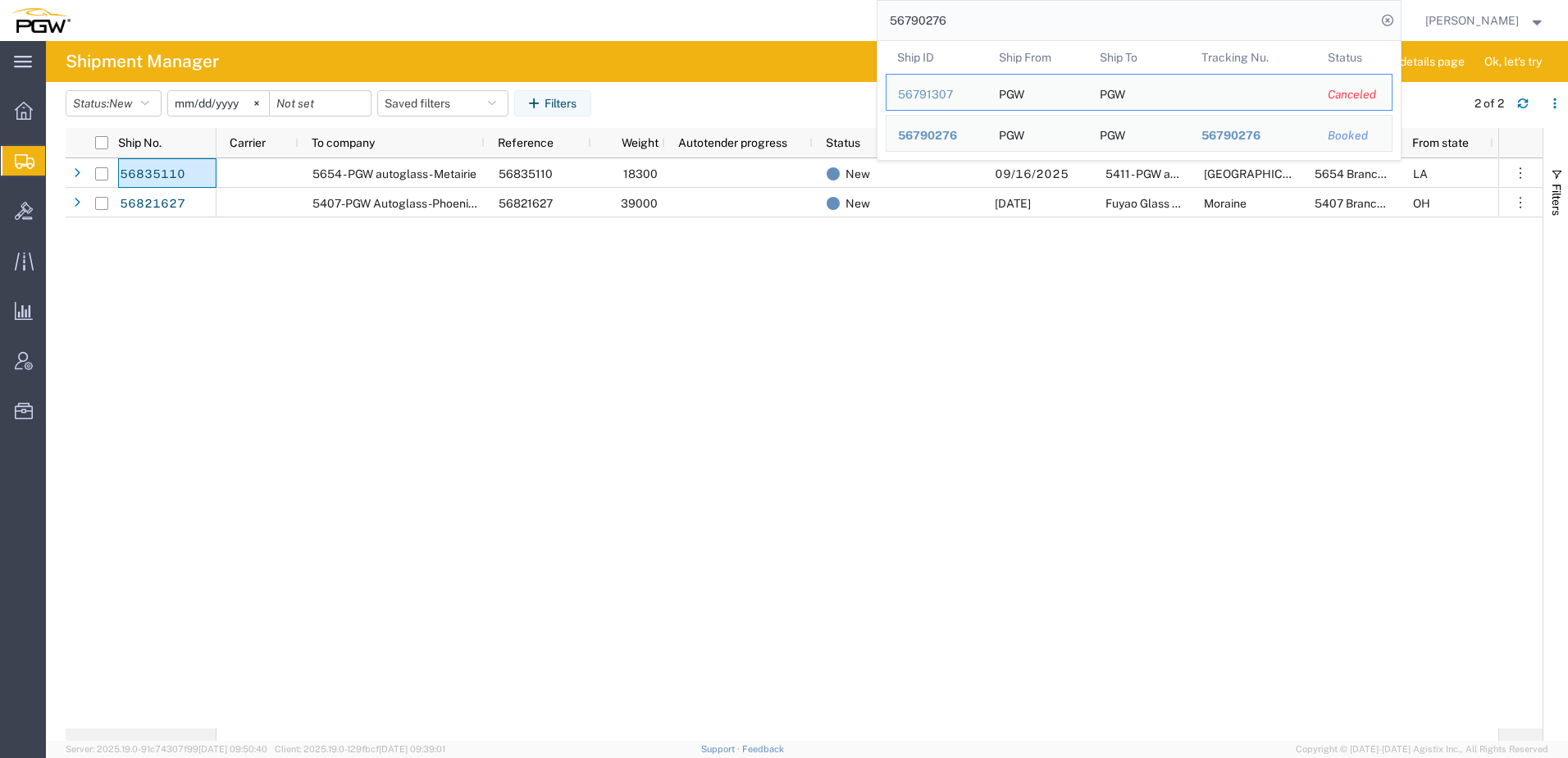
drag, startPoint x: 1134, startPoint y: 24, endPoint x: 218, endPoint y: 31, distance: 916.0
click at [218, 31] on div "56790276 Ship ID Ship From Ship To Tracking Nu. Status Ship ID 56791307 Ship Fr…" at bounding box center [741, 20] width 1319 height 41
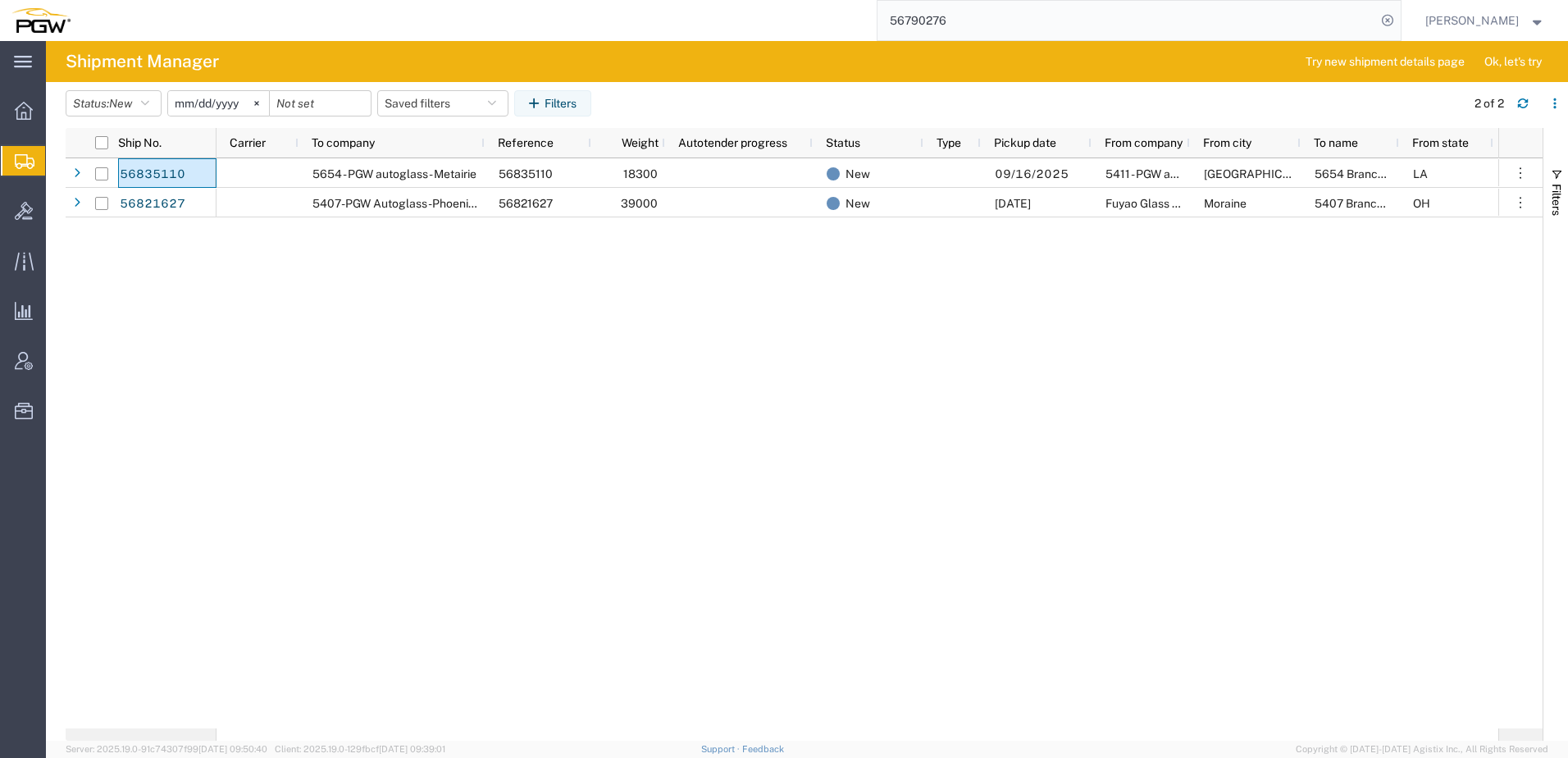
paste input "668621"
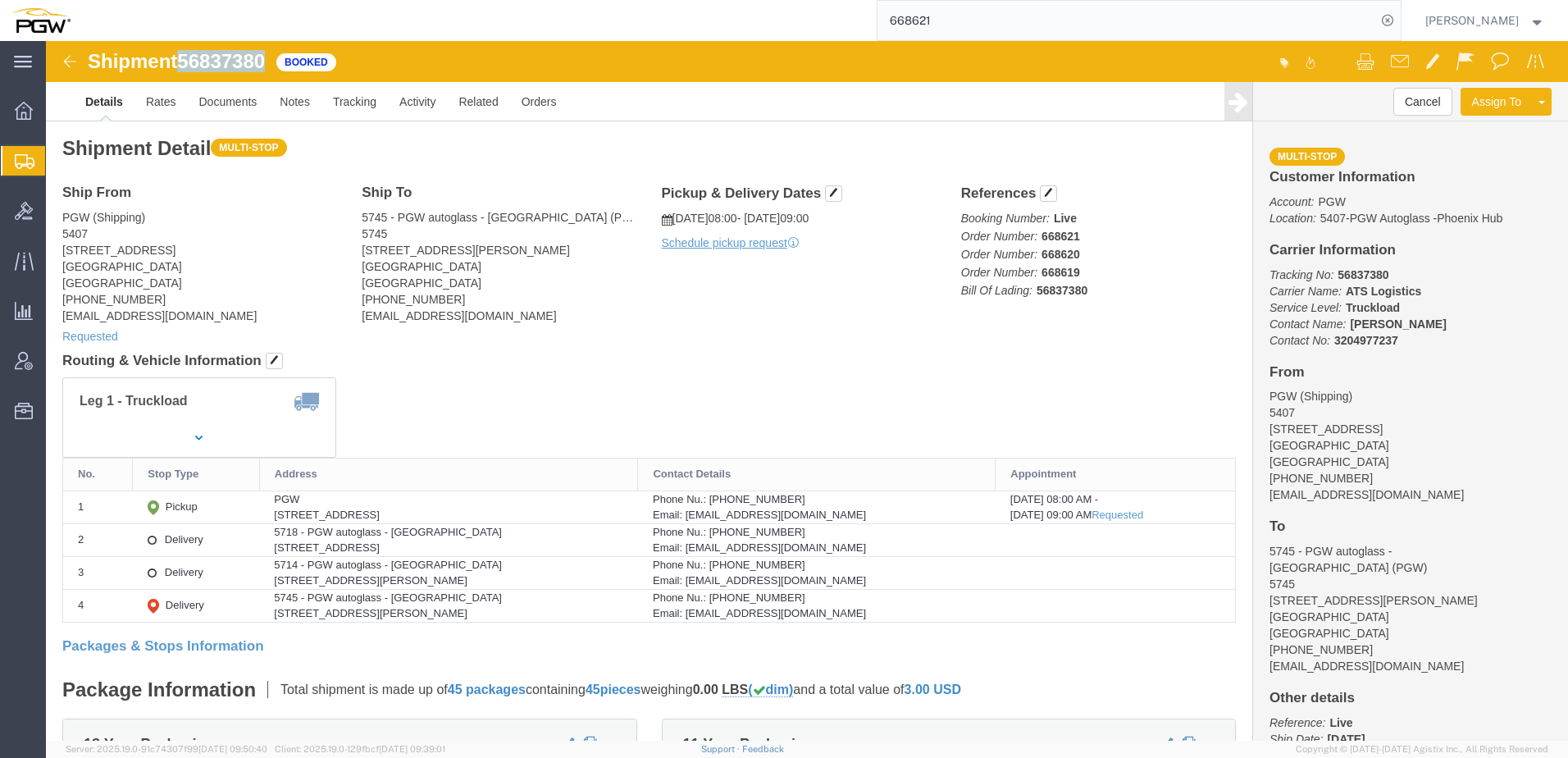
drag, startPoint x: 136, startPoint y: 19, endPoint x: 227, endPoint y: 21, distance: 91.0
click div "Shipment 56837380 Booked"
copy span "56837380"
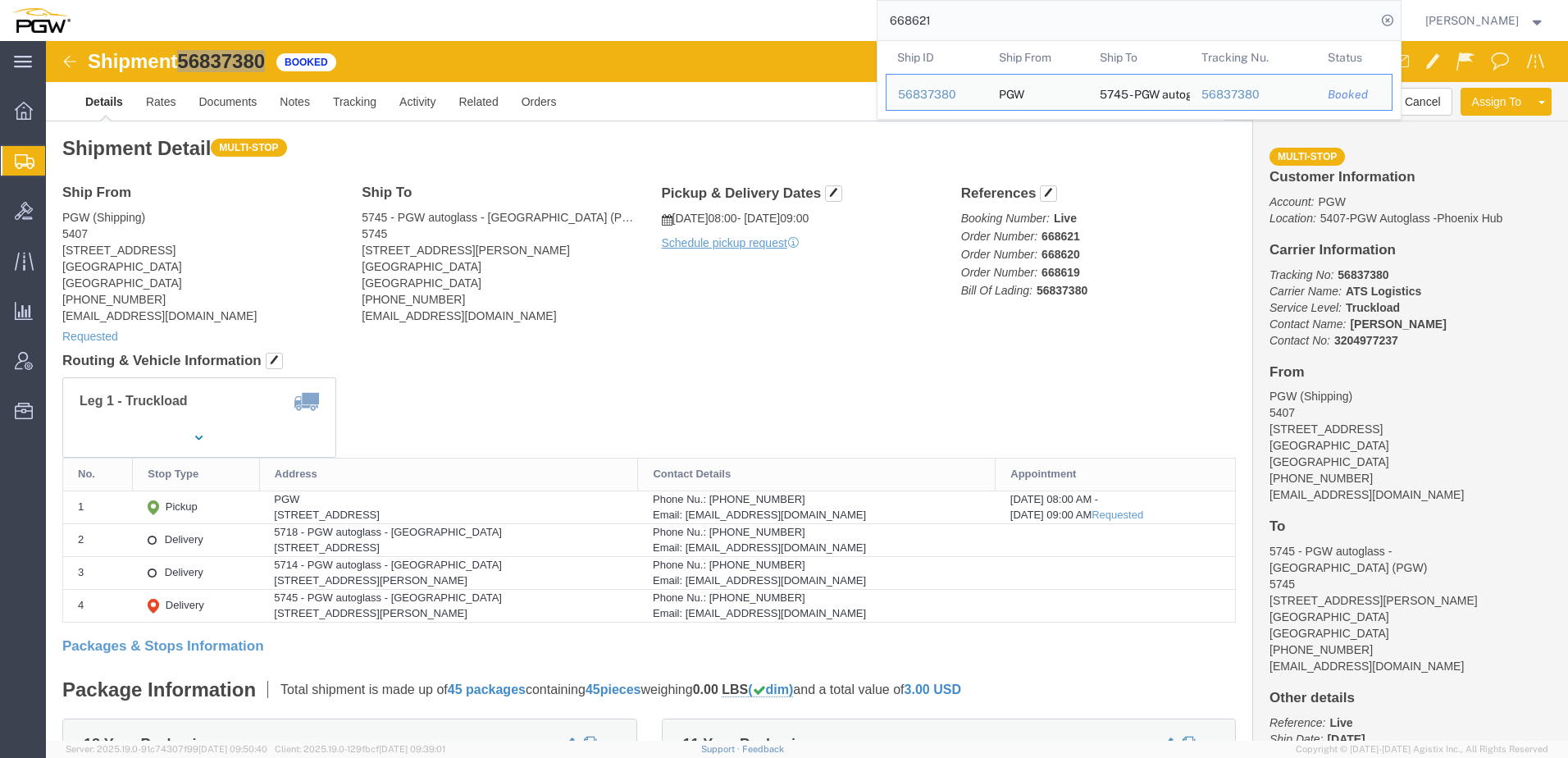
drag, startPoint x: 1114, startPoint y: 22, endPoint x: -11, endPoint y: -58, distance: 1127.8
click at [0, 0] on html "main_menu Created with Sketch. Collapse Menu Overview Shipments Shipment Manage…" at bounding box center [784, 379] width 1568 height 758
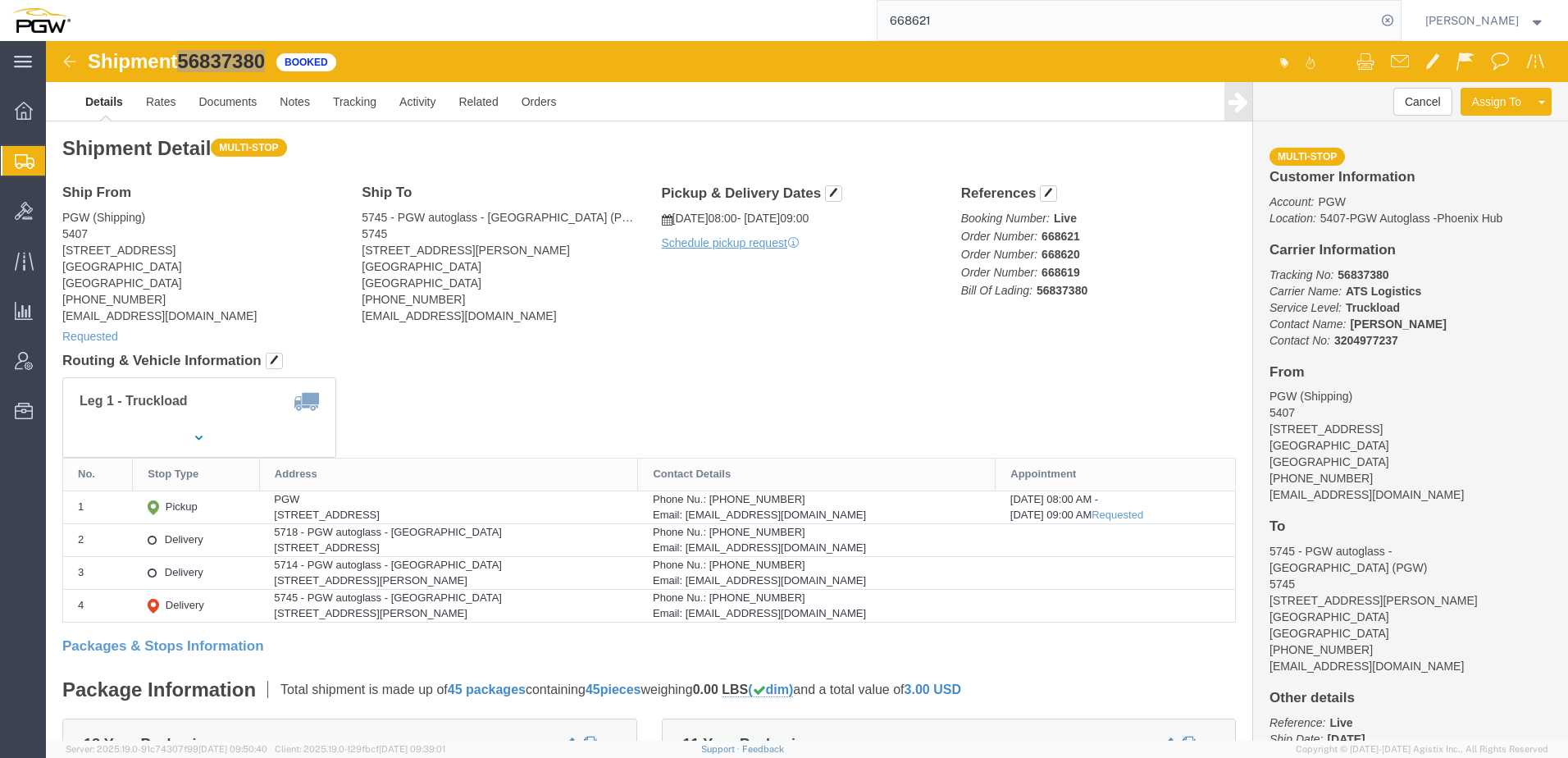
paste input "09"
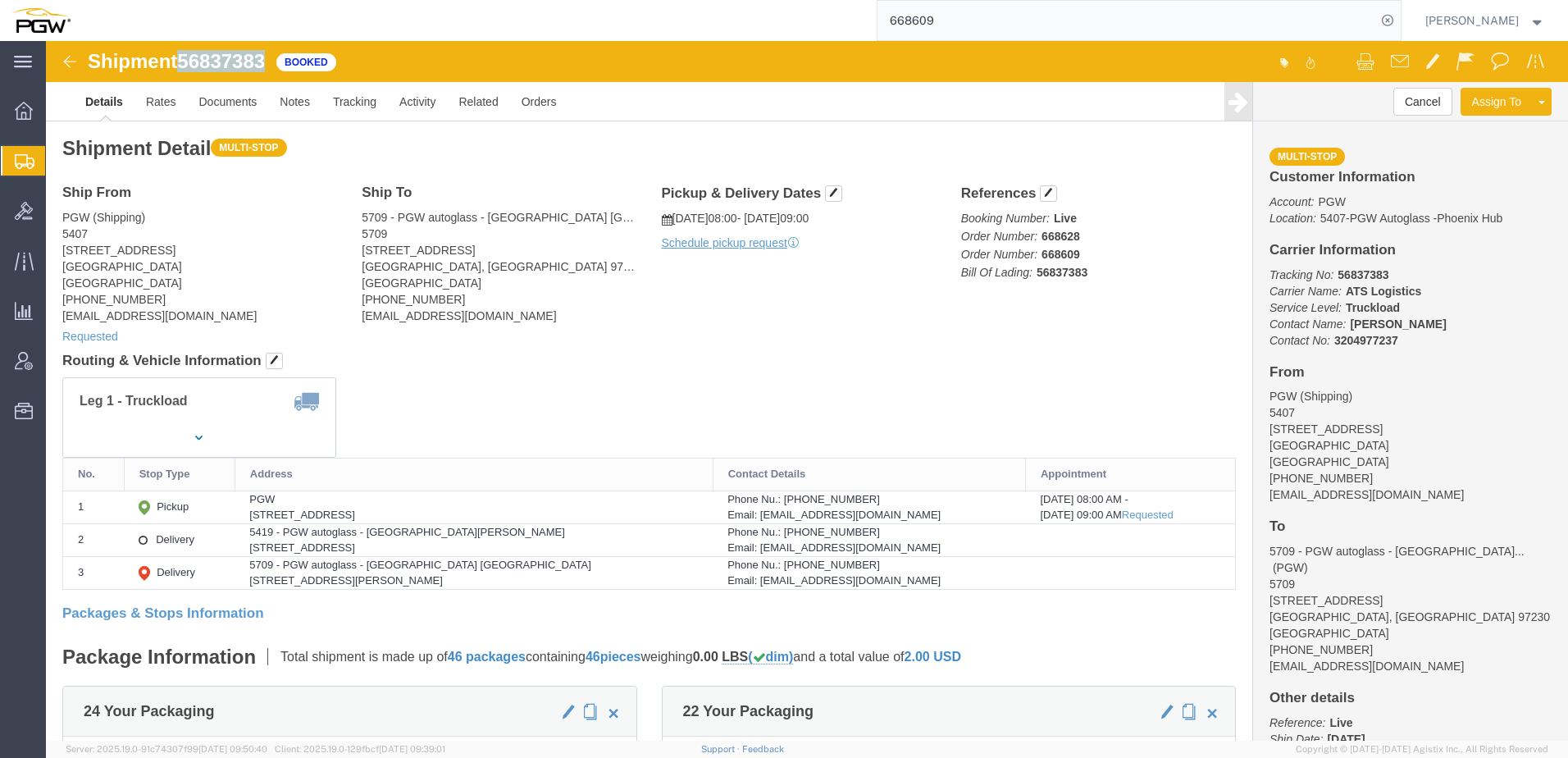
drag, startPoint x: 139, startPoint y: 16, endPoint x: 227, endPoint y: 5, distance: 88.7
click div "Shipment 56837383 Booked Details Rates Documents Notes Tracking Activity Relate…"
copy span "56837383"
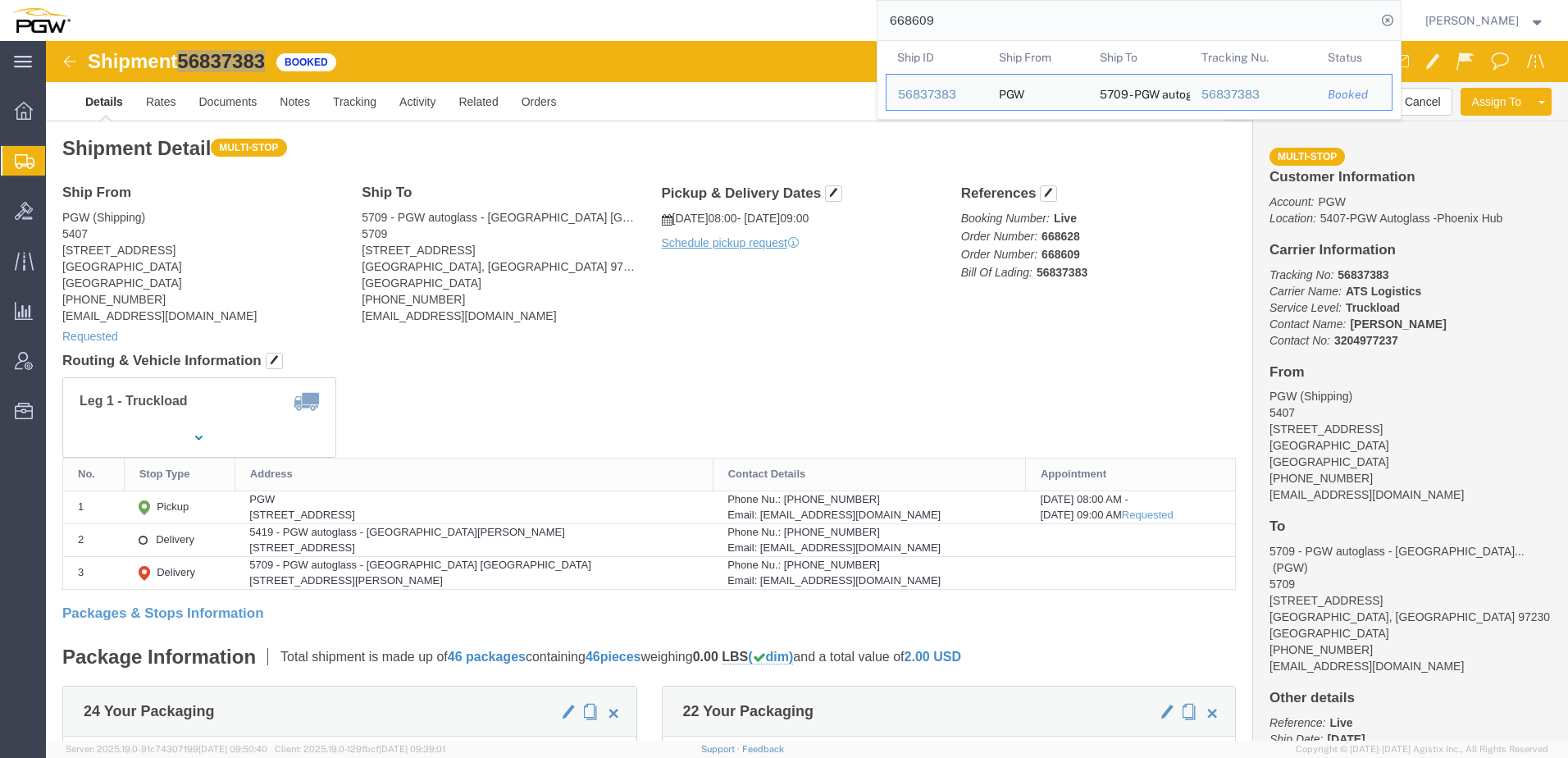
drag, startPoint x: 986, startPoint y: 21, endPoint x: 625, endPoint y: -11, distance: 362.4
click at [625, 0] on html "main_menu Created with Sketch. Collapse Menu Overview Shipments Shipment Manage…" at bounding box center [784, 379] width 1568 height 758
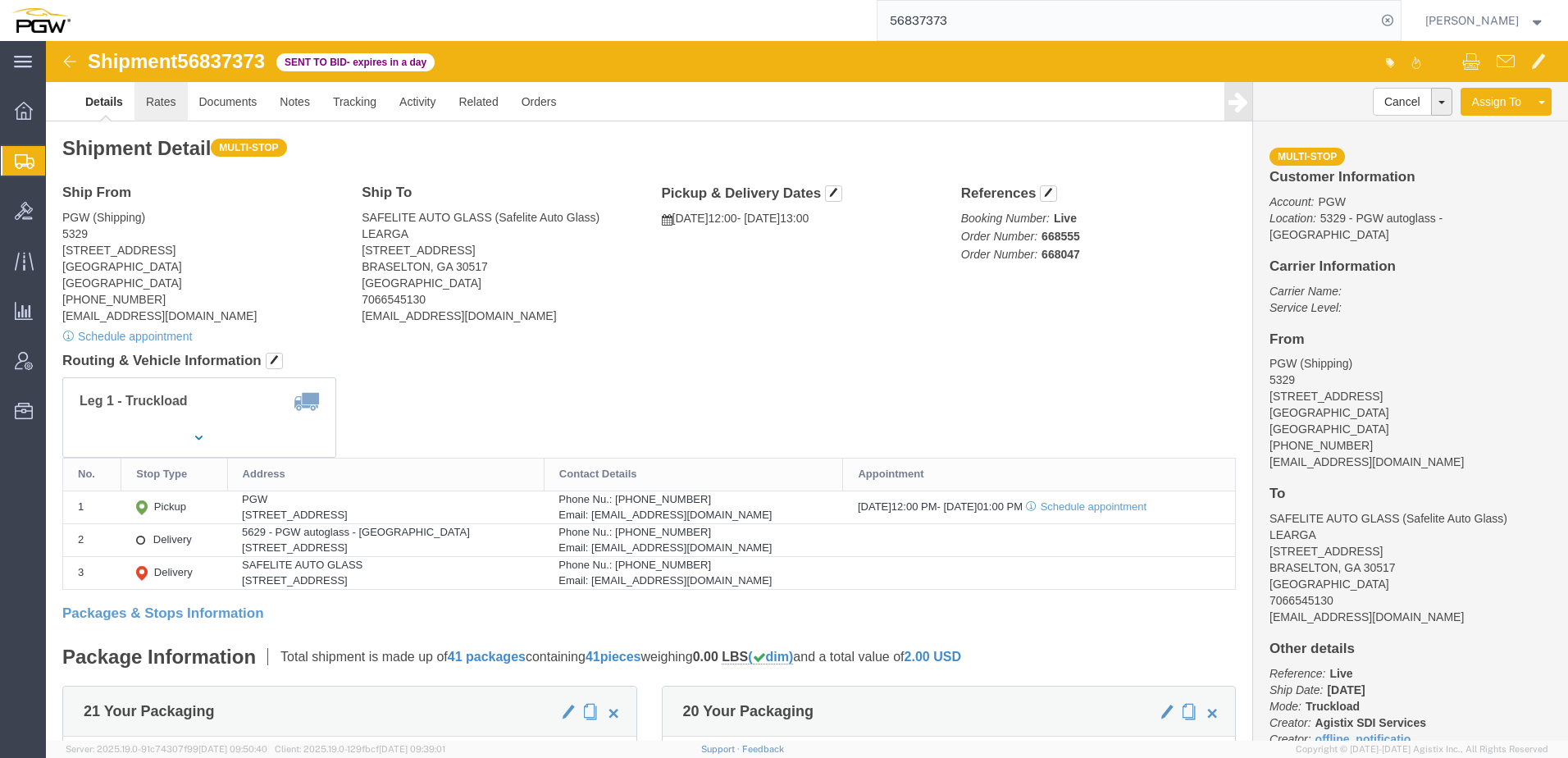
click link "Rates"
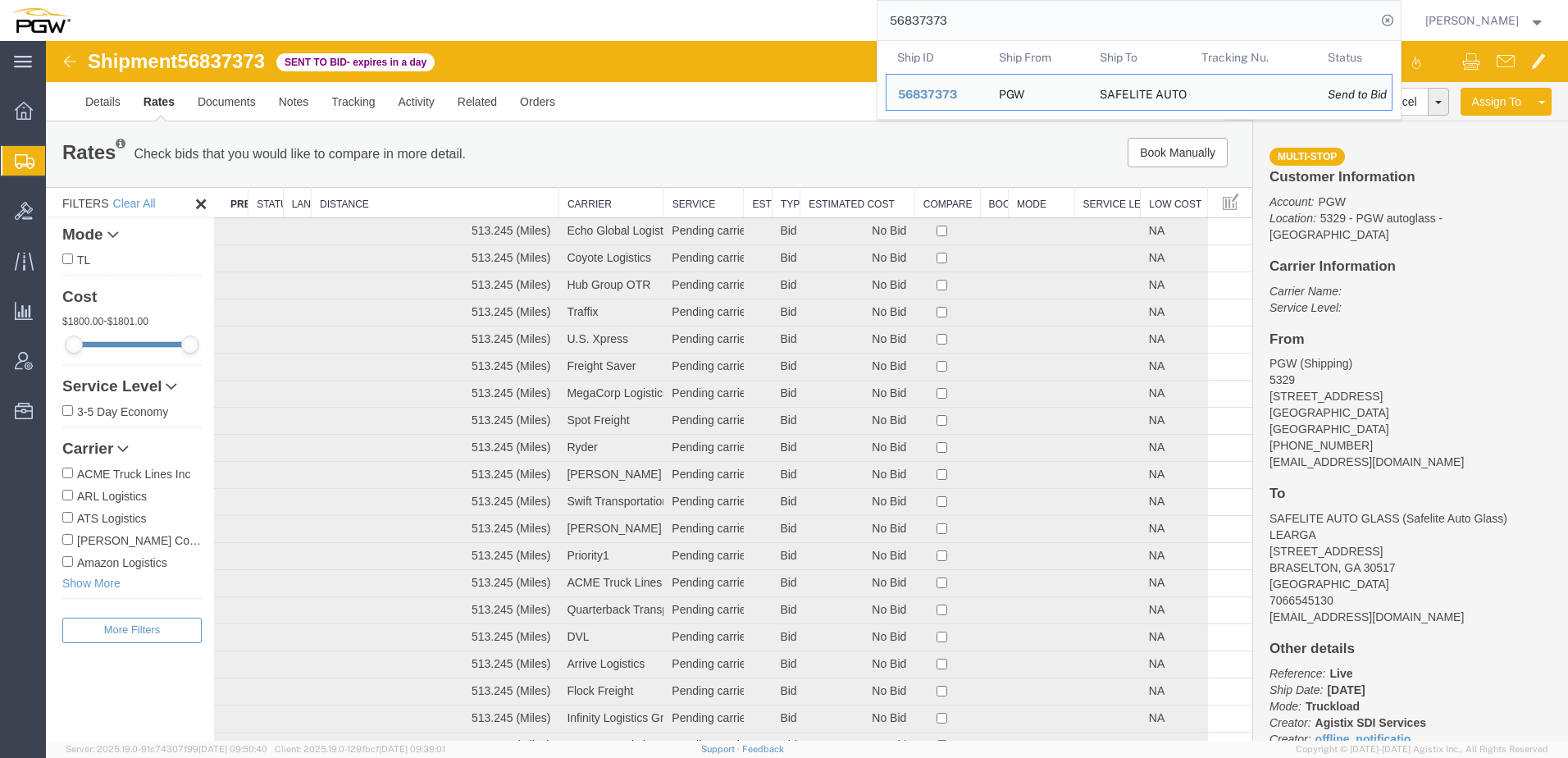
drag, startPoint x: 1110, startPoint y: 23, endPoint x: 433, endPoint y: 15, distance: 677.0
click at [456, 0] on html "main_menu Created with Sketch. Collapse Menu Overview Shipments Shipment Manage…" at bounding box center [784, 379] width 1568 height 758
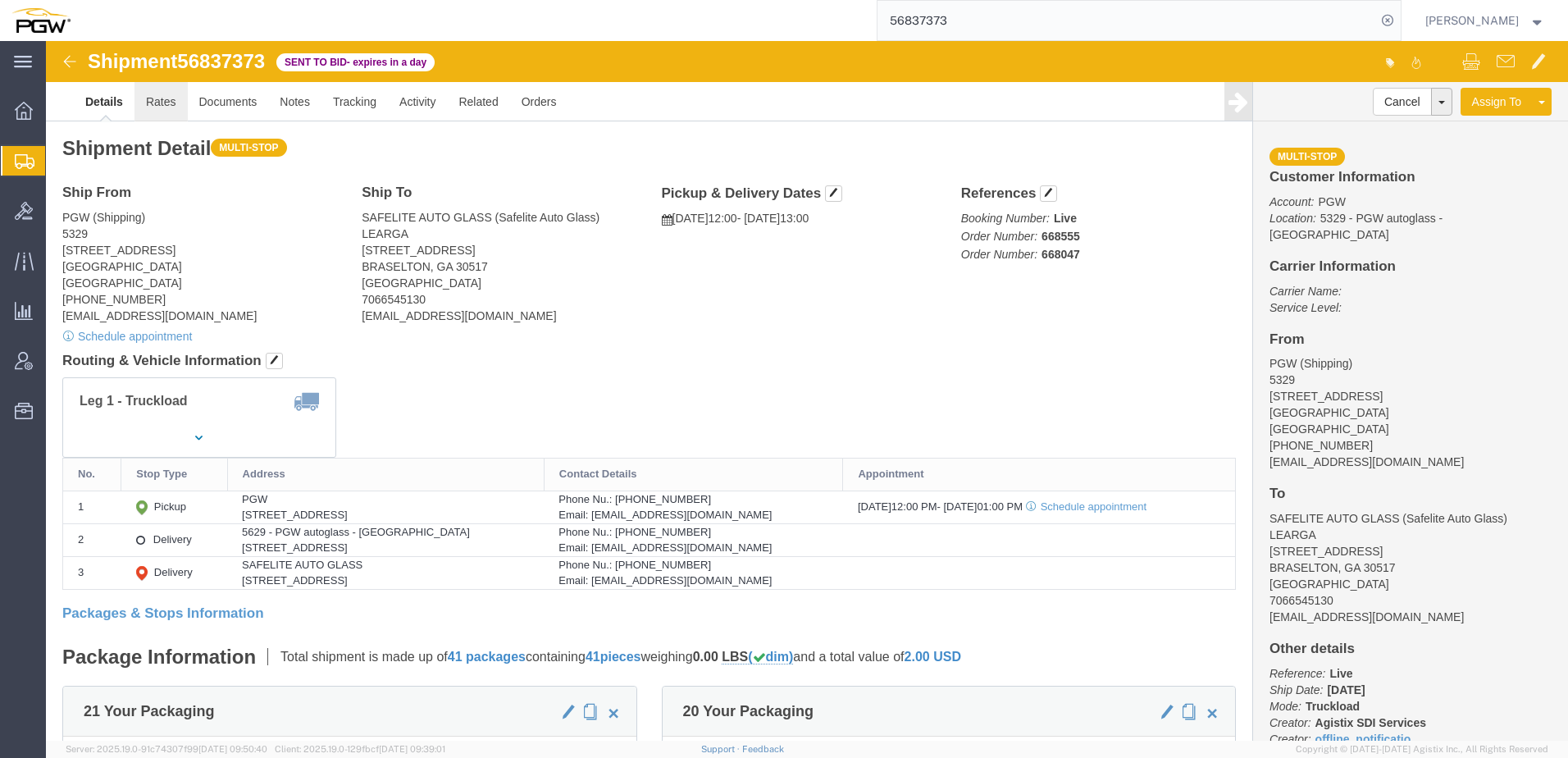
click link "Rates"
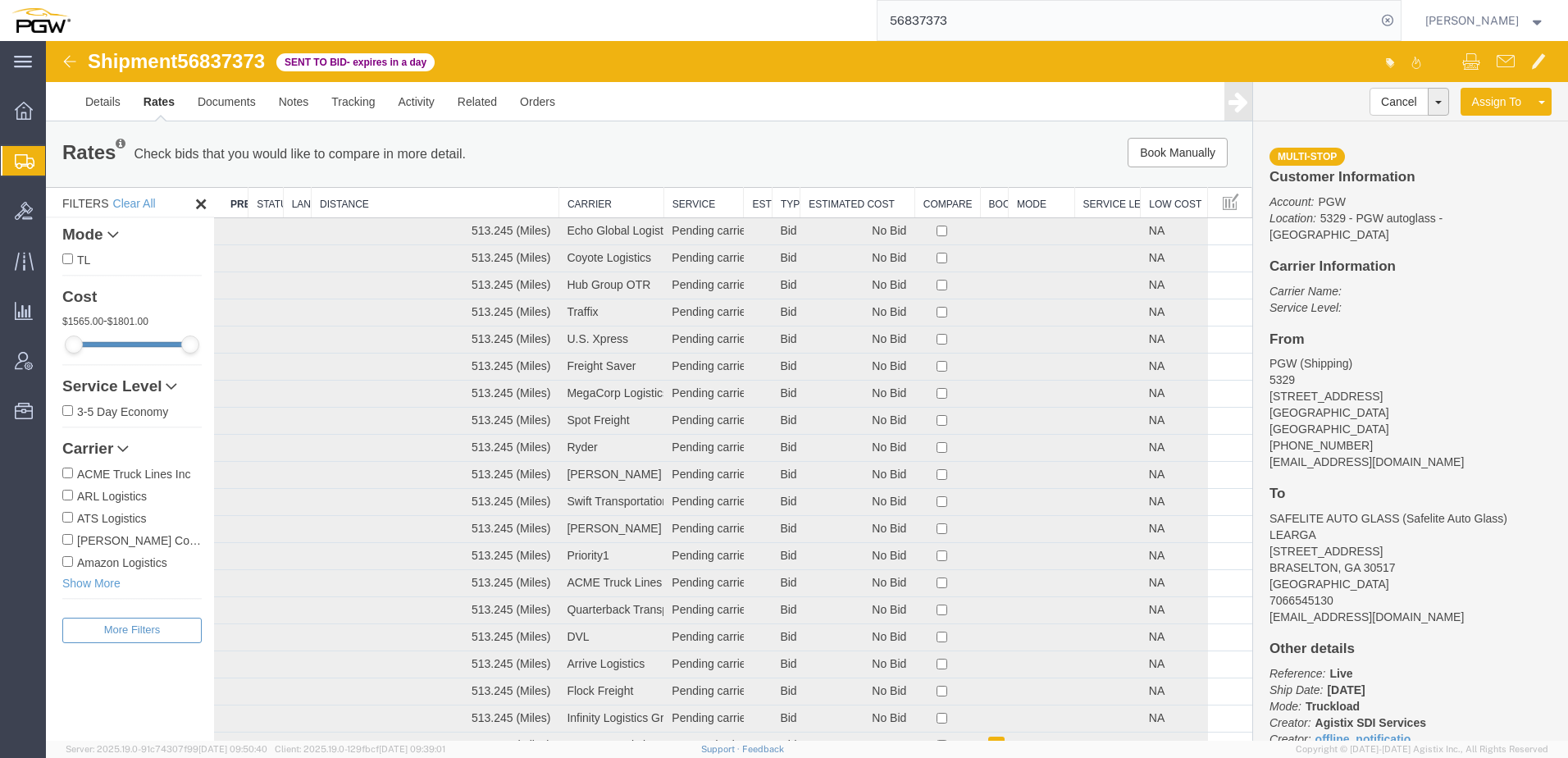
click at [843, 209] on th "Estimated Cost" at bounding box center [858, 203] width 115 height 30
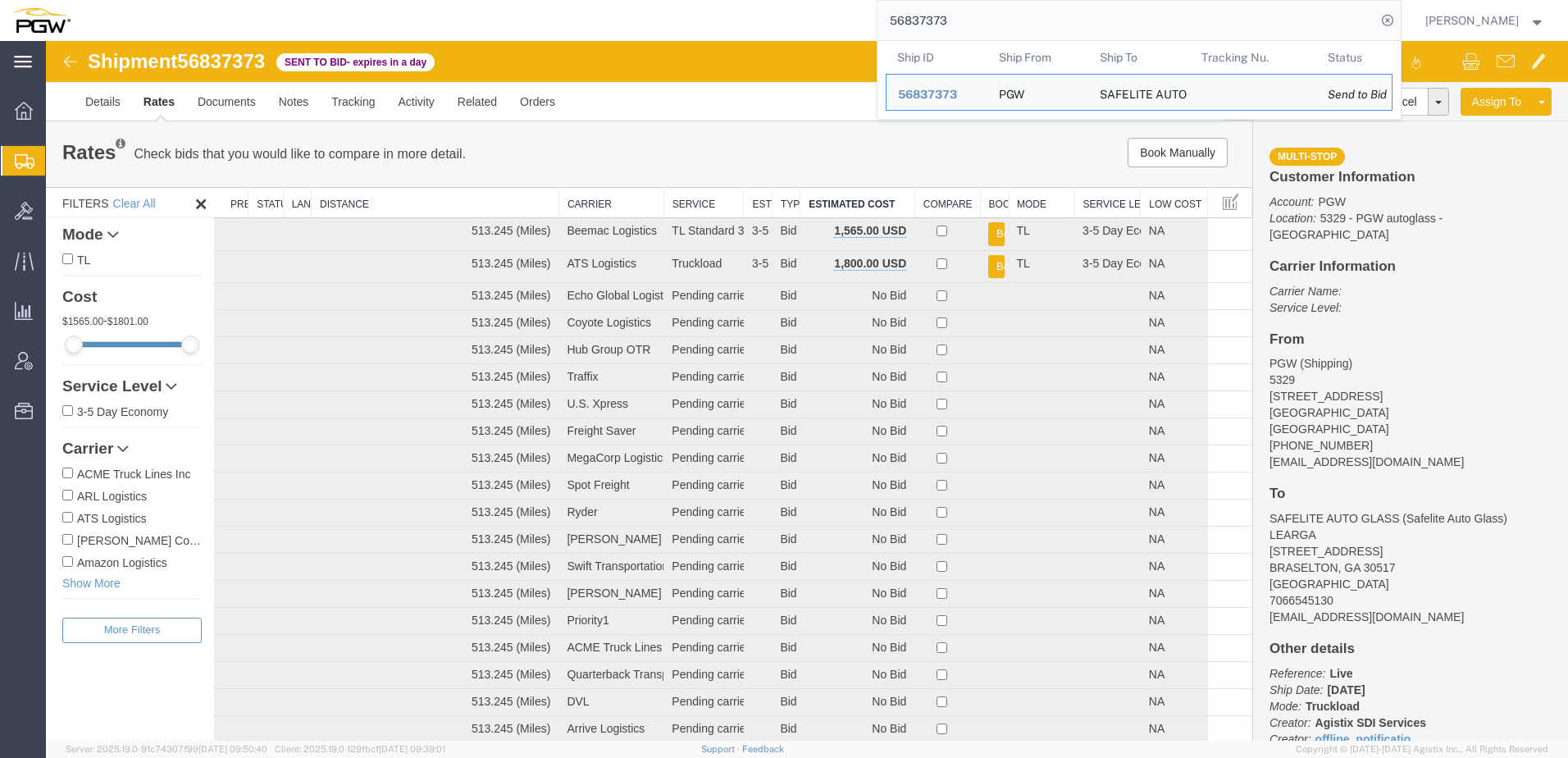
drag, startPoint x: 1003, startPoint y: 17, endPoint x: 4, endPoint y: 52, distance: 999.6
click at [4, 51] on div "main_menu Created with Sketch. Collapse Menu Overview Shipments Shipment Manage…" at bounding box center [784, 399] width 1568 height 717
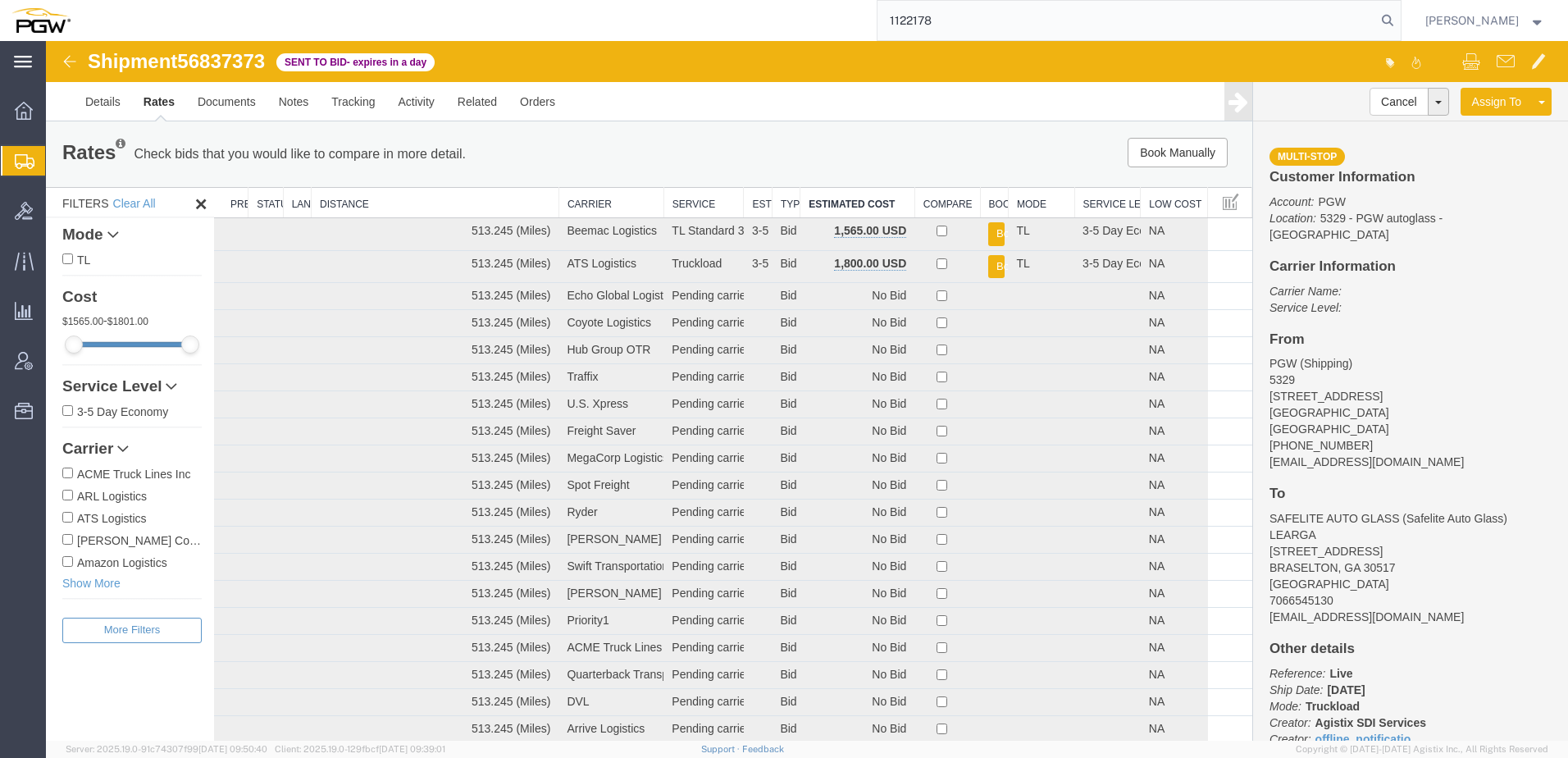
type input "1122178"
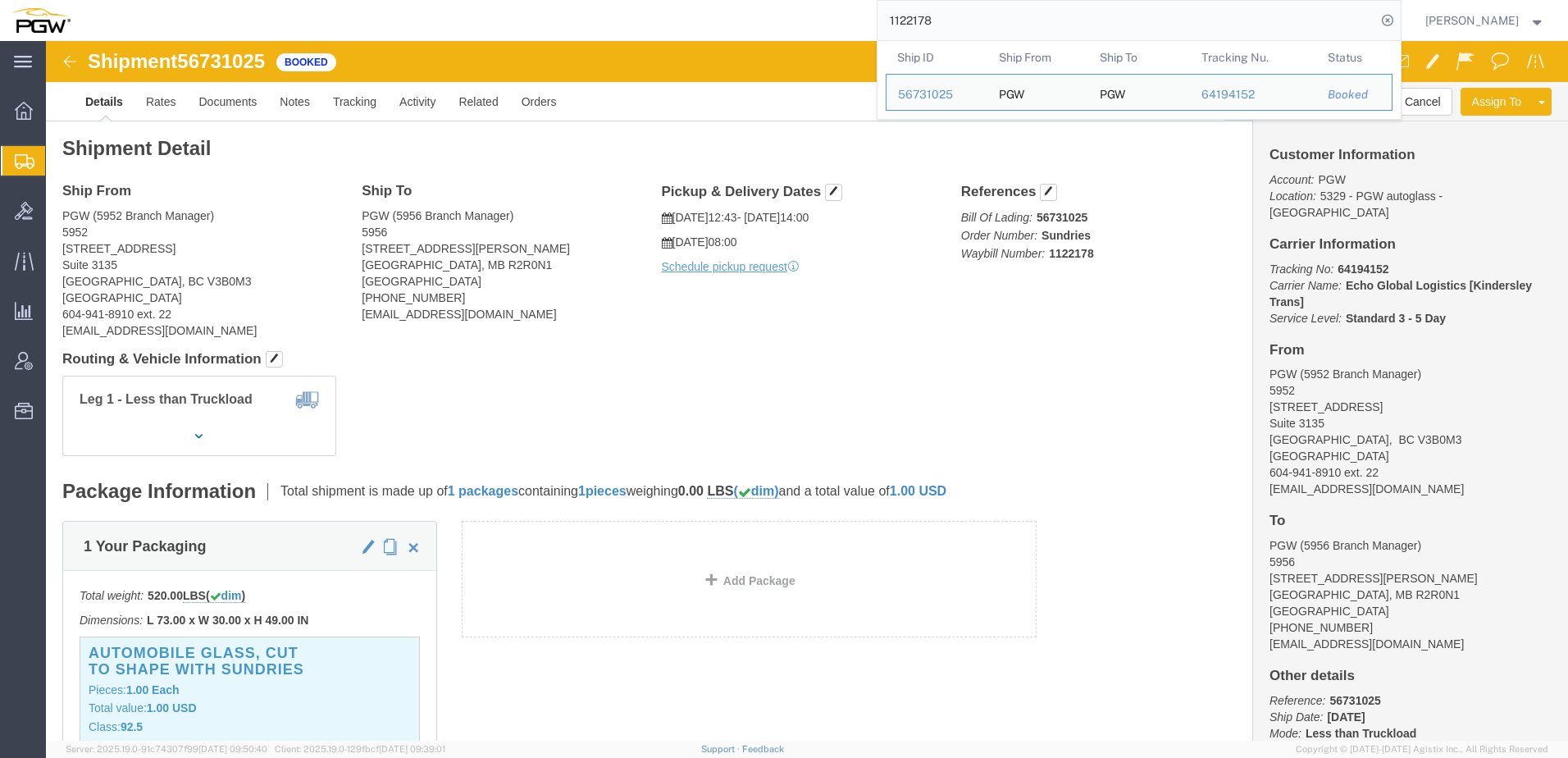
click h4 "Routing & Vehicle Information"
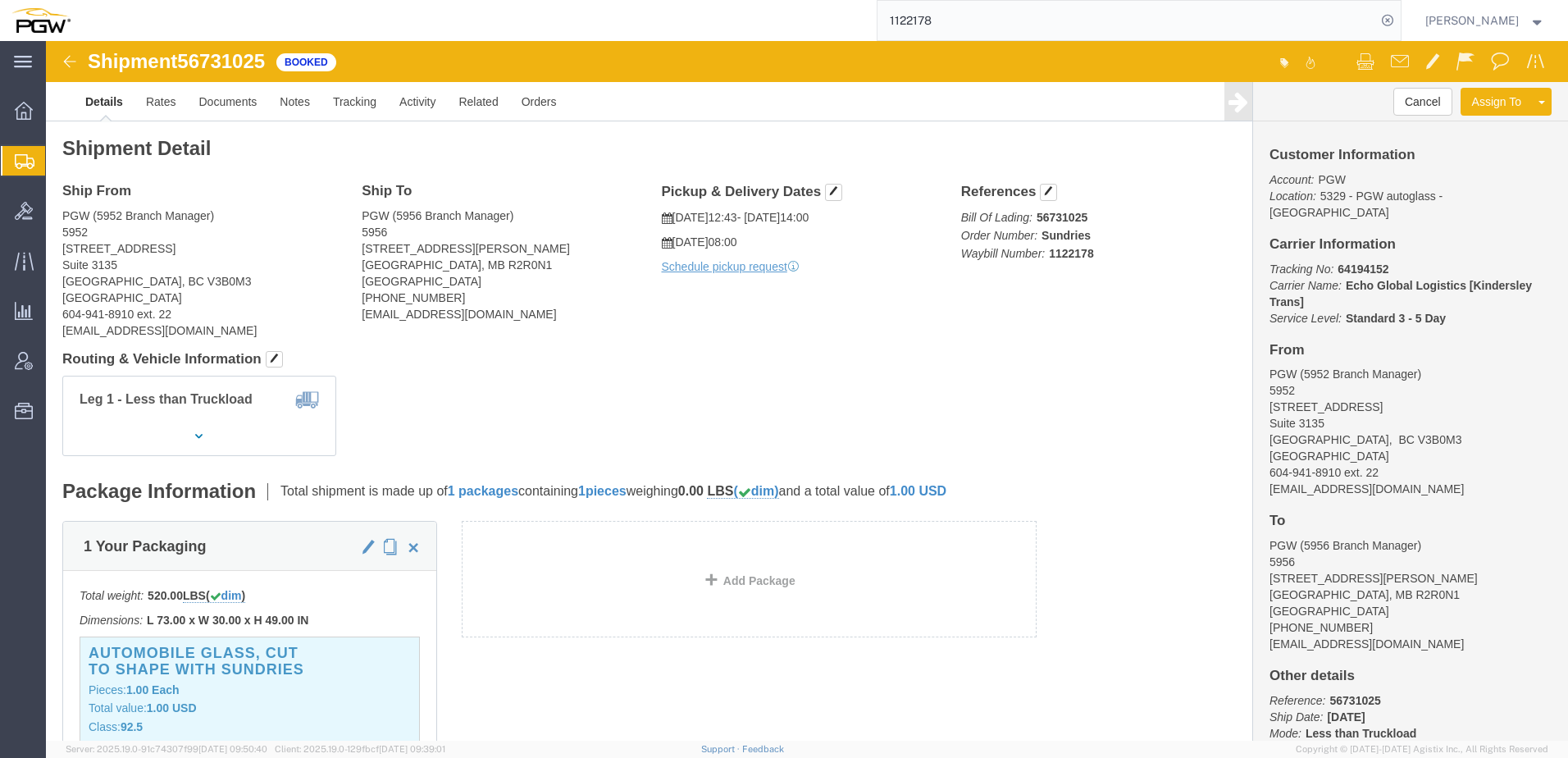
click div "Shipment Detail Ship From PGW (5952 Branch Manager) 5952 575 Seaborne Avenue Su…"
click link "Clone Shipment"
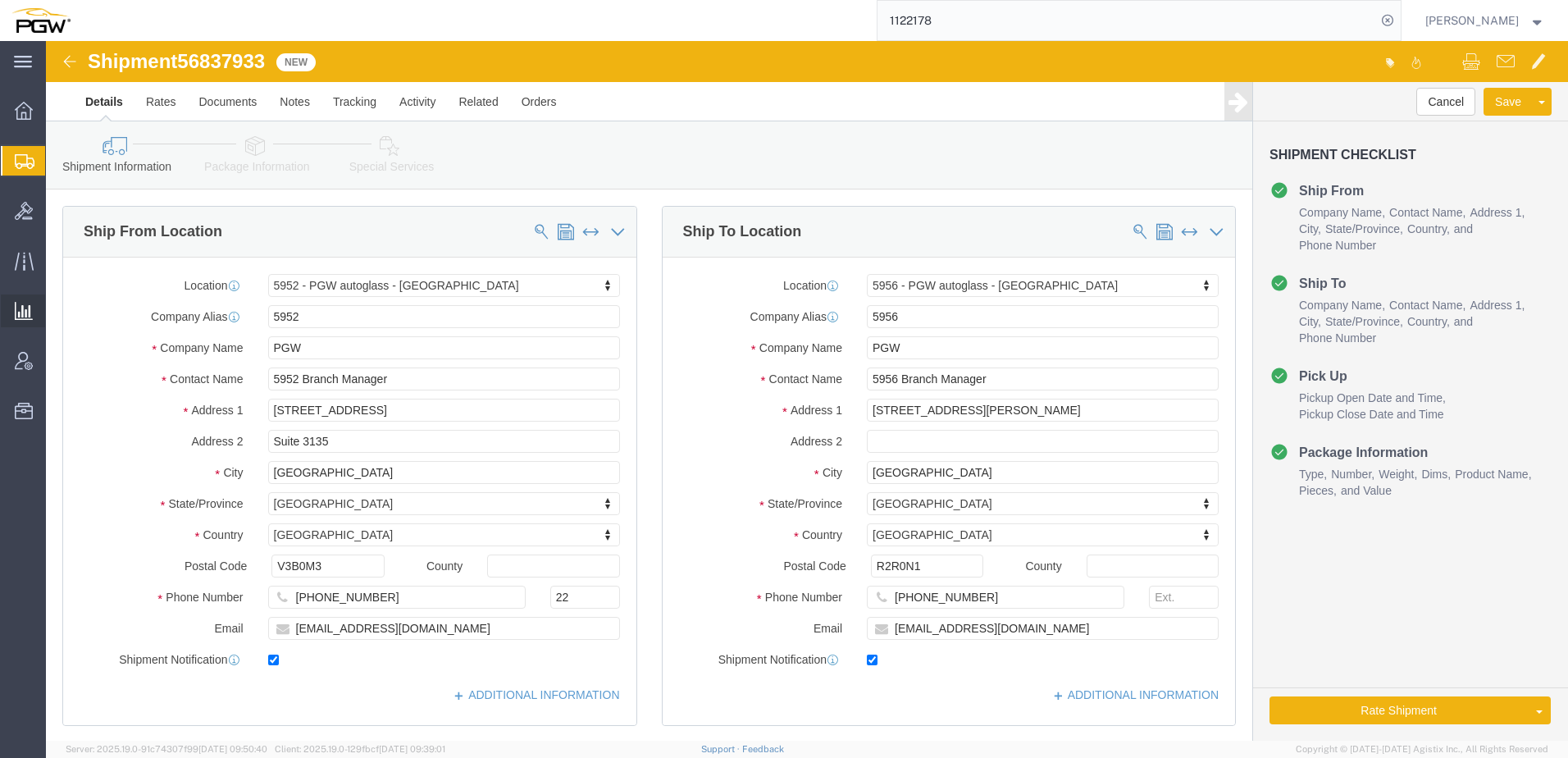
select select "28525"
select select "28529"
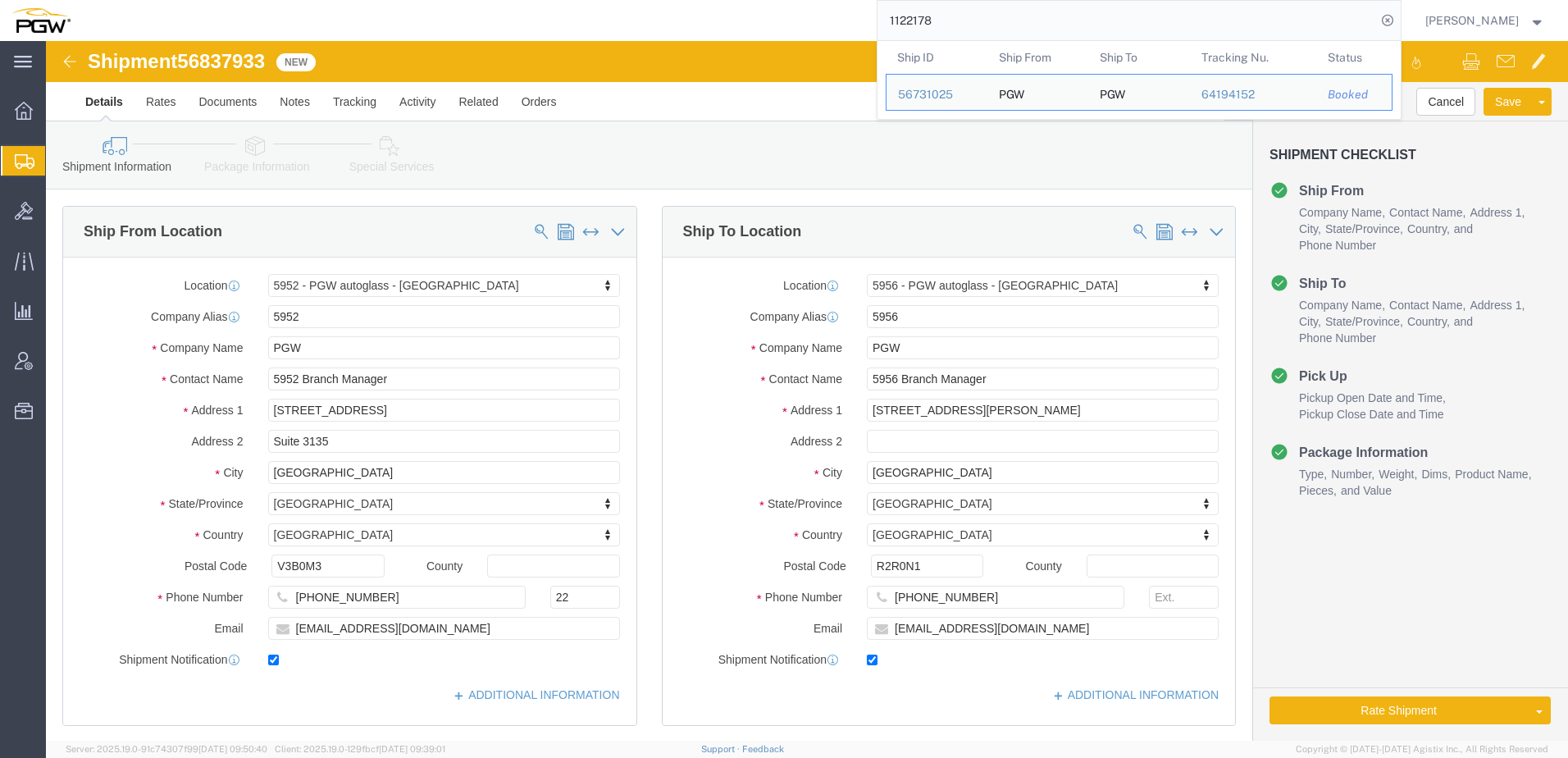
drag, startPoint x: 966, startPoint y: 22, endPoint x: 488, endPoint y: 18, distance: 478.0
click at [487, 18] on div "1122178 Ship ID Ship From Ship To Tracking Nu. Status Ship ID 56731025 Ship Fro…" at bounding box center [741, 20] width 1319 height 41
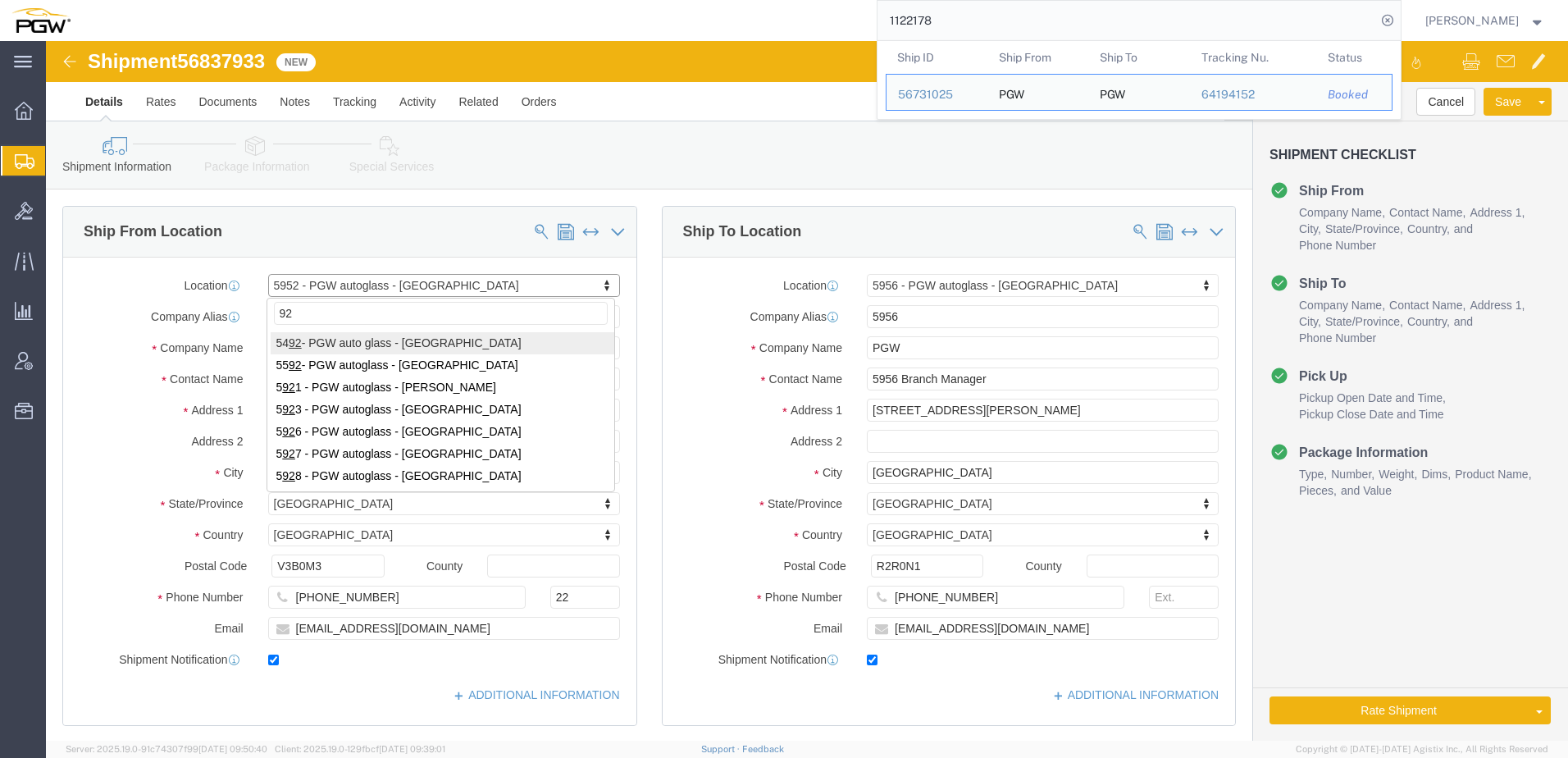
type input "923"
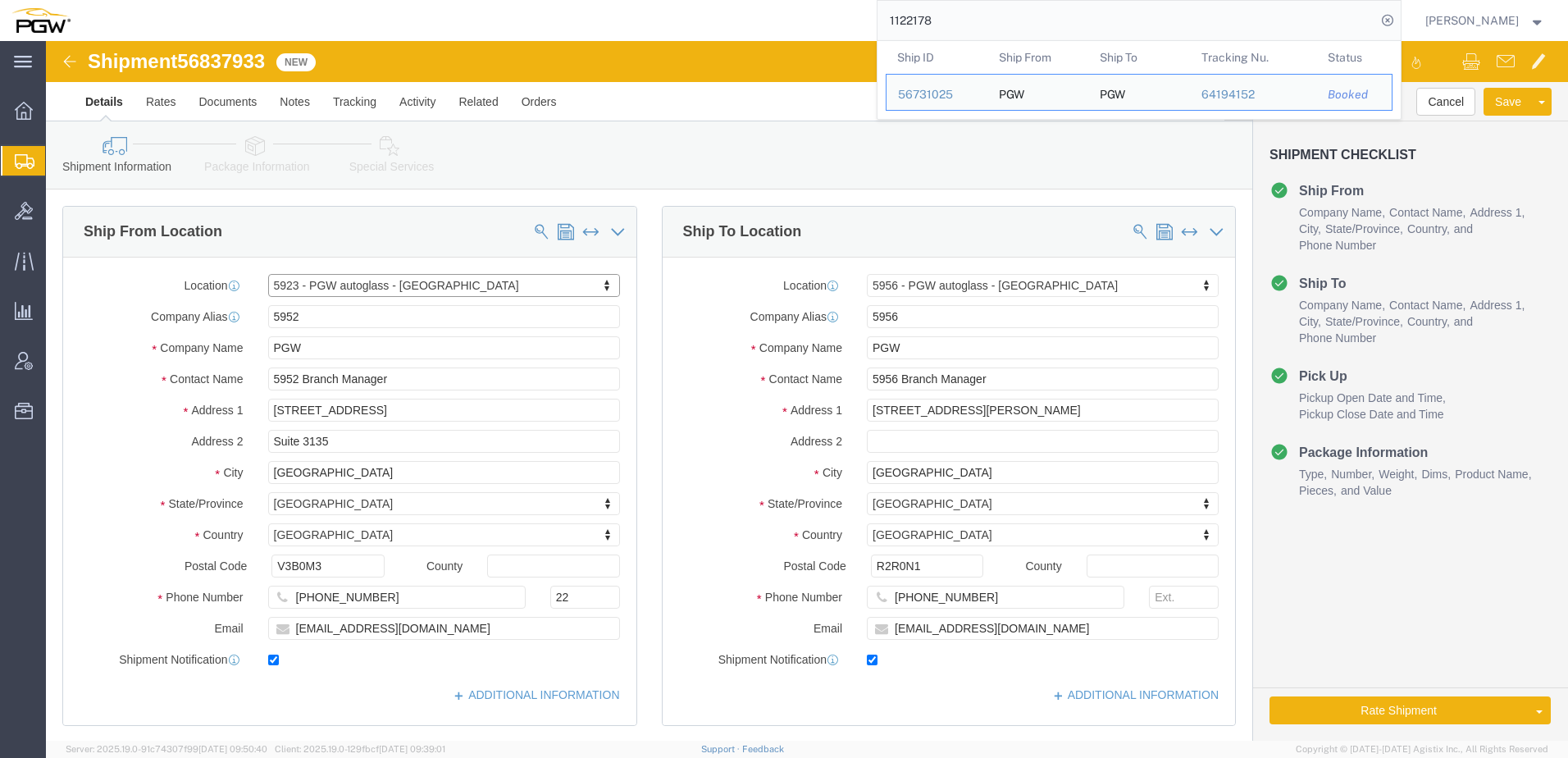
select select "28509"
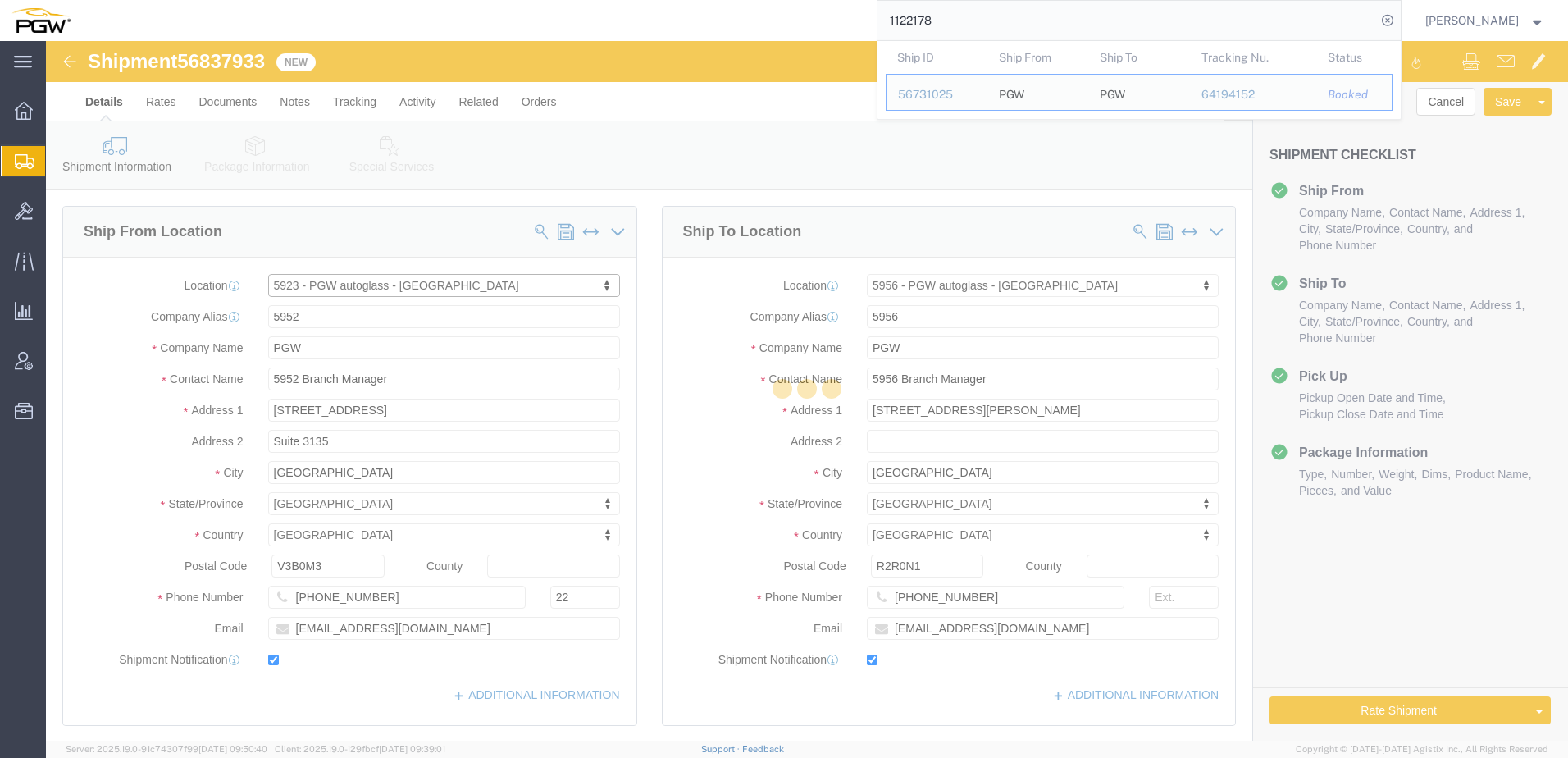
type input "5923"
type input "5923 Branch Manager"
type input "4069 112 Ave SE"
type input "Bay 1"
type input "Calgary"
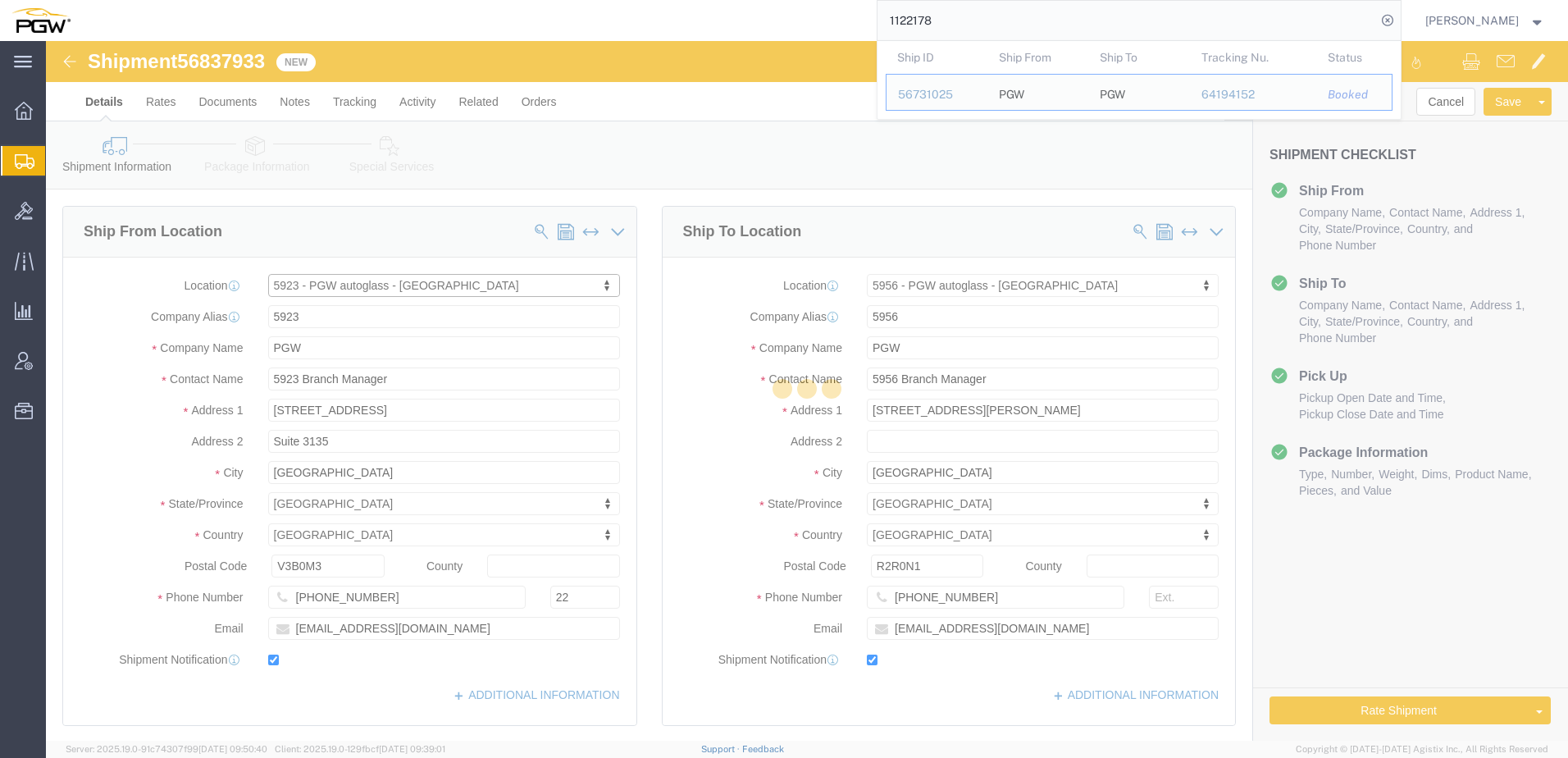
type input "T2C0J4"
type input "403-720-4817"
type input "lkqsp_o_pm_5923@pgwag.com"
select select "AB"
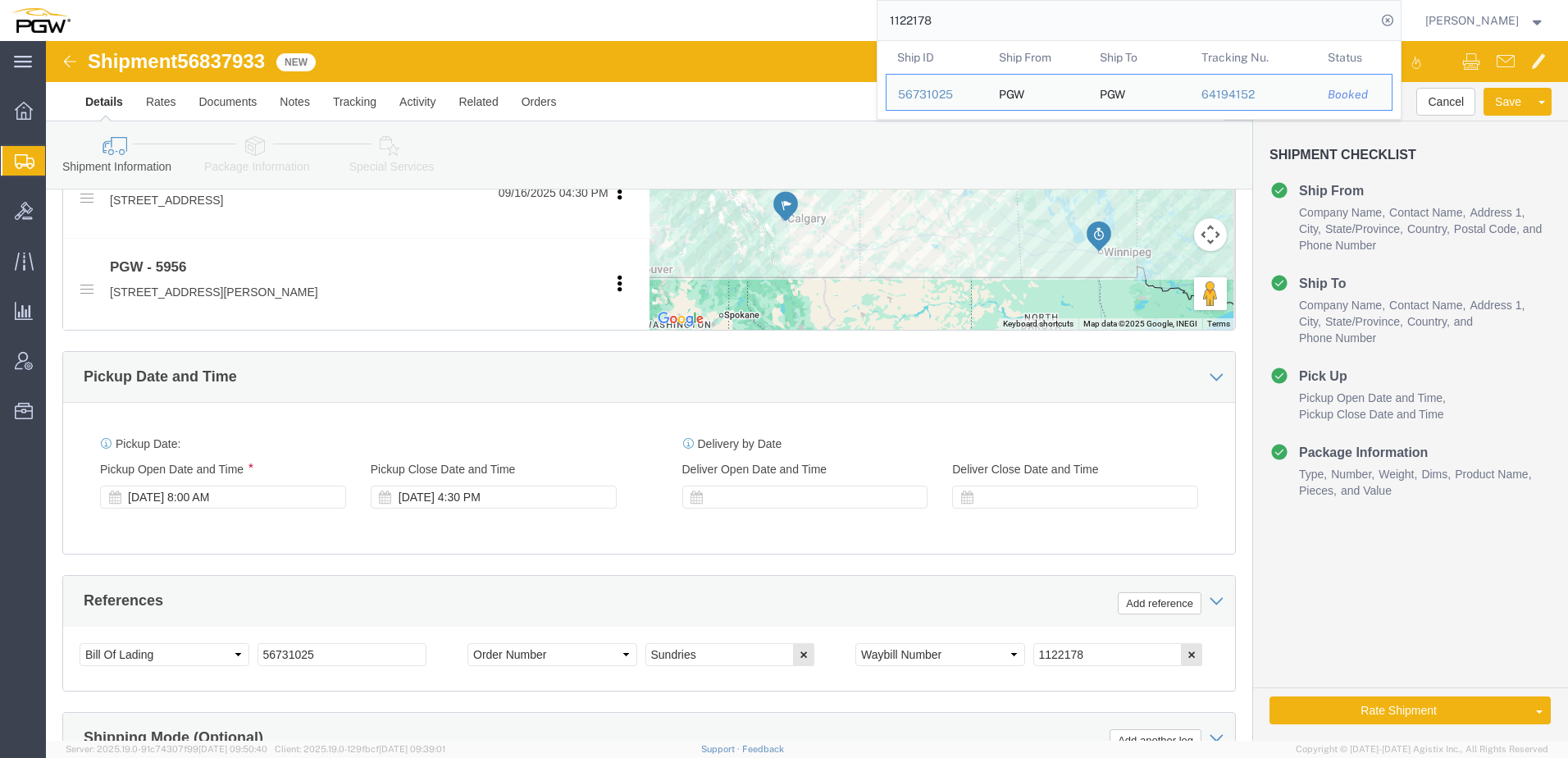
scroll to position [656, 0]
drag, startPoint x: 1135, startPoint y: 615, endPoint x: 1110, endPoint y: 610, distance: 25.5
click icon "button"
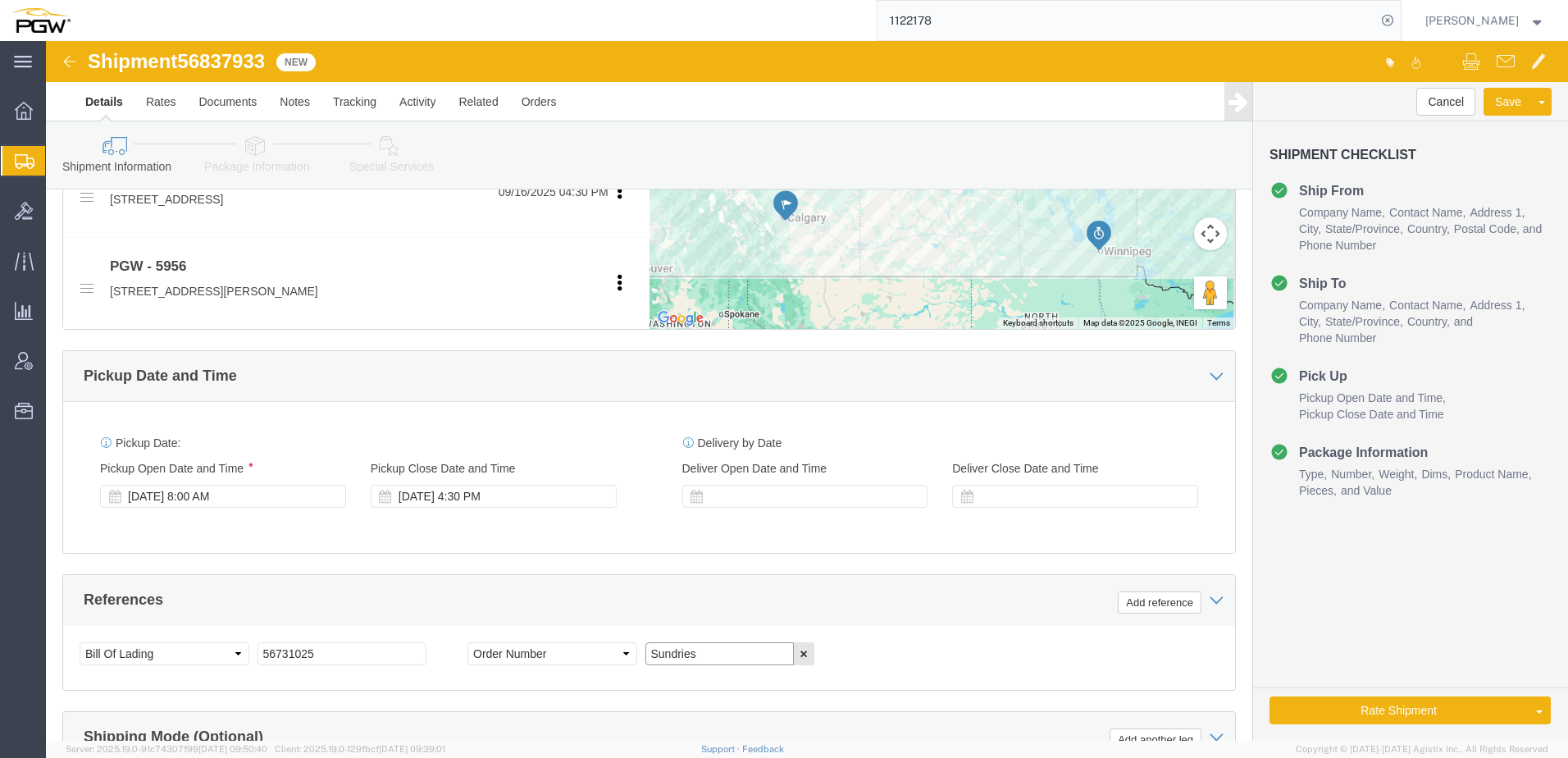
click input "Sundries"
drag, startPoint x: 139, startPoint y: 19, endPoint x: 223, endPoint y: 18, distance: 84.0
click span "56837933"
copy span "56837933"
drag, startPoint x: 323, startPoint y: 614, endPoint x: -21, endPoint y: 611, distance: 344.0
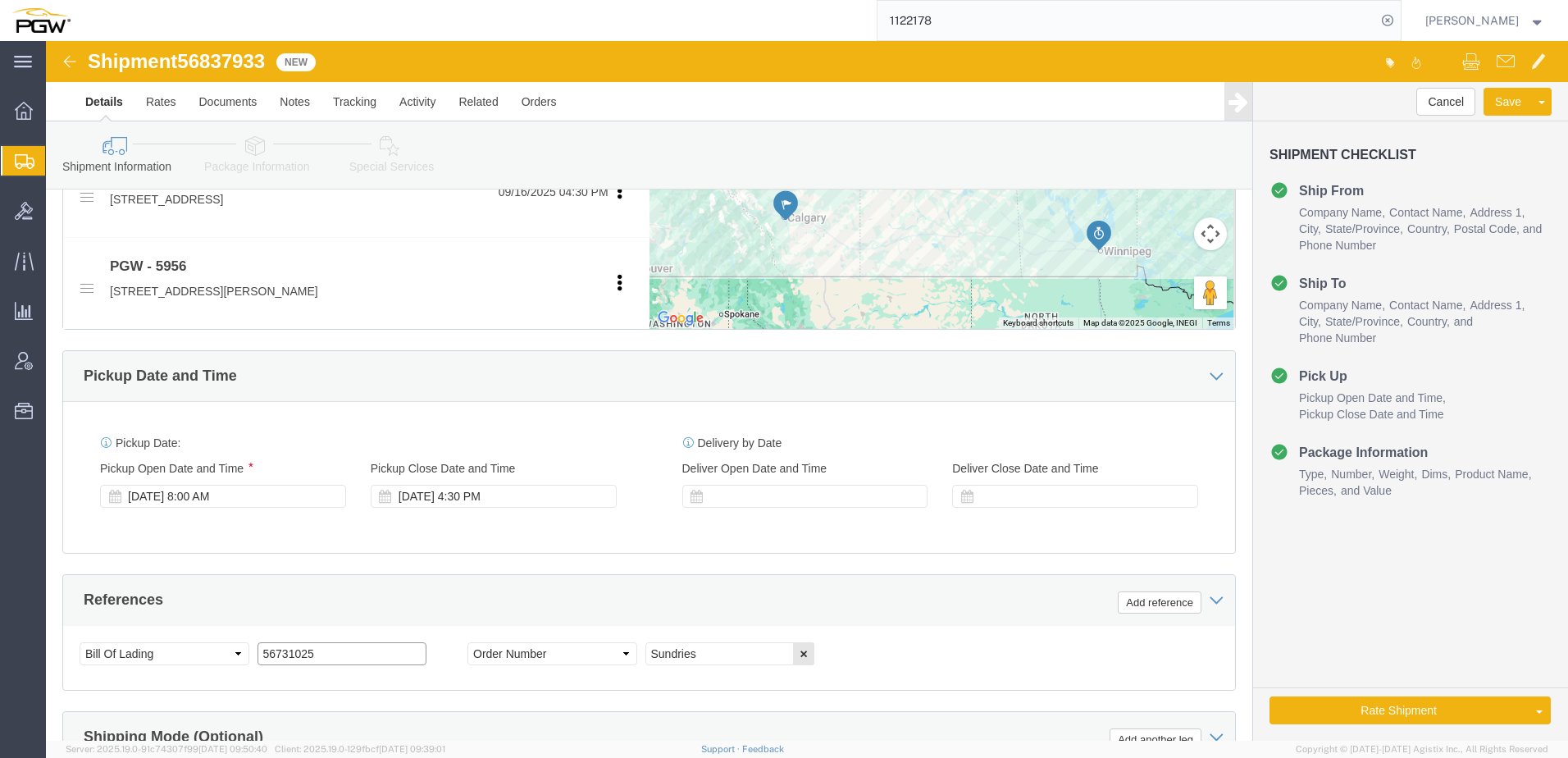
click html "Shipment 56837933 New Details Rates Documents Notes Tracking Activity Related O…"
paste input "837933"
drag, startPoint x: 284, startPoint y: 616, endPoint x: -770, endPoint y: 553, distance: 1055.9
click html "Shipment 56837933 New Details Rates Documents Notes Tracking Activity Related O…"
type input "56837933"
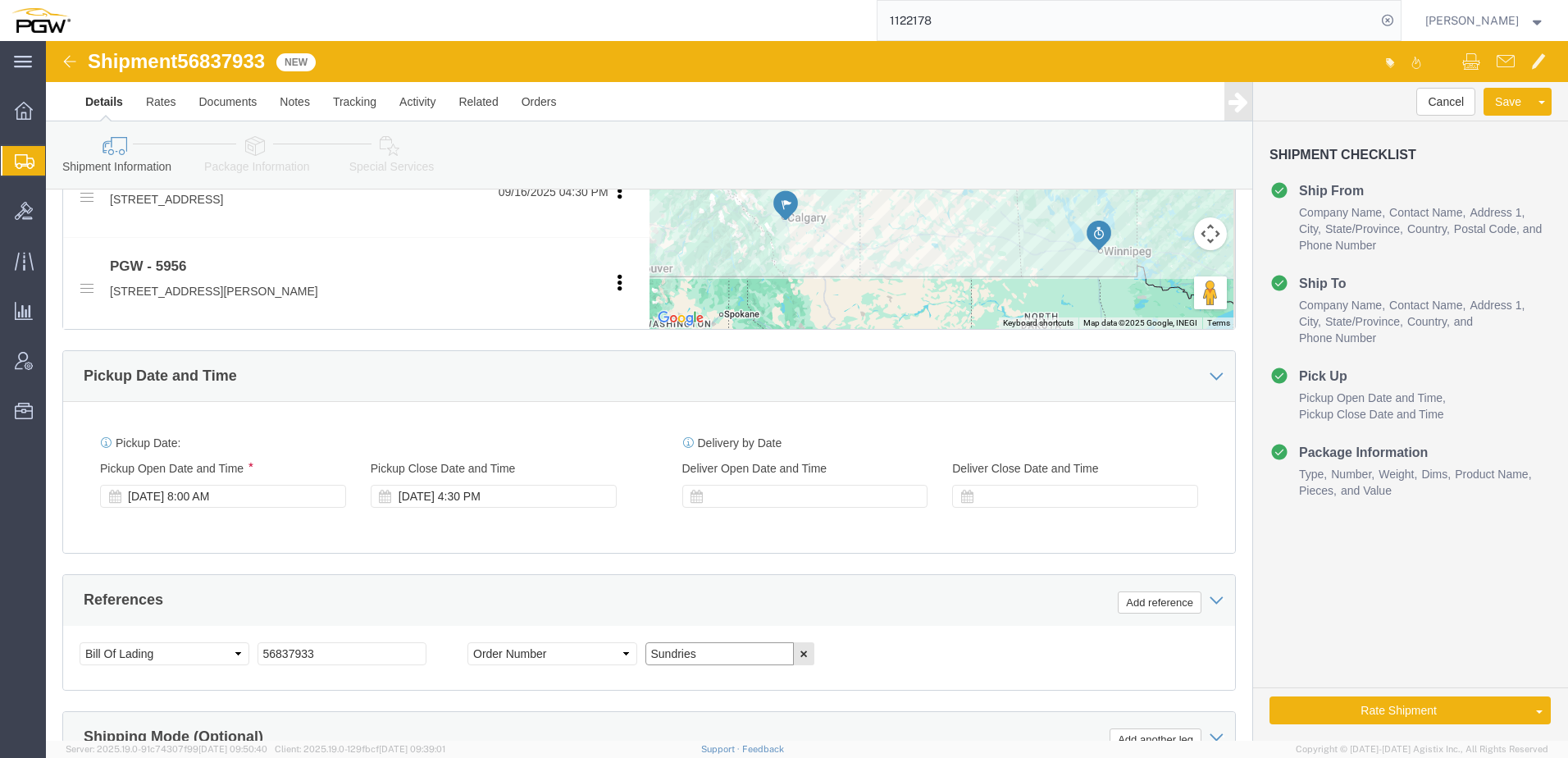
click input "Sundries"
paste input "1122178"
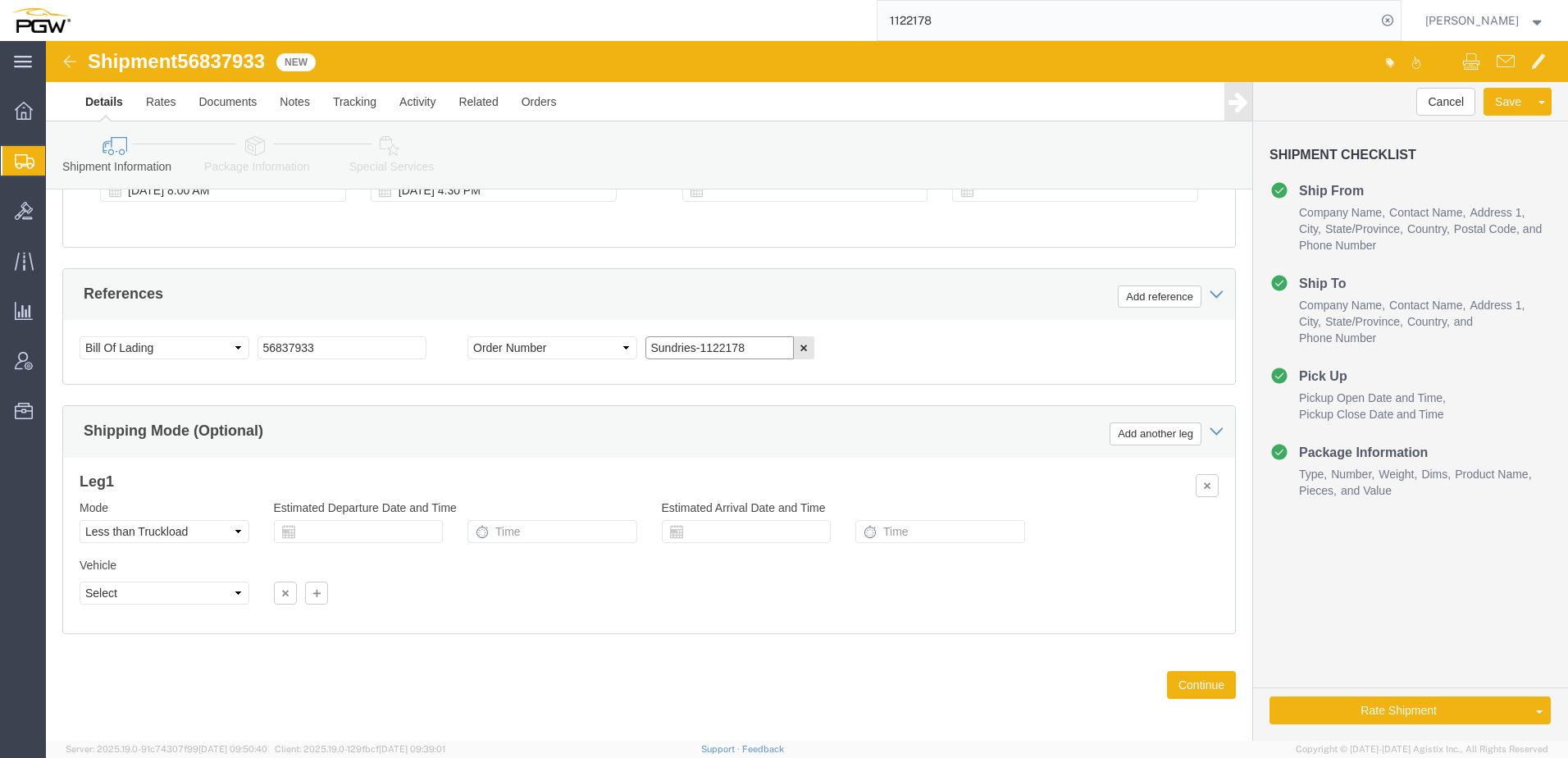
scroll to position [971, 0]
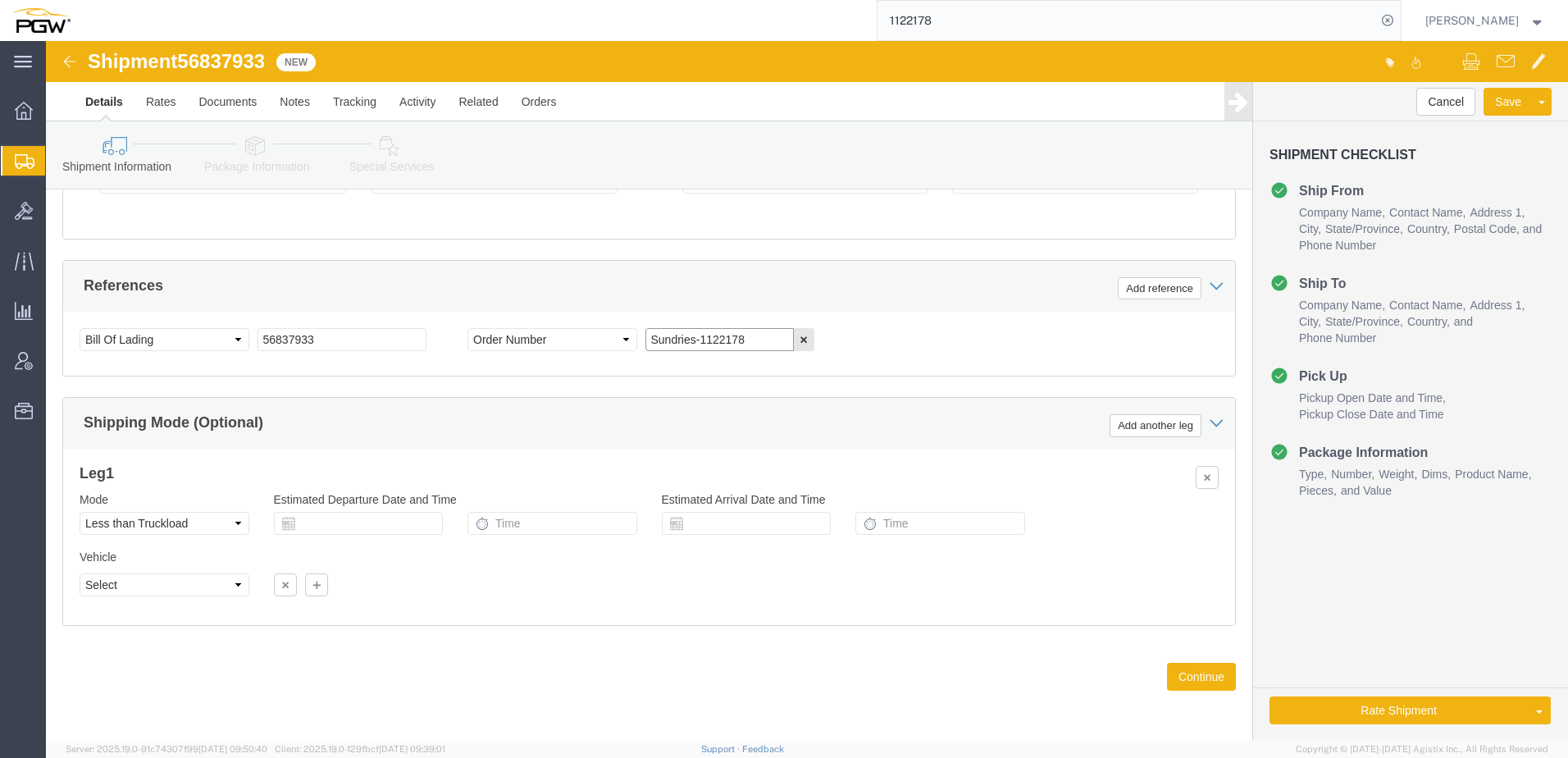
type input "Sundries-1122178"
click icon
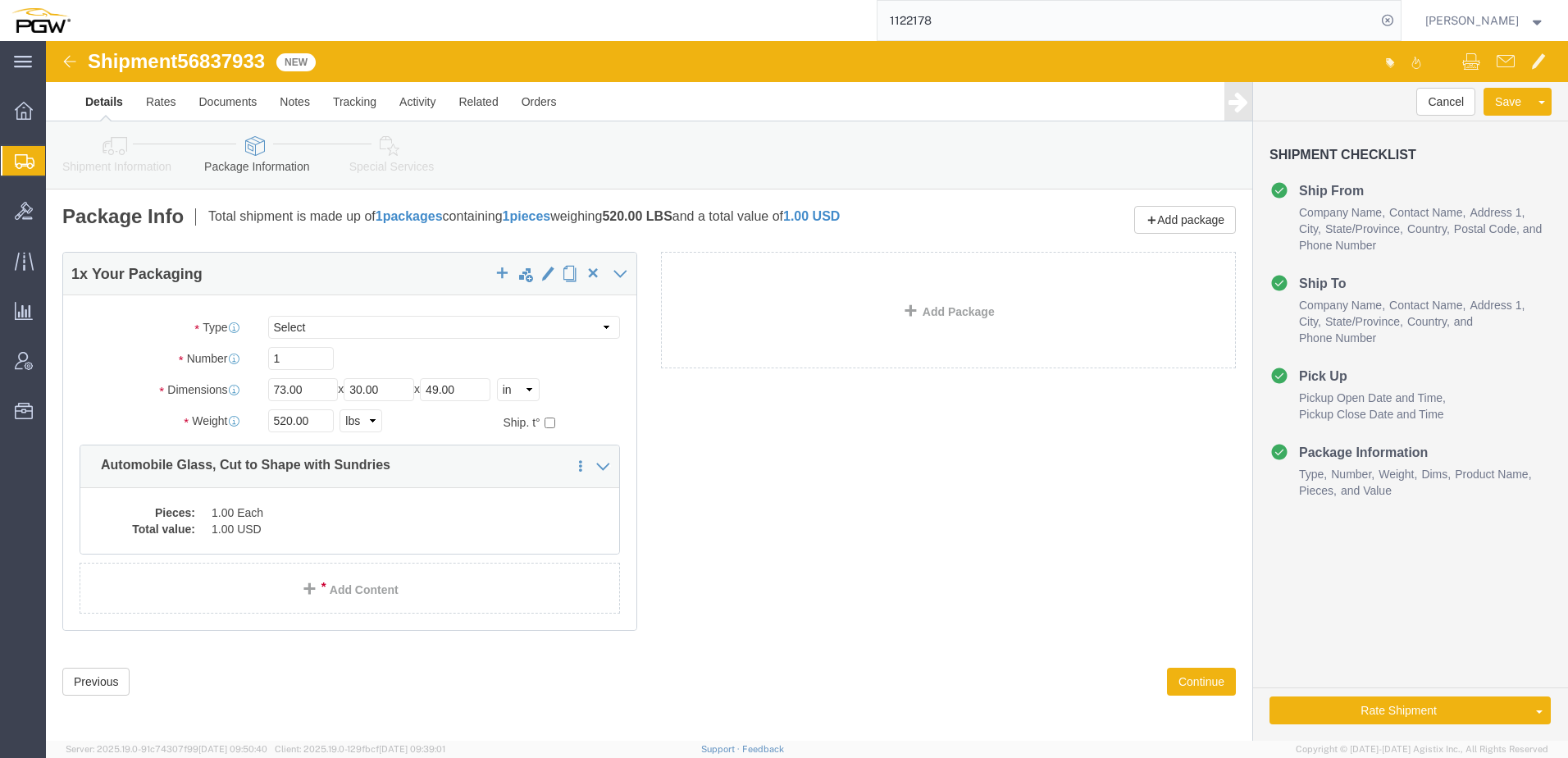
click icon
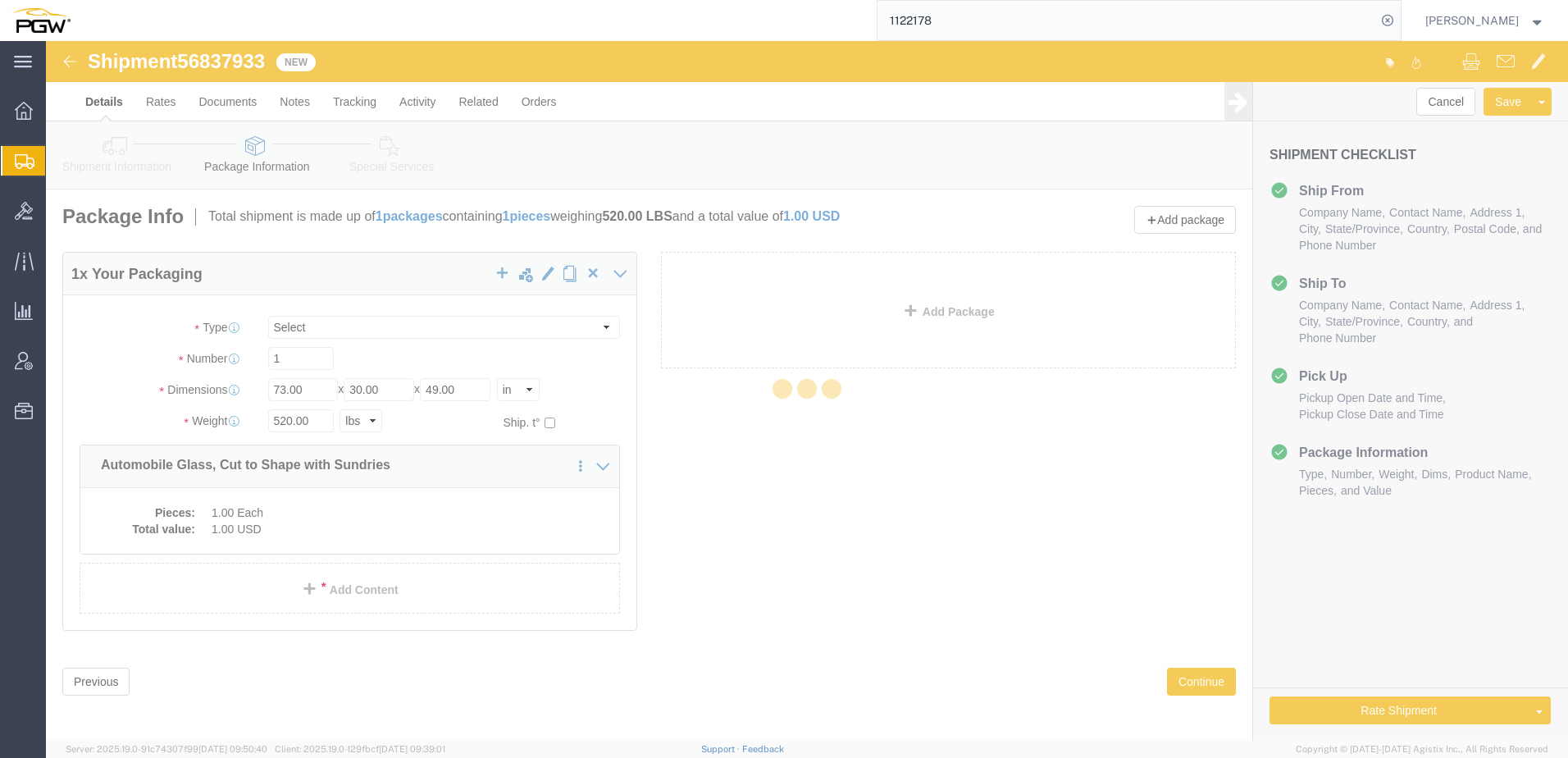
select select
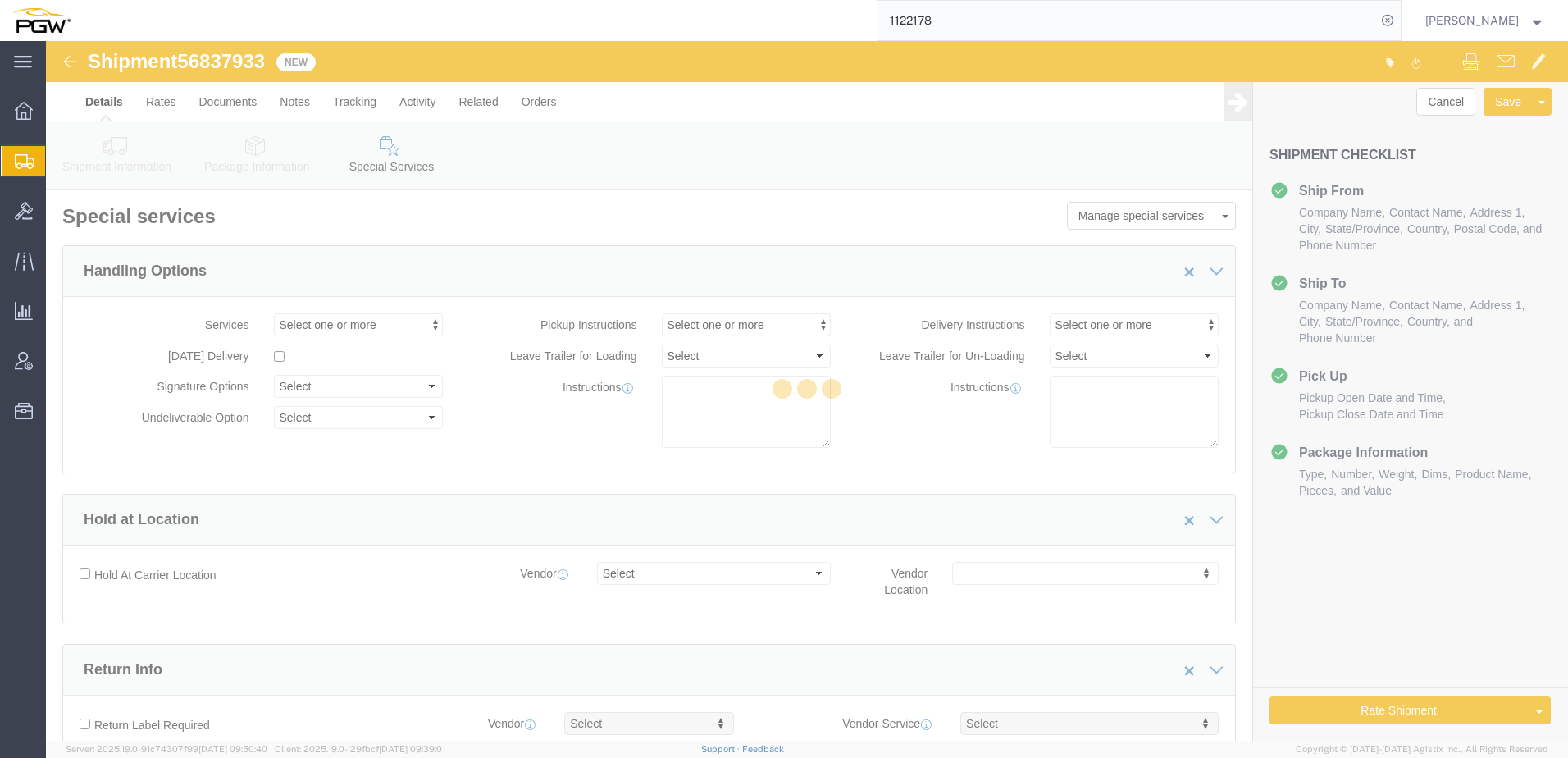
select select "COSTCENTER"
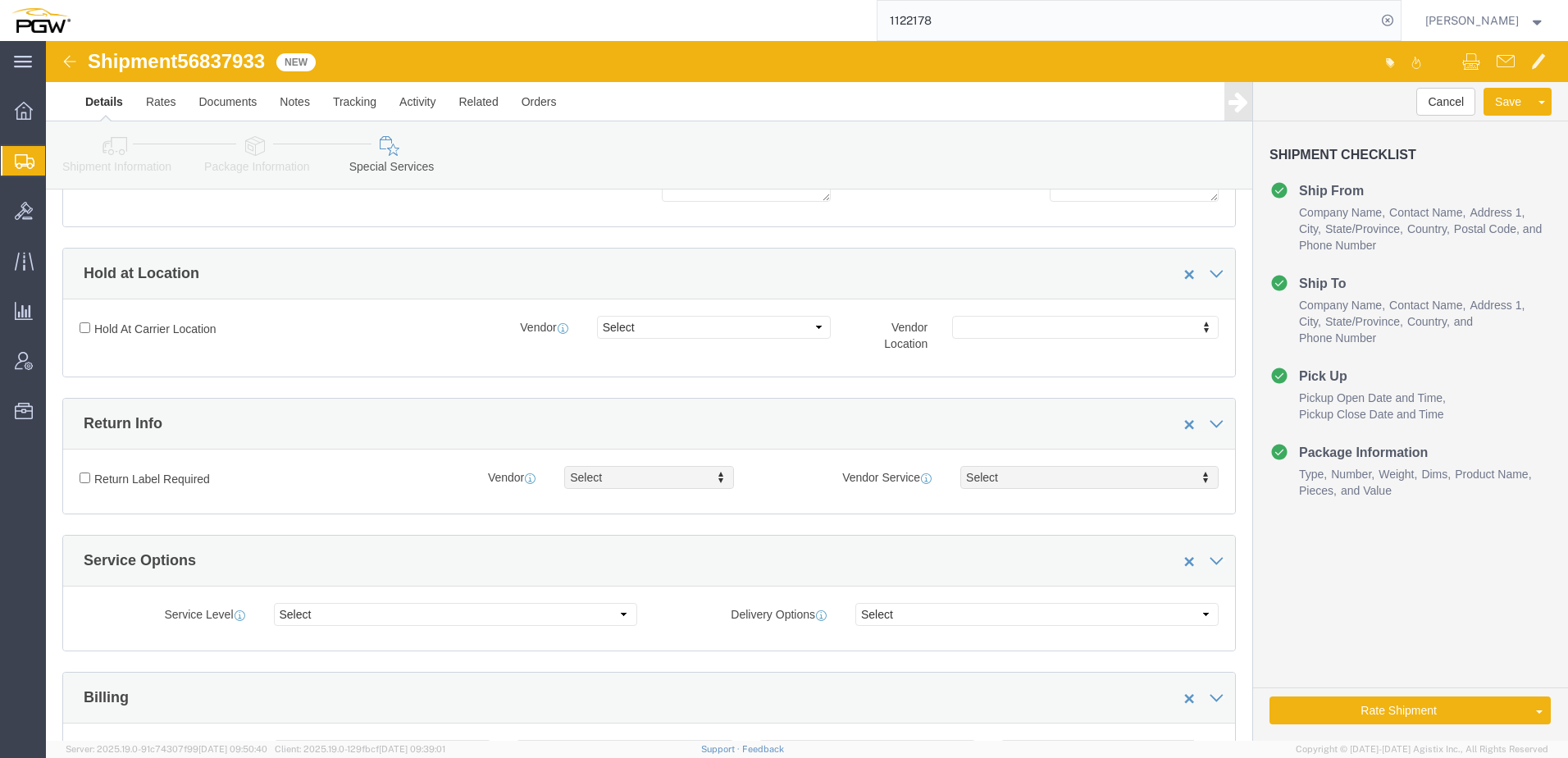
scroll to position [574, 0]
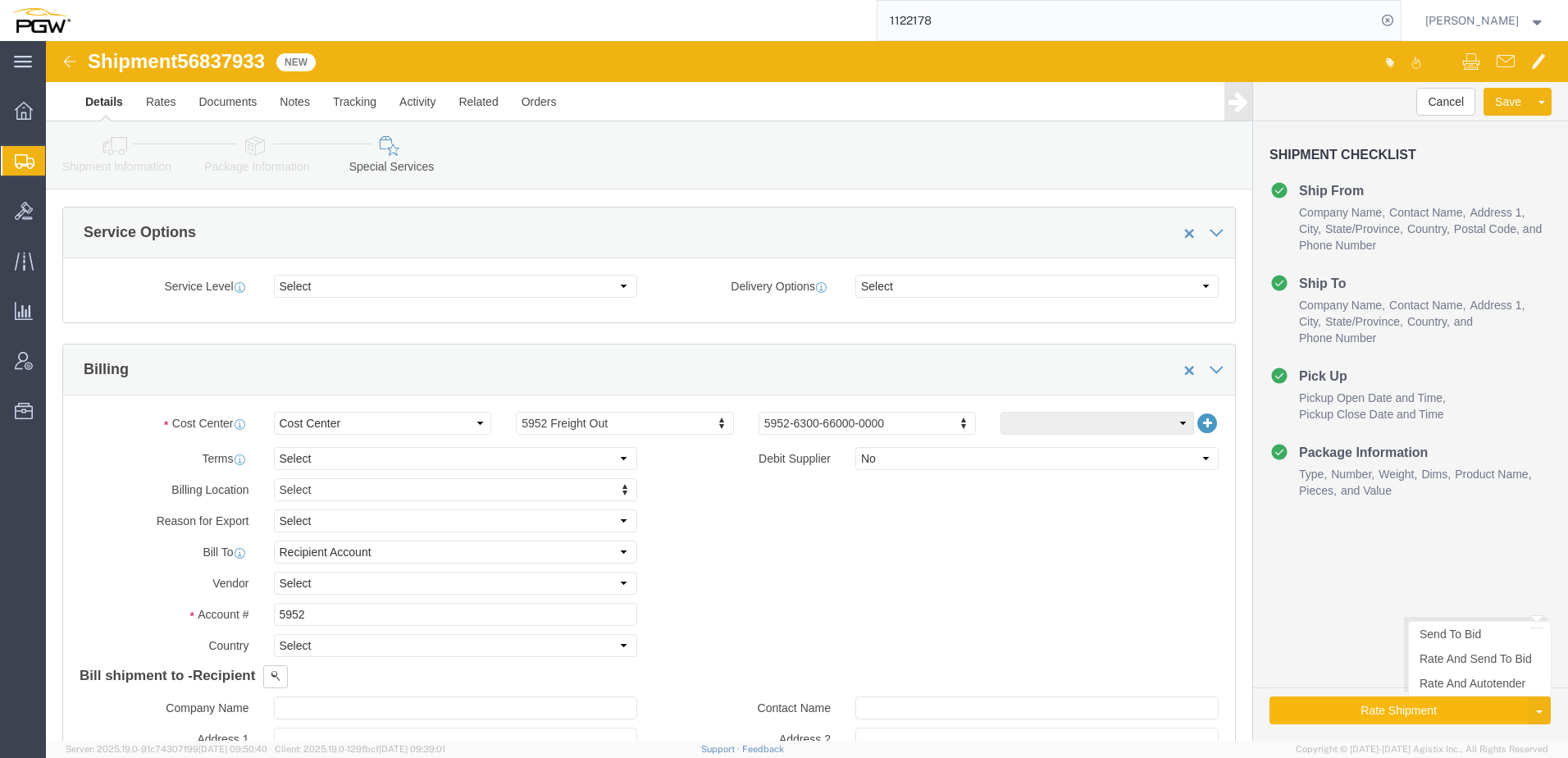
click button "Rate Shipment"
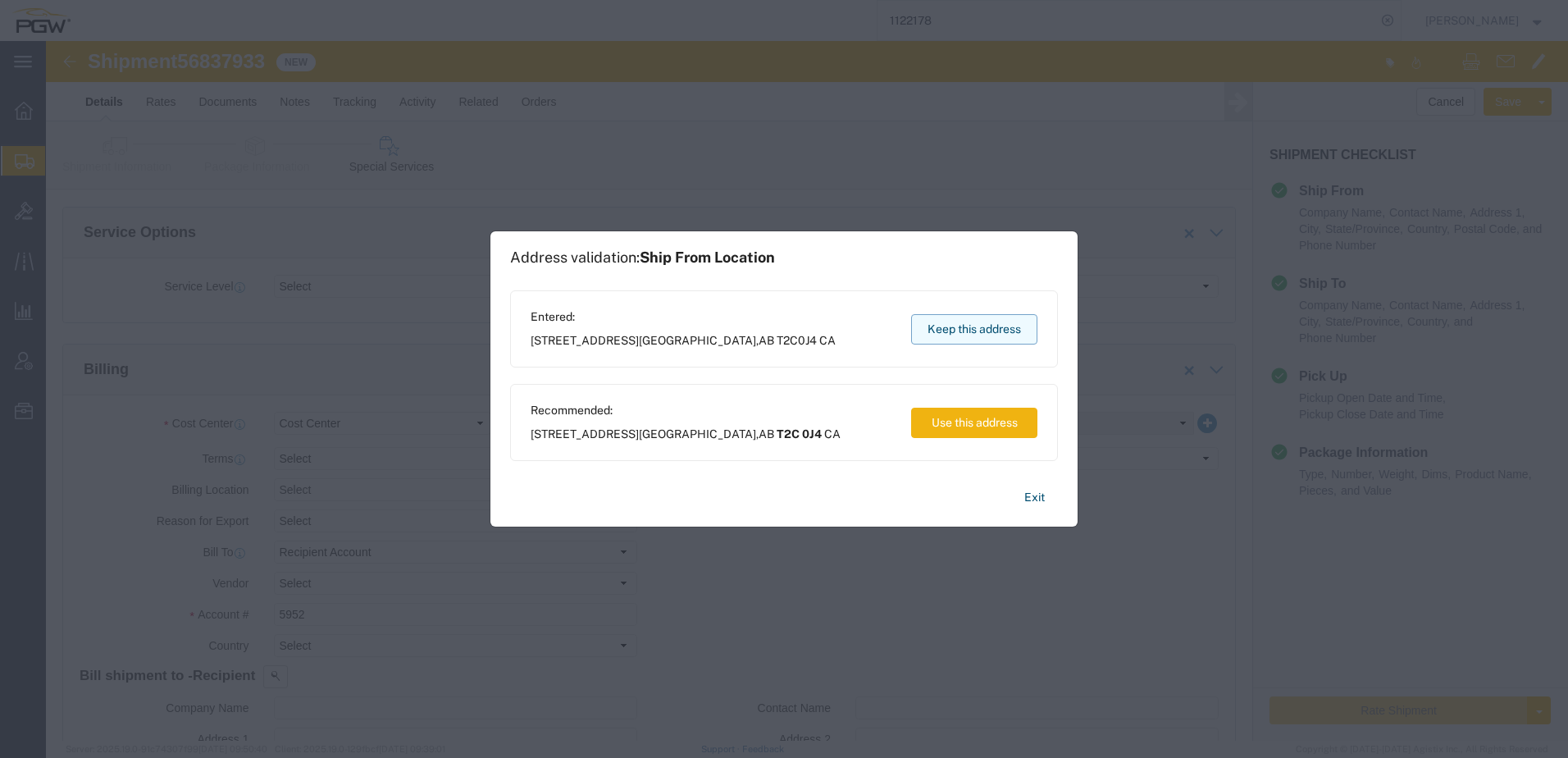
click at [1020, 339] on button "Keep this address" at bounding box center [973, 329] width 126 height 30
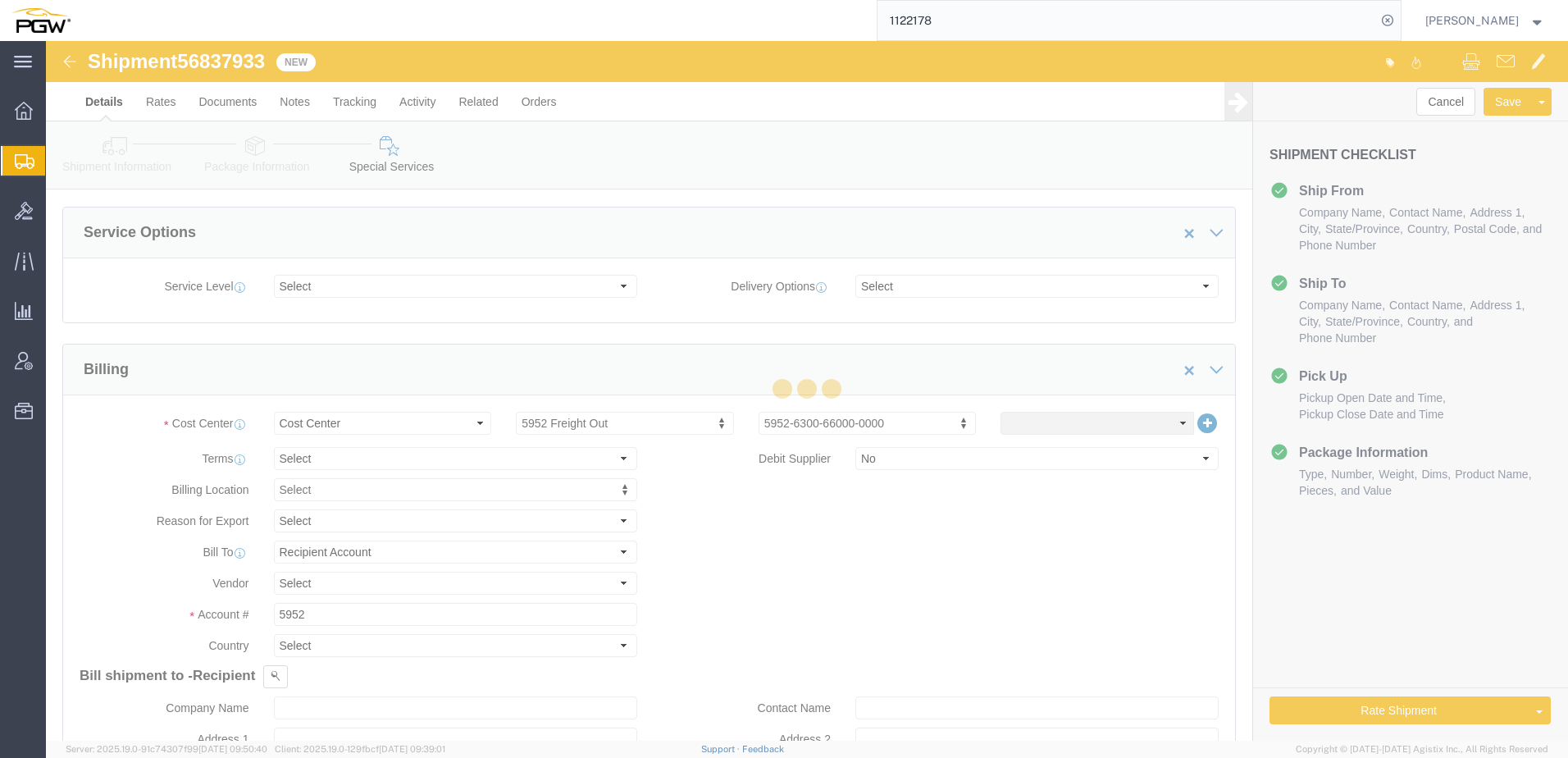
scroll to position [0, 0]
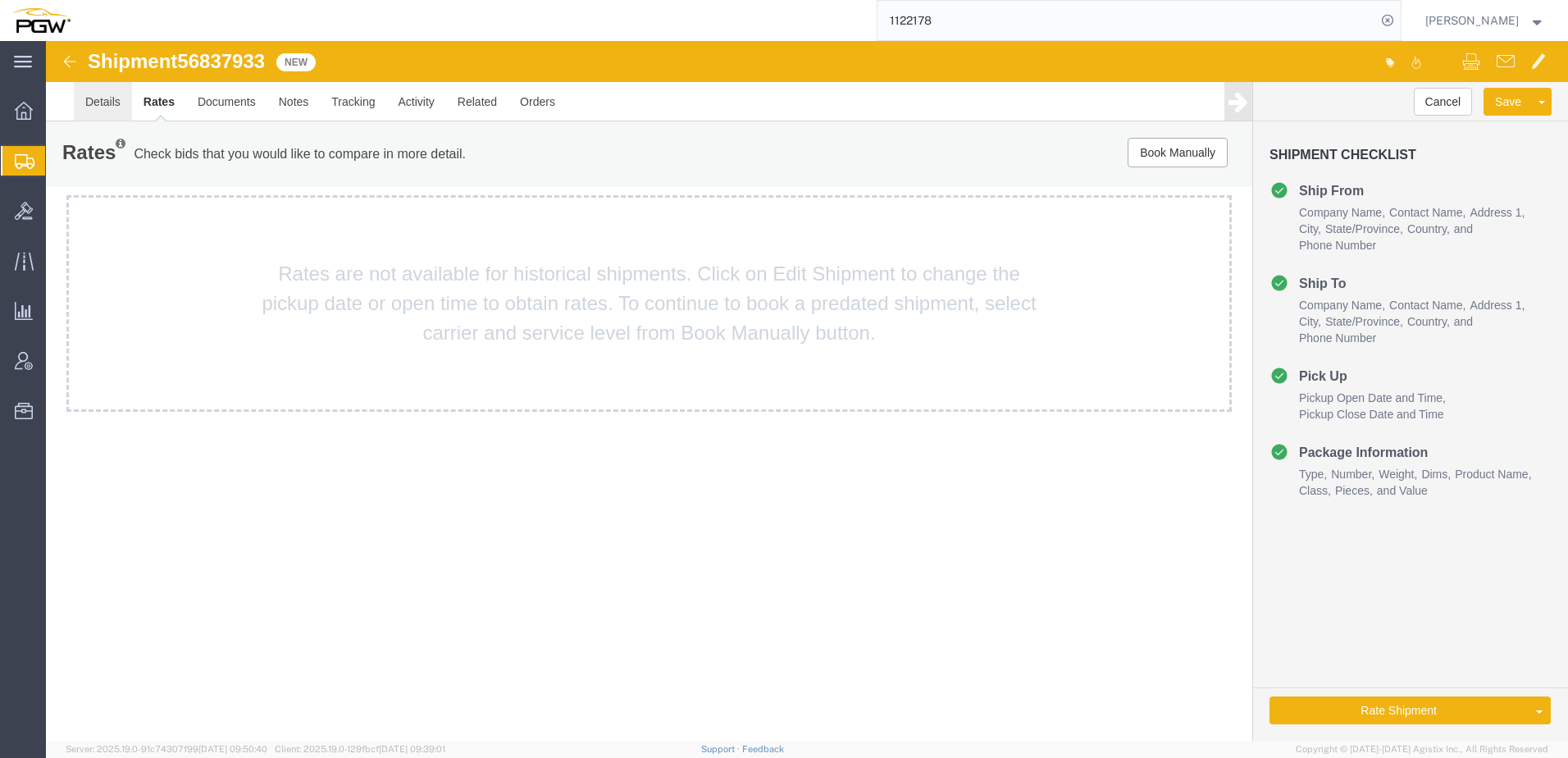
click at [91, 105] on link "Details" at bounding box center [102, 101] width 58 height 39
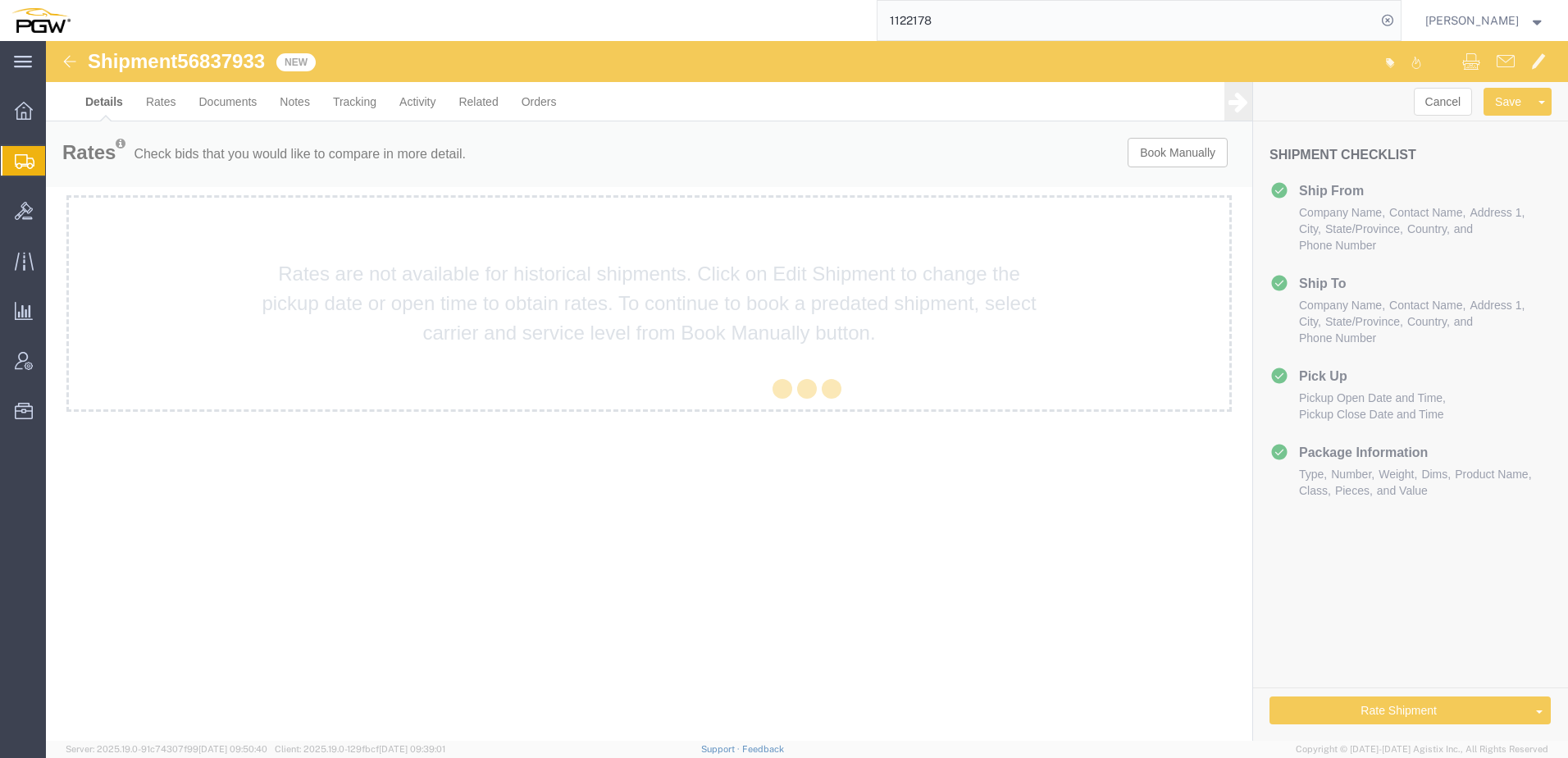
select select "28509"
select select "28529"
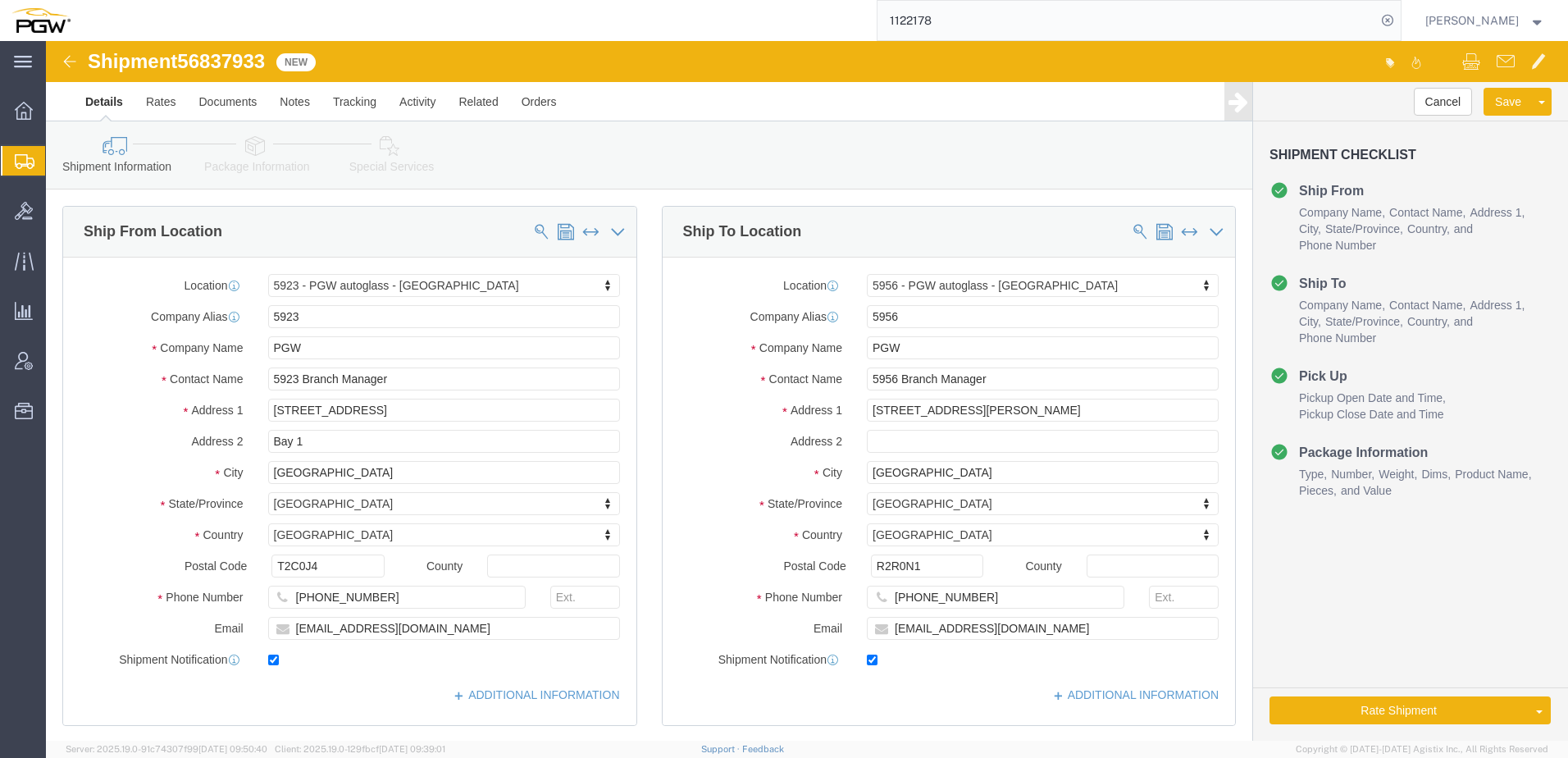
click link "Send To Bid"
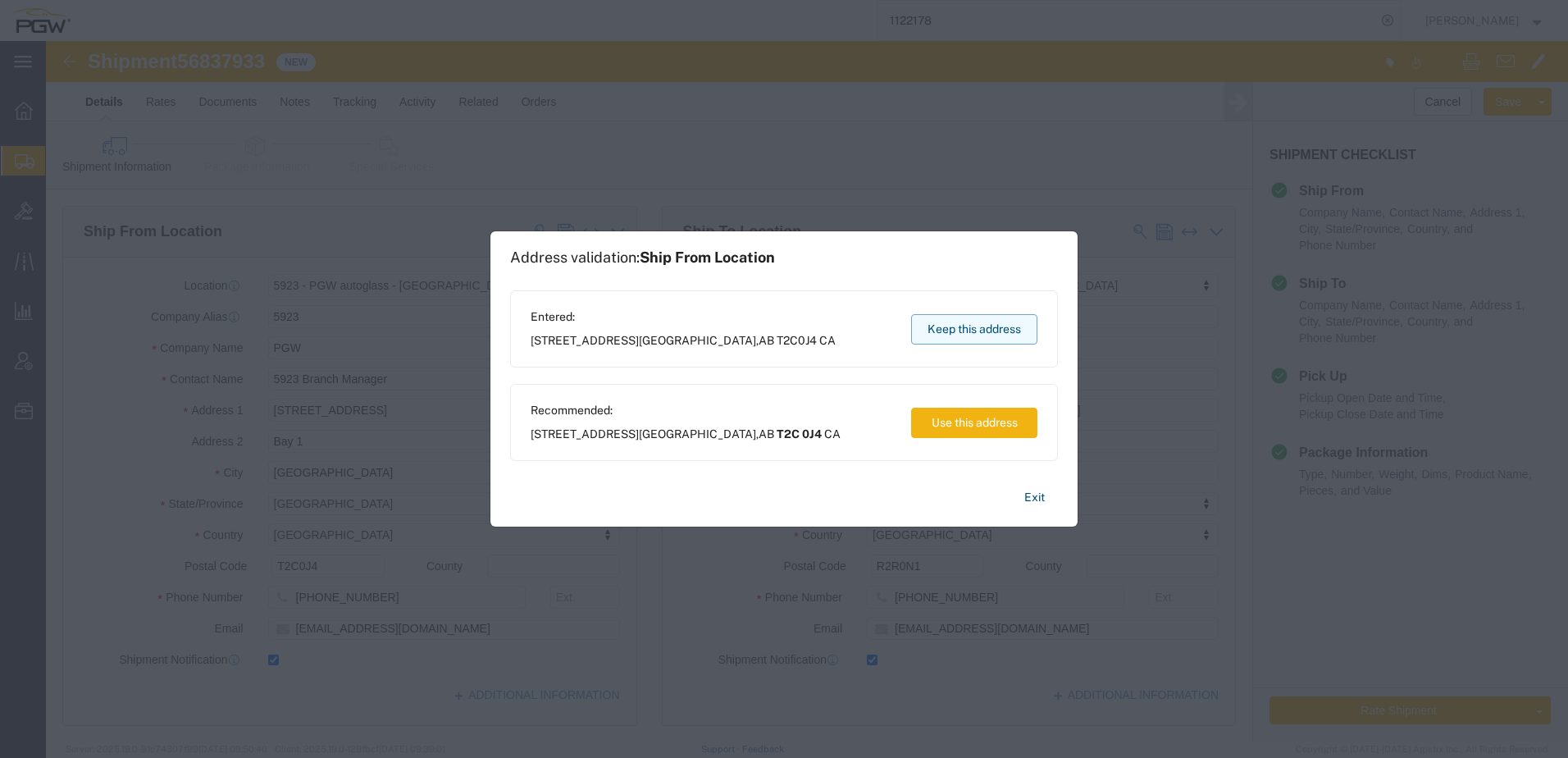
click at [948, 324] on button "Keep this address" at bounding box center [973, 329] width 126 height 30
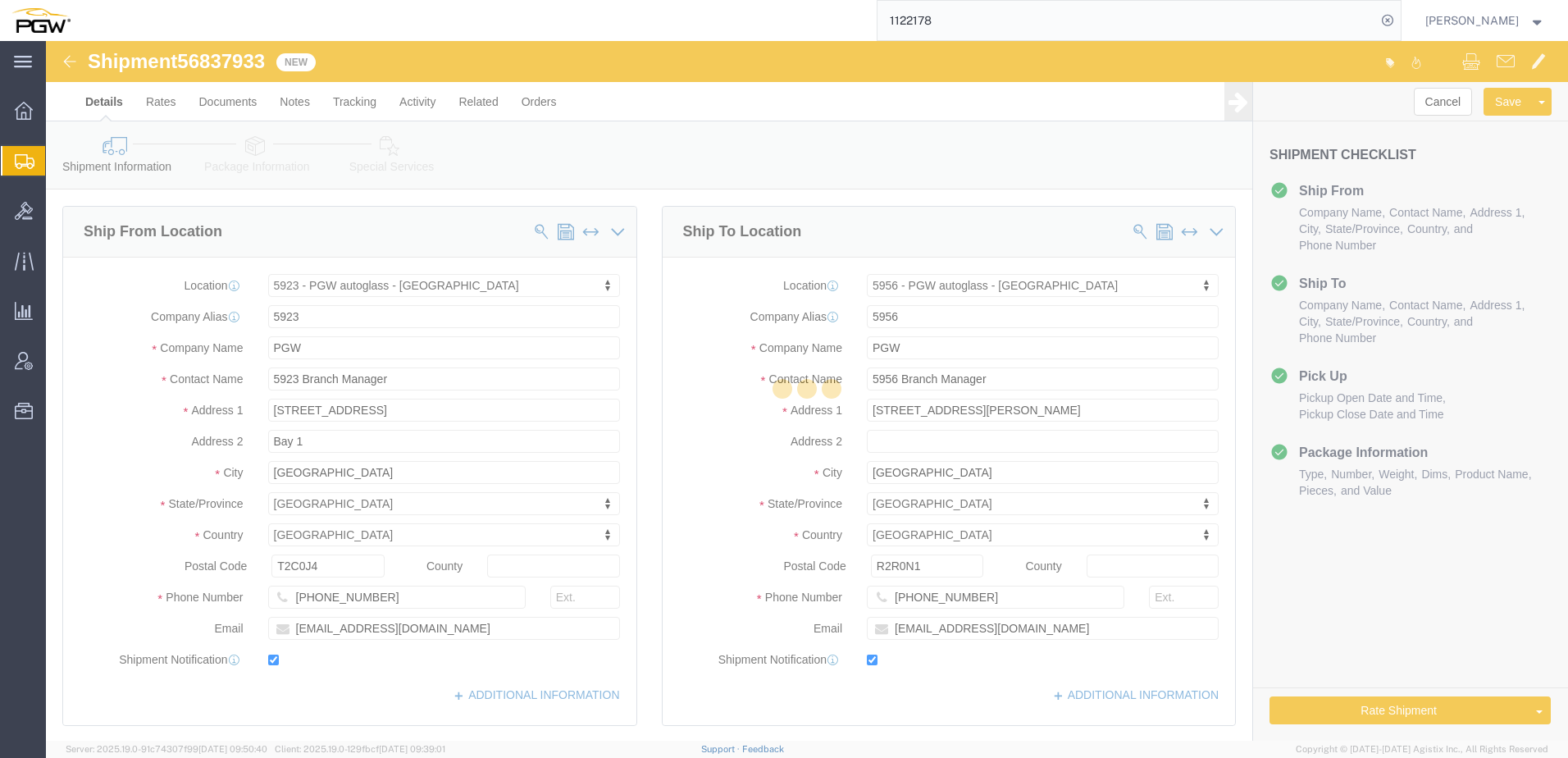
select select "LTL"
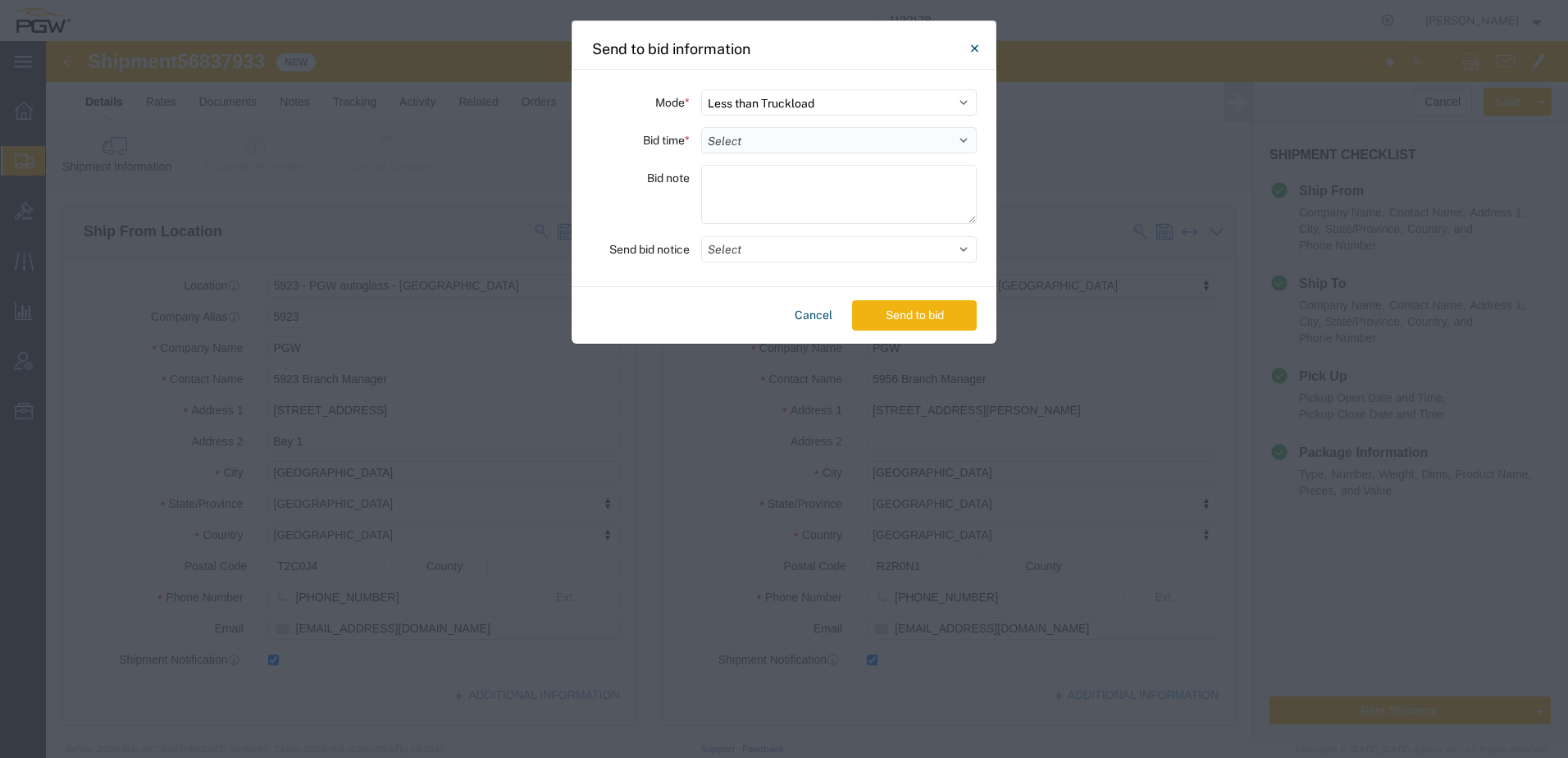
click at [827, 137] on select "Select 30 Min (Rush) 1 Hour (Rush) 2 Hours (Rush) 4 Hours (Rush) 8 Hours (Rush)…" at bounding box center [839, 140] width 275 height 27
click at [976, 46] on icon "Close" at bounding box center [974, 48] width 8 height 8
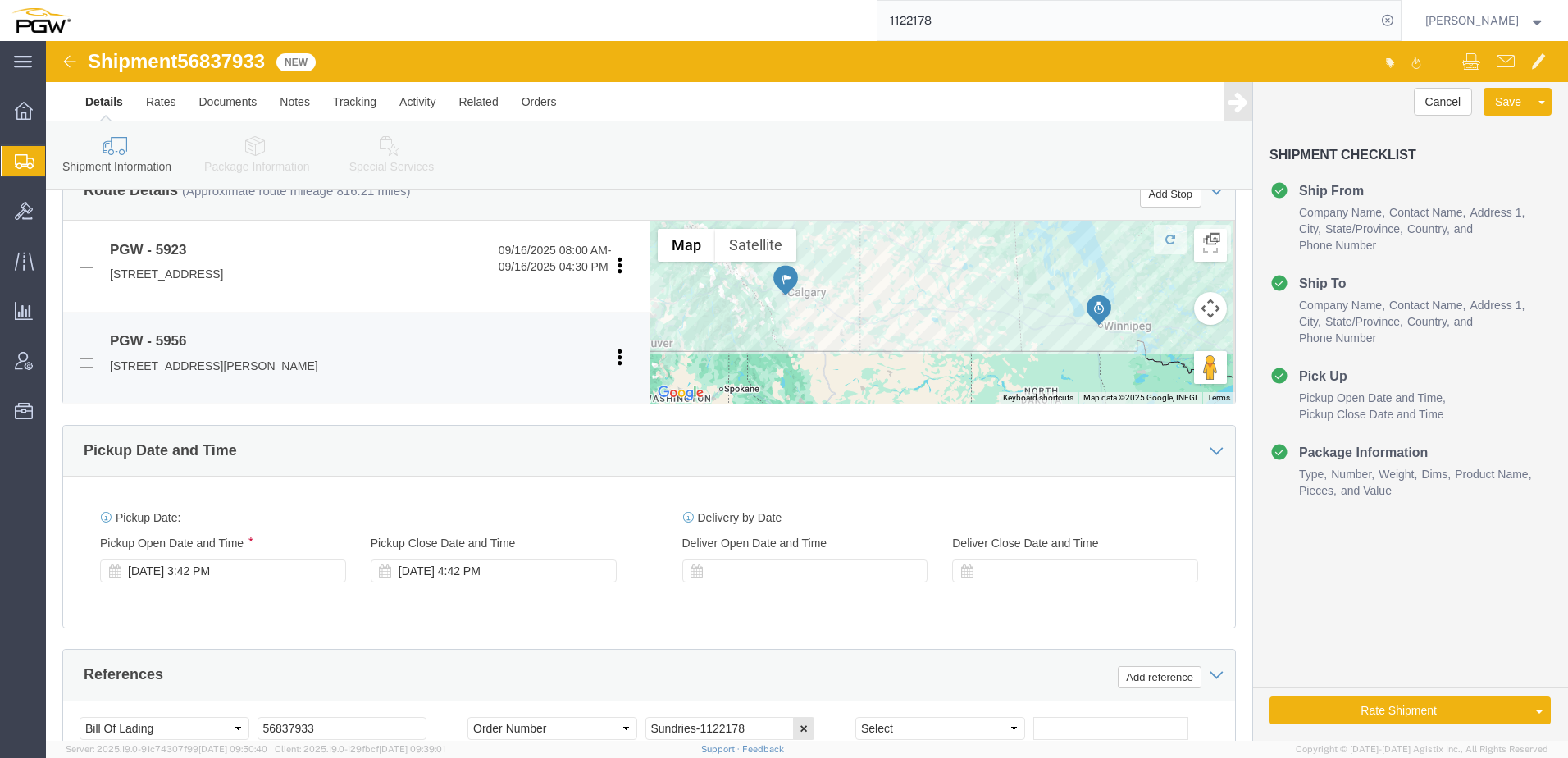
scroll to position [738, 0]
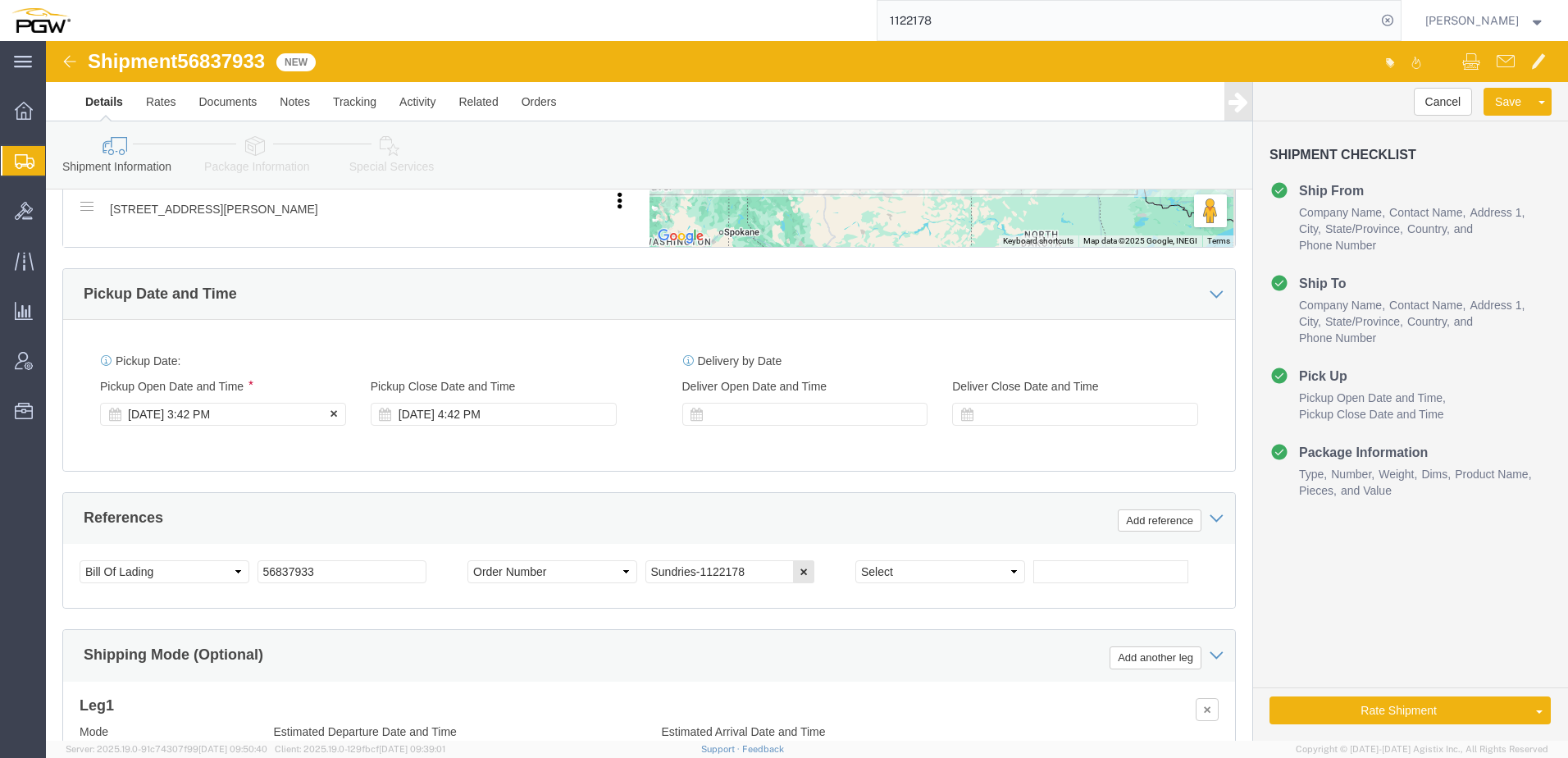
click div "Sep 16 2025 3:42 PM"
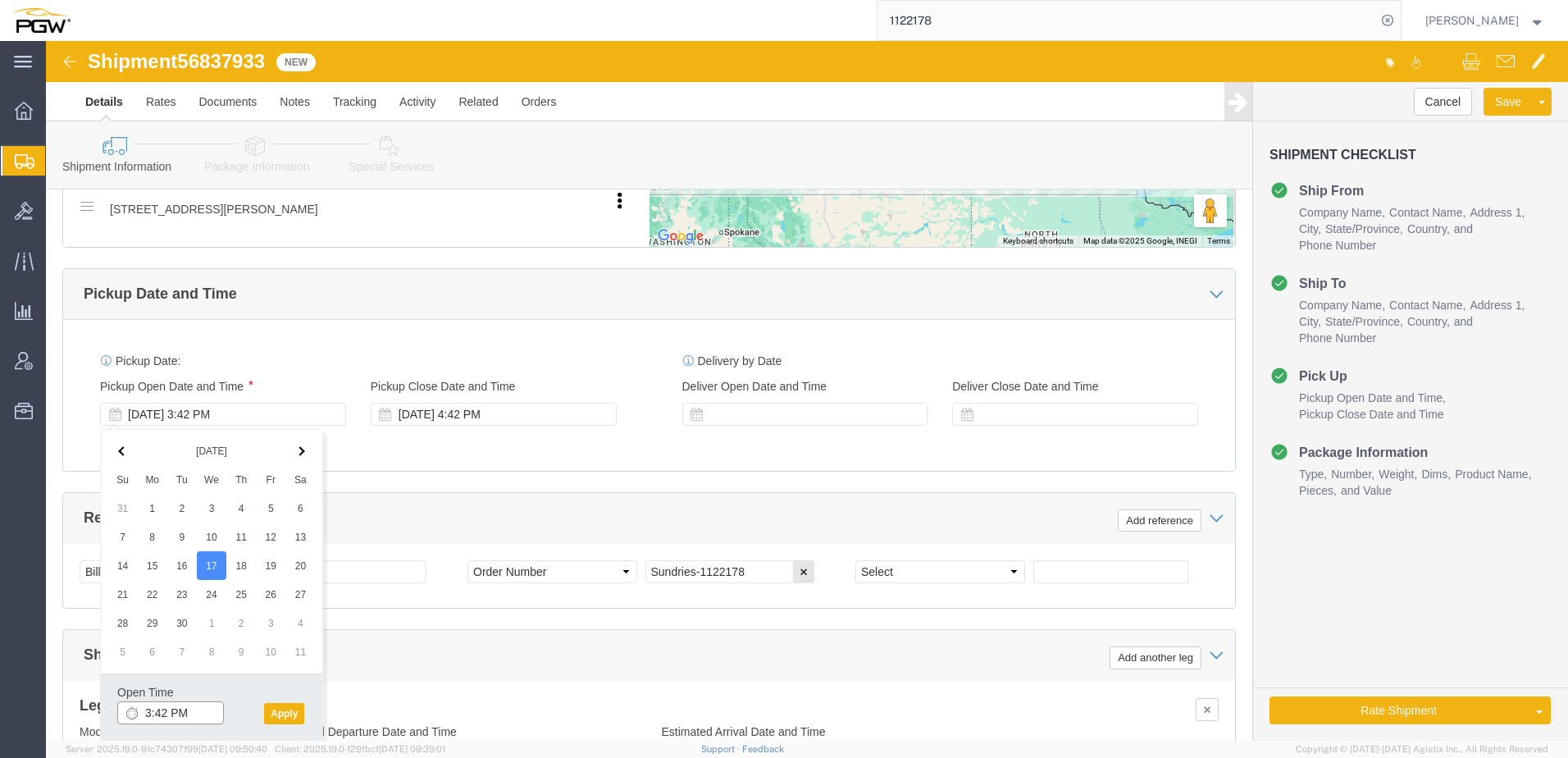
click input "3:42 PM"
type input "8:00 AM"
click button "Apply"
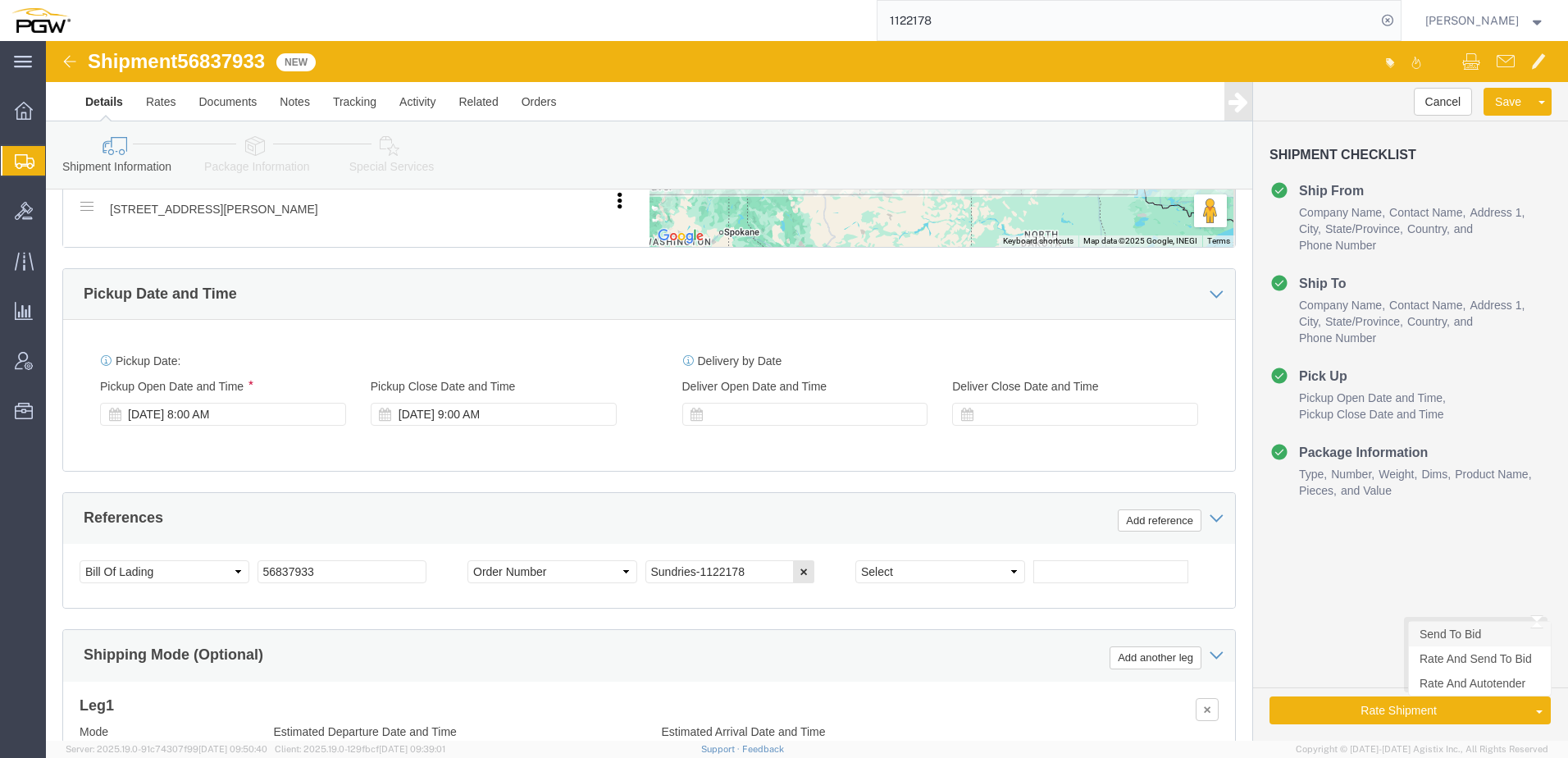
click link "Send To Bid"
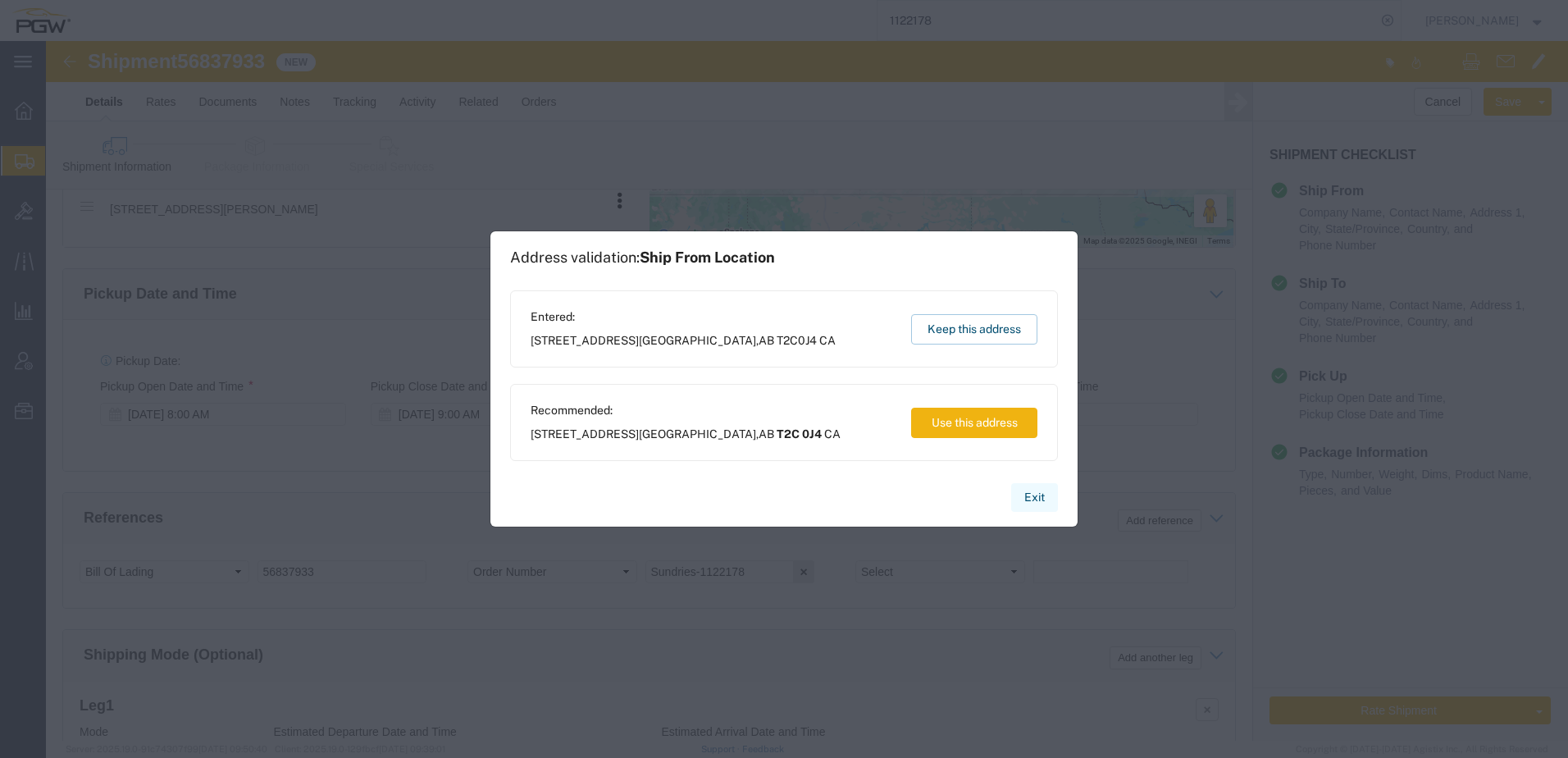
drag, startPoint x: 1033, startPoint y: 493, endPoint x: 1115, endPoint y: 582, distance: 121.0
click at [1033, 493] on button "Exit" at bounding box center [1034, 497] width 46 height 28
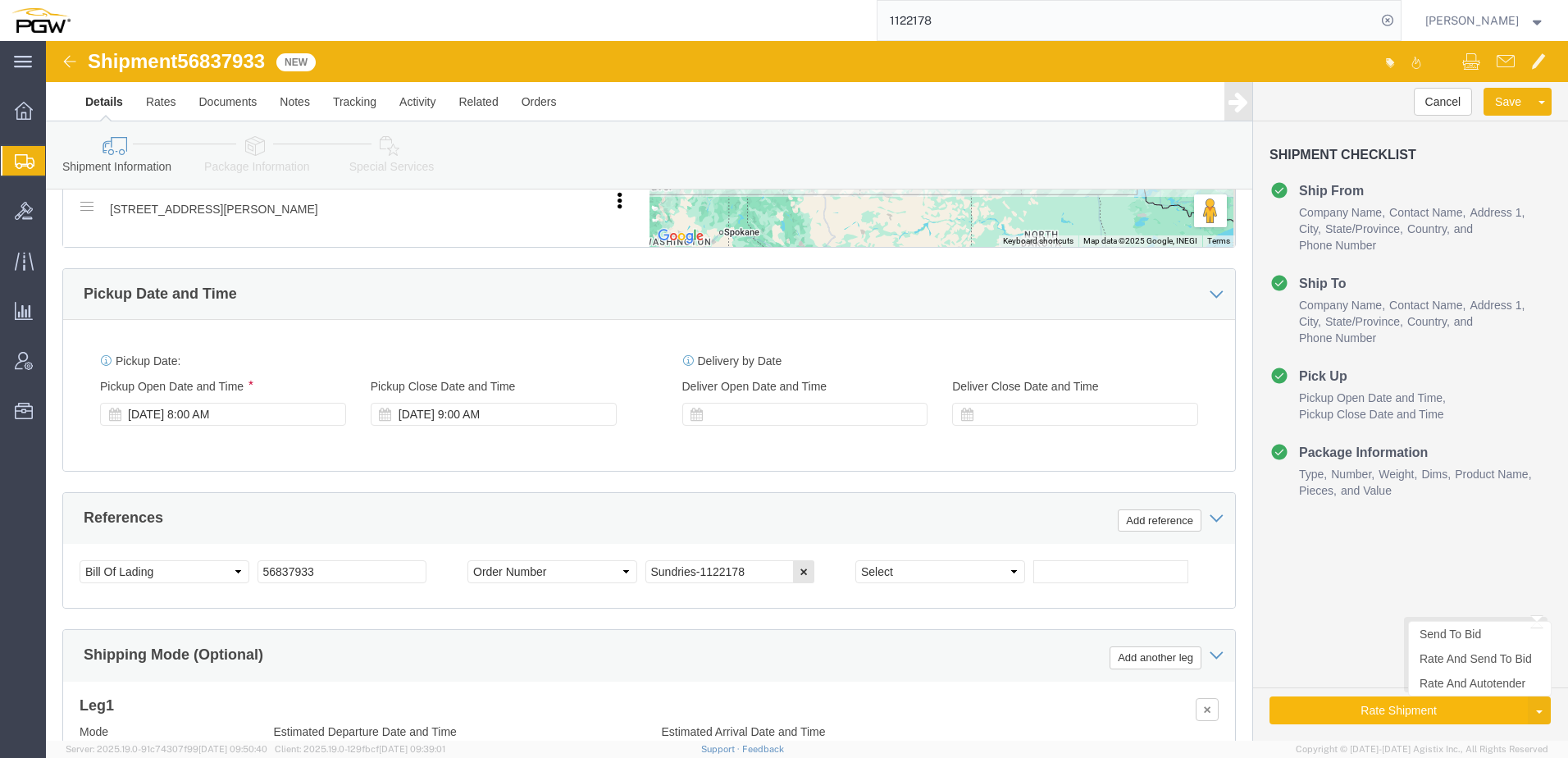
click button "Rate Shipment"
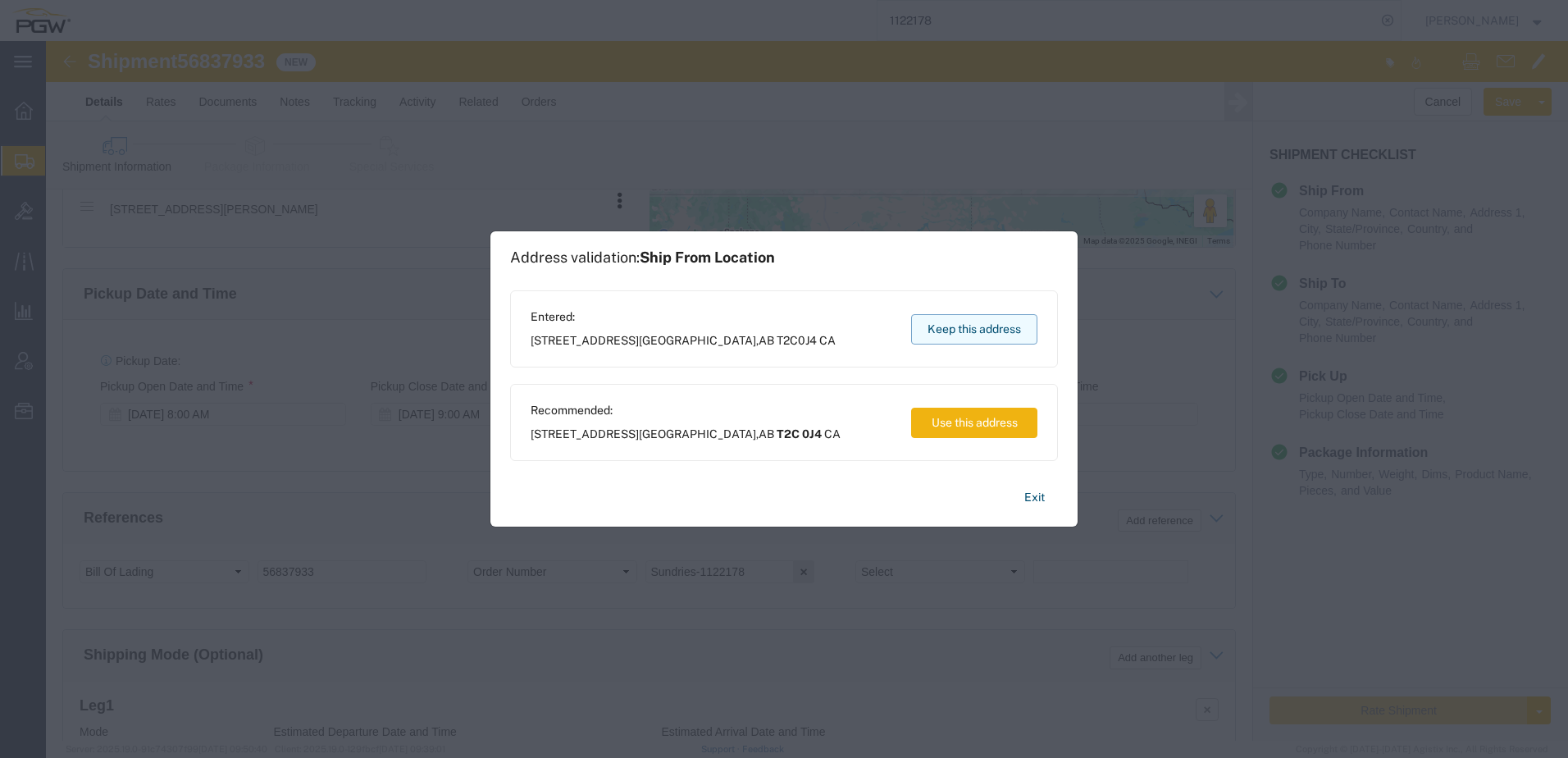
click at [932, 336] on button "Keep this address" at bounding box center [973, 329] width 126 height 30
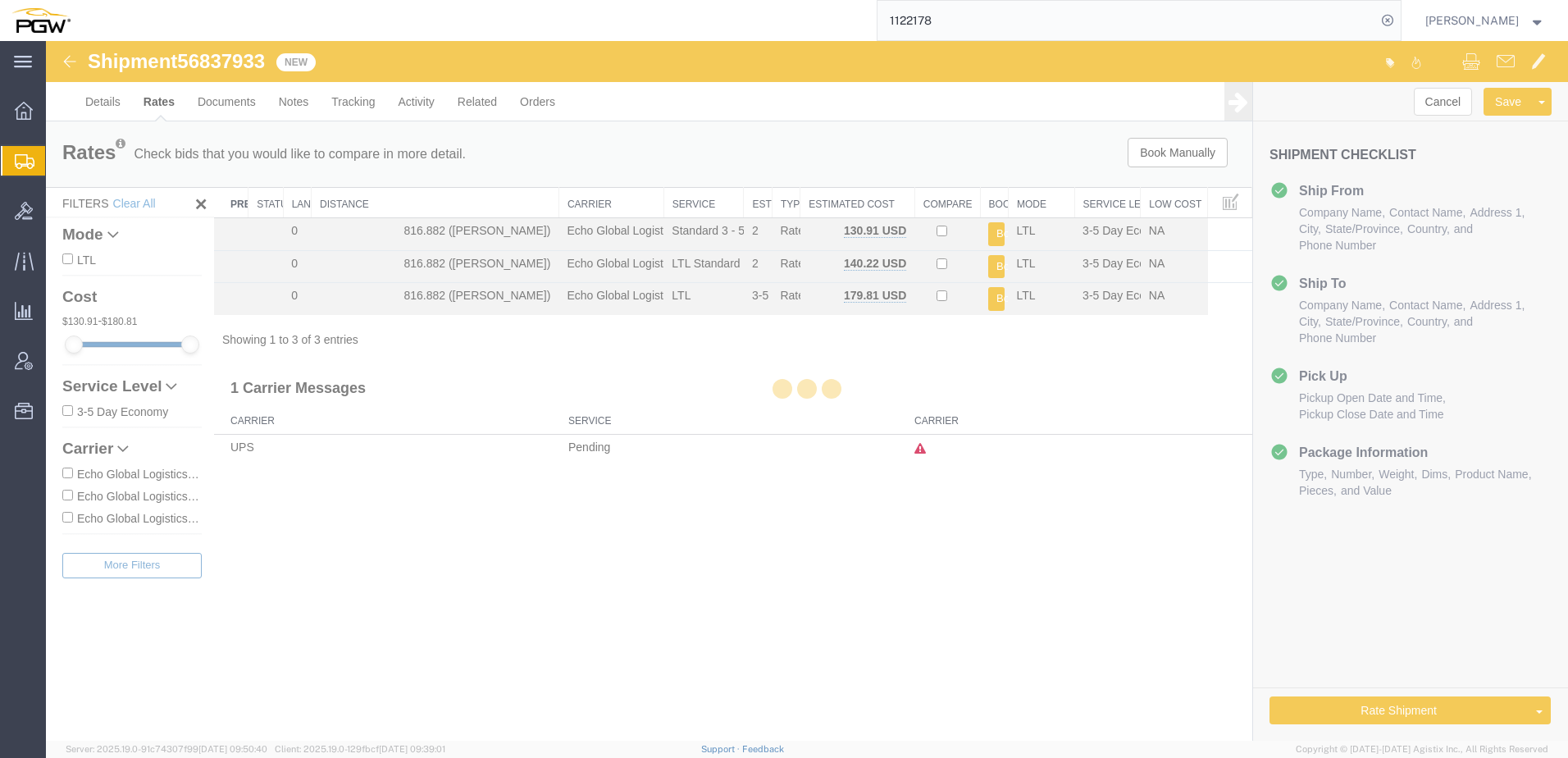
scroll to position [0, 0]
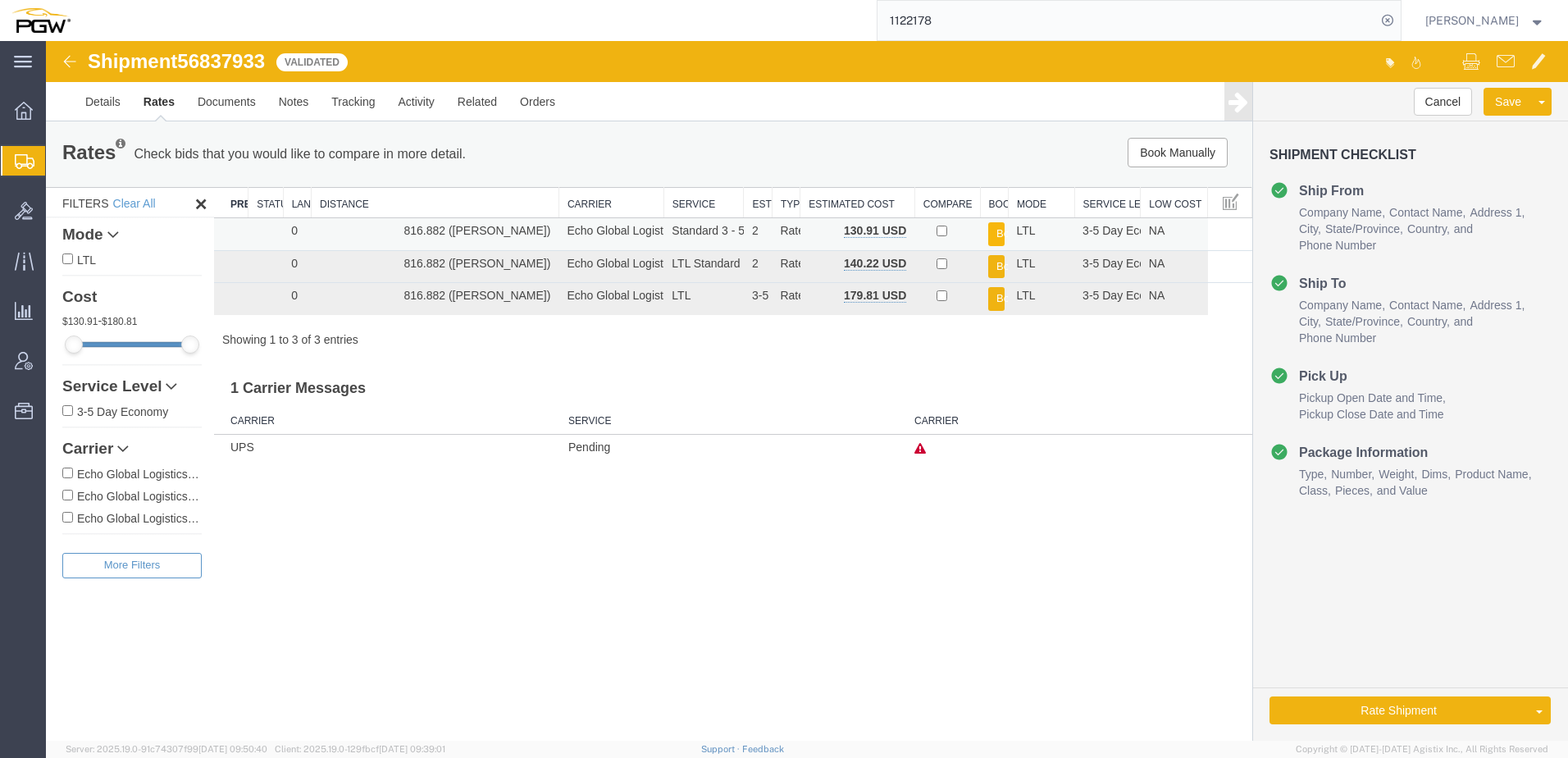
click at [1000, 242] on button "Book" at bounding box center [996, 233] width 16 height 24
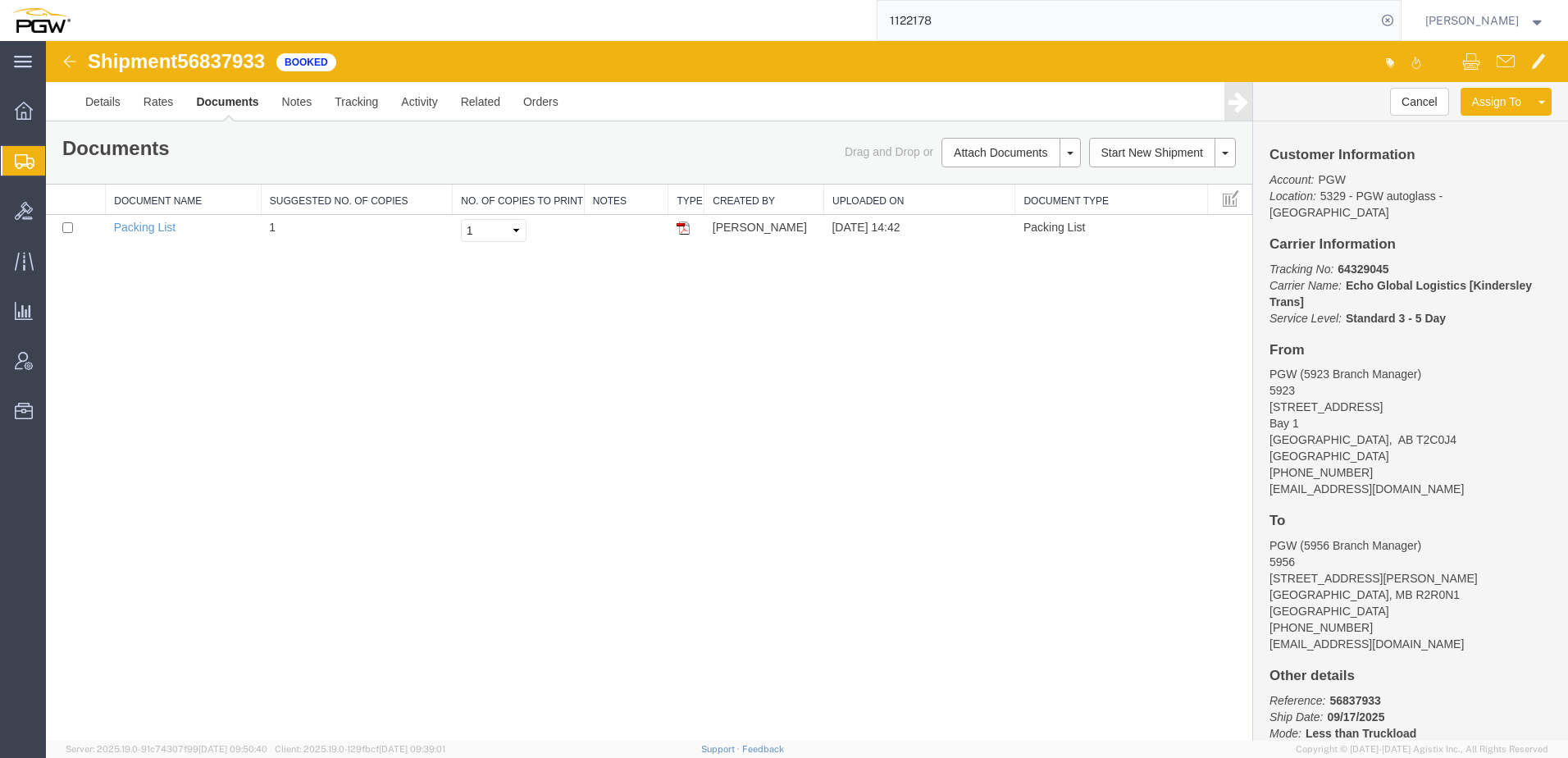
drag, startPoint x: 372, startPoint y: 419, endPoint x: 344, endPoint y: 407, distance: 30.5
click at [369, 416] on div "Shipment 56837933 1 of 1 Booked Details Rates Documents Notes Tracking Activity…" at bounding box center [806, 390] width 1522 height 699
drag, startPoint x: 109, startPoint y: 196, endPoint x: 9, endPoint y: 161, distance: 105.9
click at [0, 0] on span "Shipment Manager" at bounding box center [0, 0] width 0 height 0
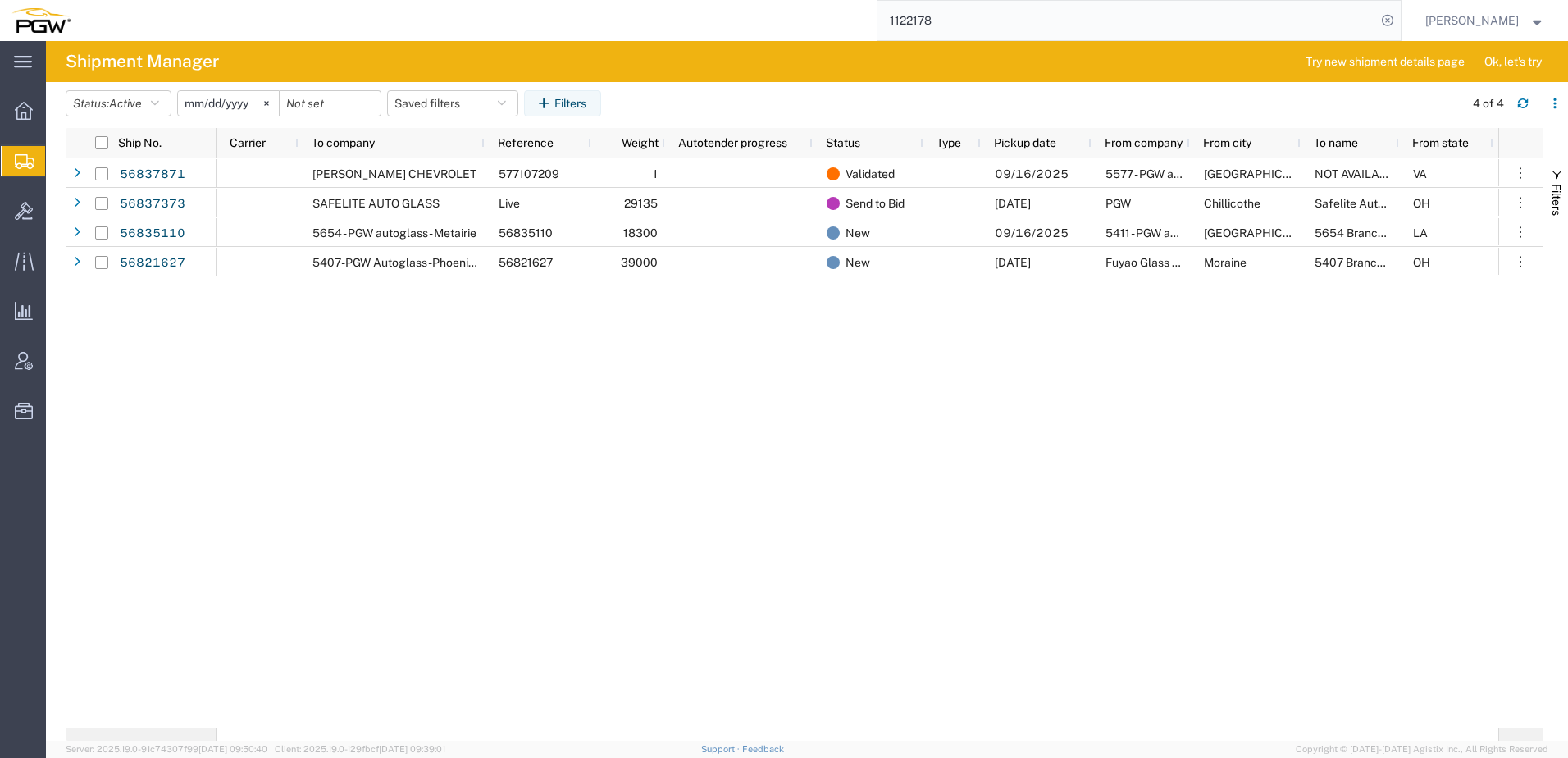
click at [478, 346] on div "FITZGERALD CHEVROLET 577107209 1 Validated 09/16/2025 5577 - PGW autoglass - Al…" at bounding box center [857, 443] width 1282 height 570
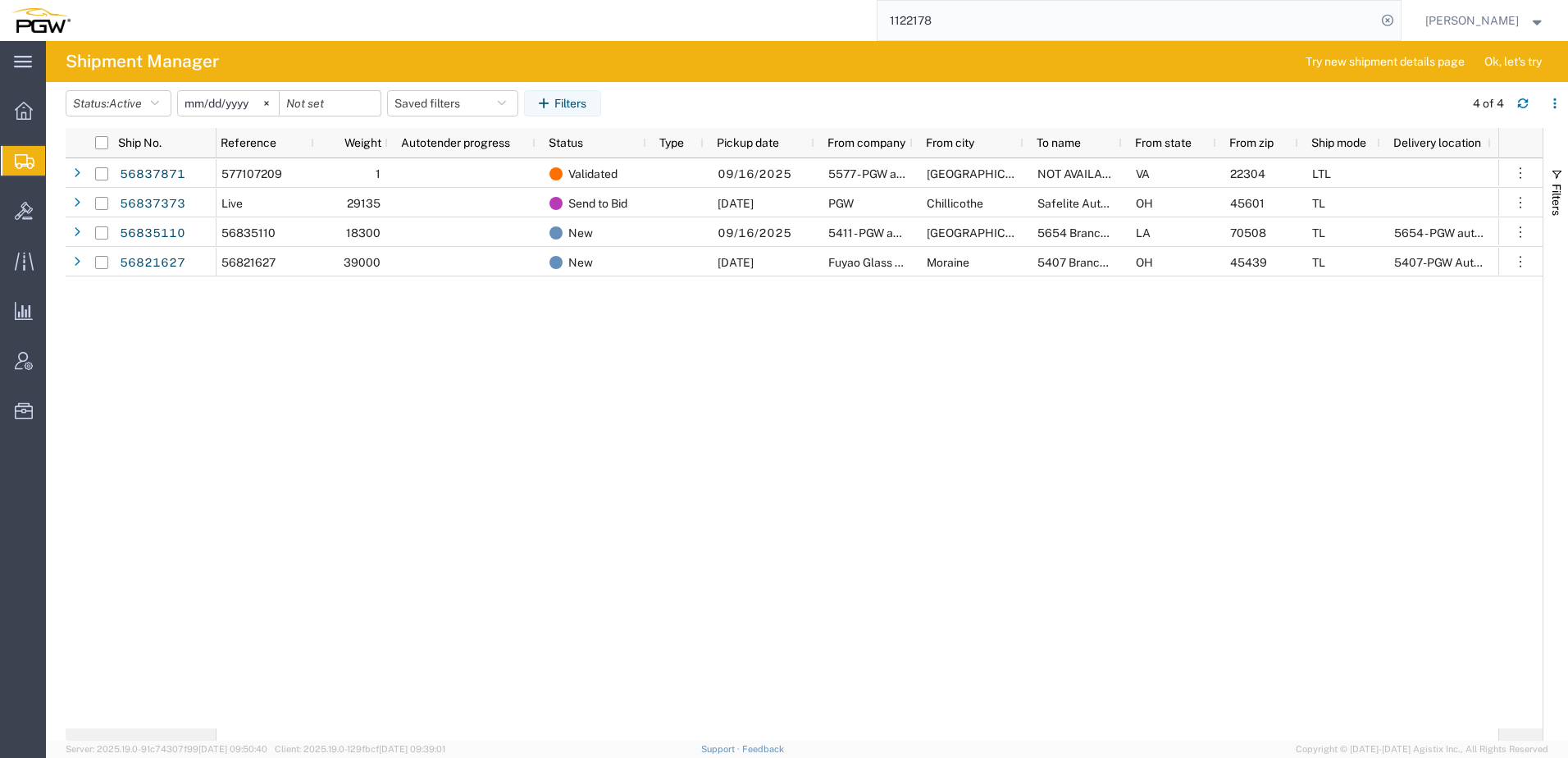
scroll to position [0, 304]
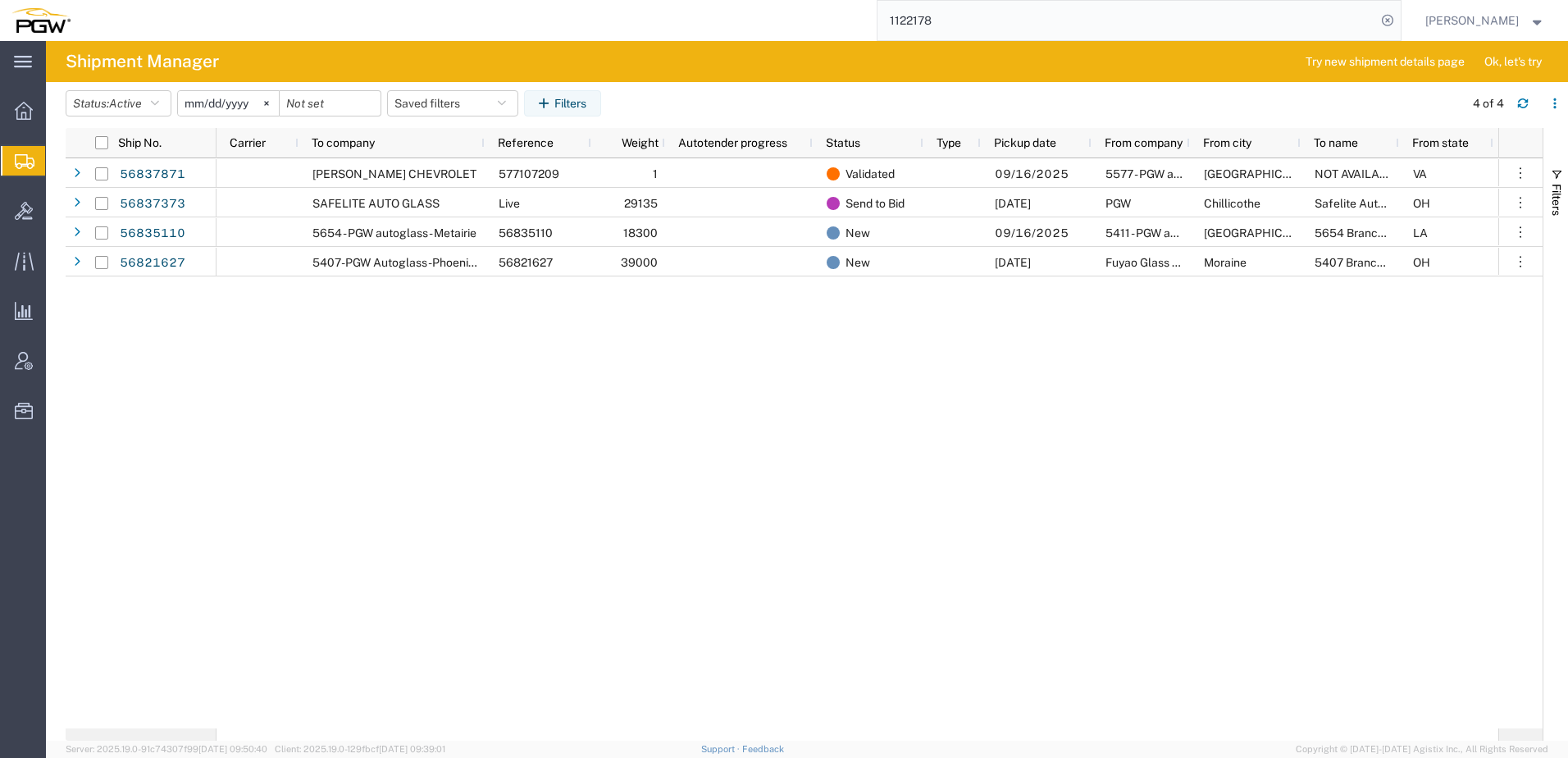
click at [257, 372] on div "09/16/2025 5577 - PGW autoglass - Alexandria Alexandria NOT AVAILABLE VA 22304 …" at bounding box center [857, 443] width 1282 height 570
click at [564, 336] on div "09/16/2025 5577 - PGW autoglass - Alexandria Alexandria NOT AVAILABLE VA 22304 …" at bounding box center [857, 443] width 1282 height 570
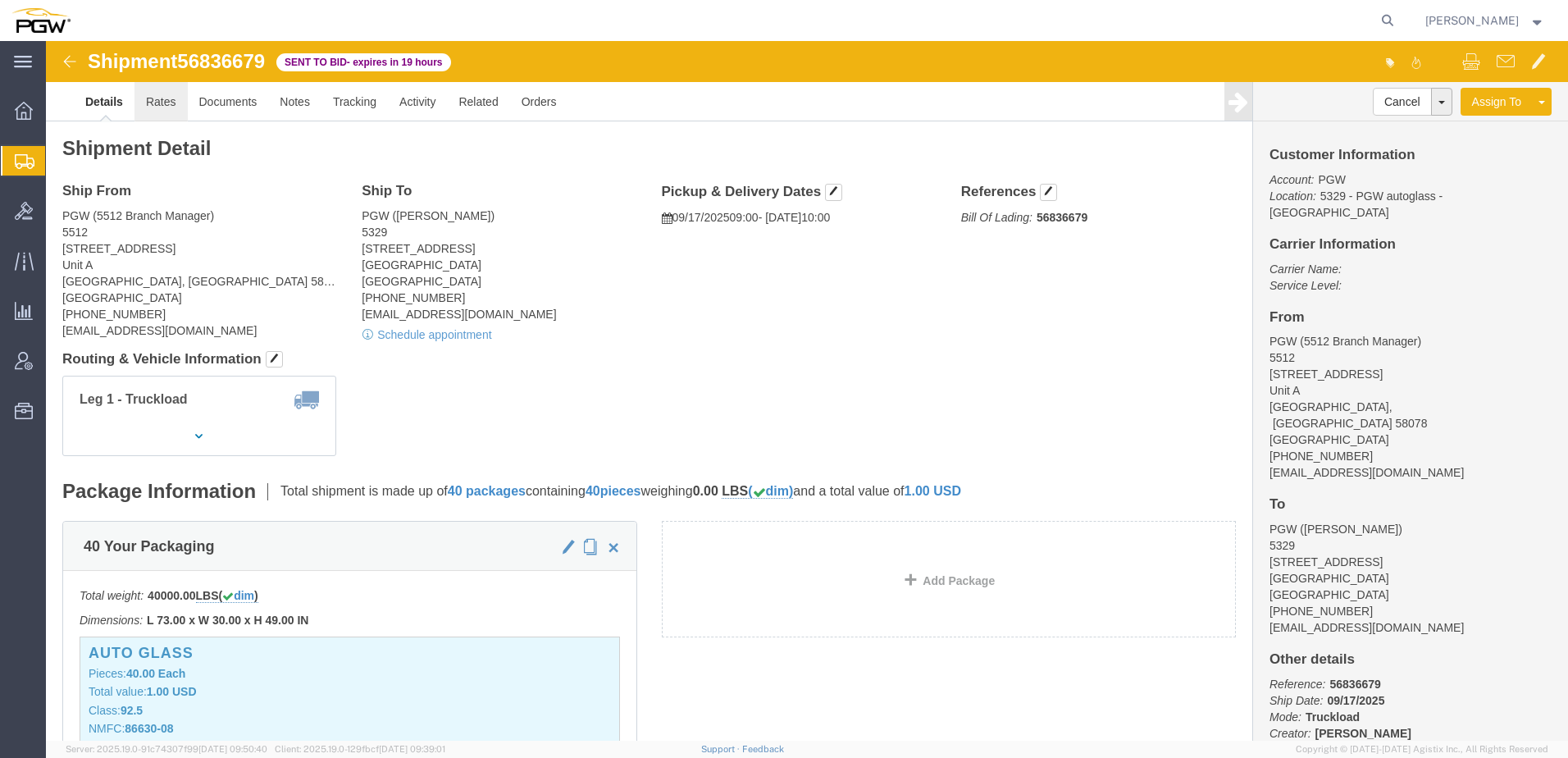
click link "Rates"
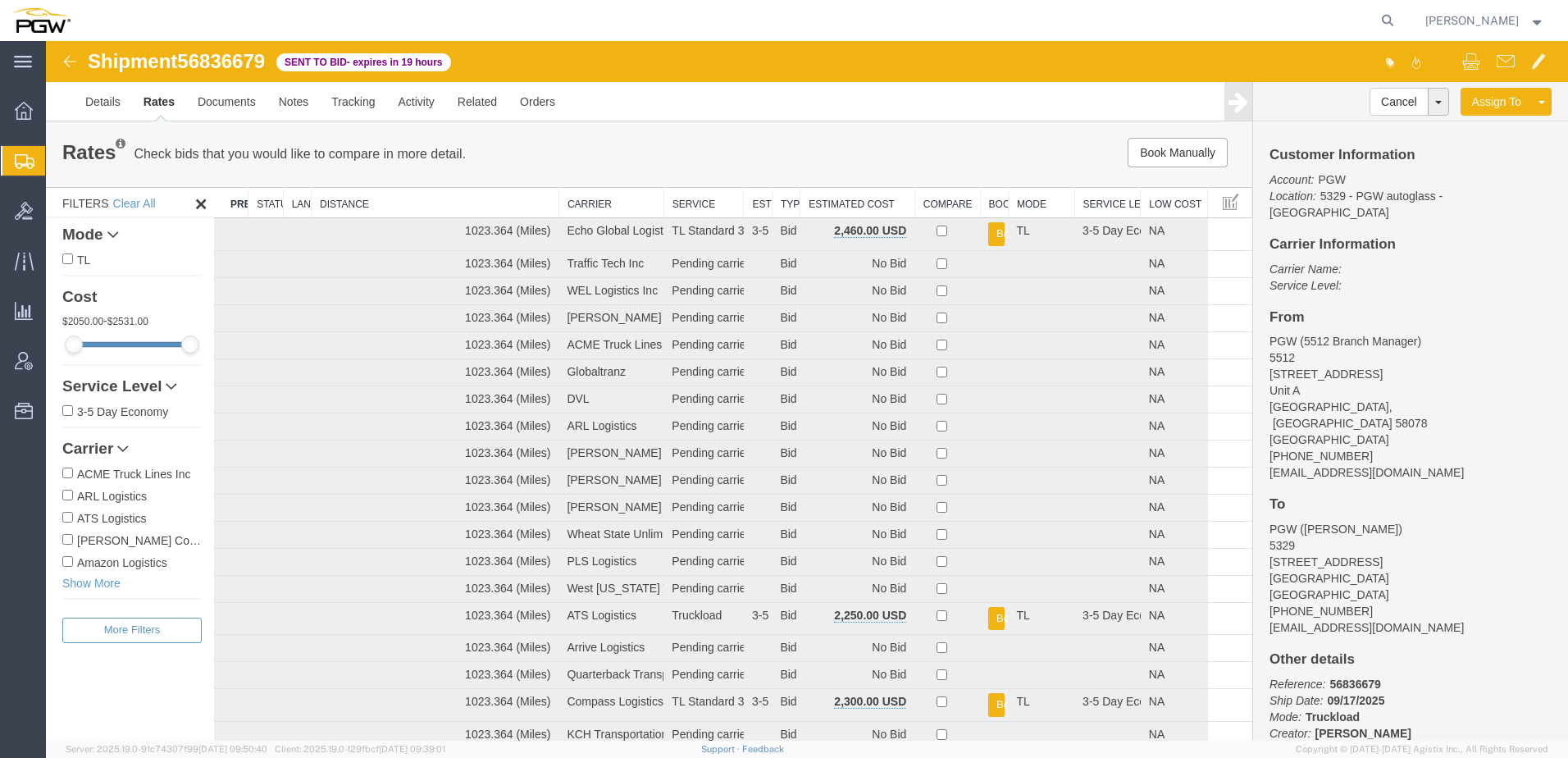
click at [845, 205] on th "Estimated Cost" at bounding box center [858, 203] width 115 height 30
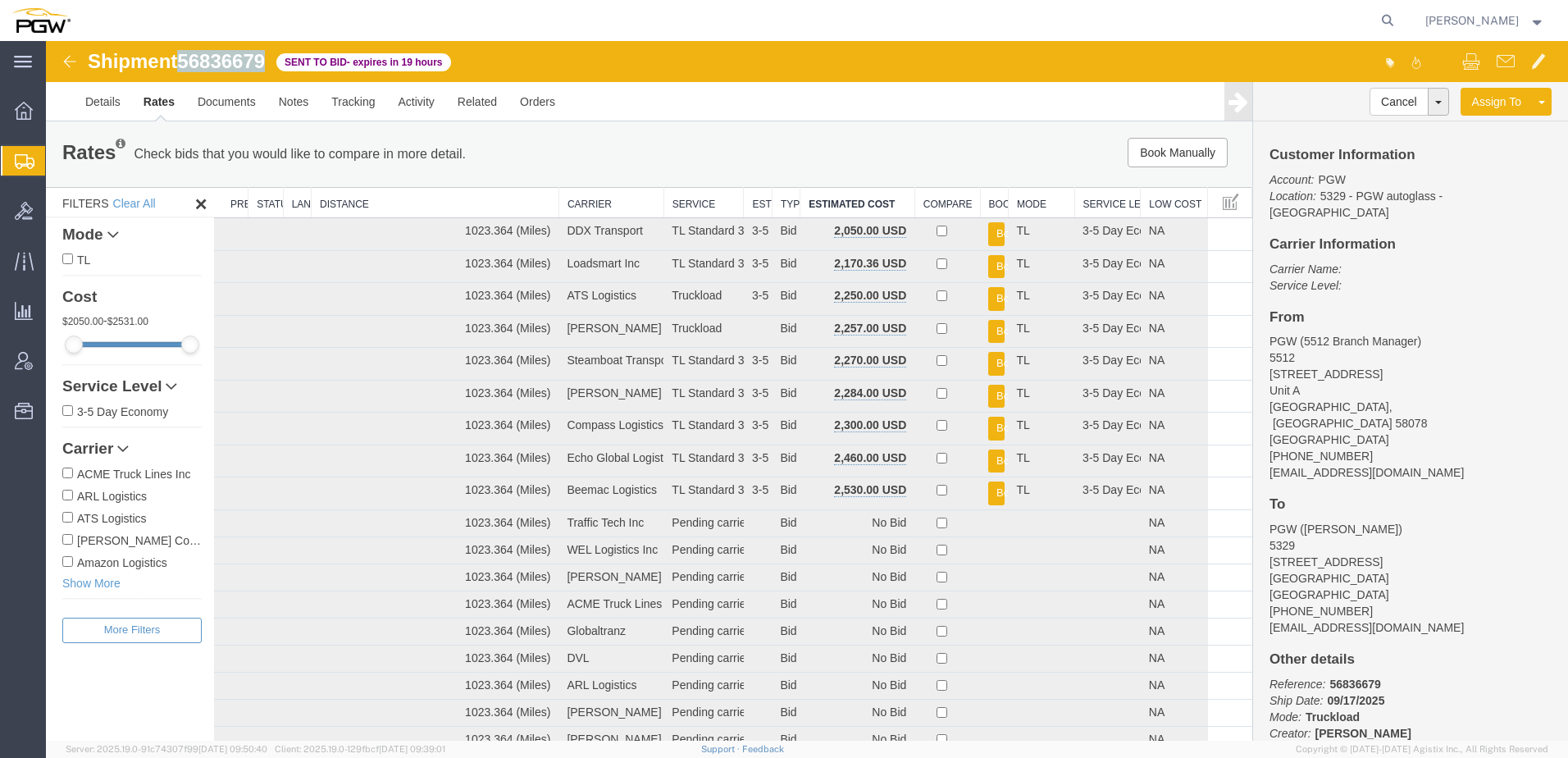
drag, startPoint x: 185, startPoint y: 60, endPoint x: 270, endPoint y: 53, distance: 85.3
click at [270, 53] on div "Shipment 56836679 61 of 61 Sent to Bid - expires in 19 hours" at bounding box center [427, 66] width 759 height 31
click at [101, 102] on link "Details" at bounding box center [102, 101] width 58 height 39
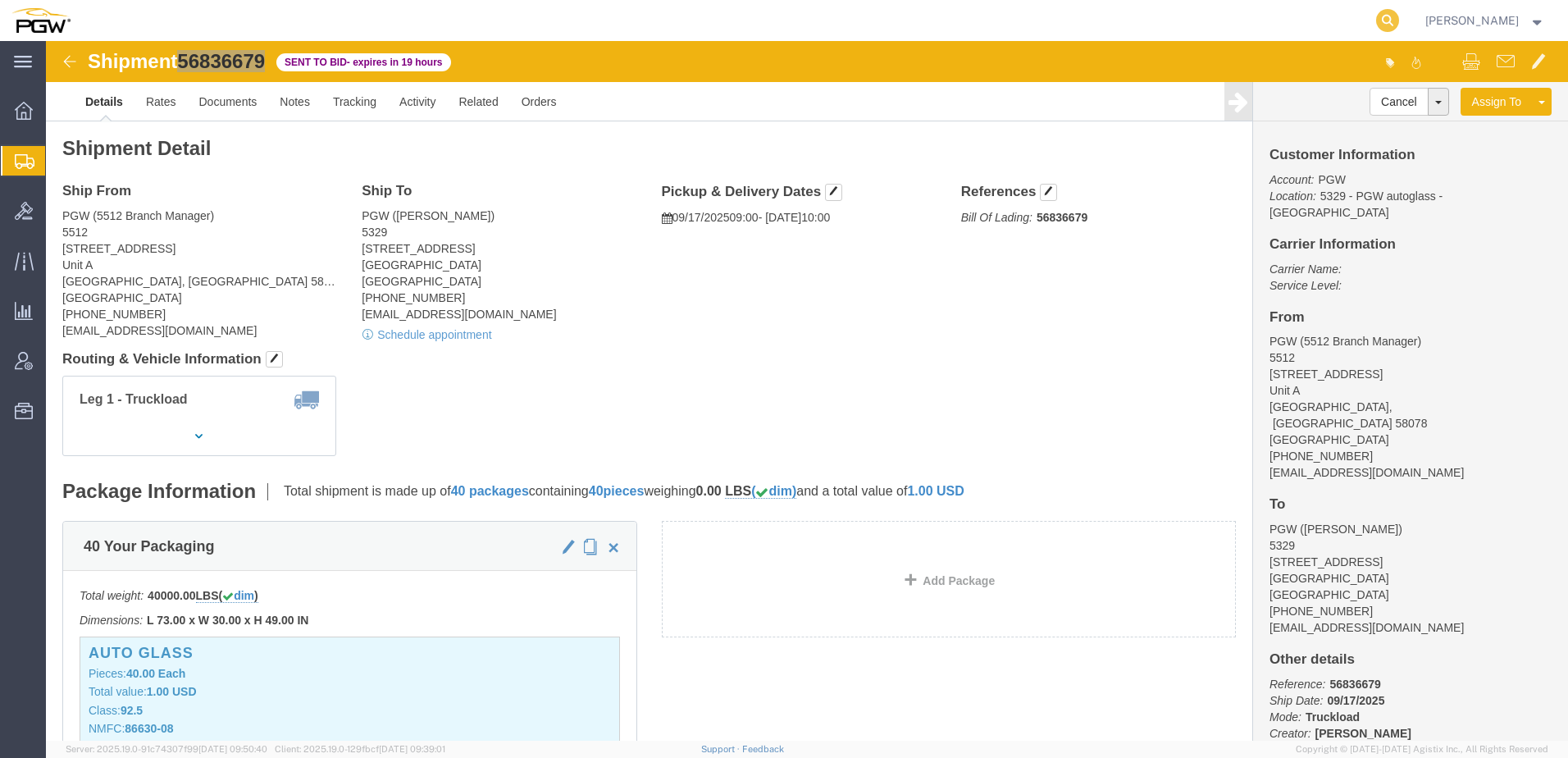
click at [1399, 15] on icon at bounding box center [1388, 21] width 23 height 23
click at [938, 20] on input "search" at bounding box center [1127, 20] width 499 height 39
paste input "56790276"
type input "56790276"
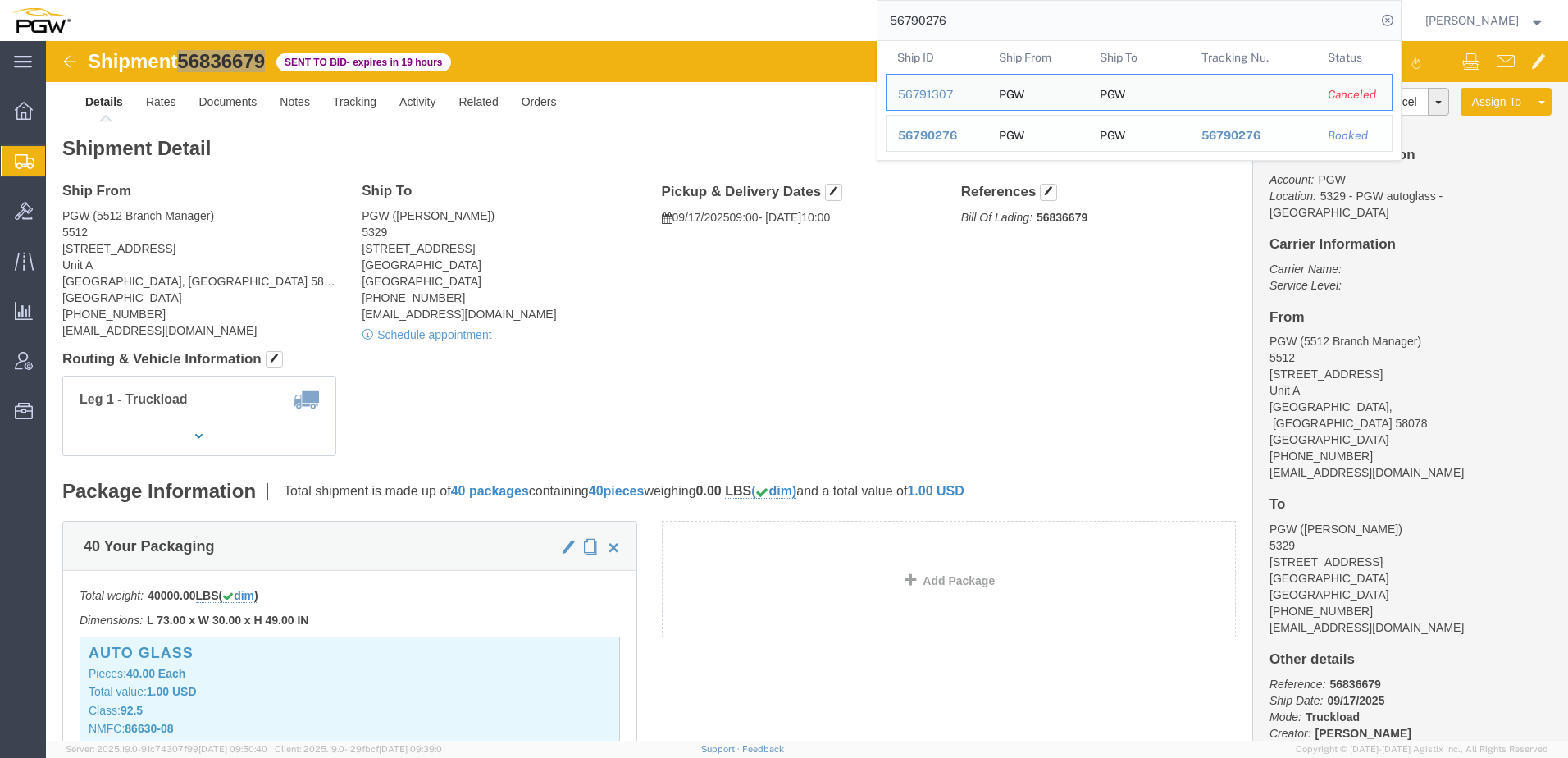
click at [944, 133] on span "56790276" at bounding box center [928, 136] width 59 height 13
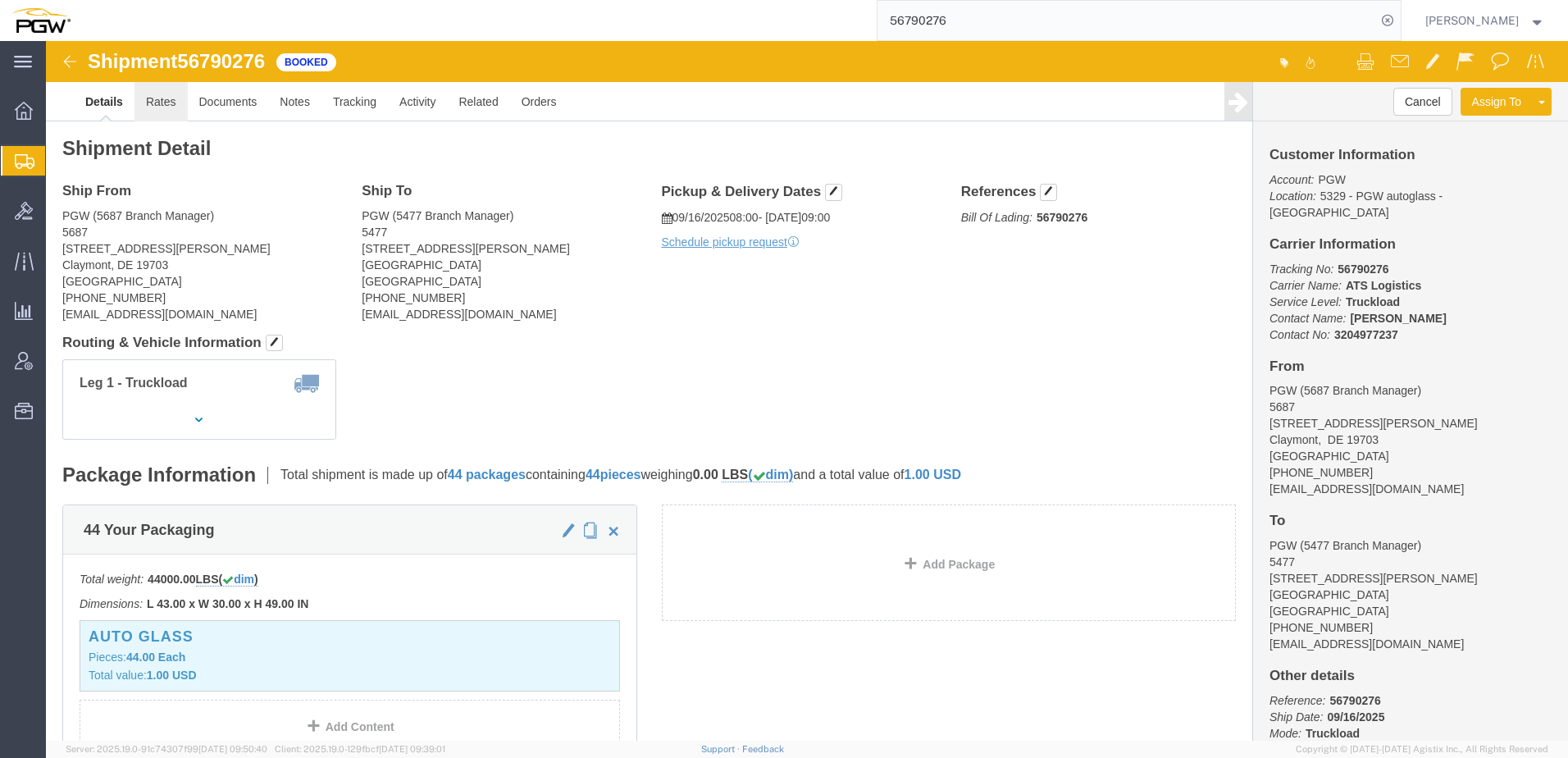
click link "Rates"
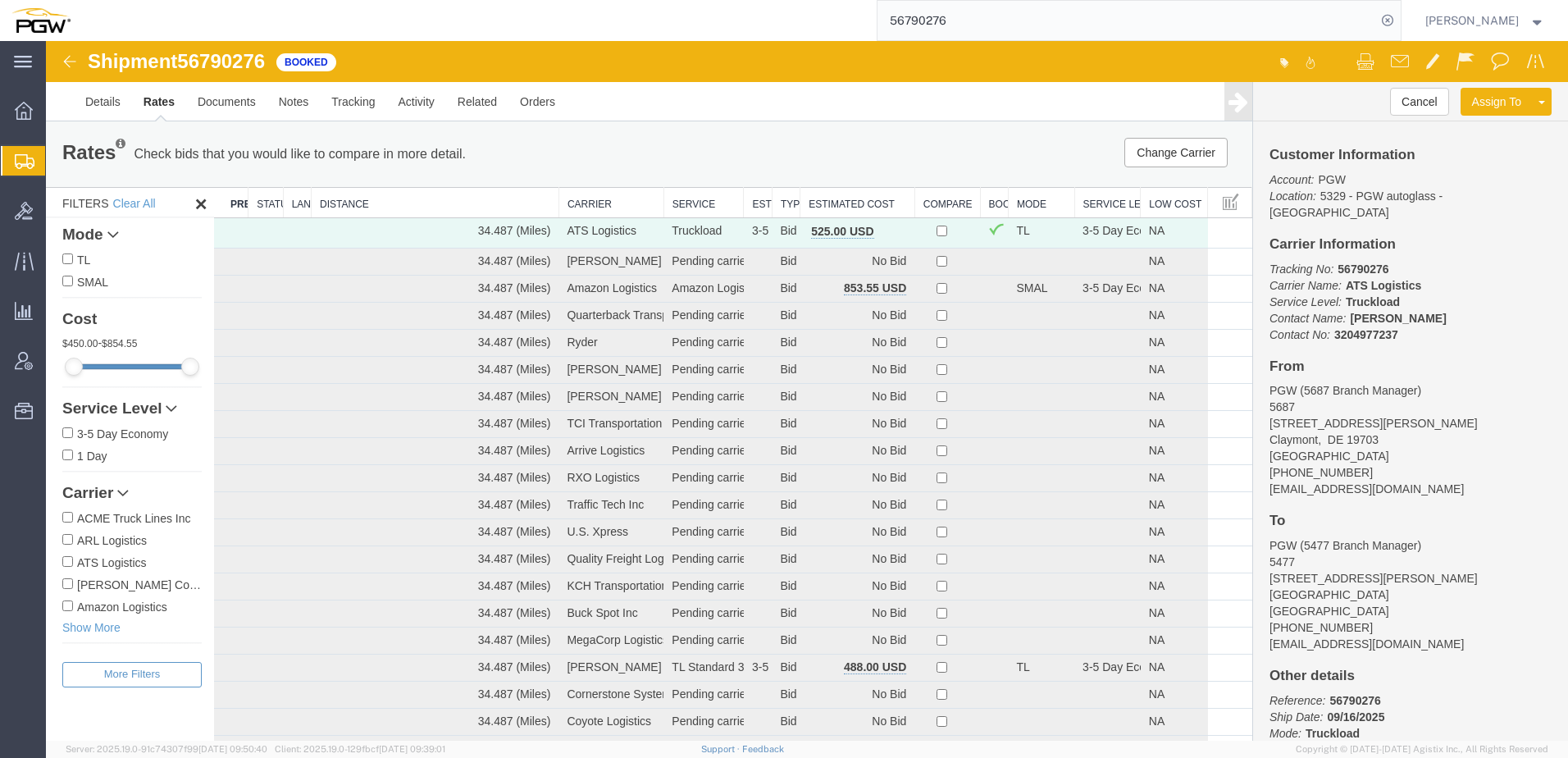
click at [843, 204] on th "Estimated Cost" at bounding box center [858, 203] width 115 height 30
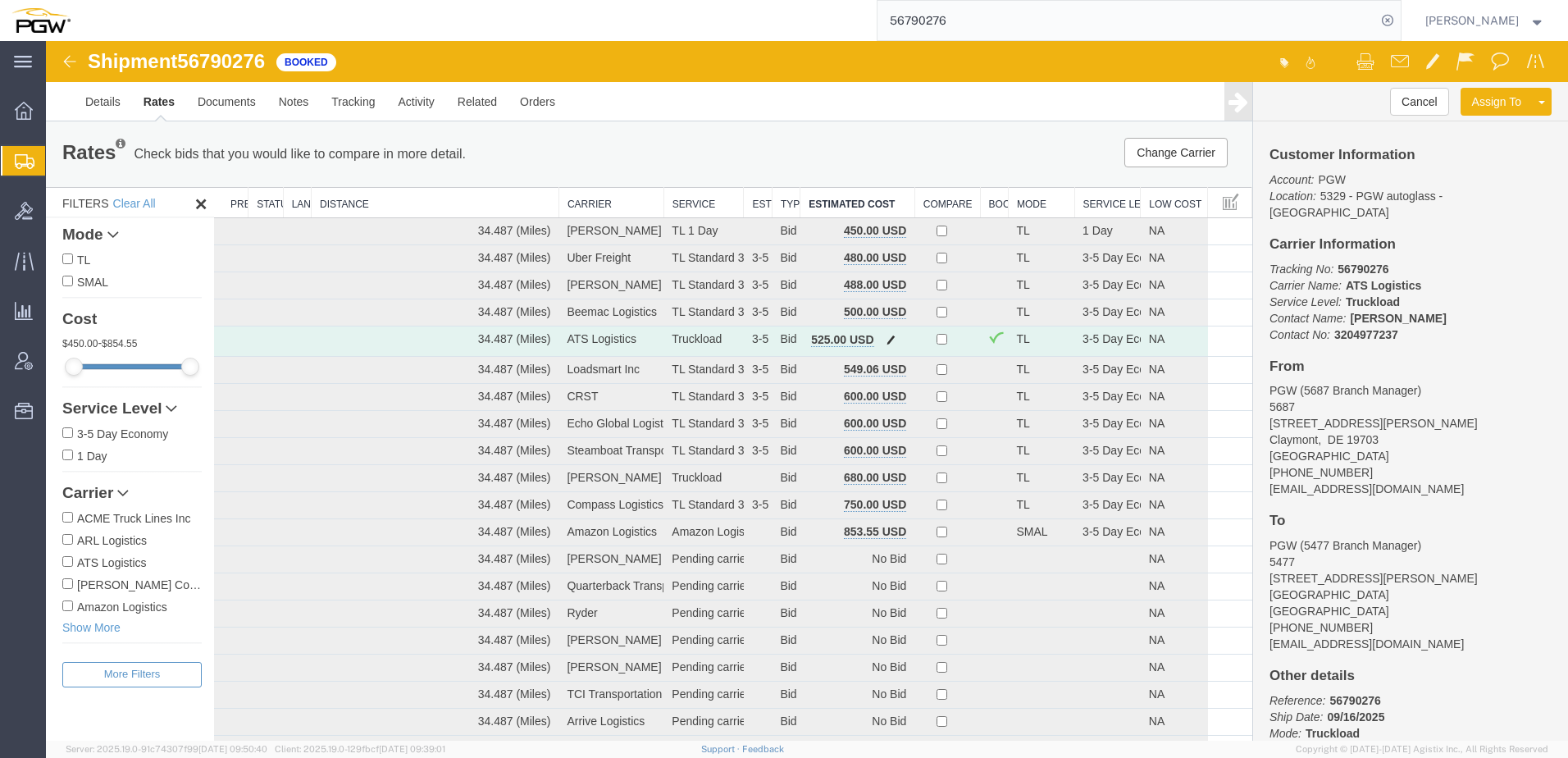
click at [886, 339] on span "button" at bounding box center [891, 340] width 9 height 11
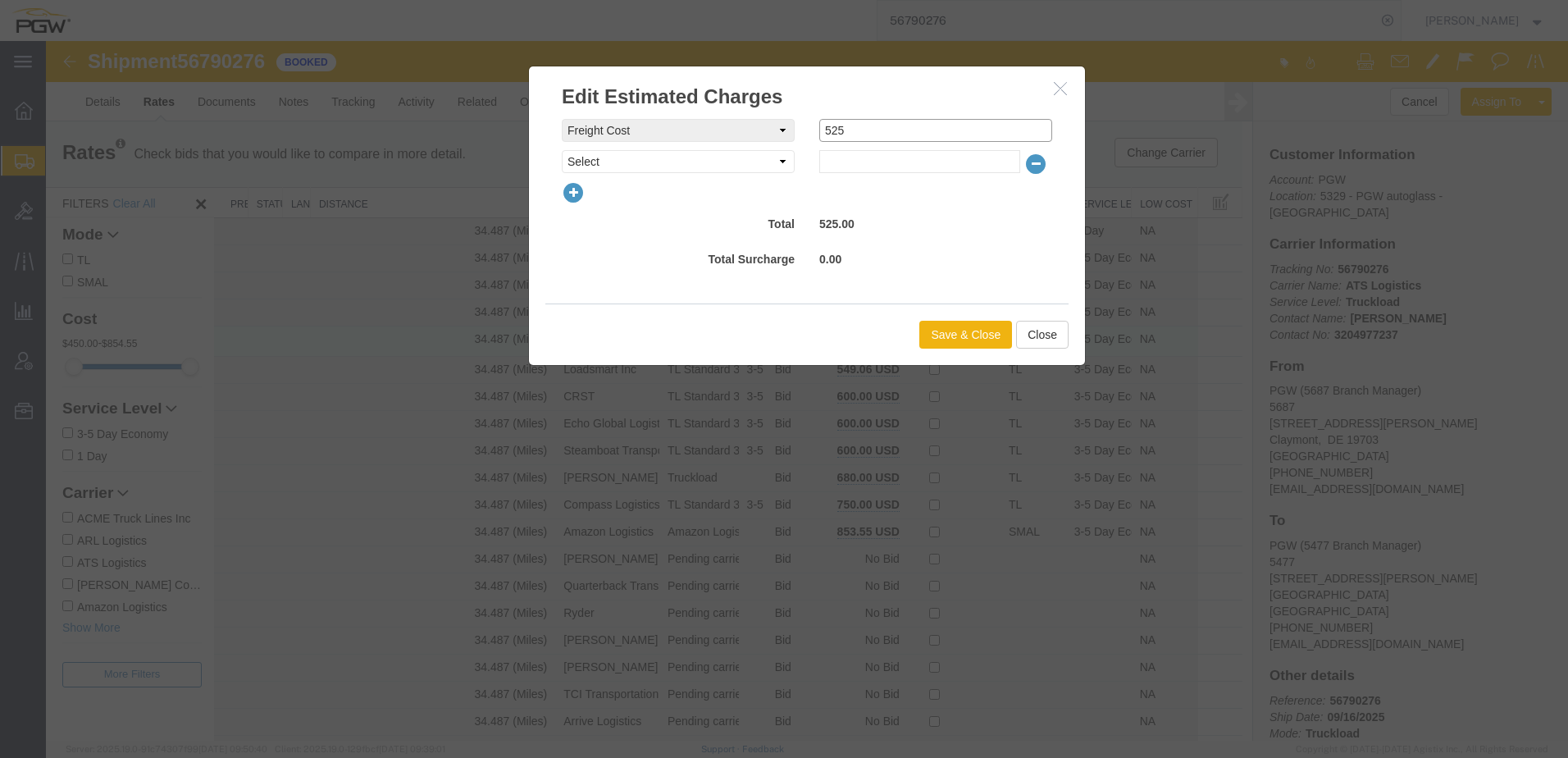
drag, startPoint x: 881, startPoint y: 124, endPoint x: 800, endPoint y: 127, distance: 81.1
click at [800, 127] on div "freightCost Select AES Filing Accessorial Delivery Charge Additional Invoice De…" at bounding box center [806, 130] width 515 height 23
type input "575"
click at [970, 334] on button "Save & Close" at bounding box center [966, 334] width 93 height 28
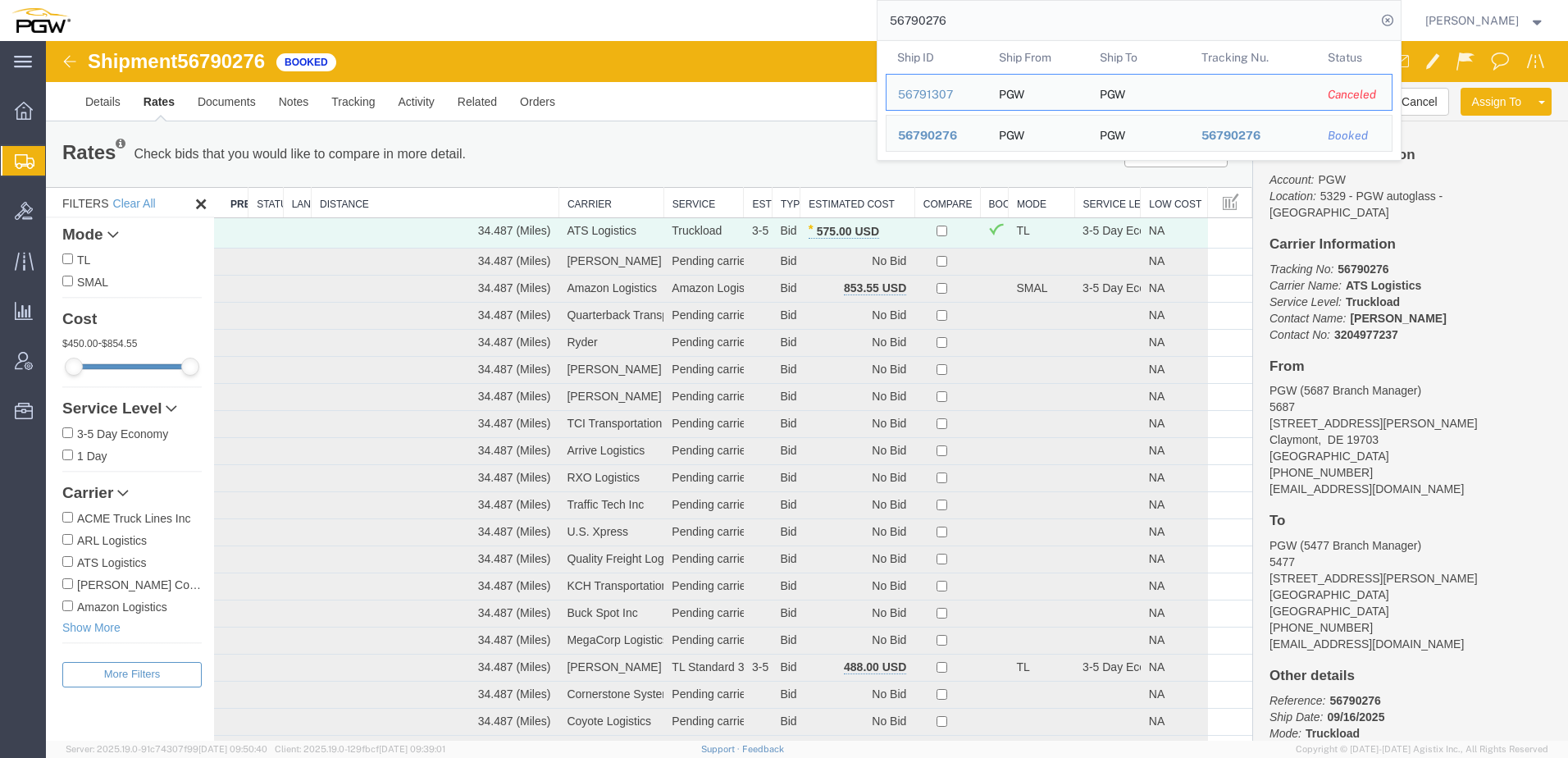
drag, startPoint x: 1030, startPoint y: 63, endPoint x: 445, endPoint y: 43, distance: 585.3
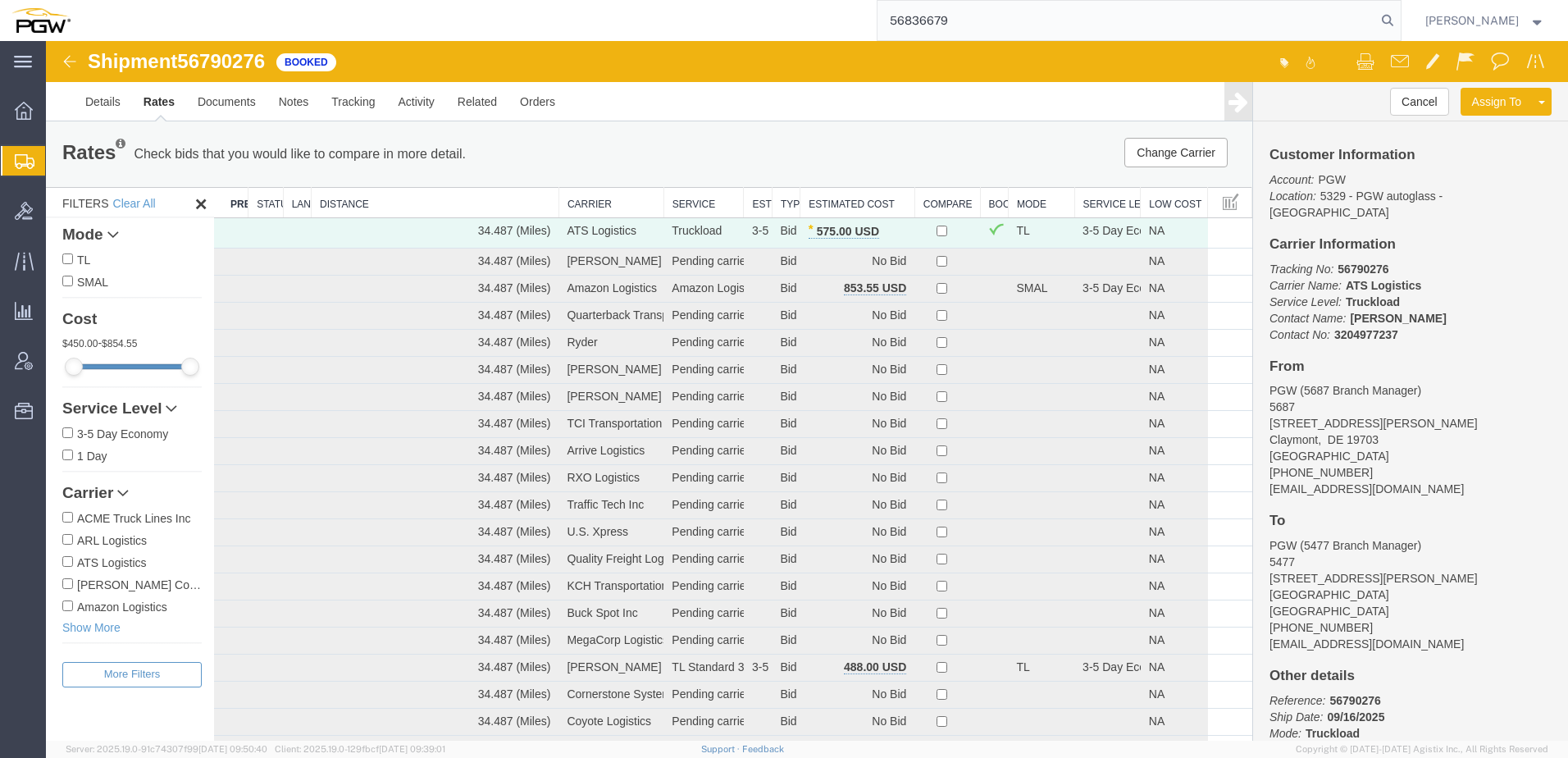
type input "56836679"
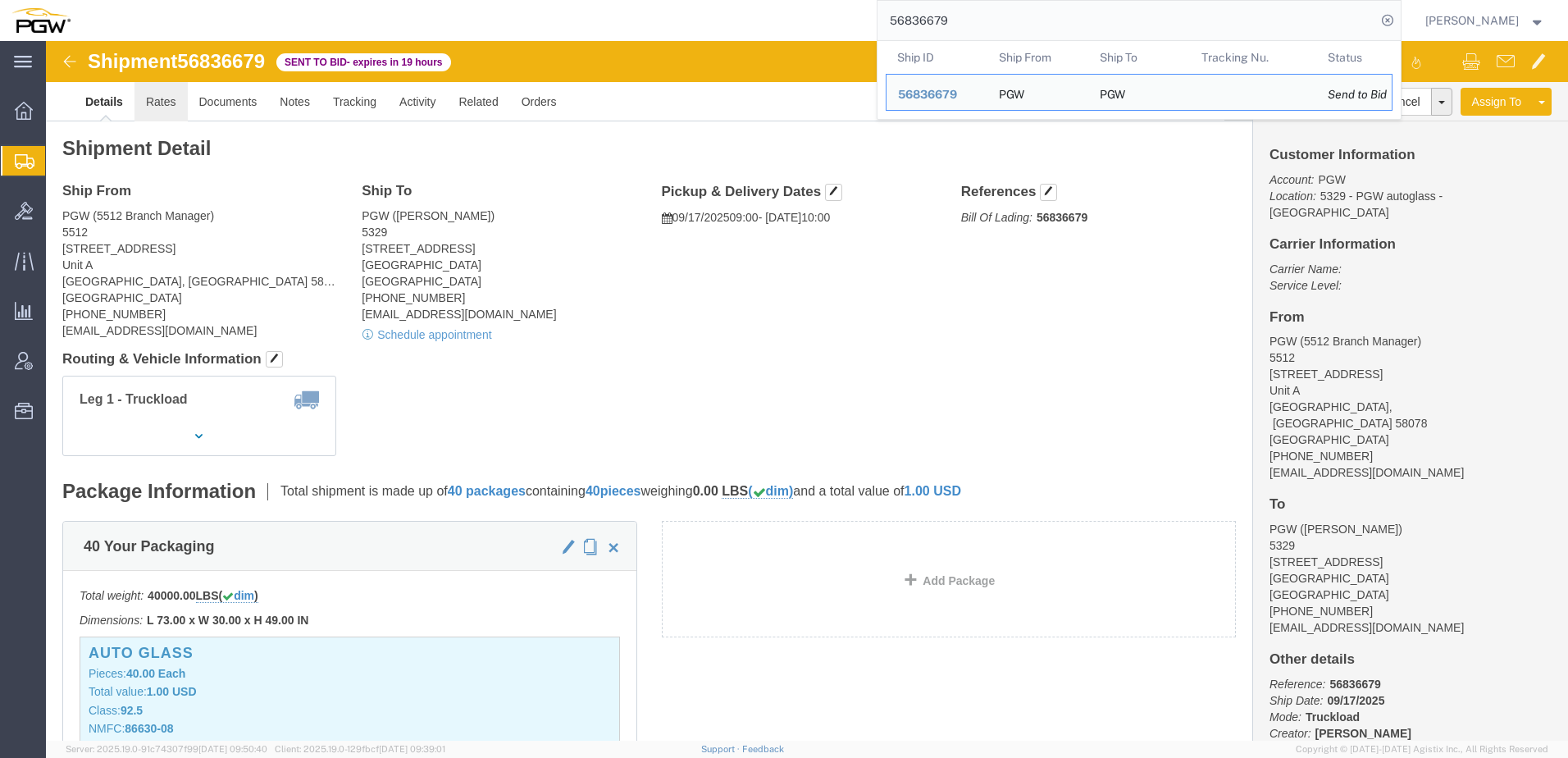
click link "Rates"
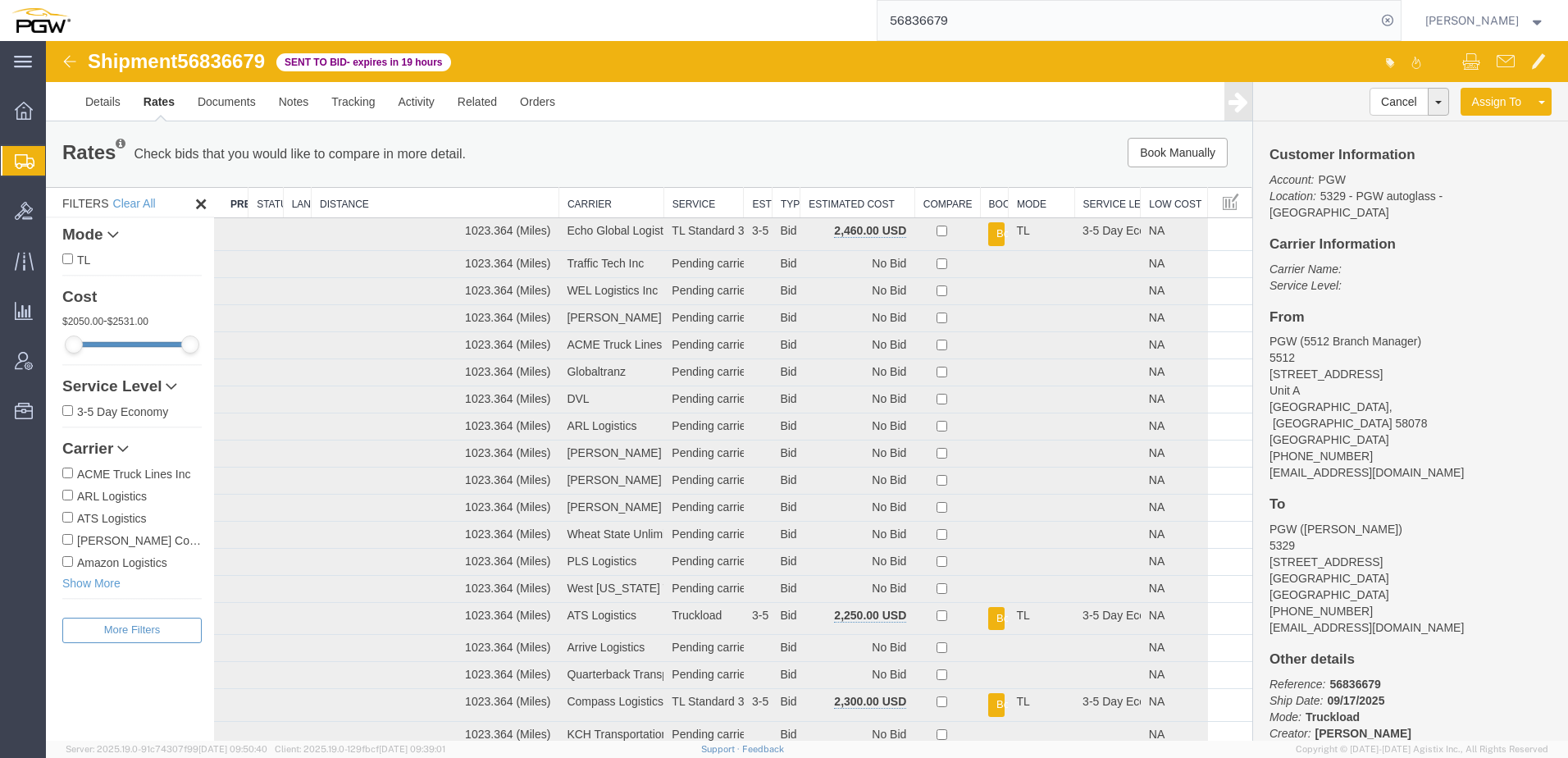
click at [847, 196] on th "Estimated Cost" at bounding box center [858, 203] width 115 height 30
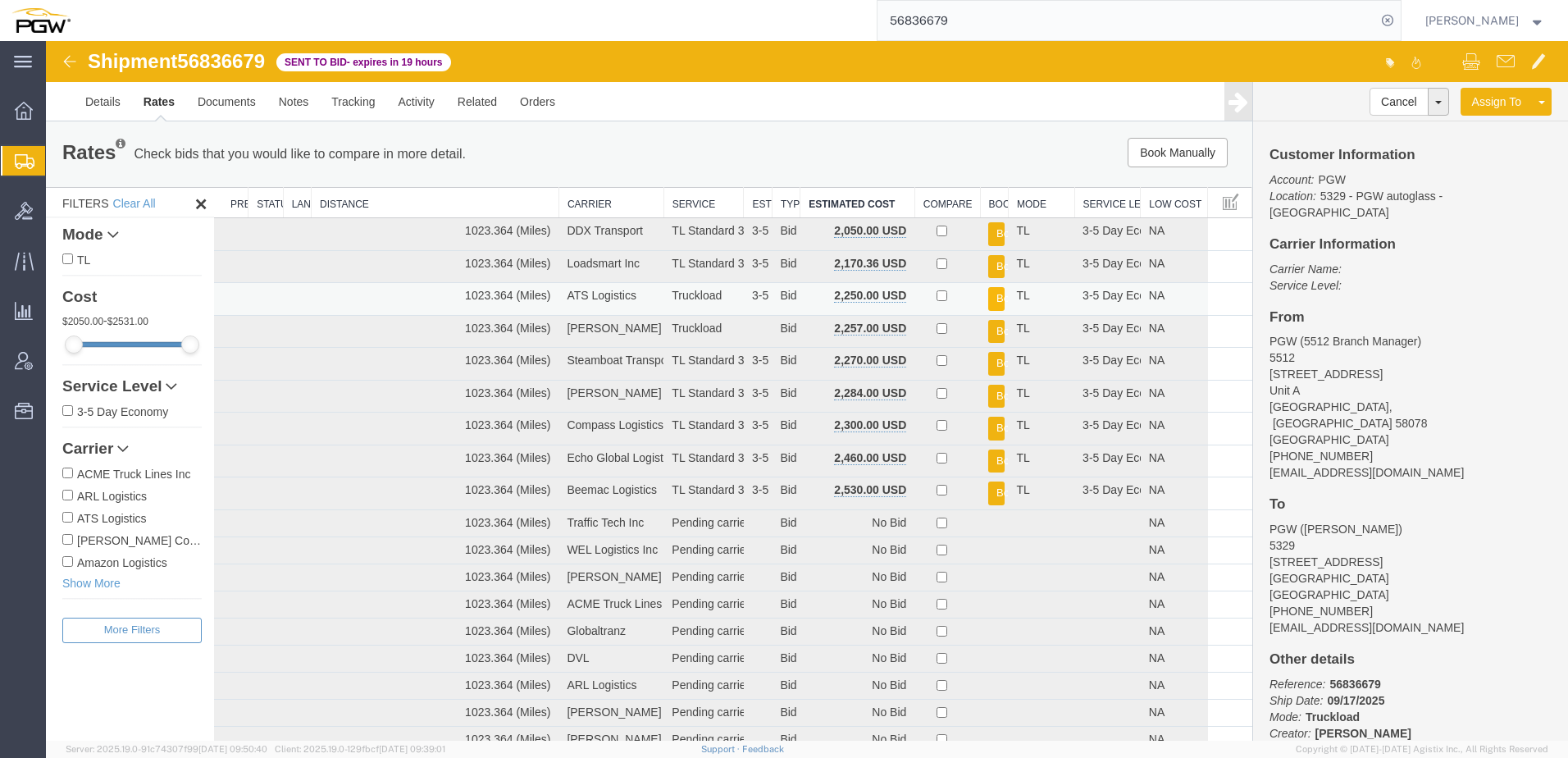
click at [989, 300] on button "Book" at bounding box center [996, 299] width 16 height 24
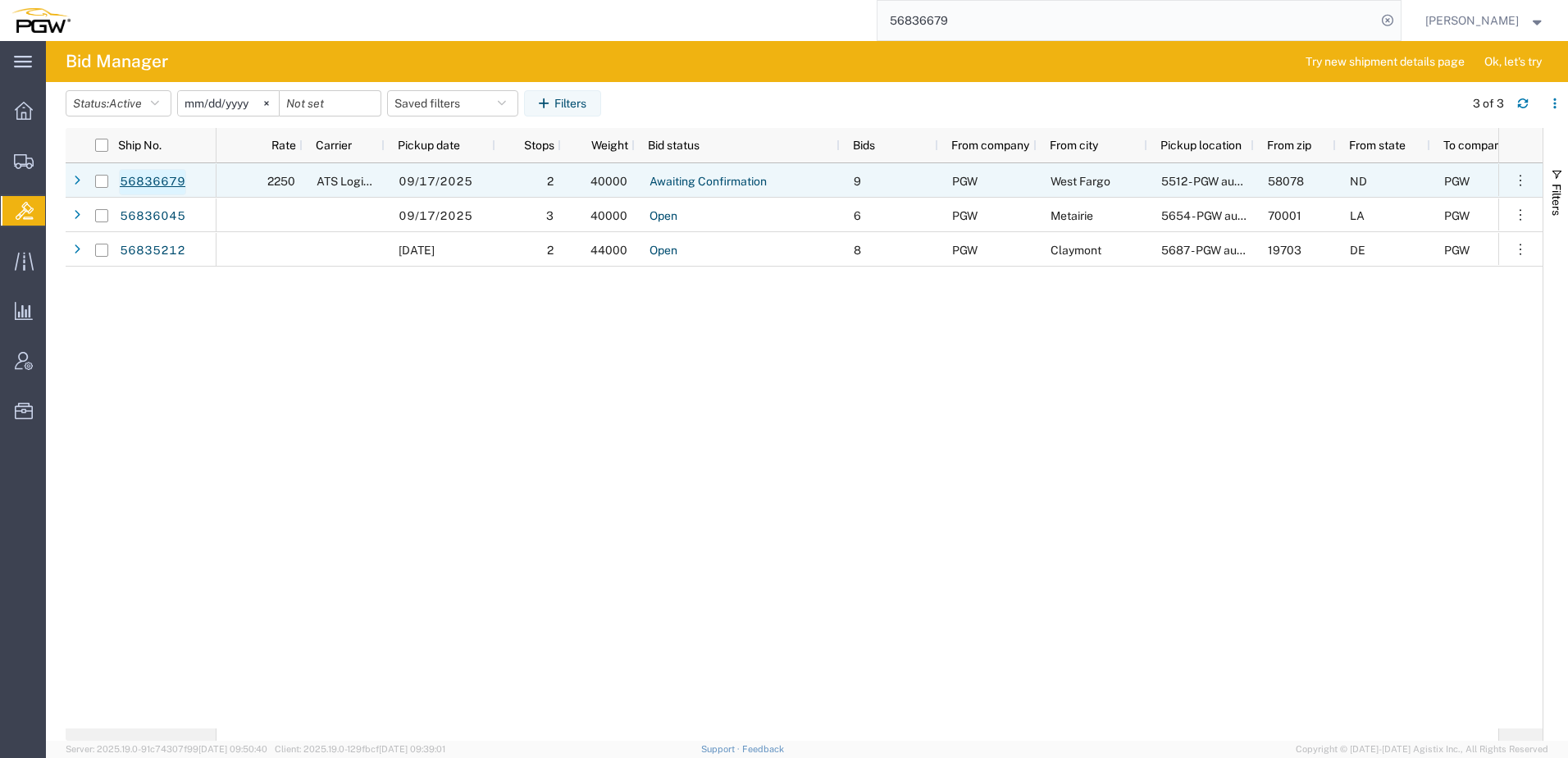
click at [147, 183] on link "56836679" at bounding box center [152, 182] width 67 height 27
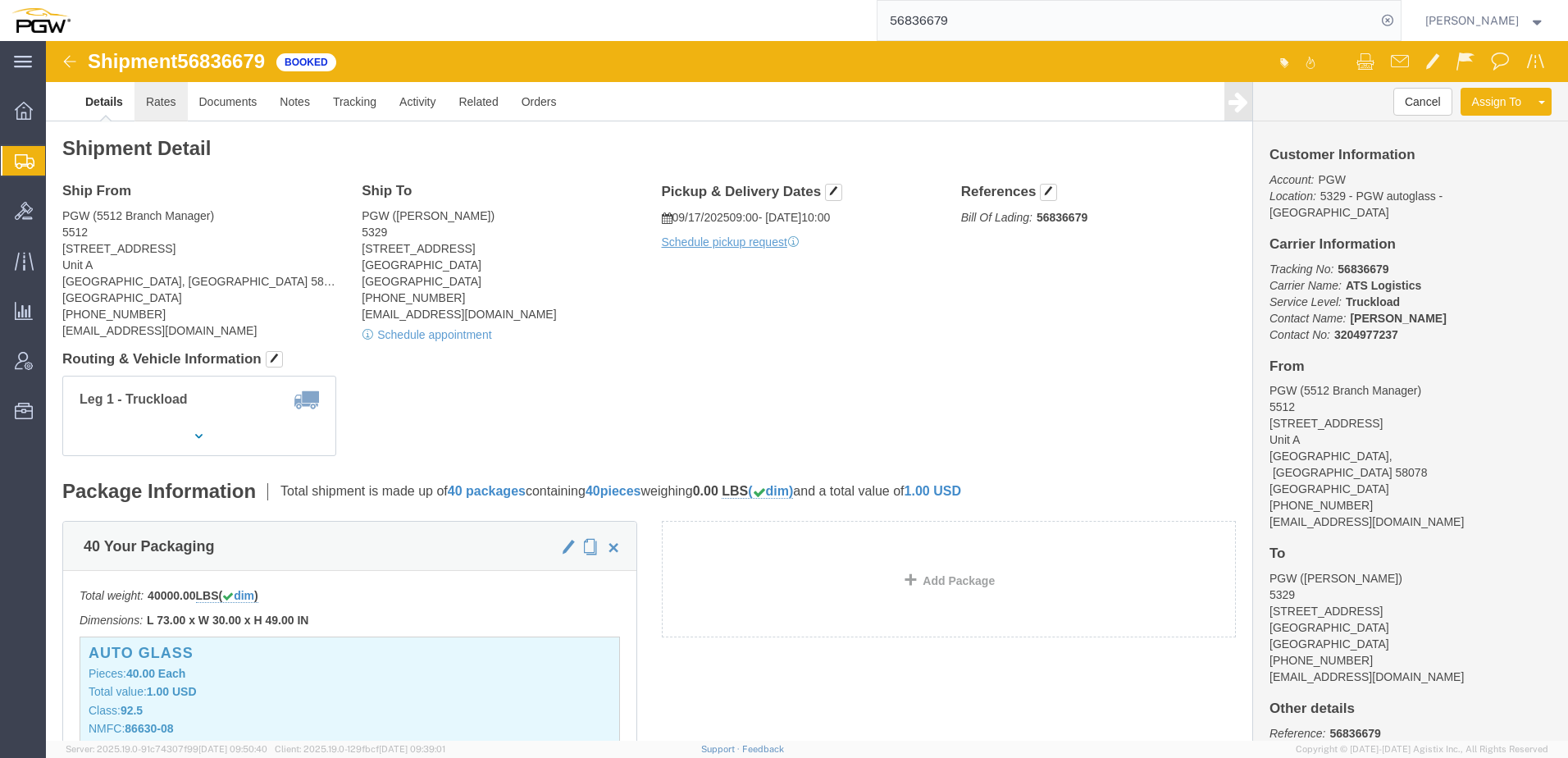
click link "Rates"
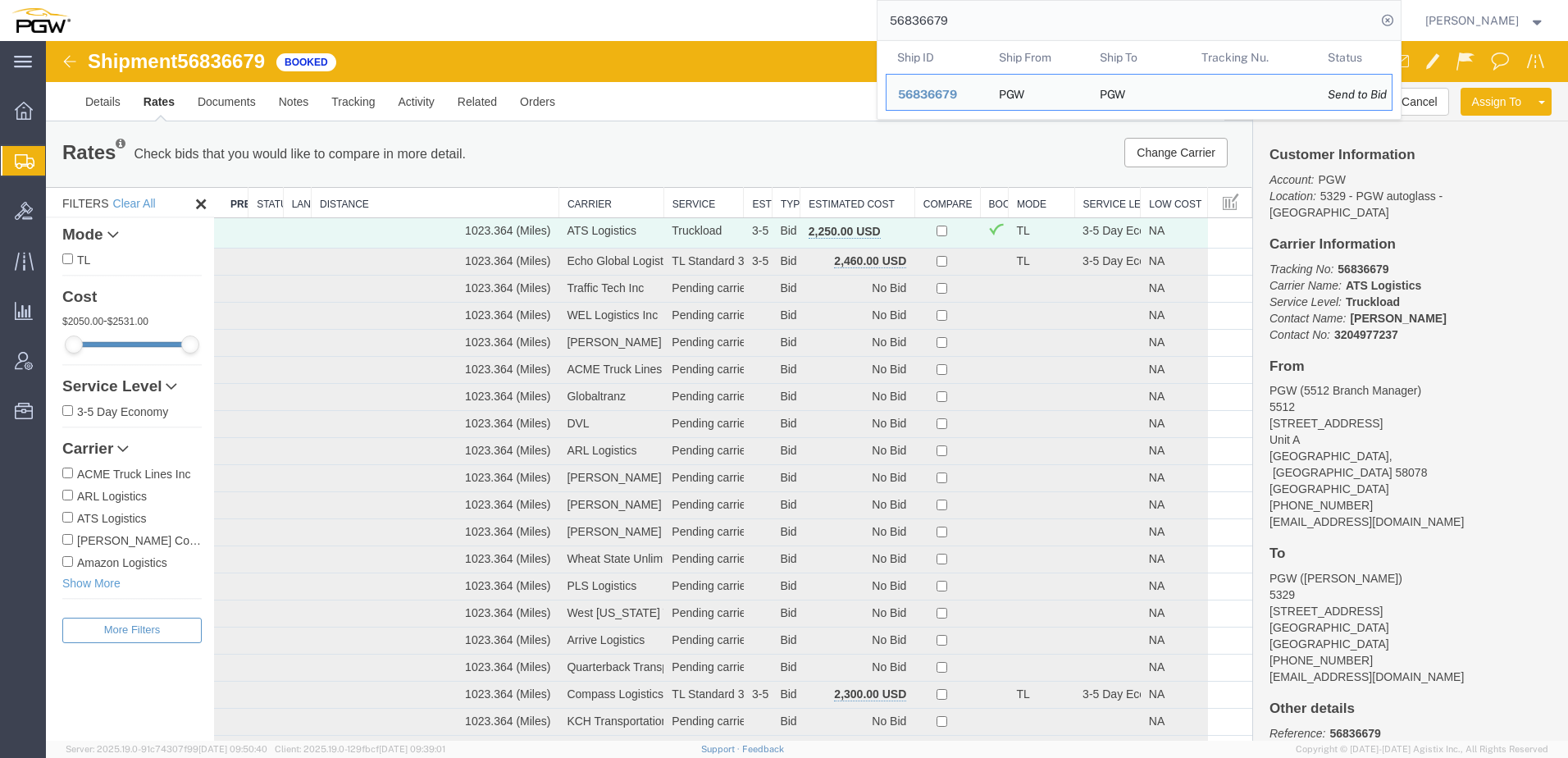
drag, startPoint x: 1043, startPoint y: 26, endPoint x: 298, endPoint y: -28, distance: 747.0
click at [298, 0] on html "main_menu Created with Sketch. Collapse Menu Overview Shipments Shipment Manage…" at bounding box center [784, 379] width 1568 height 758
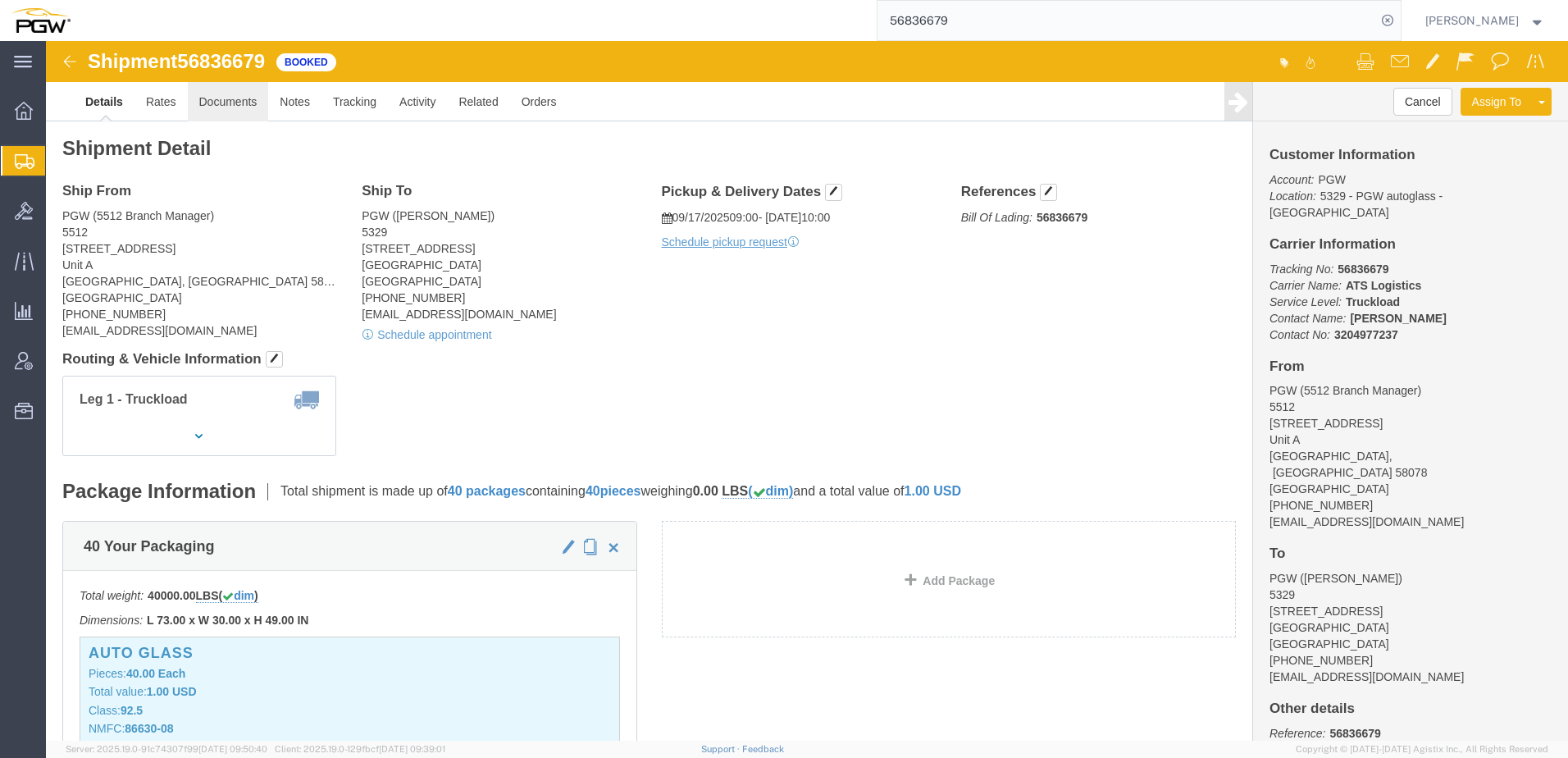
click link "Documents"
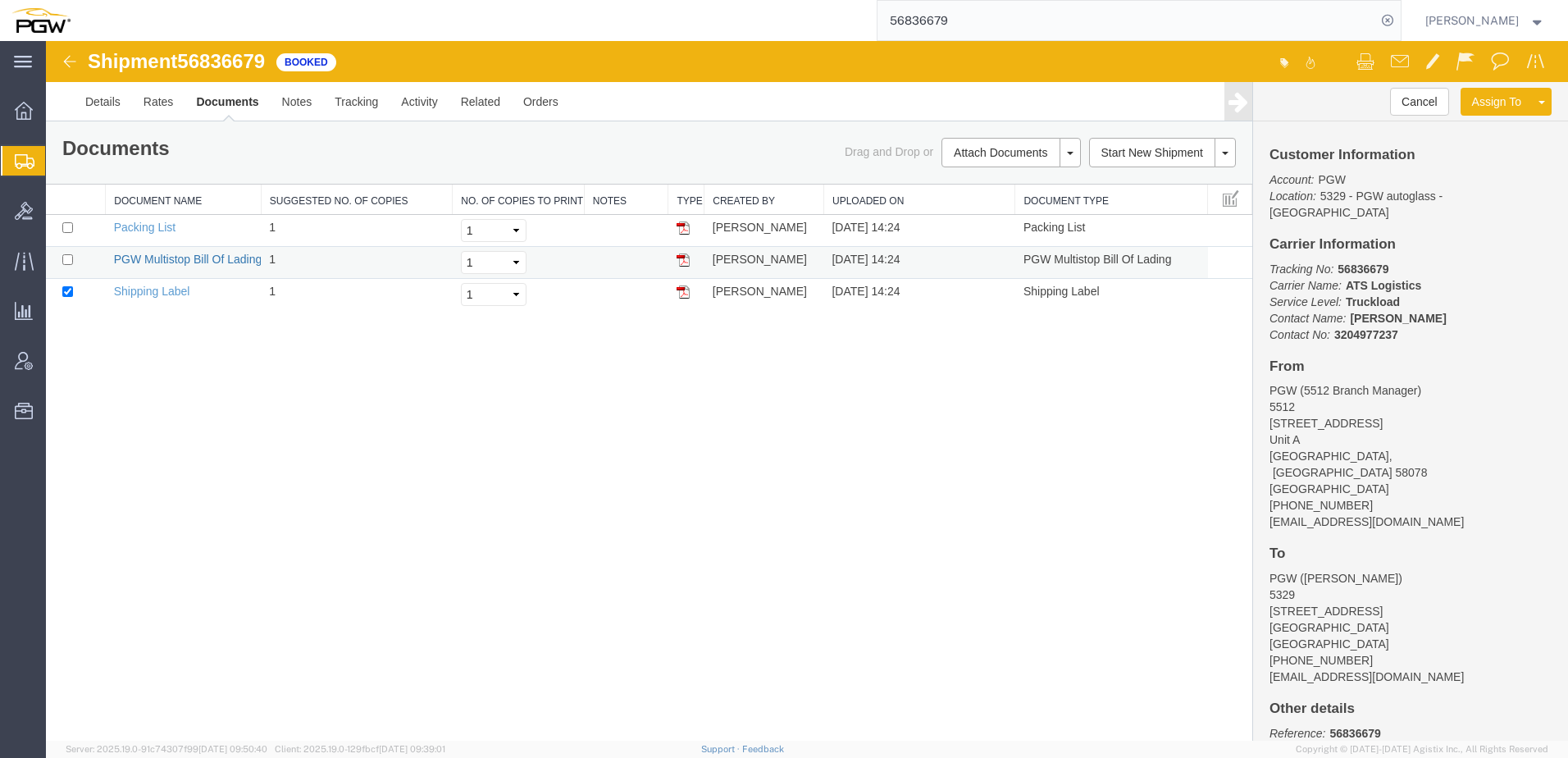
click at [190, 261] on link "PGW Multistop Bill Of Lading" at bounding box center [188, 259] width 148 height 13
drag, startPoint x: 303, startPoint y: 431, endPoint x: 314, endPoint y: 391, distance: 41.5
click at [303, 419] on div "Shipment 56836679 3 of 3 Booked Details Rates Documents Notes Tracking Activity…" at bounding box center [806, 390] width 1522 height 699
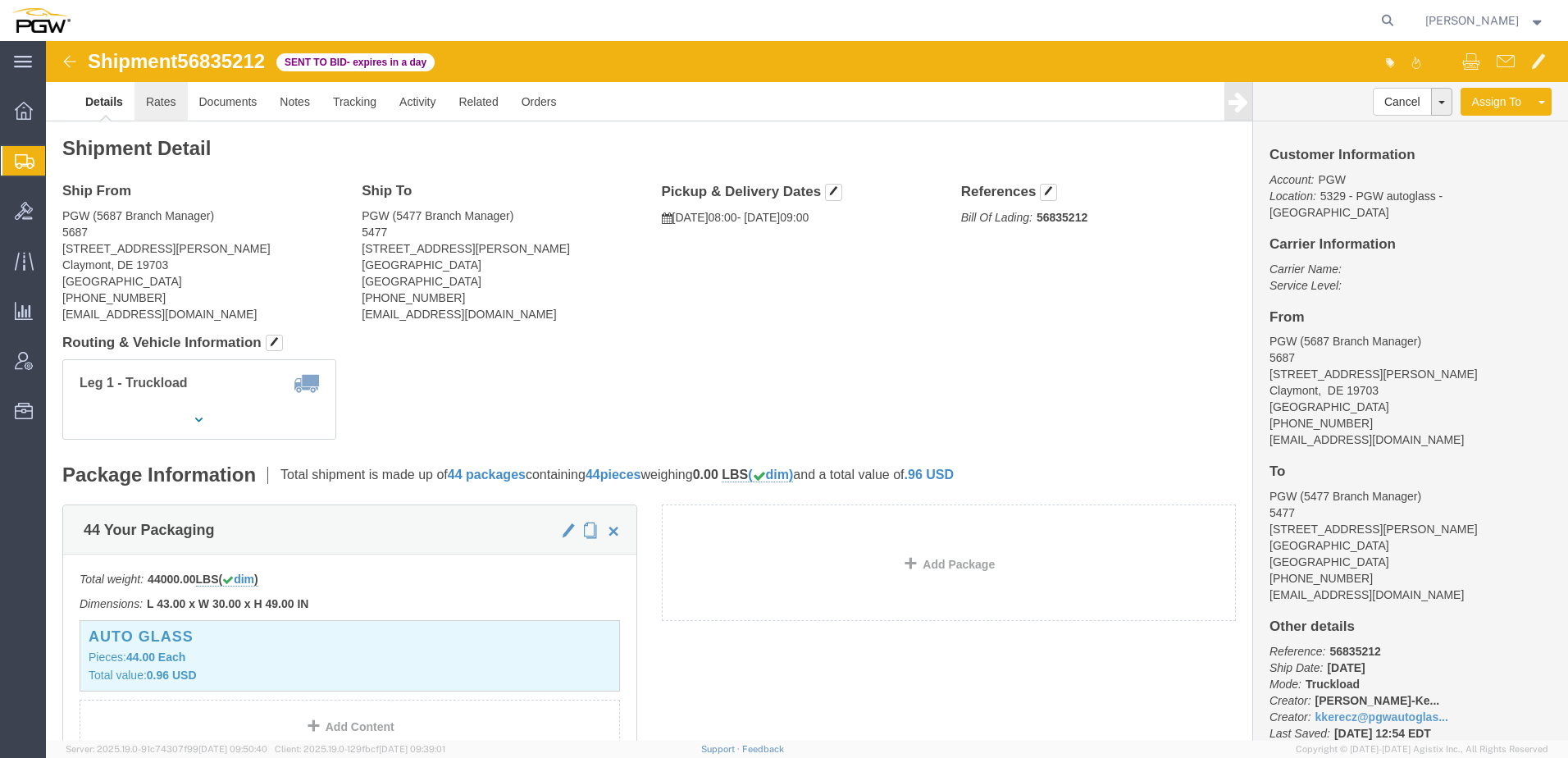
click link "Rates"
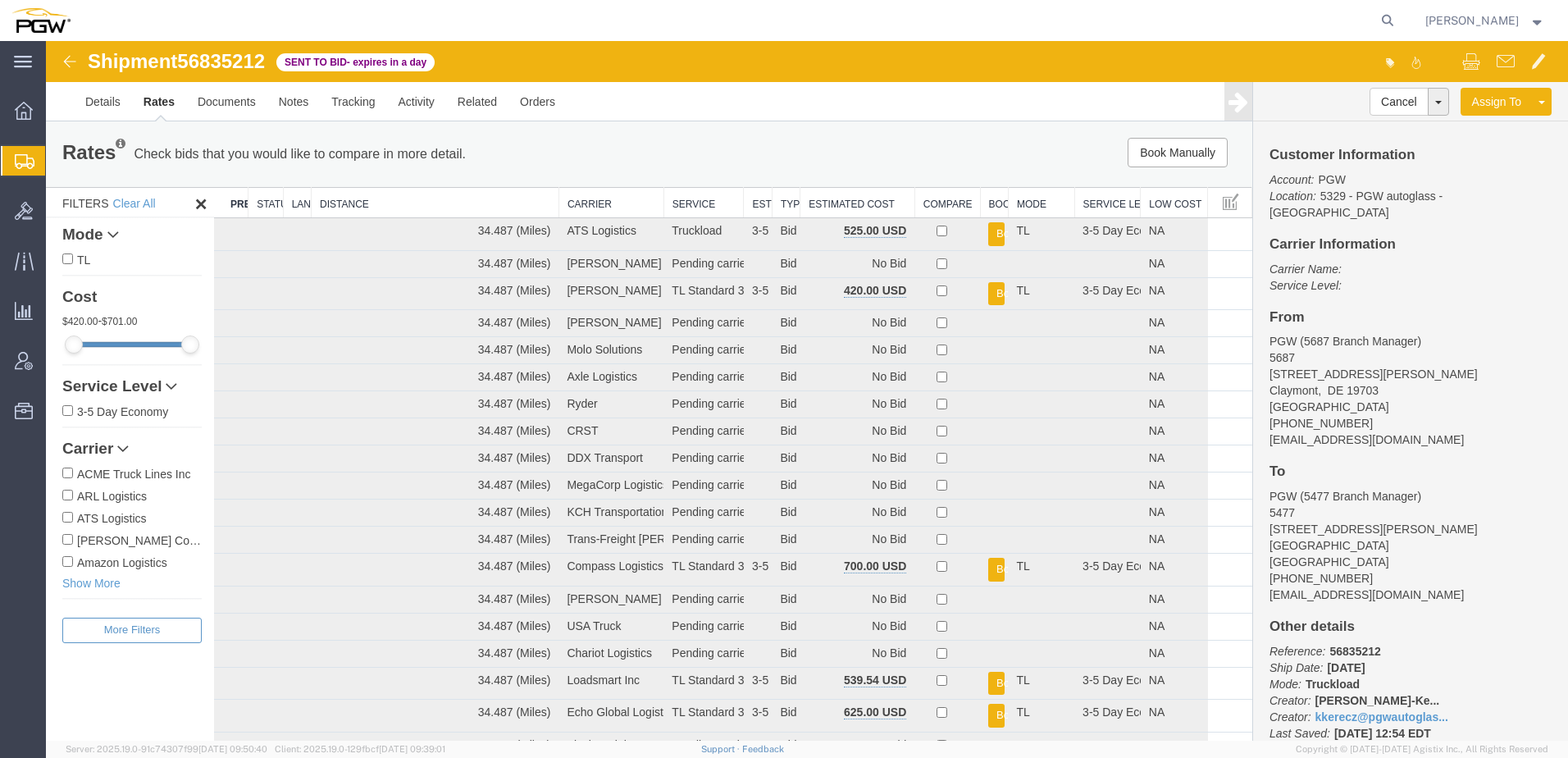
click at [874, 203] on th "Estimated Cost" at bounding box center [858, 203] width 115 height 30
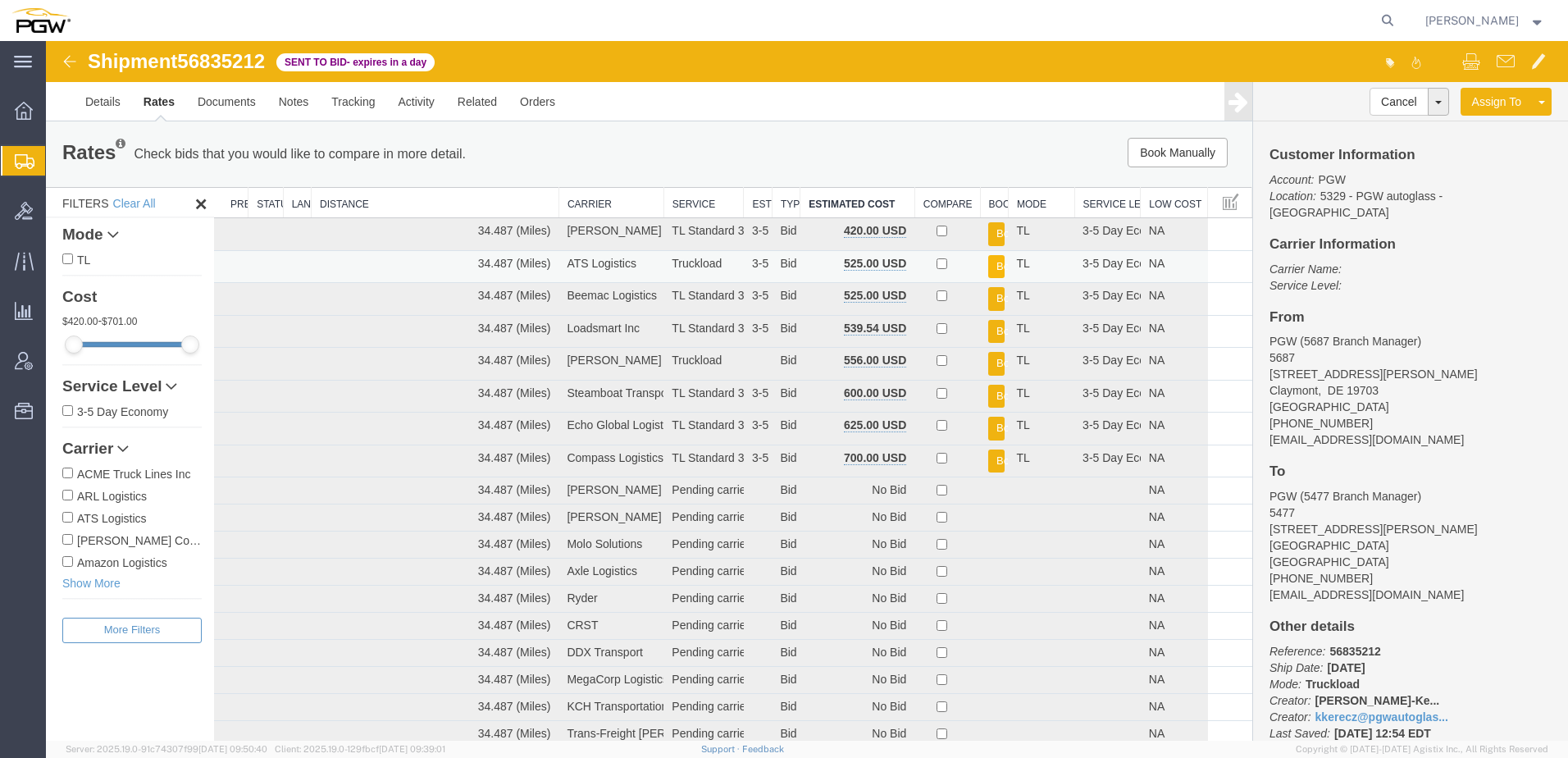
click at [988, 265] on button "Book" at bounding box center [996, 267] width 16 height 24
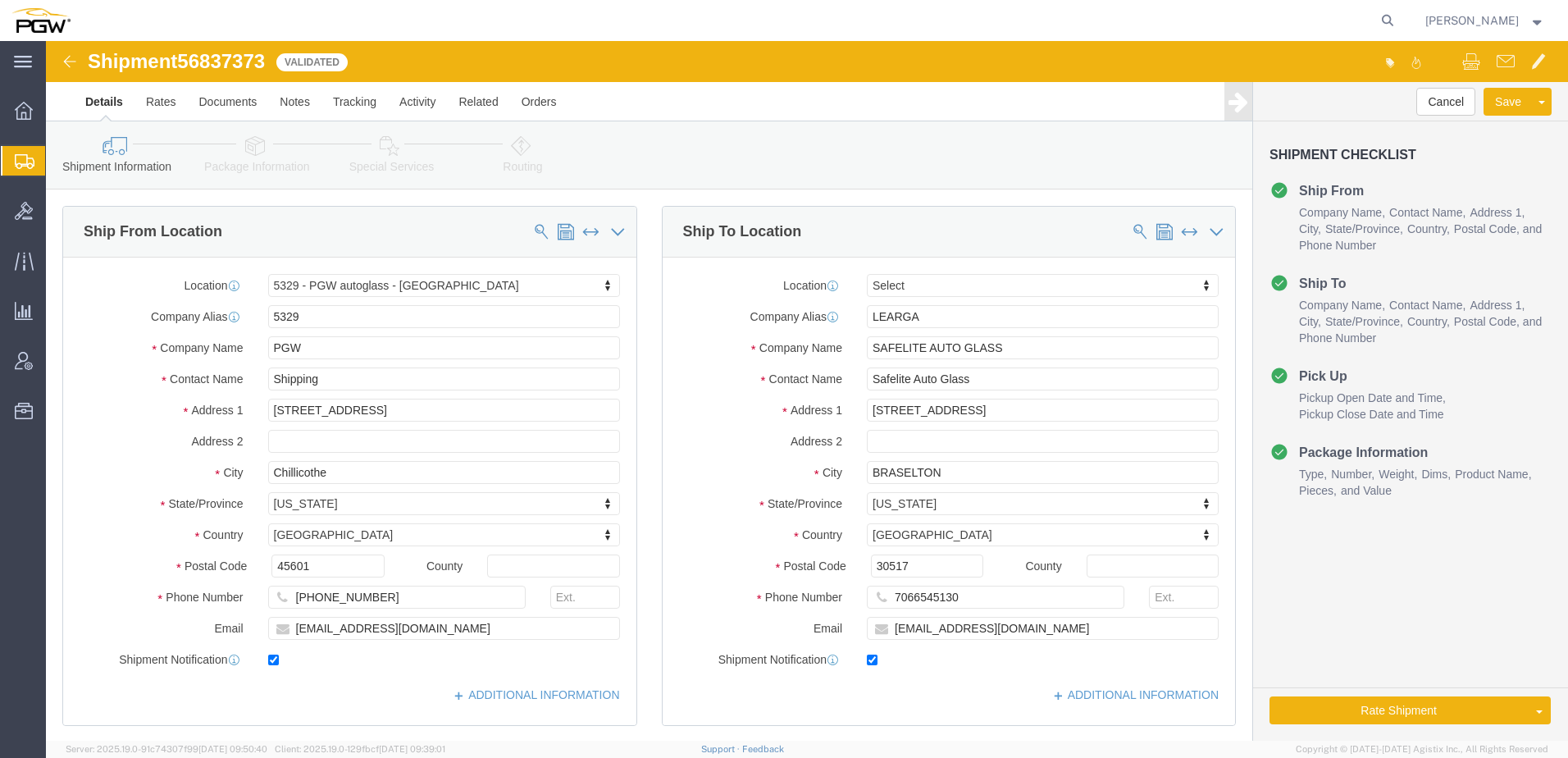
select select "28253"
select select
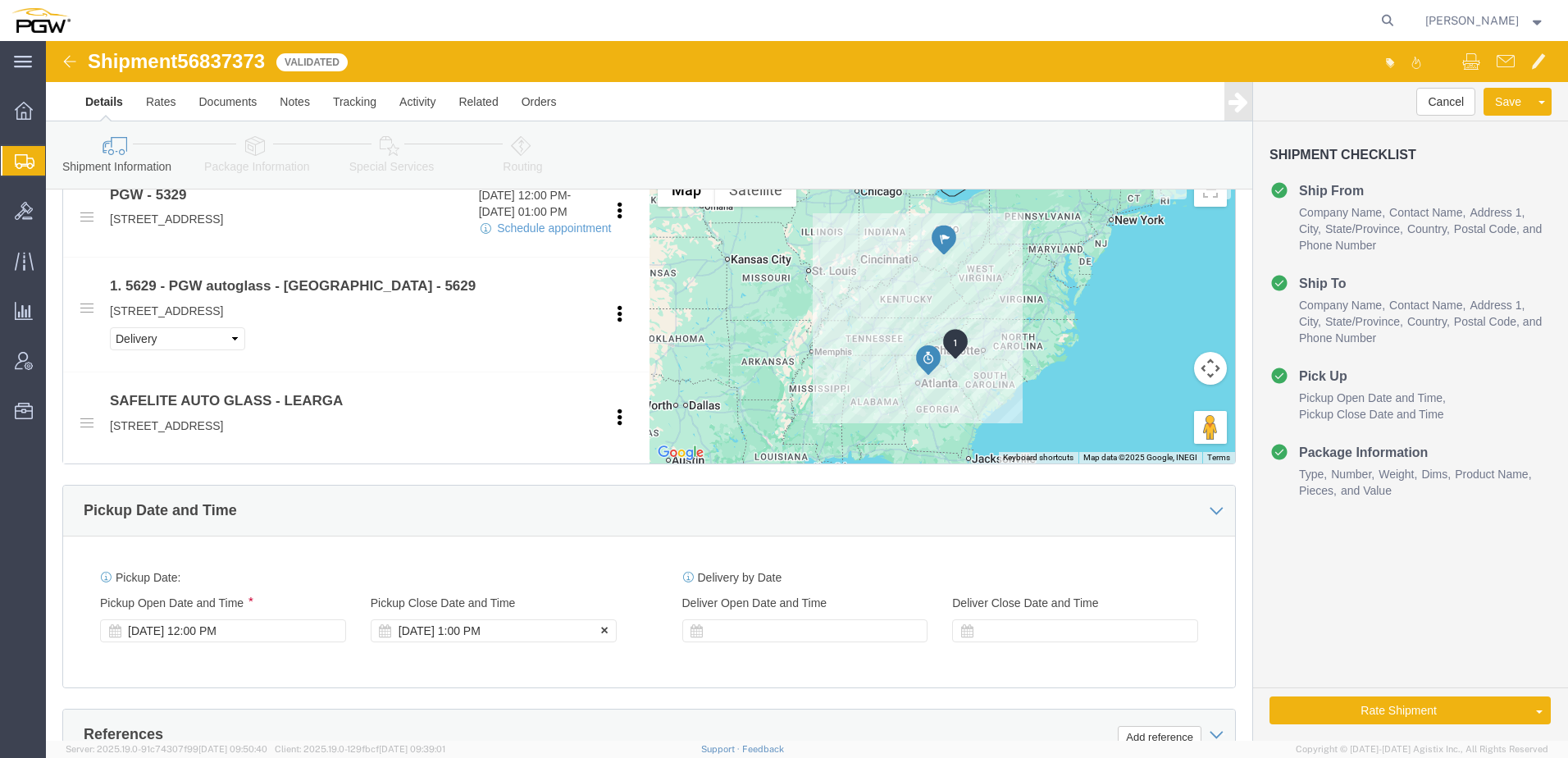
scroll to position [656, 0]
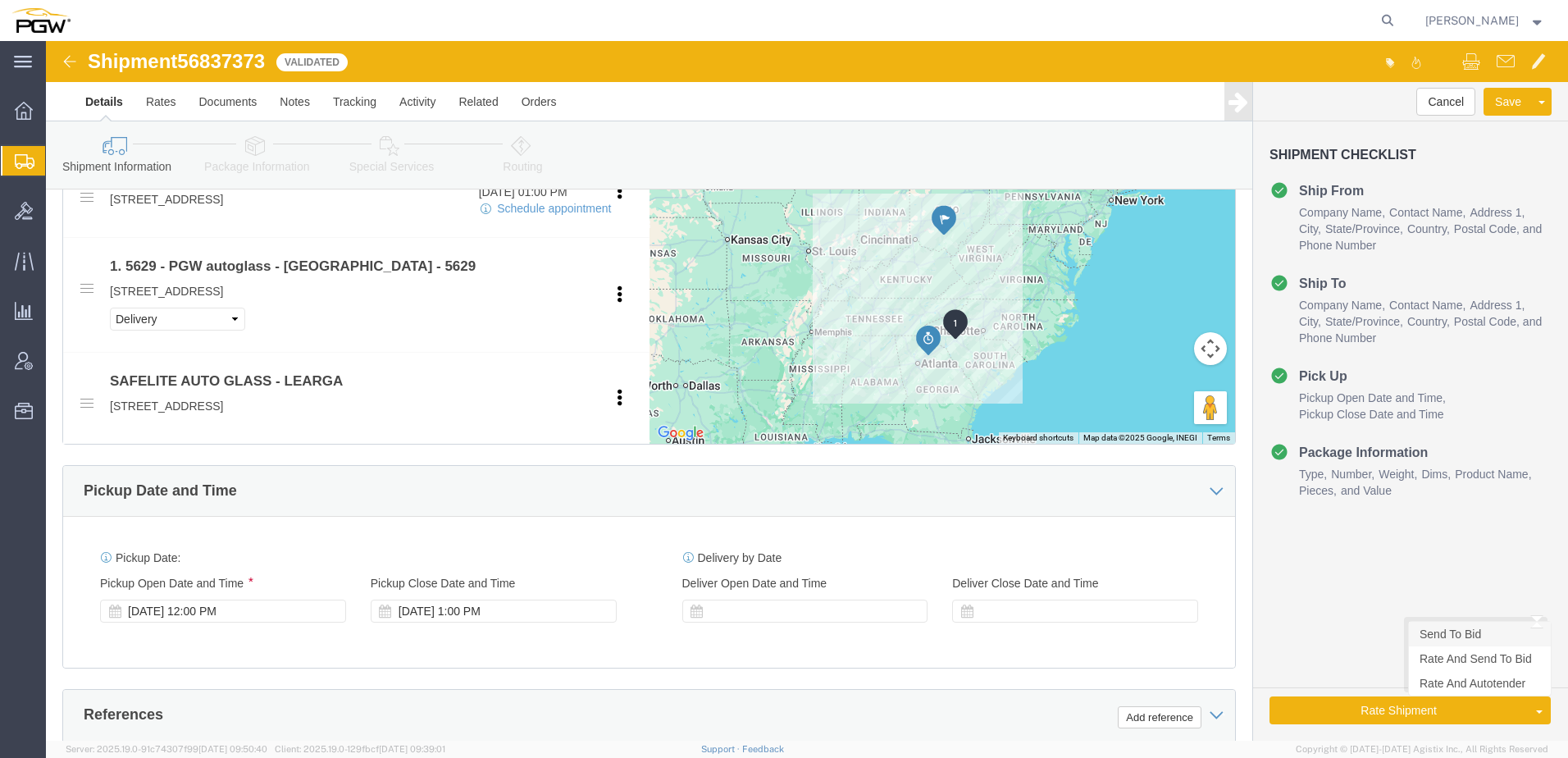
click link "Send To Bid"
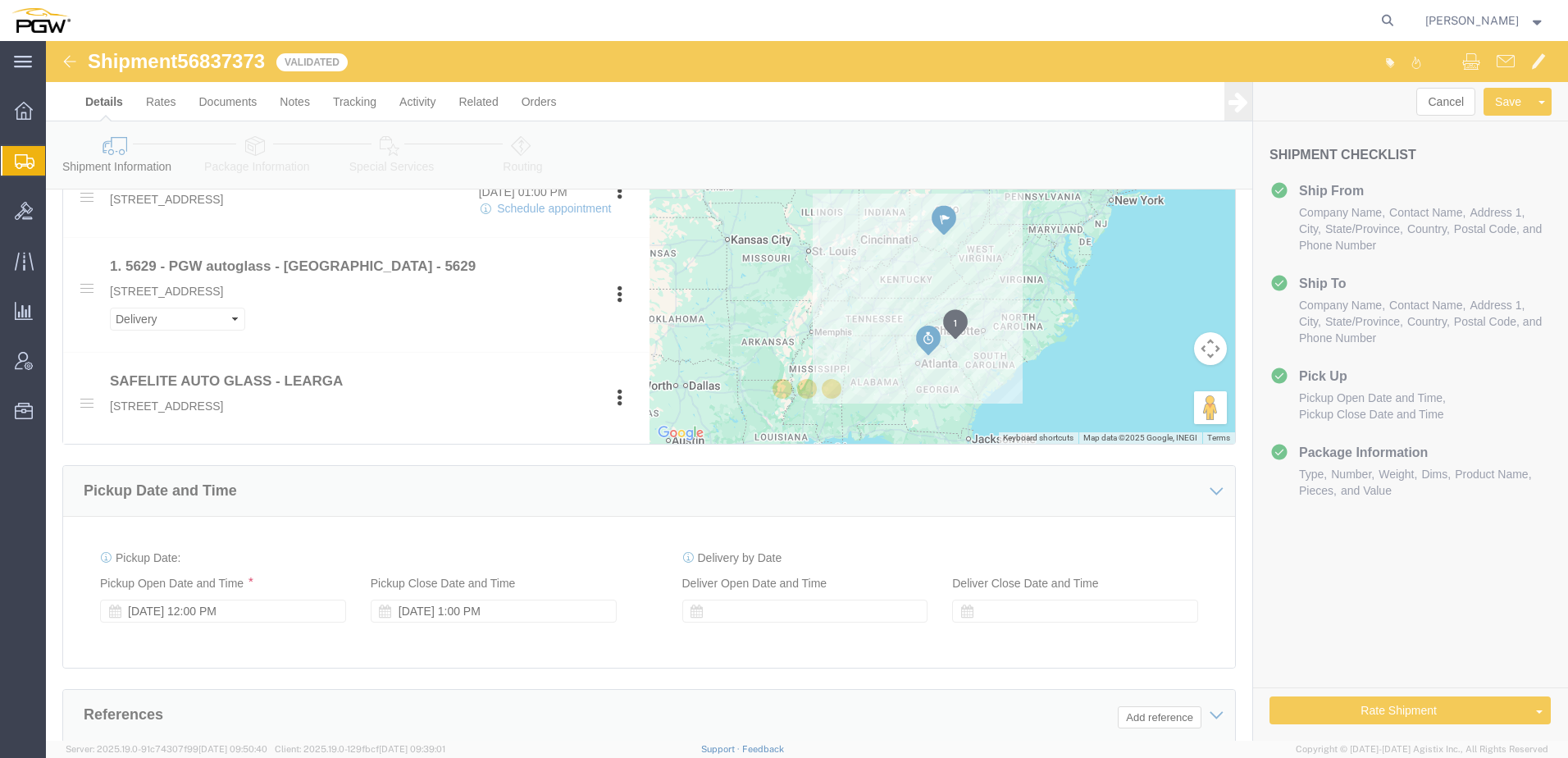
select select "28253"
select select
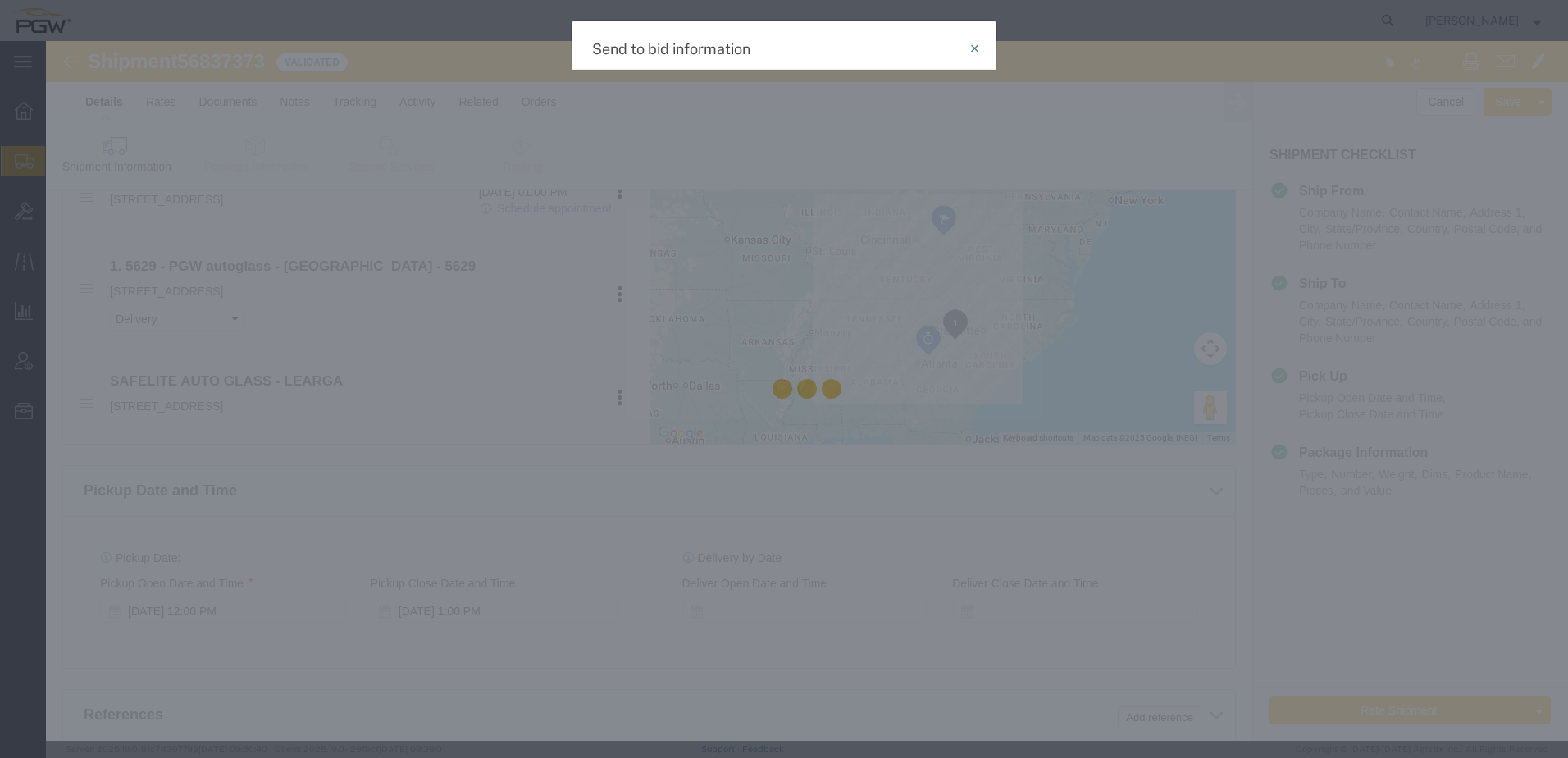
select select "TL"
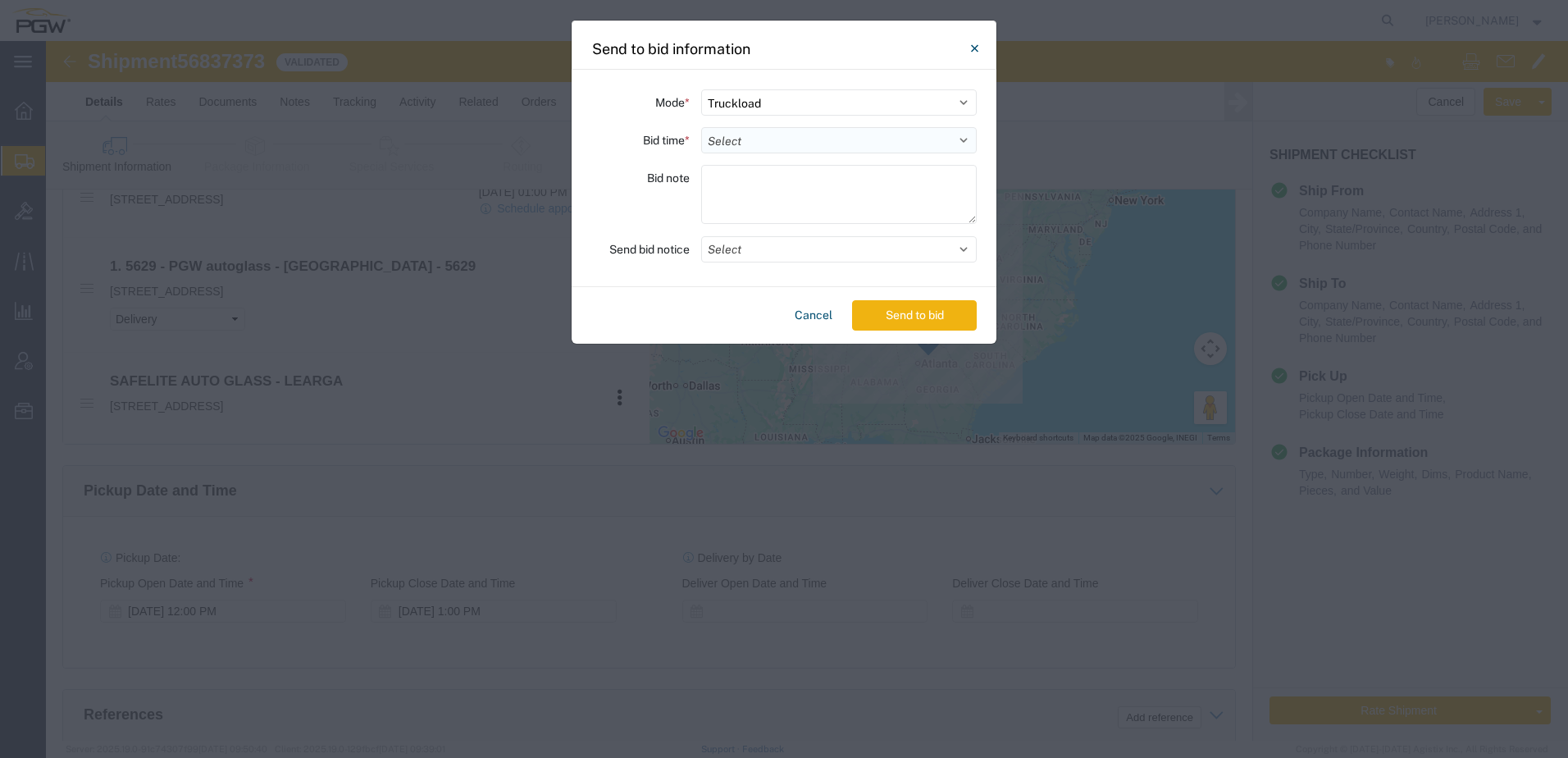
click at [751, 141] on select "Select 30 Min (Rush) 1 Hour (Rush) 2 Hours (Rush) 4 Hours (Rush) 8 Hours (Rush)…" at bounding box center [839, 140] width 275 height 27
select select "24"
click at [701, 127] on select "Select 30 Min (Rush) 1 Hour (Rush) 2 Hours (Rush) 4 Hours (Rush) 8 Hours (Rush)…" at bounding box center [839, 140] width 275 height 27
click at [876, 322] on button "Send to bid" at bounding box center [913, 315] width 124 height 30
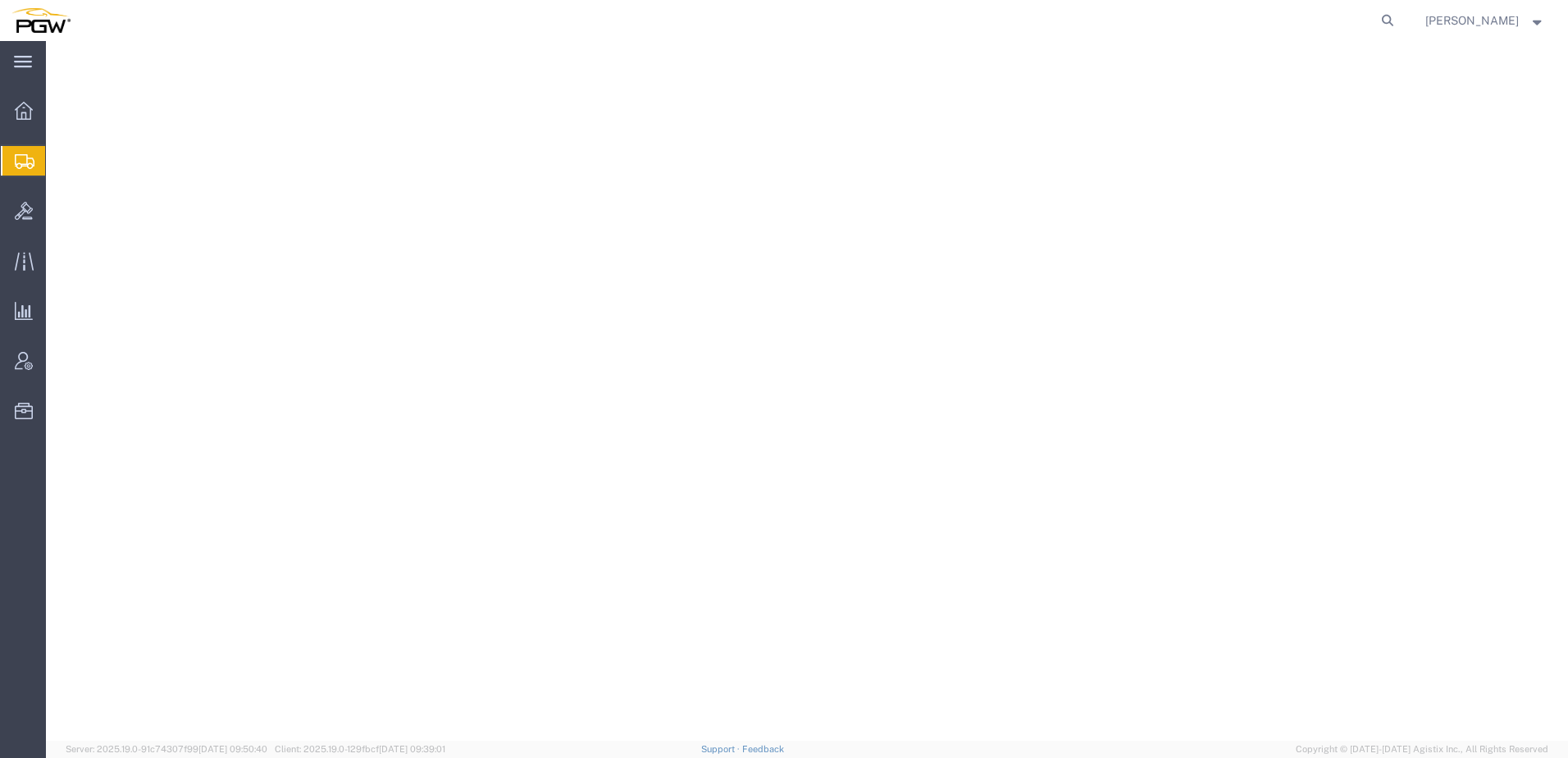
select select "28265"
select select "28437"
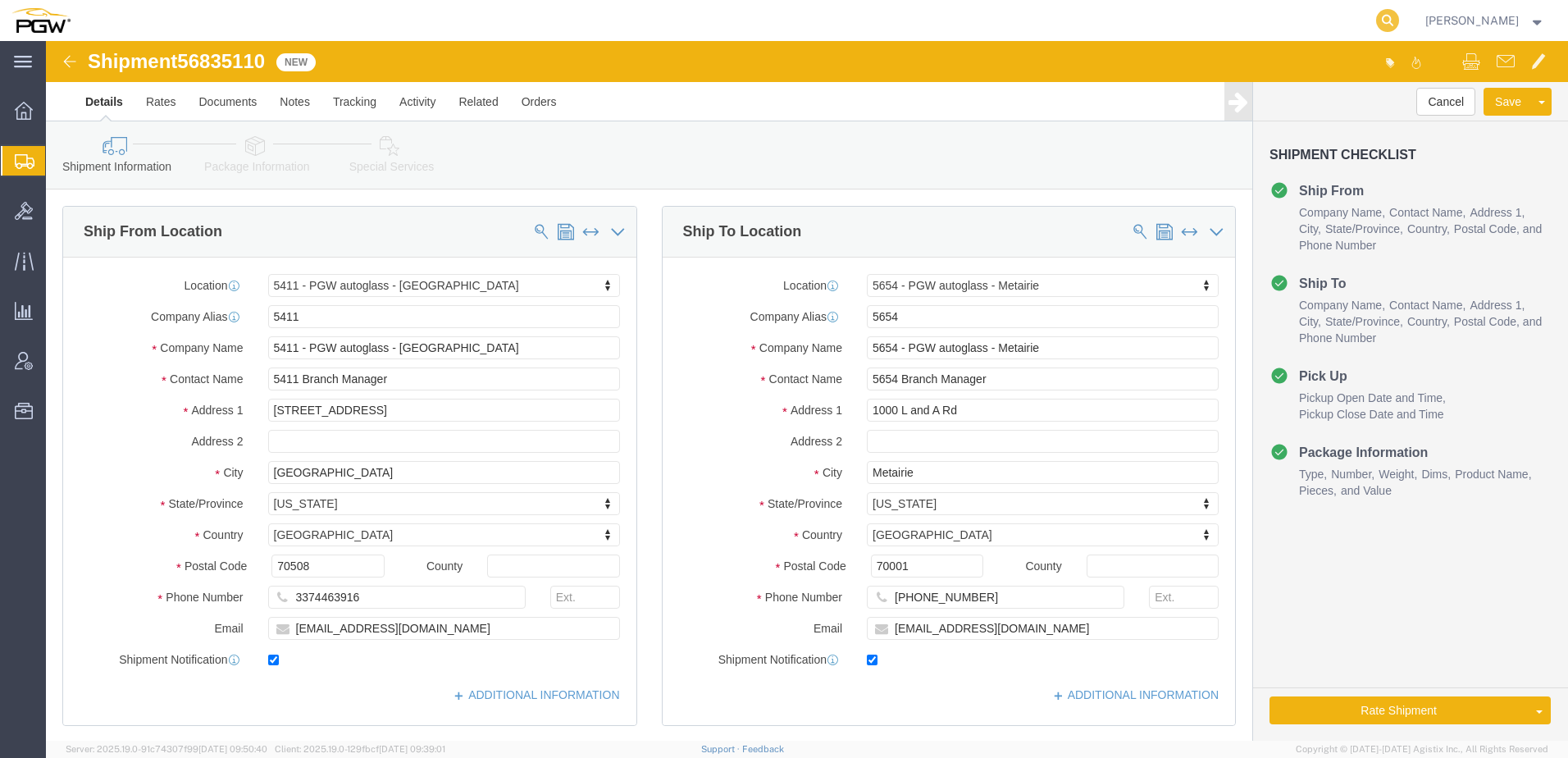
click at [1395, 23] on icon at bounding box center [1388, 21] width 23 height 23
click at [1277, 13] on input "search" at bounding box center [1127, 20] width 499 height 39
paste input "1122178"
type input "1122178"
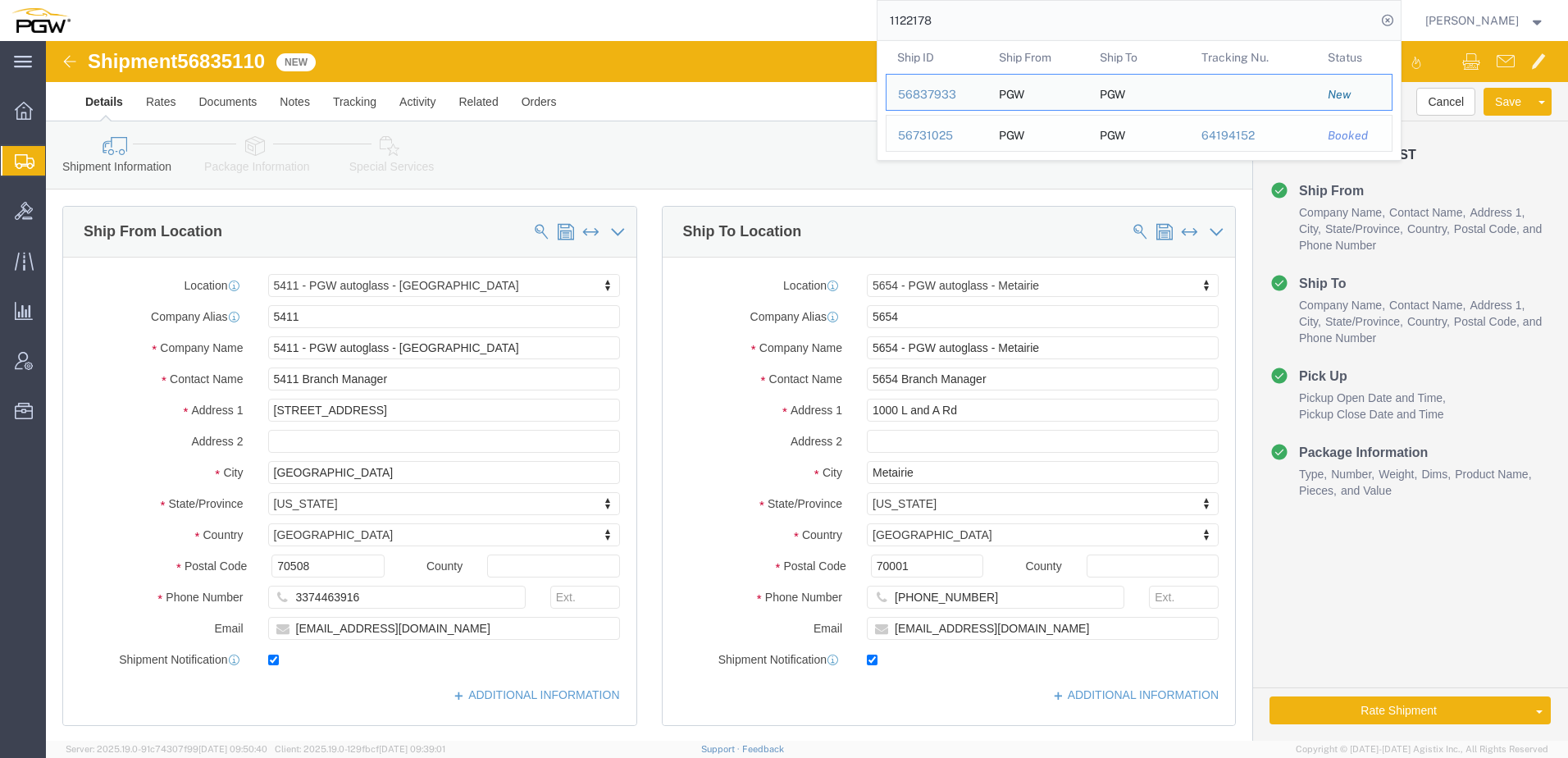
click at [944, 139] on div "56731025" at bounding box center [937, 136] width 78 height 17
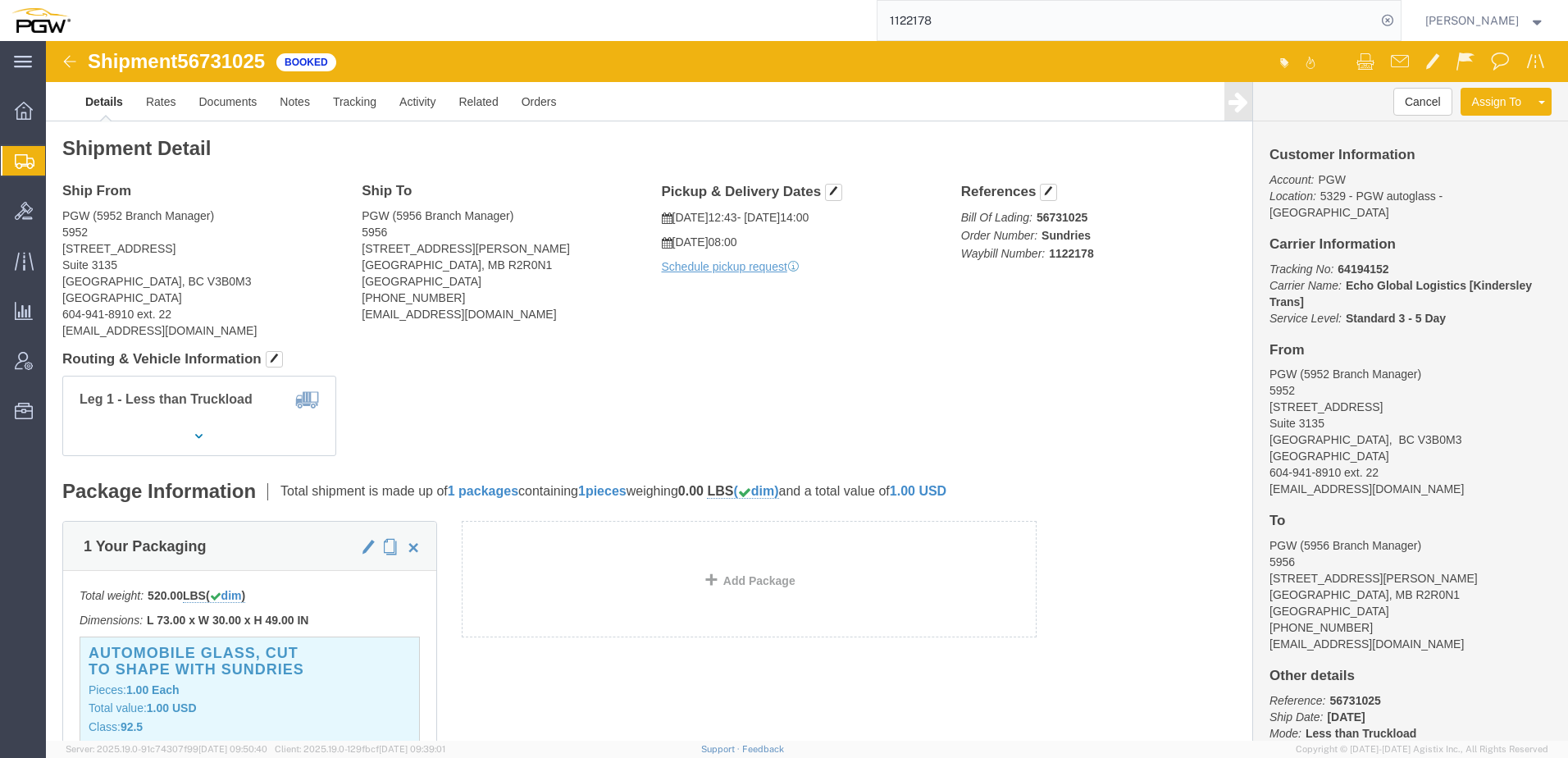
click div "Leg 1 - Less than Truckload"
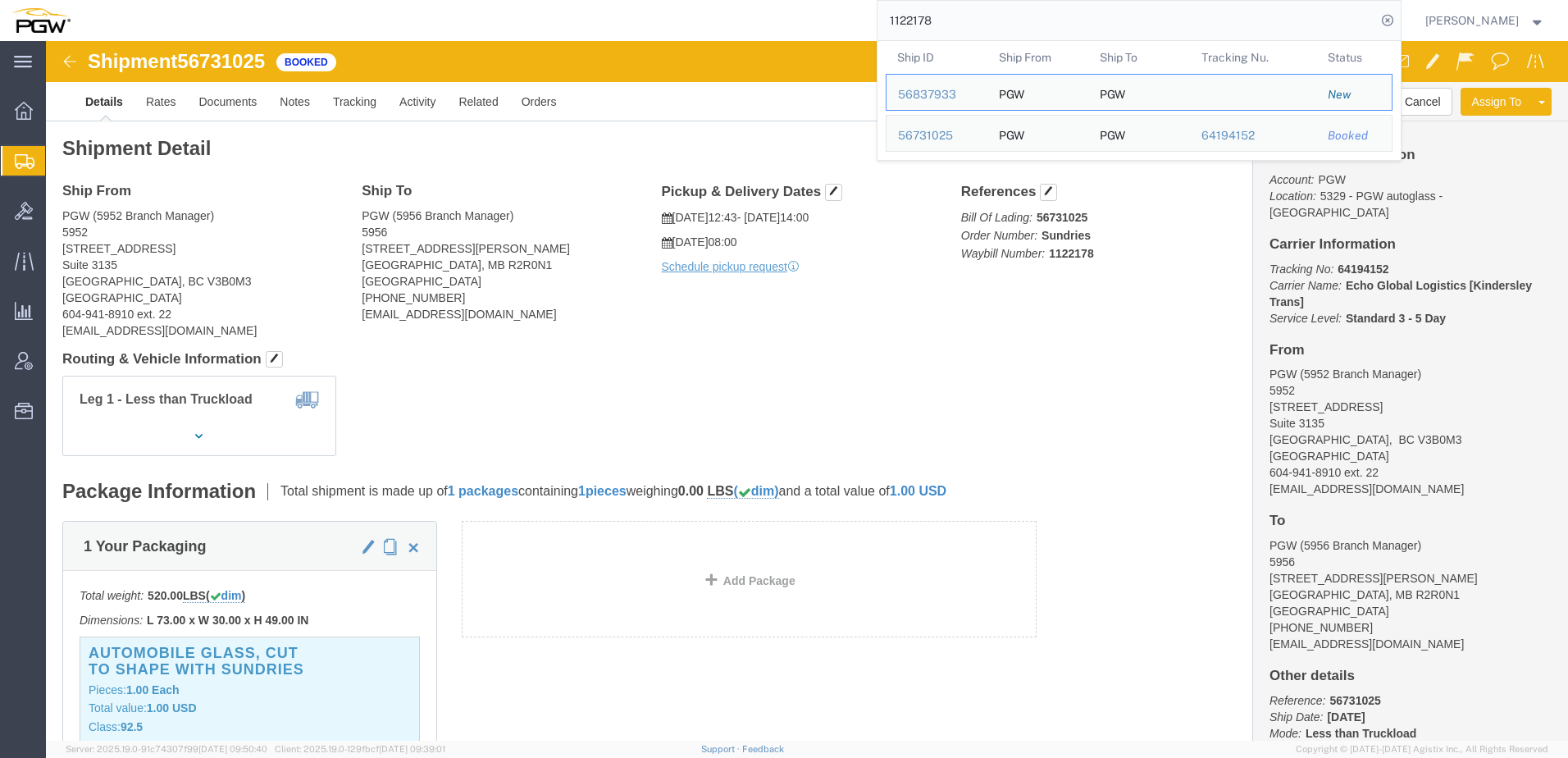
drag, startPoint x: 989, startPoint y: 21, endPoint x: 231, endPoint y: -9, distance: 758.6
click at [231, 0] on html "main_menu Created with Sketch. Collapse Menu Overview Shipments Shipment Manage…" at bounding box center [784, 379] width 1568 height 758
